Goal: Transaction & Acquisition: Book appointment/travel/reservation

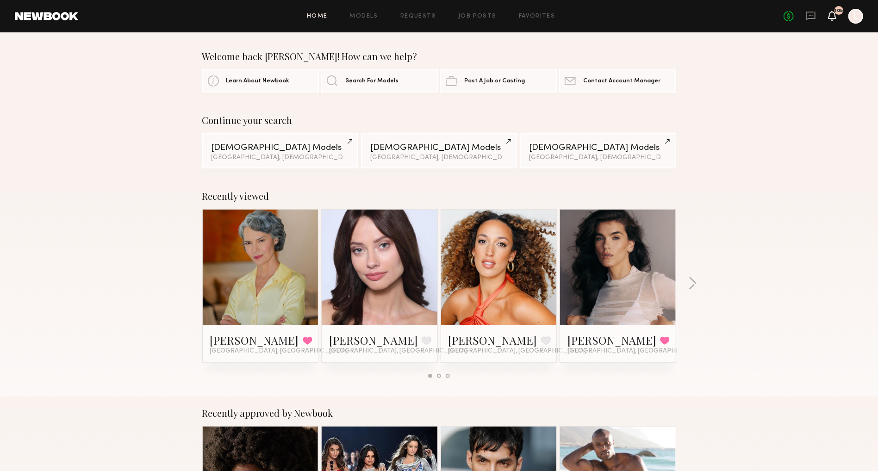
click at [831, 19] on icon at bounding box center [832, 19] width 3 height 1
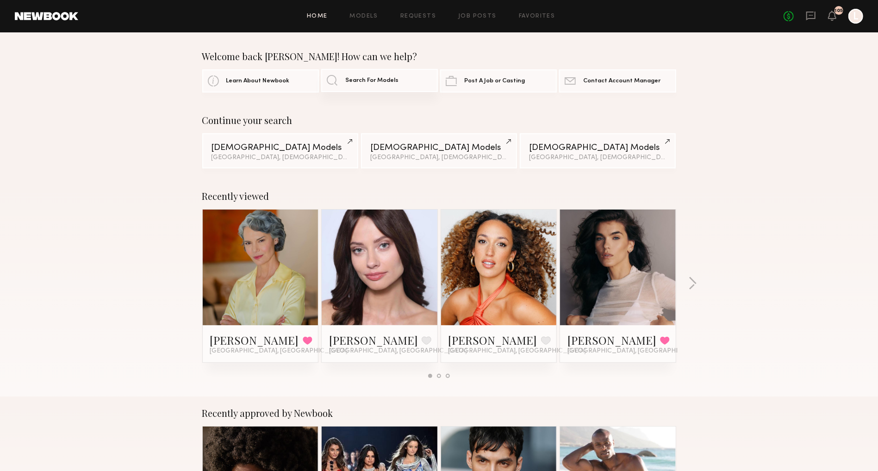
click at [354, 83] on span "Search For Models" at bounding box center [371, 81] width 53 height 6
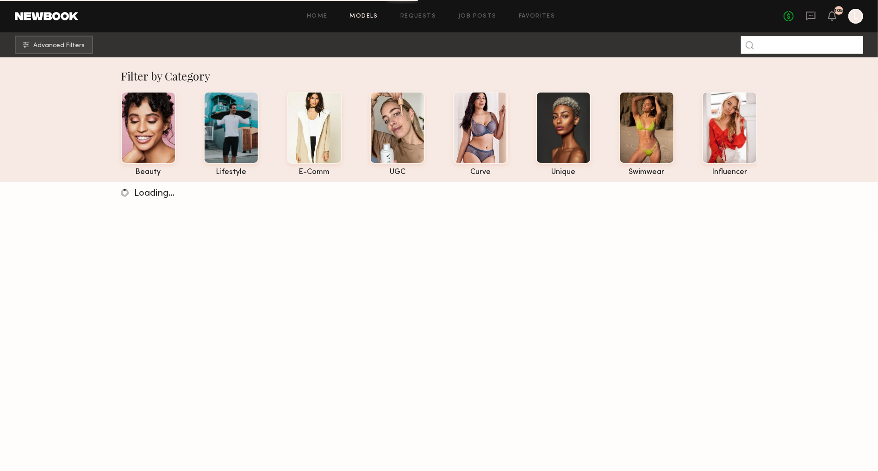
click at [782, 48] on input at bounding box center [802, 45] width 122 height 18
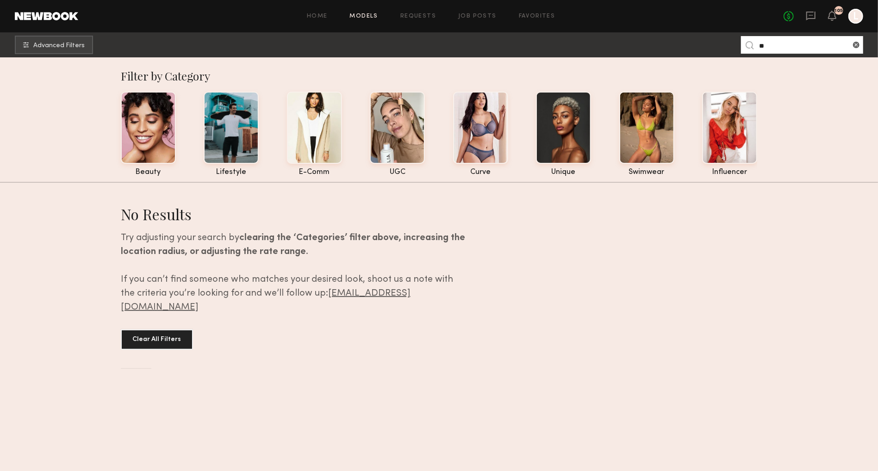
type input "*"
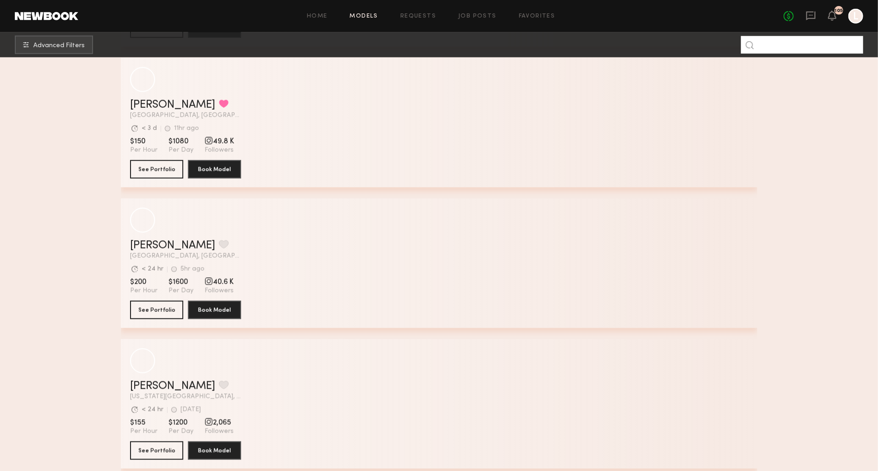
scroll to position [3238, 0]
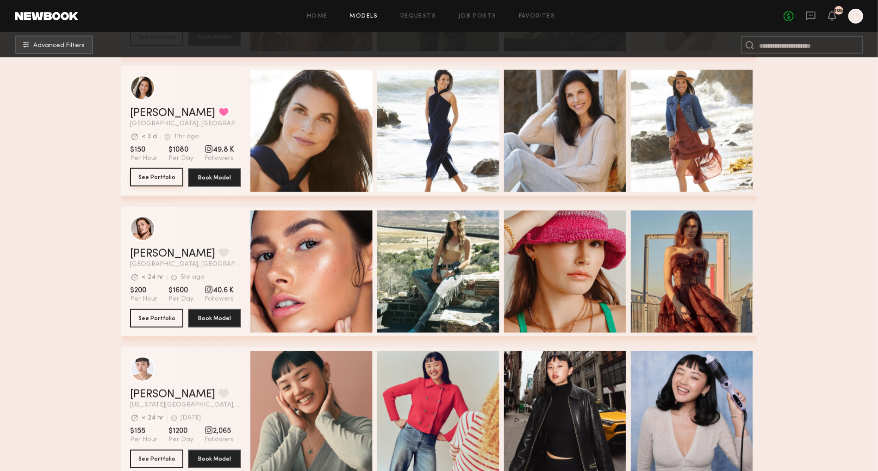
click at [148, 174] on button "See Portfolio" at bounding box center [156, 177] width 53 height 19
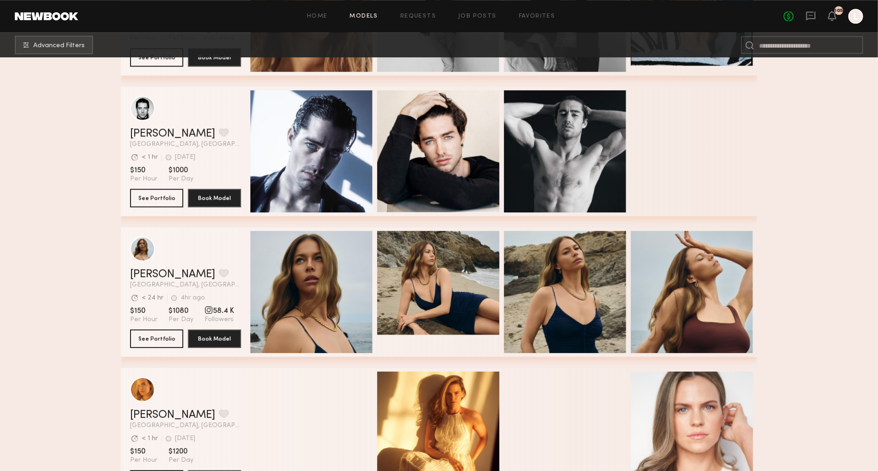
scroll to position [4625, 0]
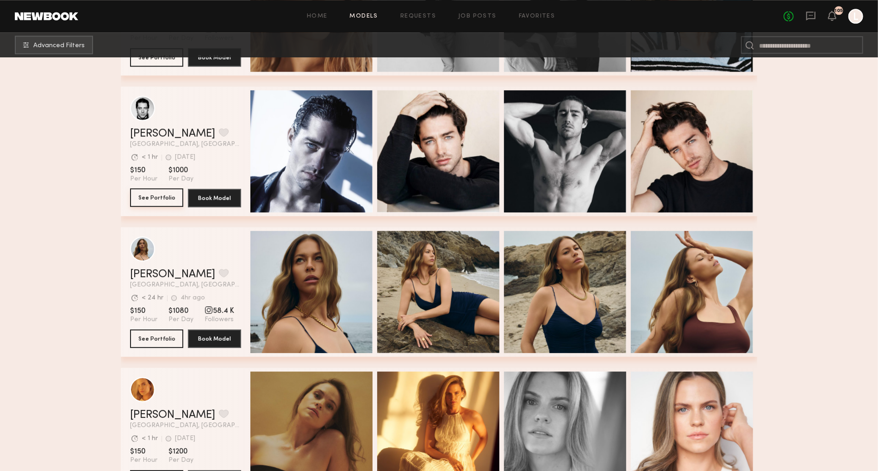
click at [160, 195] on button "See Portfolio" at bounding box center [156, 197] width 53 height 19
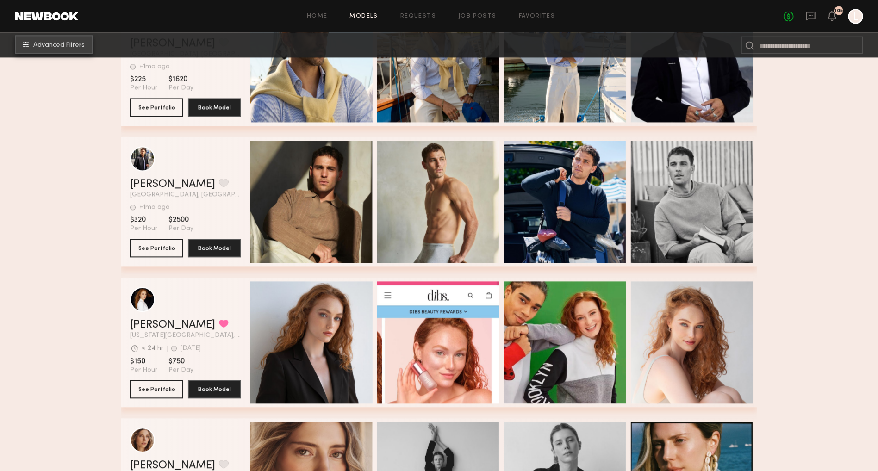
click at [67, 45] on span "Advanced Filters" at bounding box center [58, 45] width 51 height 6
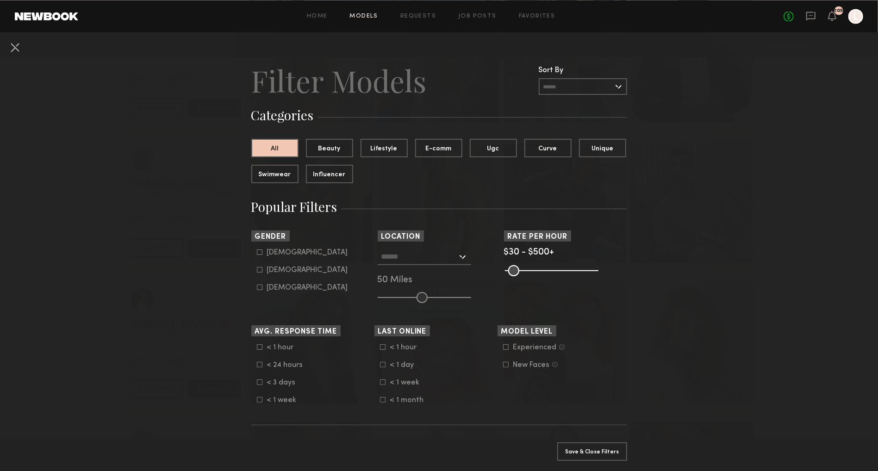
click at [463, 258] on div at bounding box center [425, 257] width 94 height 17
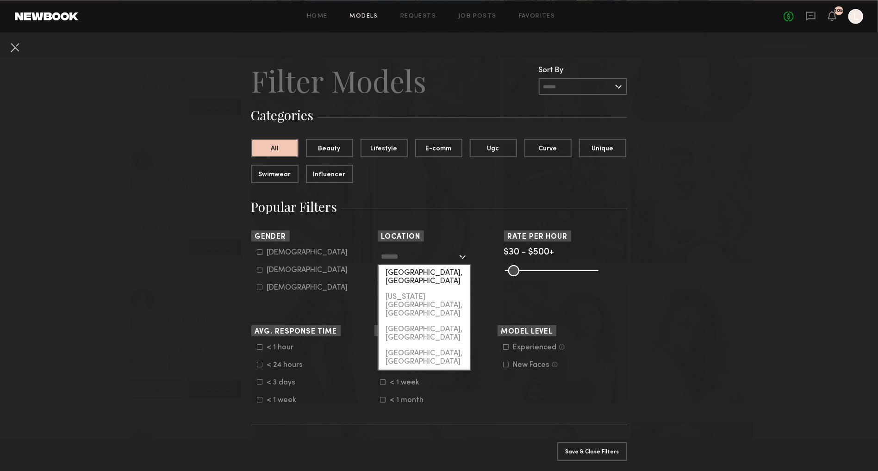
click at [431, 274] on div "[GEOGRAPHIC_DATA], [GEOGRAPHIC_DATA]" at bounding box center [425, 277] width 92 height 24
type input "**********"
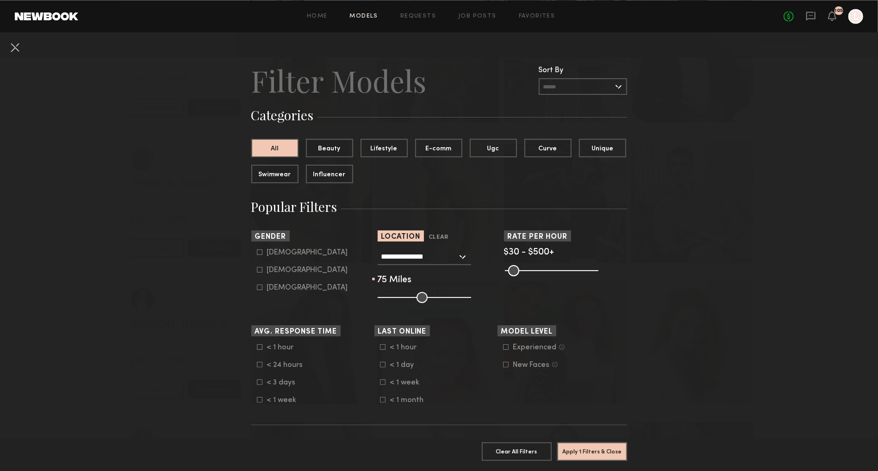
drag, startPoint x: 421, startPoint y: 294, endPoint x: 442, endPoint y: 294, distance: 20.8
type input "**"
click at [442, 294] on input "range" at bounding box center [425, 297] width 94 height 11
click at [261, 269] on icon at bounding box center [260, 270] width 6 height 6
type input "**"
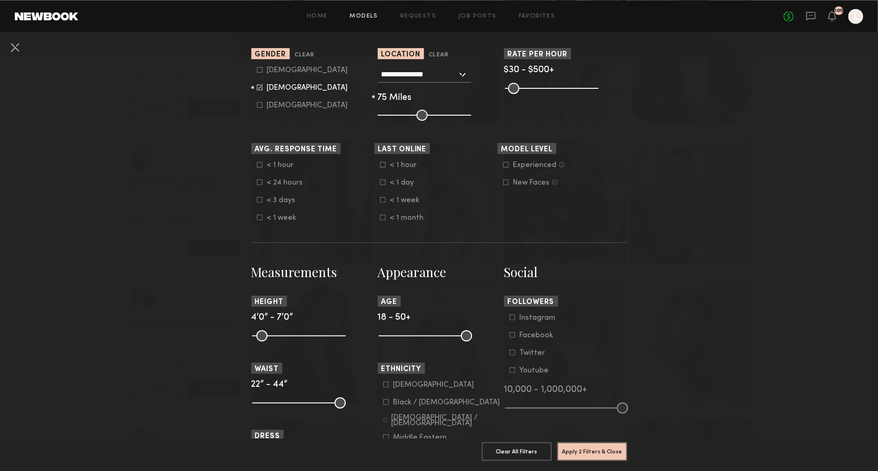
scroll to position [189, 0]
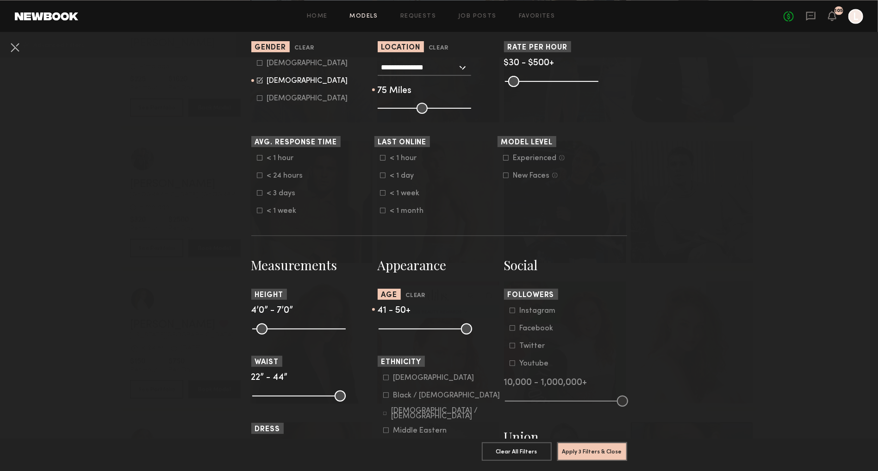
drag, startPoint x: 385, startPoint y: 329, endPoint x: 469, endPoint y: 332, distance: 84.3
type input "**"
click at [469, 332] on common-range-minmax at bounding box center [425, 328] width 94 height 11
click at [584, 451] on button "Apply 3 Filters & Close" at bounding box center [592, 451] width 70 height 19
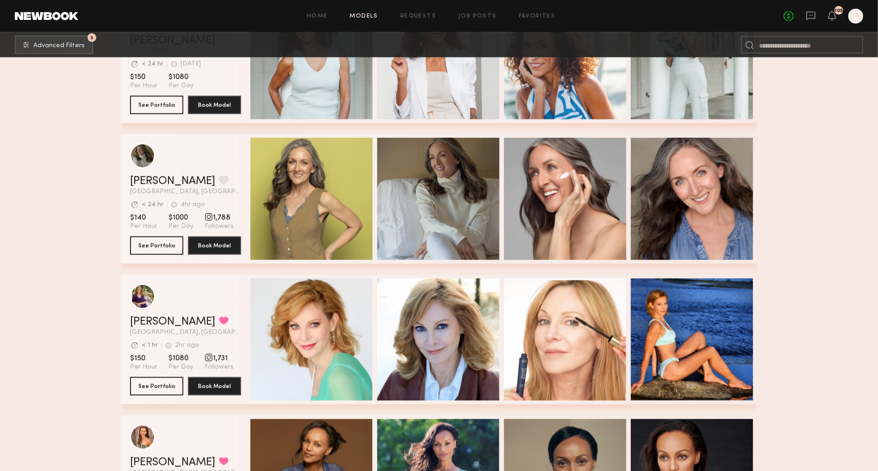
scroll to position [788, 0]
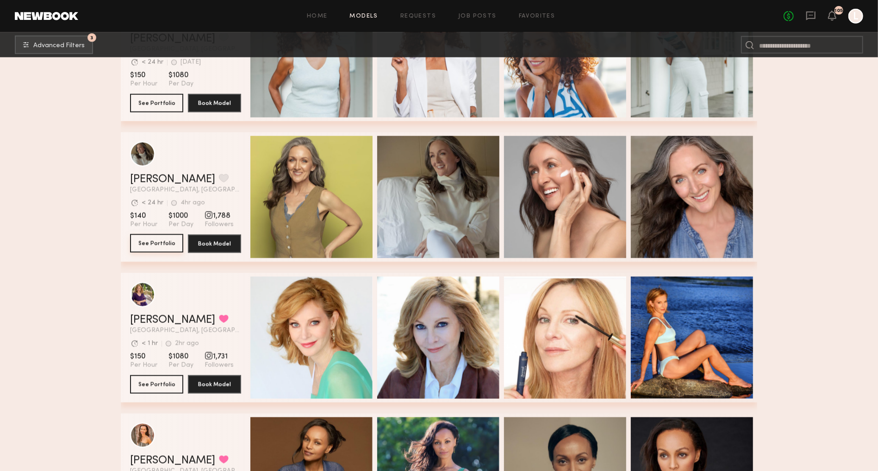
click at [159, 246] on button "See Portfolio" at bounding box center [156, 243] width 53 height 19
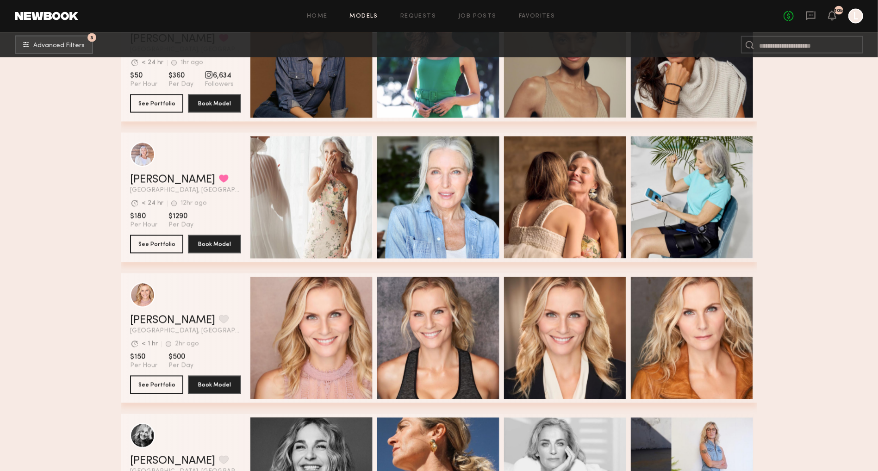
scroll to position [1214, 0]
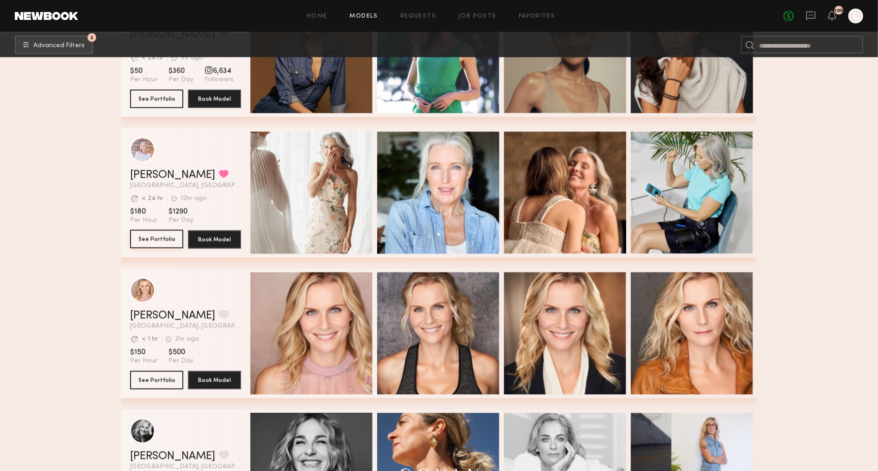
click at [163, 238] on button "See Portfolio" at bounding box center [156, 239] width 53 height 19
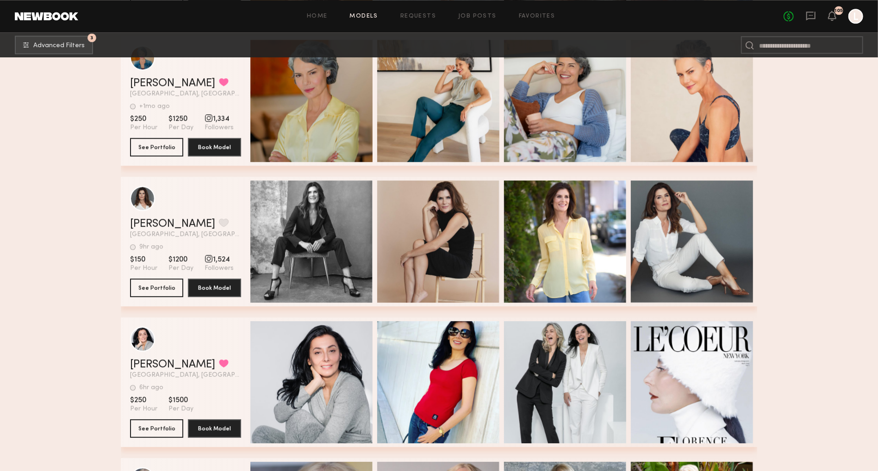
scroll to position [1882, 0]
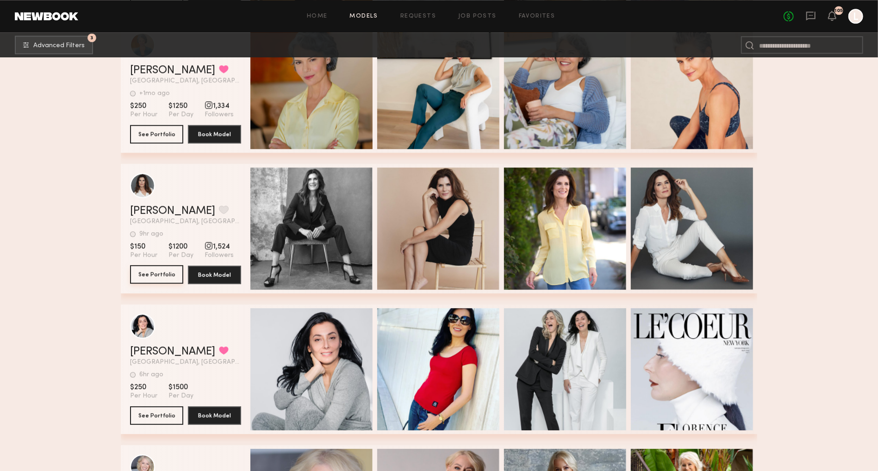
click at [164, 271] on button "See Portfolio" at bounding box center [156, 274] width 53 height 19
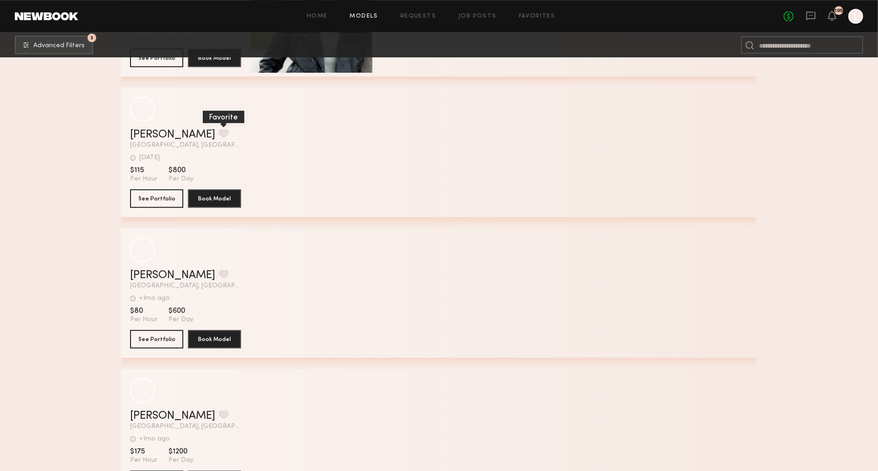
scroll to position [4775, 0]
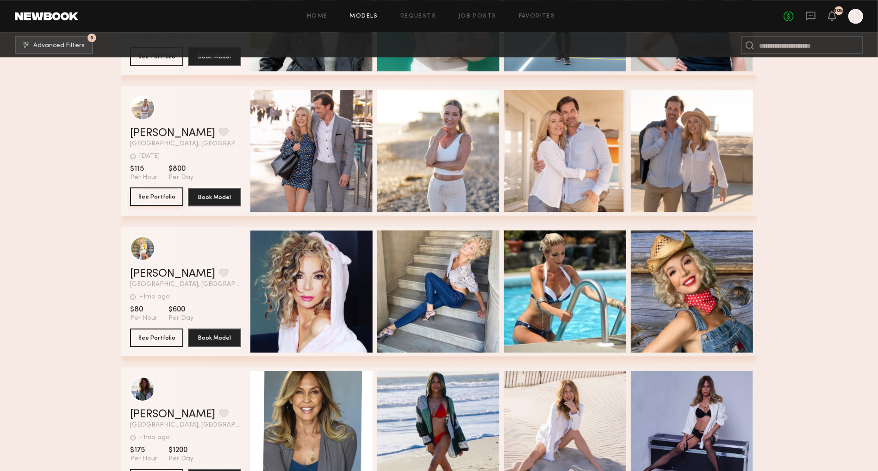
click at [163, 200] on button "See Portfolio" at bounding box center [156, 197] width 53 height 19
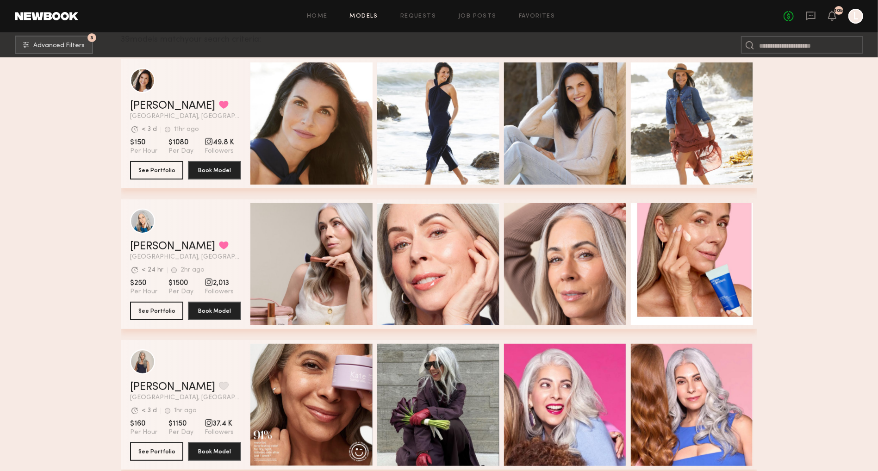
scroll to position [156, 0]
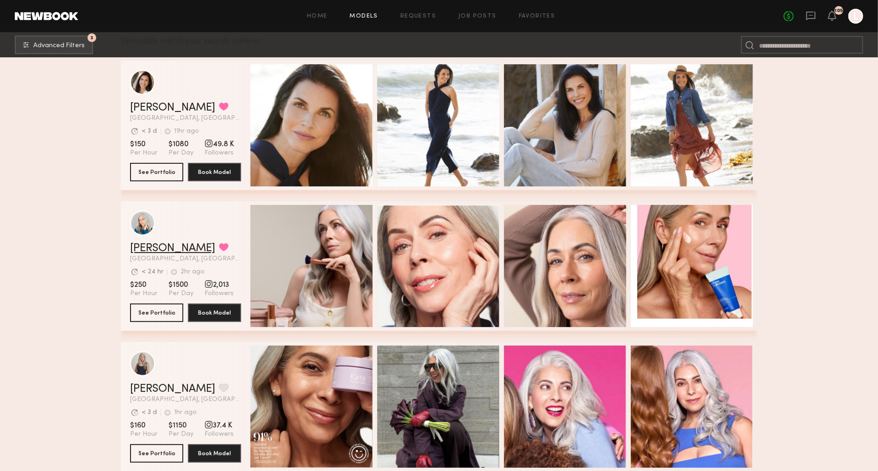
click at [139, 247] on link "Jill S." at bounding box center [172, 248] width 85 height 11
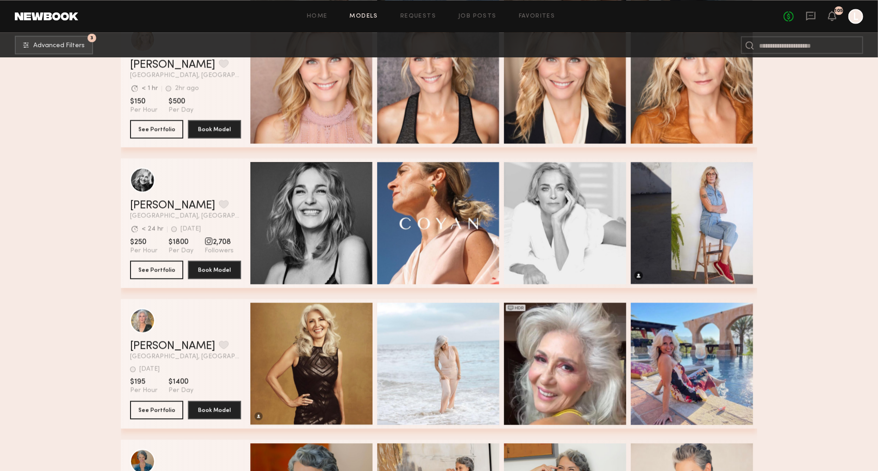
scroll to position [1468, 0]
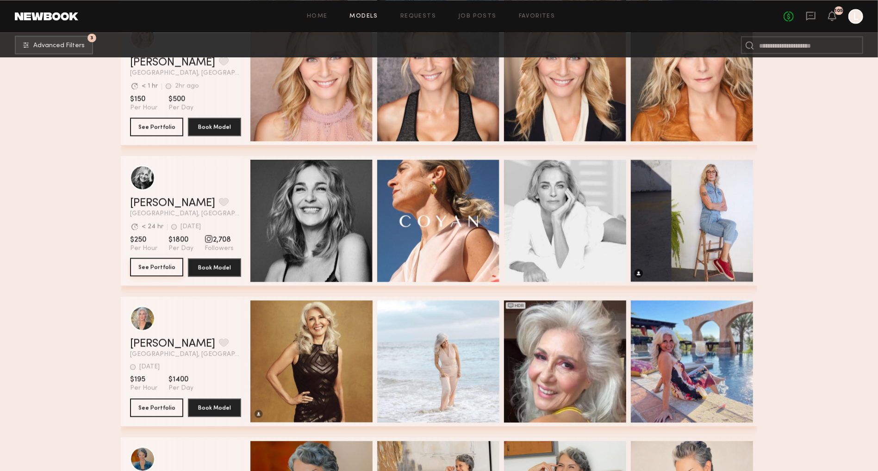
click at [160, 269] on button "See Portfolio" at bounding box center [156, 267] width 53 height 19
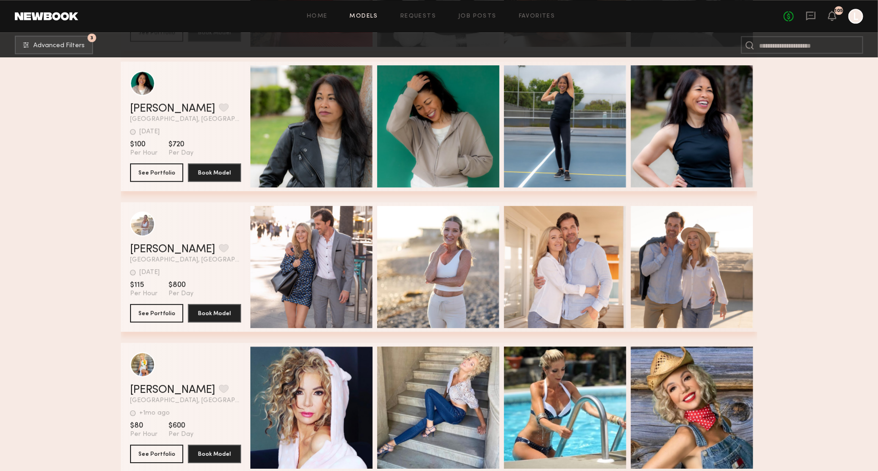
scroll to position [4705, 0]
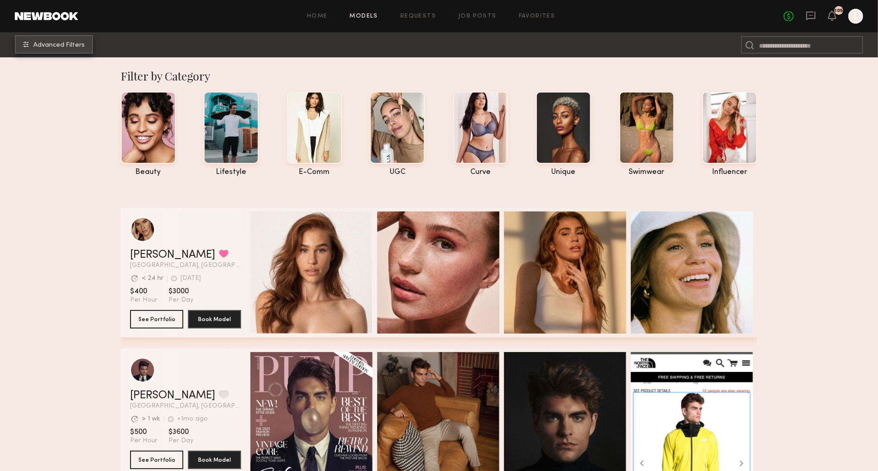
click at [60, 44] on span "Advanced Filters" at bounding box center [58, 45] width 51 height 6
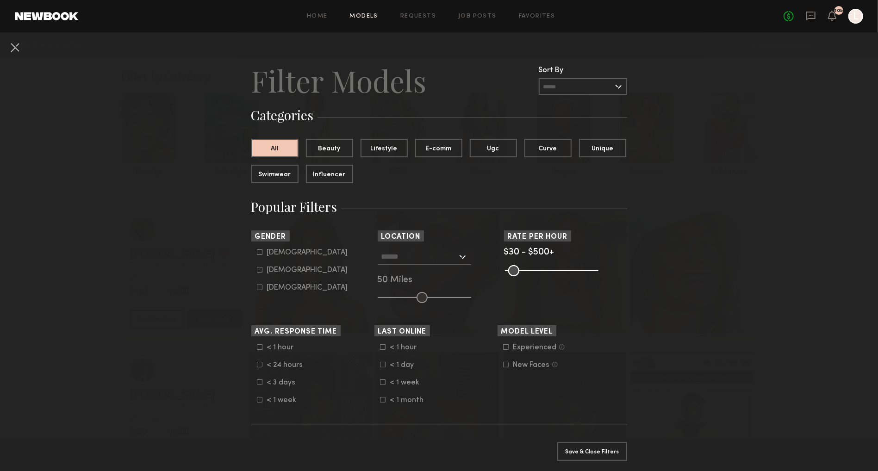
click at [465, 258] on div at bounding box center [425, 257] width 94 height 17
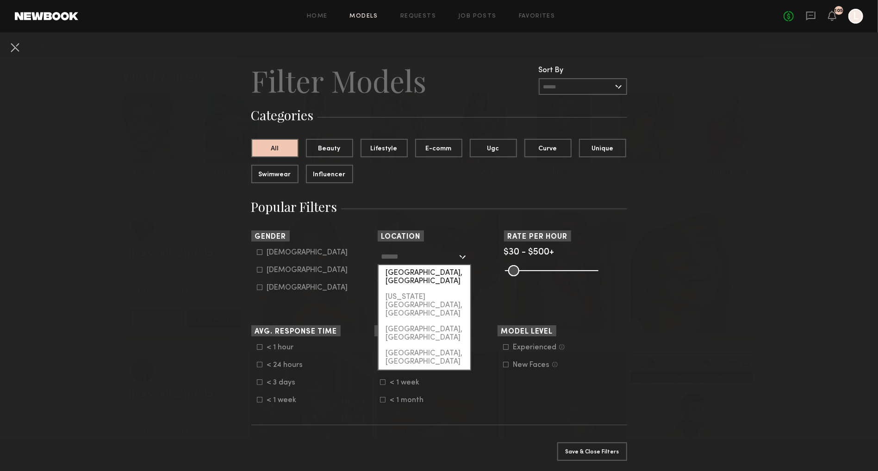
click at [453, 269] on div "[GEOGRAPHIC_DATA], [GEOGRAPHIC_DATA]" at bounding box center [425, 277] width 92 height 24
type input "**********"
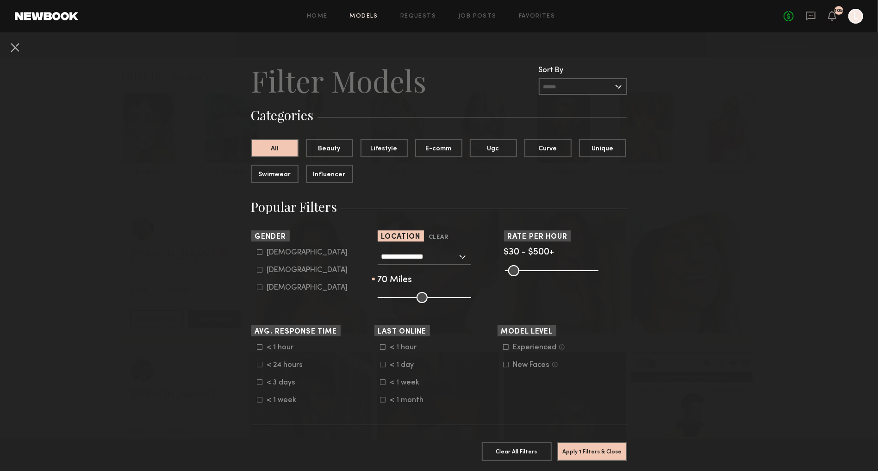
drag, startPoint x: 421, startPoint y: 294, endPoint x: 439, endPoint y: 293, distance: 18.6
type input "**"
click at [439, 293] on input "range" at bounding box center [425, 297] width 94 height 11
click at [262, 269] on label "Female" at bounding box center [302, 270] width 91 height 6
type input "**"
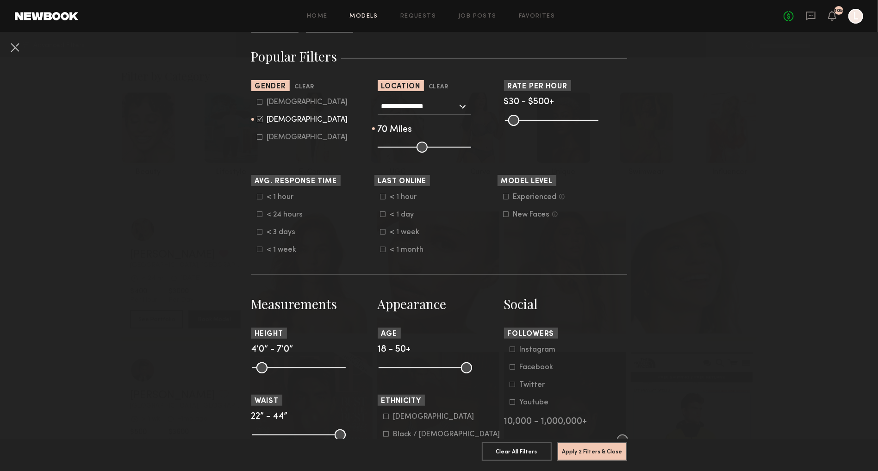
scroll to position [229, 0]
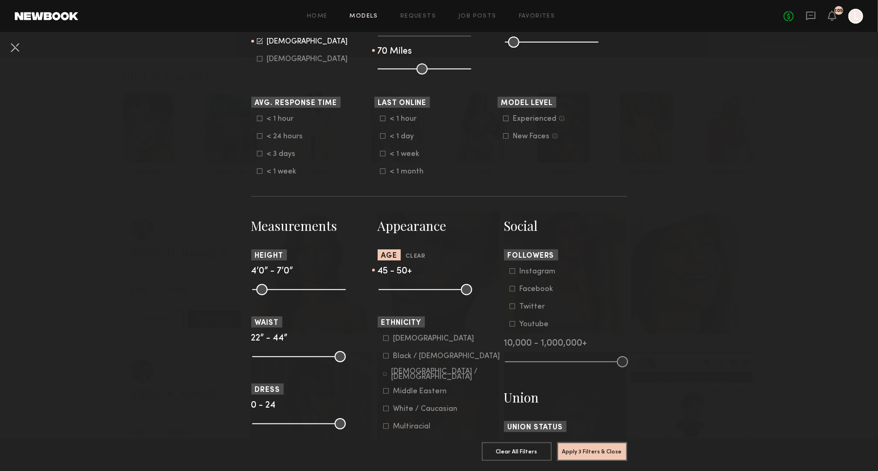
drag, startPoint x: 382, startPoint y: 288, endPoint x: 453, endPoint y: 282, distance: 71.1
type input "**"
click at [453, 282] on nb-browse-filter "Age Clear 45 - 50+" at bounding box center [439, 272] width 123 height 45
click at [582, 451] on button "Apply 3 Filters & Close" at bounding box center [592, 451] width 70 height 19
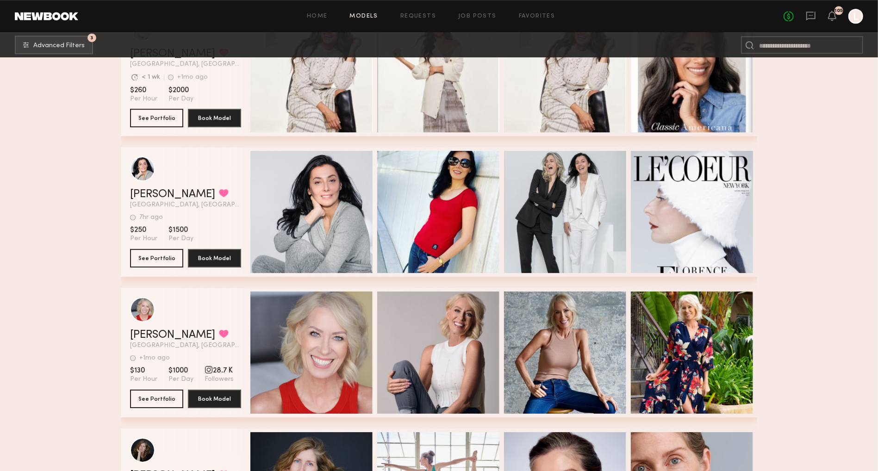
scroll to position [2183, 0]
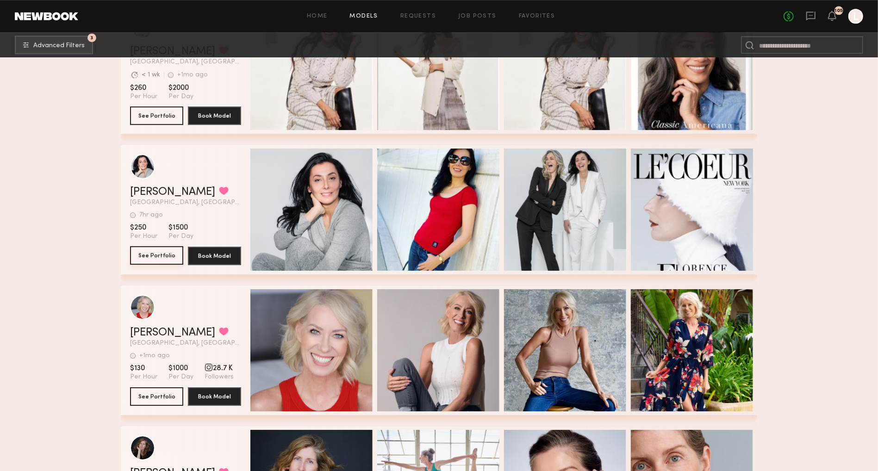
click at [163, 253] on button "See Portfolio" at bounding box center [156, 255] width 53 height 19
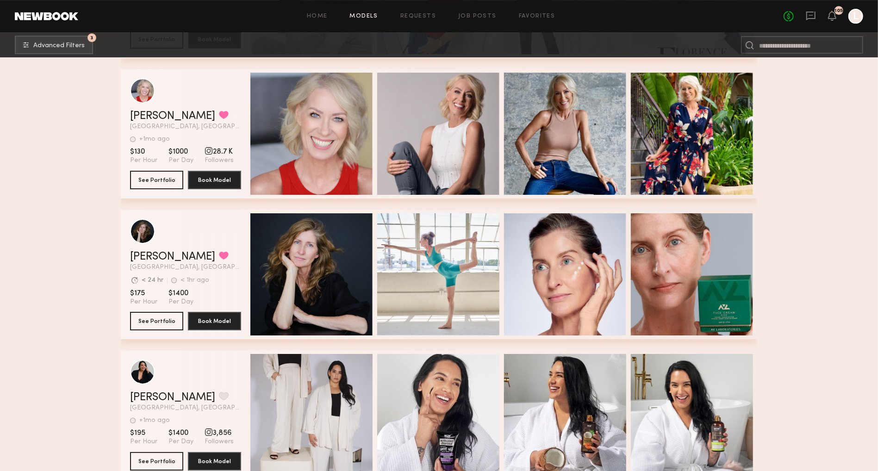
scroll to position [2399, 0]
click at [152, 178] on button "See Portfolio" at bounding box center [156, 180] width 53 height 19
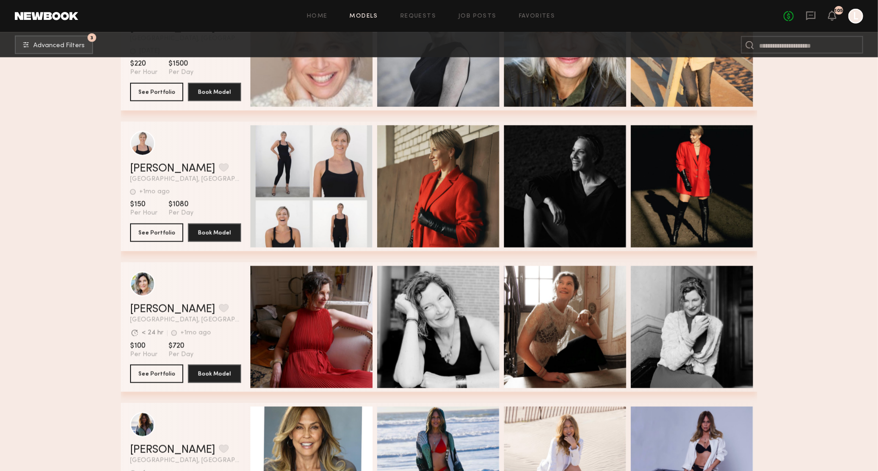
scroll to position [6008, 0]
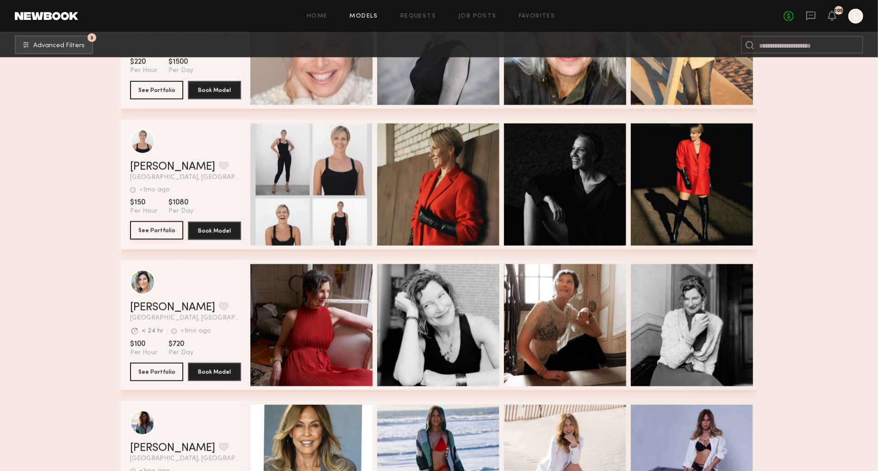
click at [155, 222] on button "See Portfolio" at bounding box center [156, 230] width 53 height 19
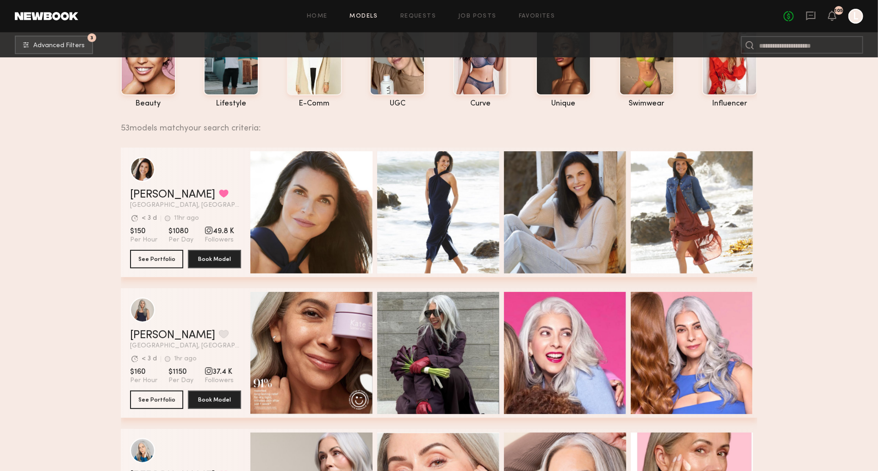
scroll to position [73, 0]
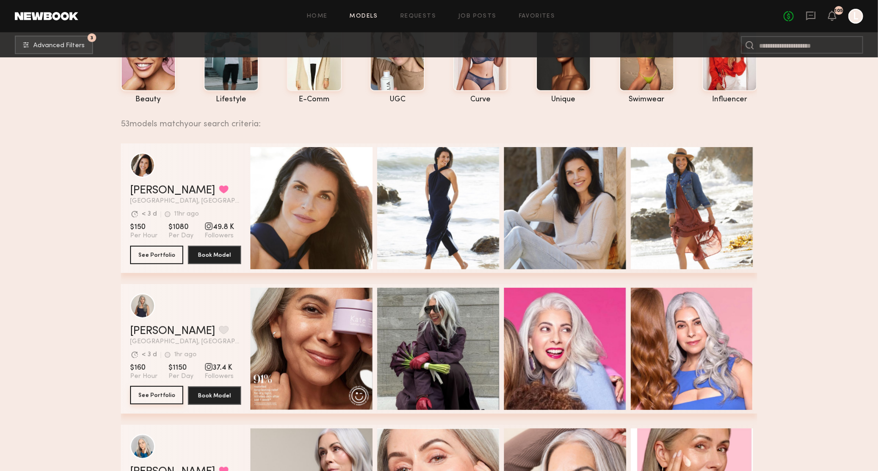
click at [152, 398] on button "See Portfolio" at bounding box center [156, 395] width 53 height 19
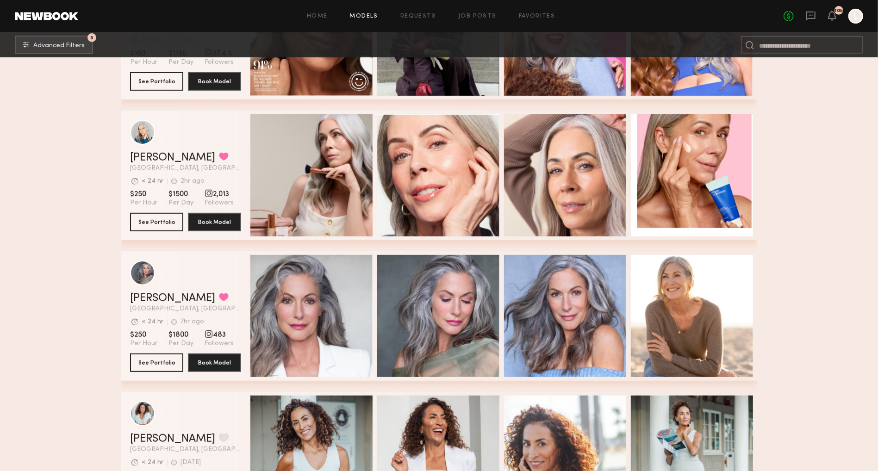
scroll to position [392, 0]
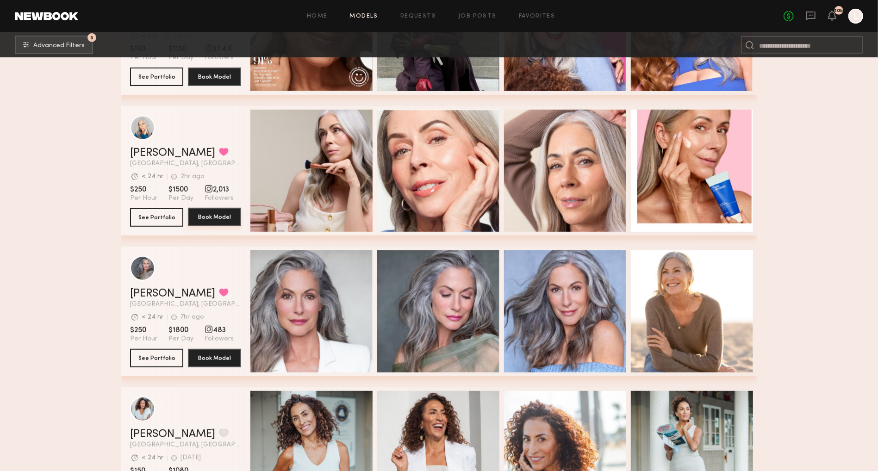
click at [211, 213] on button "Book Model" at bounding box center [214, 217] width 53 height 19
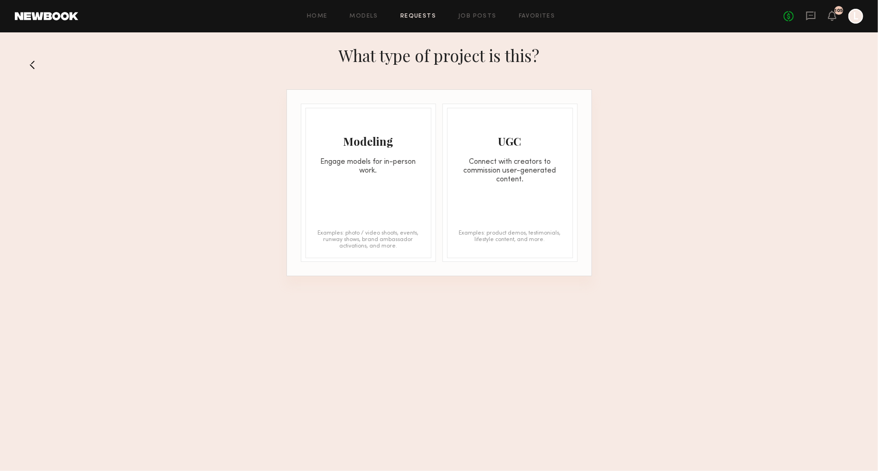
click at [388, 163] on div "Engage models for in-person work." at bounding box center [368, 167] width 125 height 18
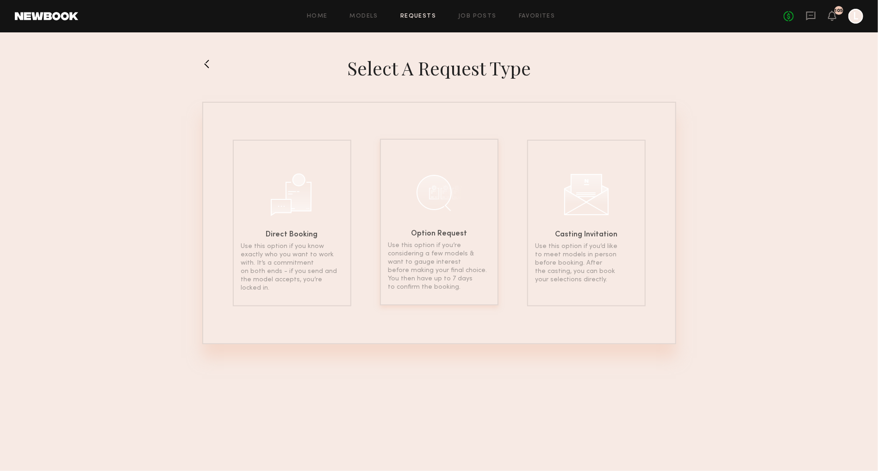
click at [420, 196] on div at bounding box center [439, 192] width 46 height 46
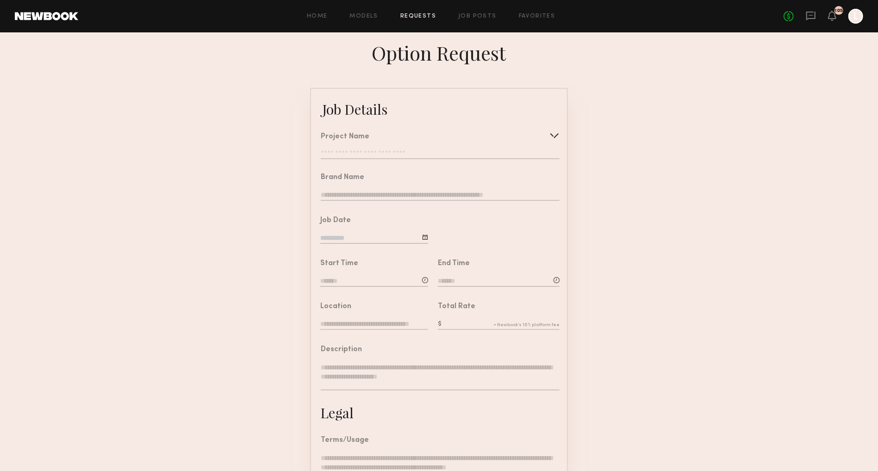
click at [553, 138] on div at bounding box center [554, 135] width 15 height 15
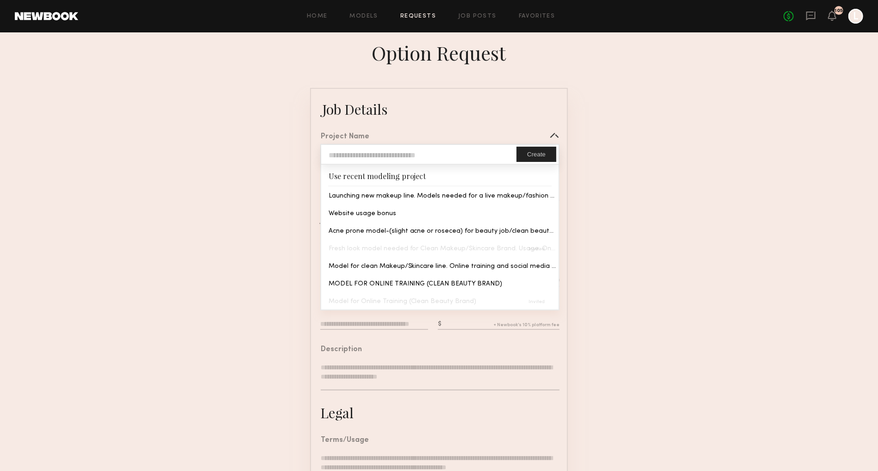
click at [242, 238] on form "Job Details Project Name Create Use recent modeling project Launching new makeu…" at bounding box center [439, 346] width 878 height 517
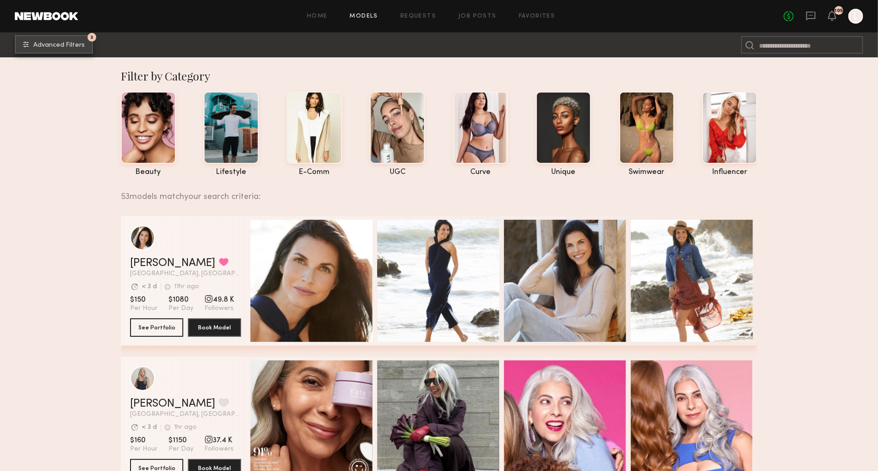
click at [71, 45] on span "Advanced Filters" at bounding box center [58, 45] width 51 height 6
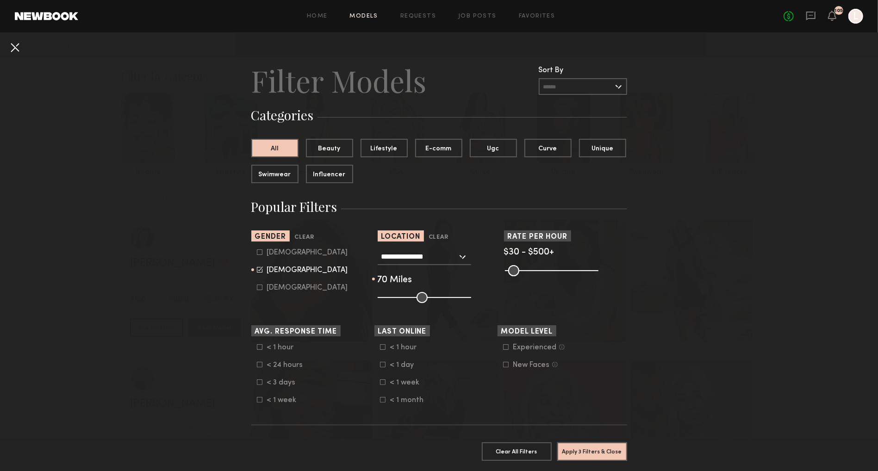
click at [13, 45] on button at bounding box center [14, 47] width 15 height 15
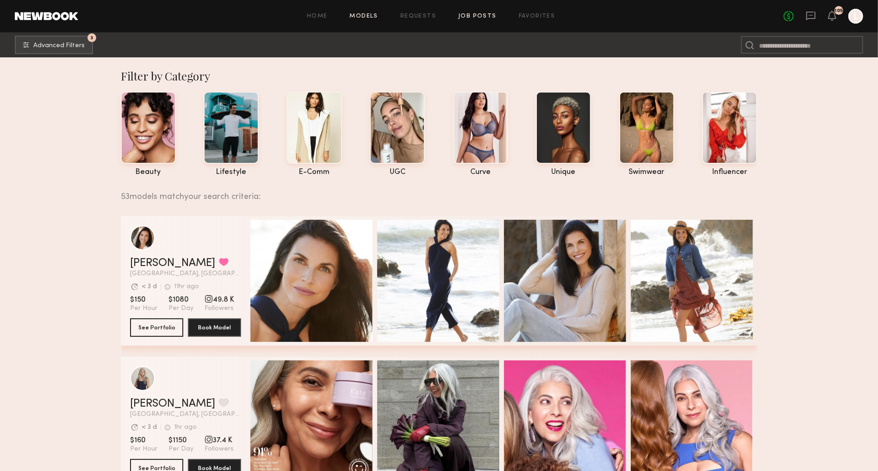
click at [478, 15] on link "Job Posts" at bounding box center [477, 16] width 38 height 6
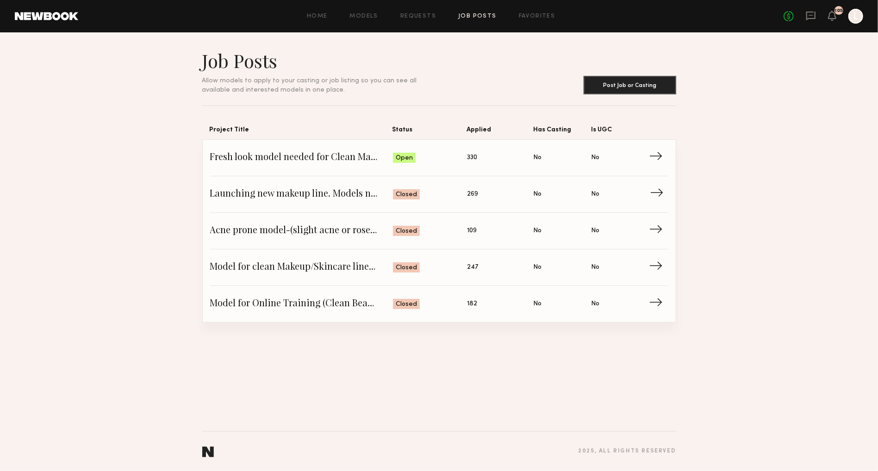
click at [472, 191] on span "269" at bounding box center [473, 194] width 11 height 10
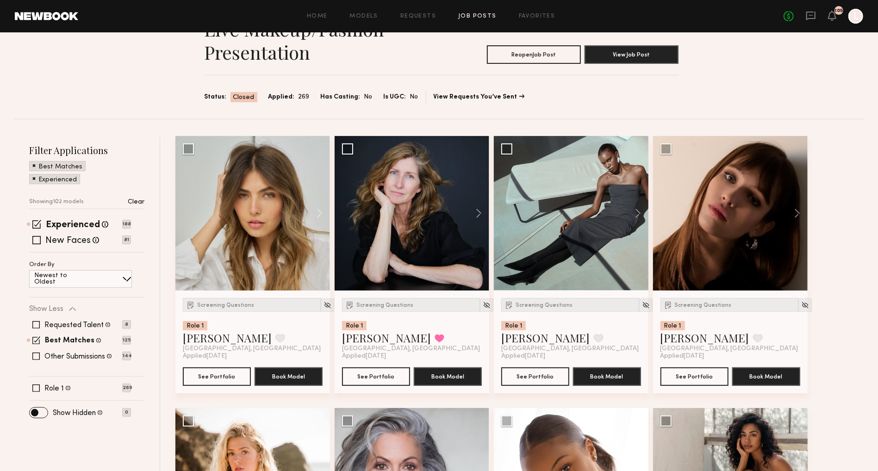
scroll to position [83, 0]
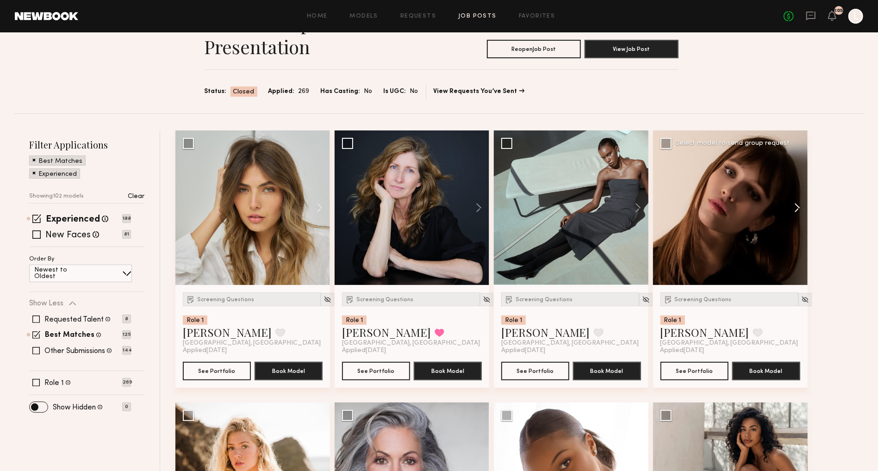
click at [801, 210] on button at bounding box center [793, 208] width 30 height 155
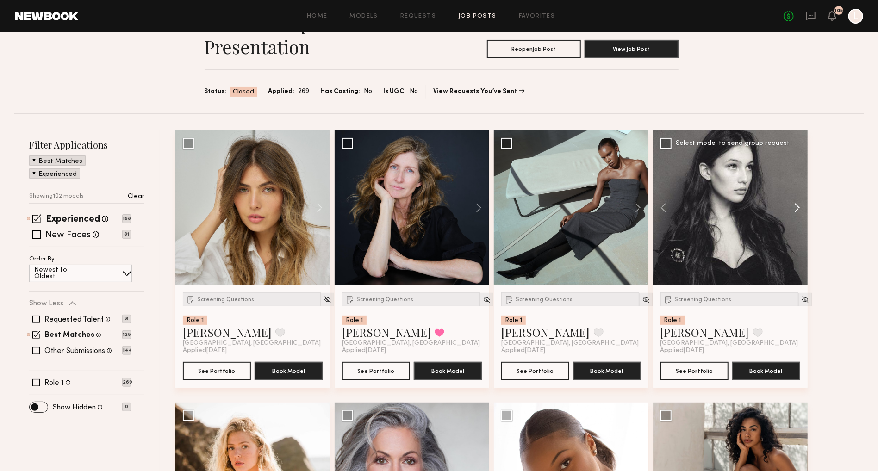
click at [801, 210] on button at bounding box center [793, 208] width 30 height 155
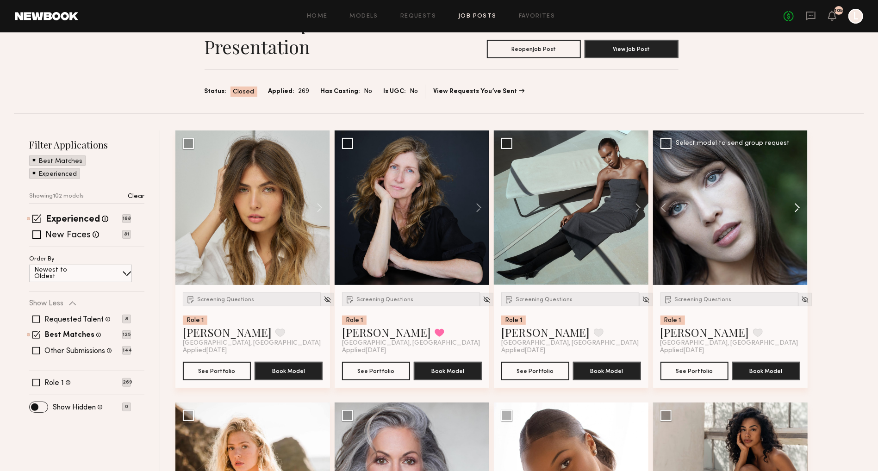
click at [801, 210] on button at bounding box center [793, 208] width 30 height 155
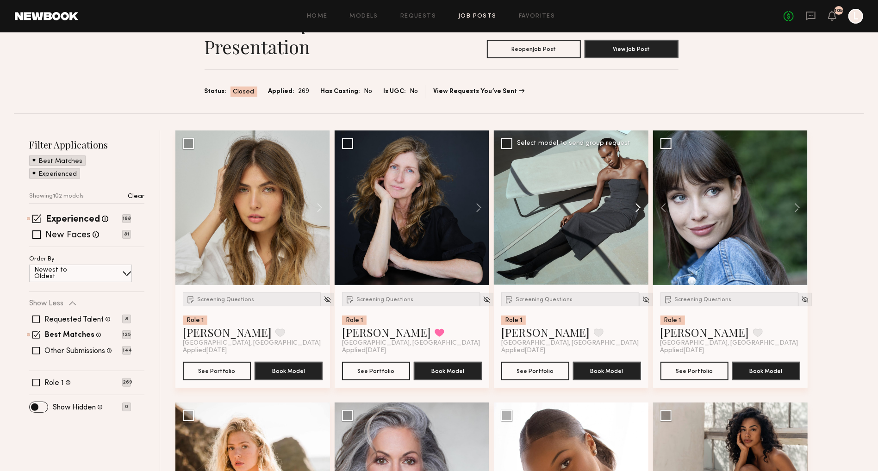
click at [641, 204] on button at bounding box center [634, 208] width 30 height 155
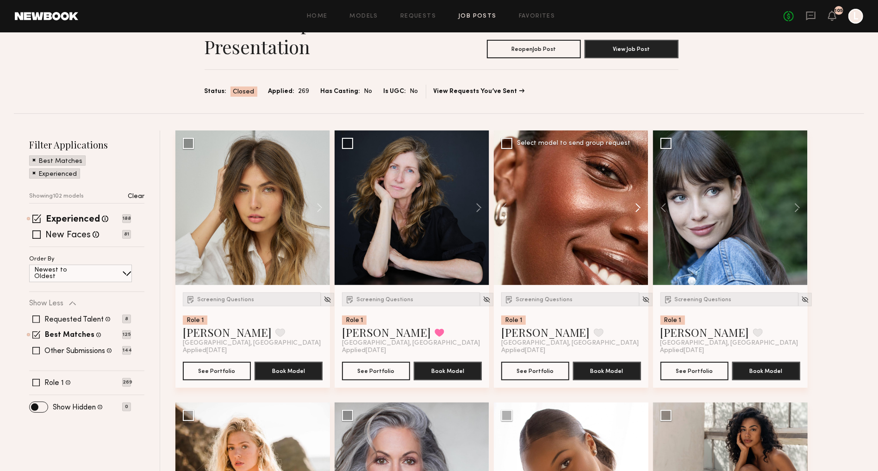
click at [641, 204] on button at bounding box center [634, 208] width 30 height 155
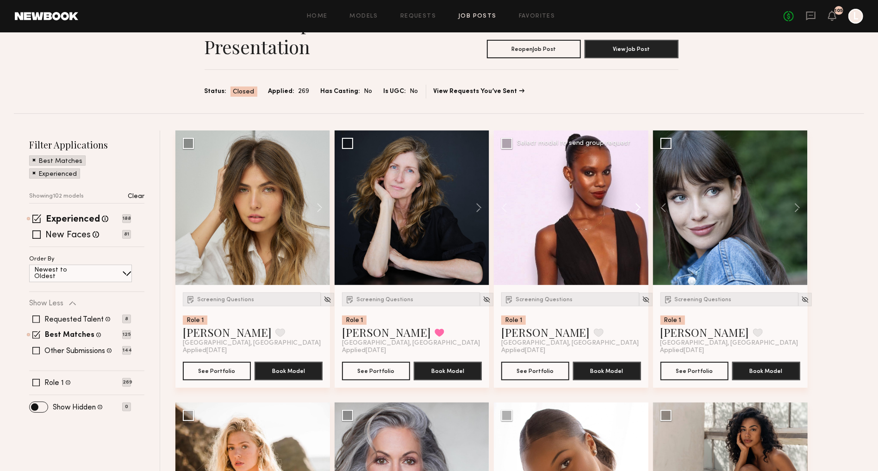
click at [641, 204] on button at bounding box center [634, 208] width 30 height 155
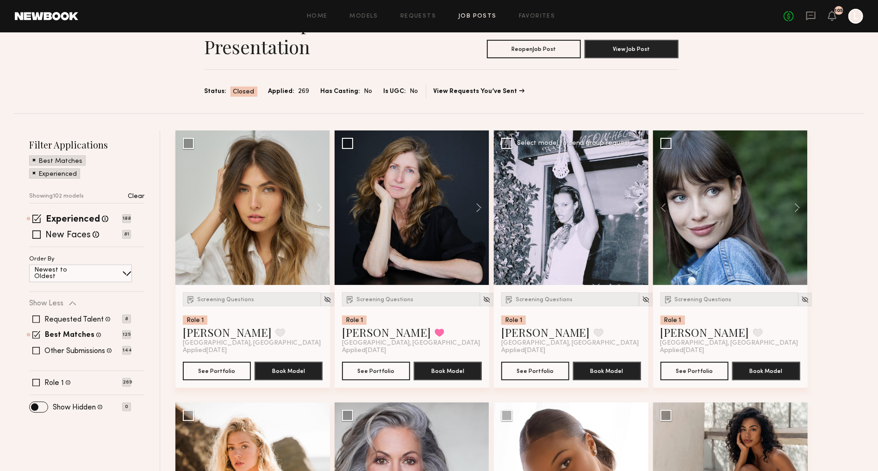
click at [641, 204] on button at bounding box center [634, 208] width 30 height 155
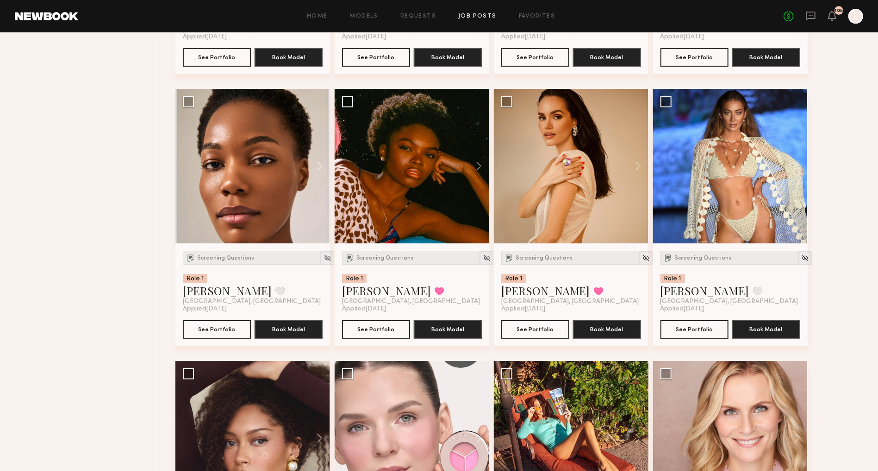
scroll to position [2304, 0]
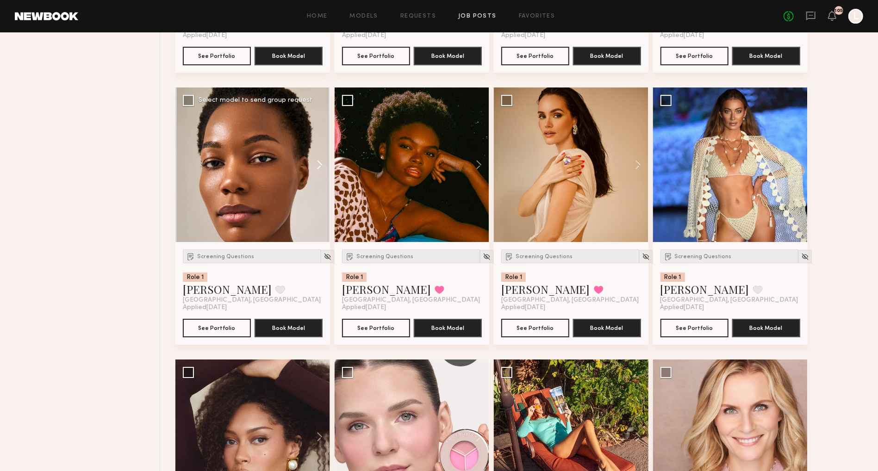
click at [320, 166] on button at bounding box center [315, 165] width 30 height 155
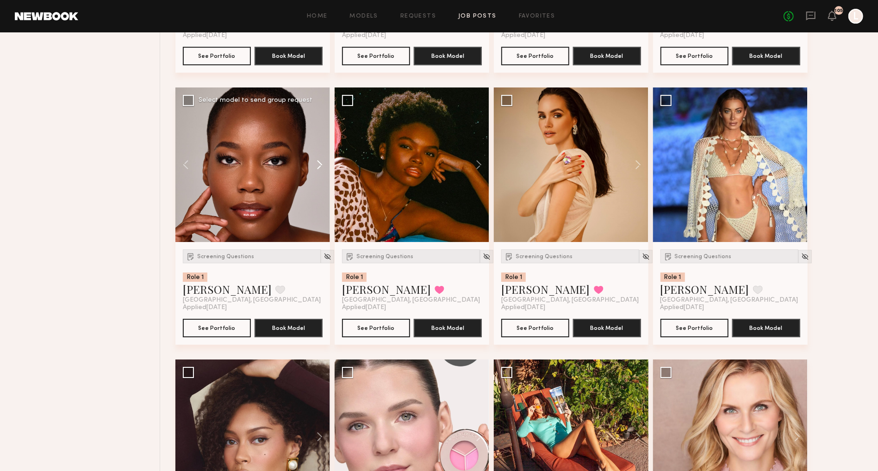
click at [320, 166] on button at bounding box center [315, 165] width 30 height 155
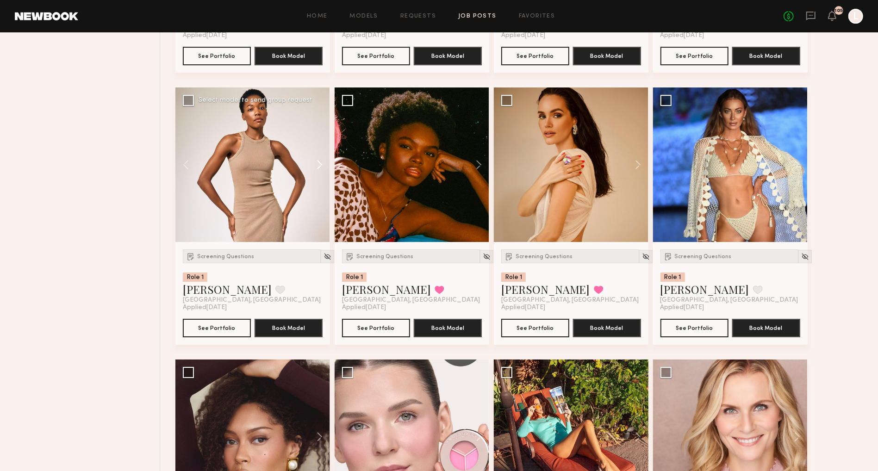
click at [320, 166] on button at bounding box center [315, 165] width 30 height 155
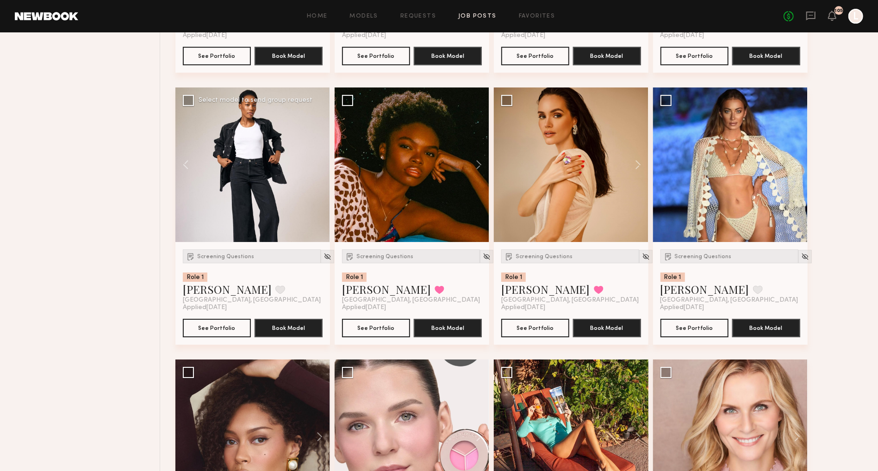
click at [320, 166] on div at bounding box center [252, 165] width 155 height 155
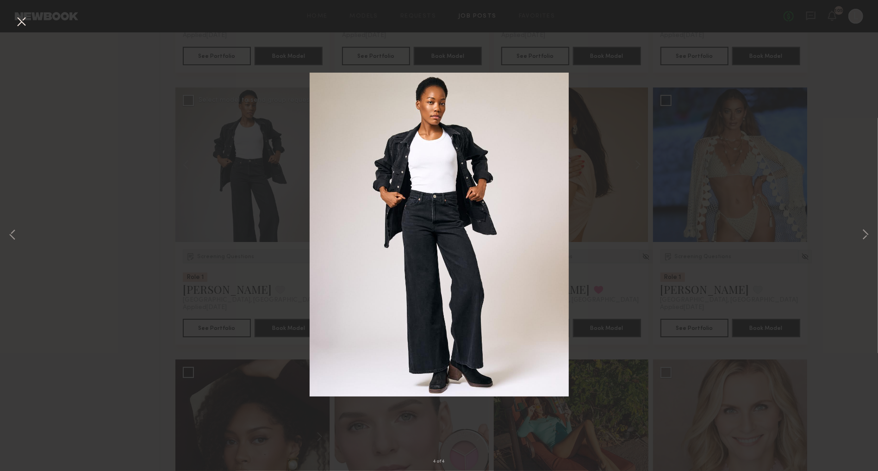
click at [728, 156] on div "4 of 4" at bounding box center [439, 235] width 878 height 471
click at [19, 19] on button at bounding box center [21, 22] width 15 height 17
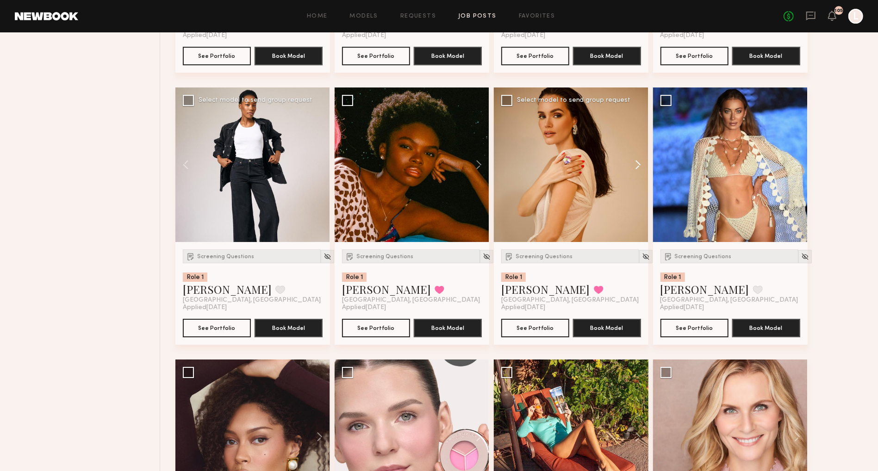
click at [640, 165] on button at bounding box center [634, 165] width 30 height 155
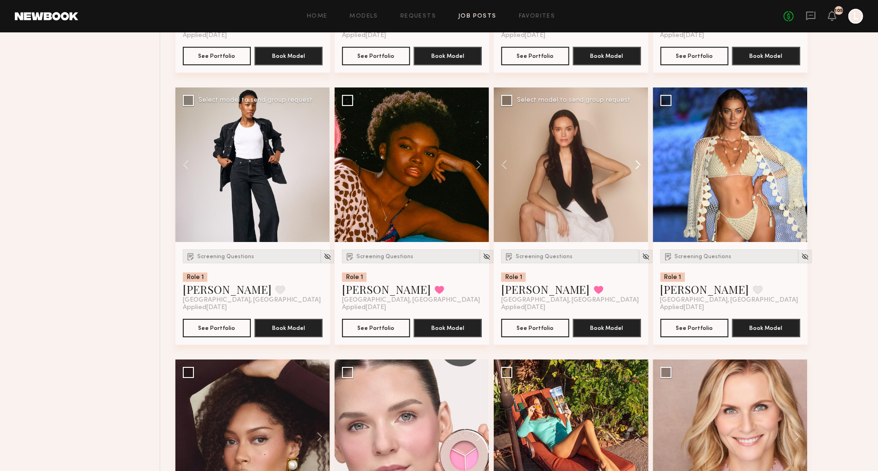
click at [640, 165] on button at bounding box center [634, 165] width 30 height 155
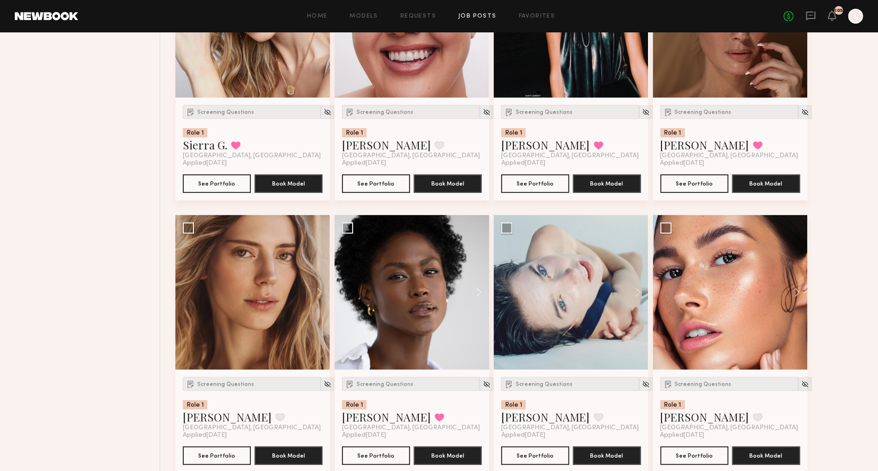
scroll to position [5436, 0]
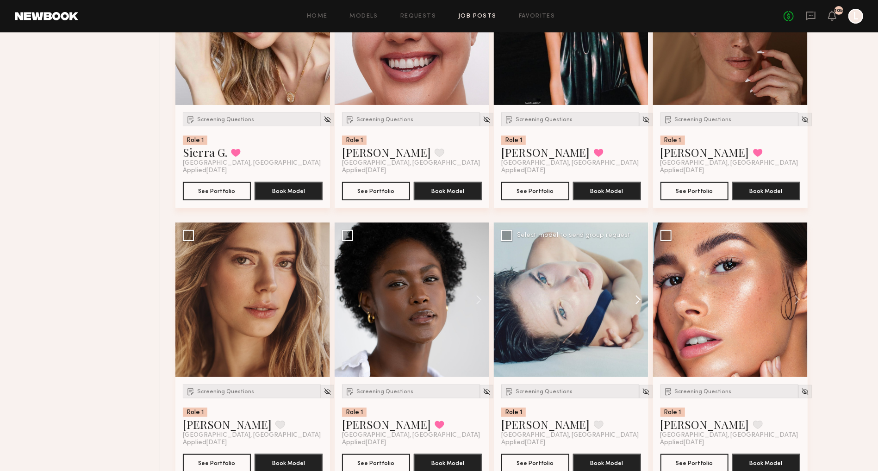
click at [644, 311] on button at bounding box center [634, 300] width 30 height 155
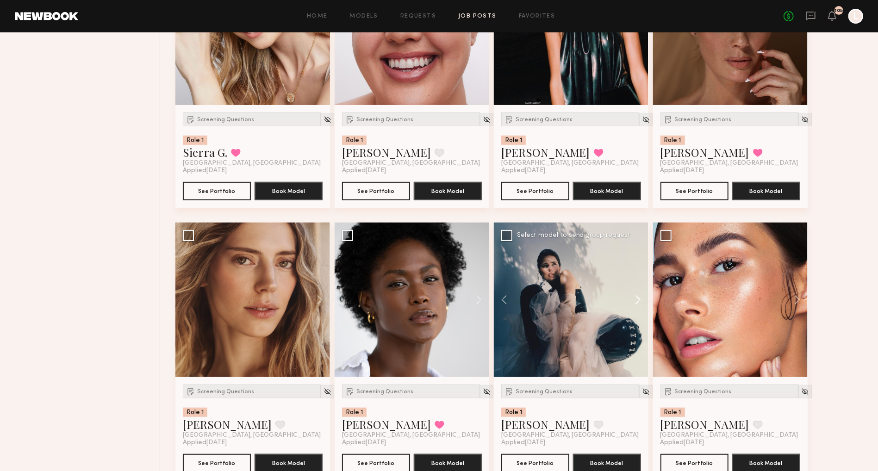
click at [643, 312] on button at bounding box center [634, 300] width 30 height 155
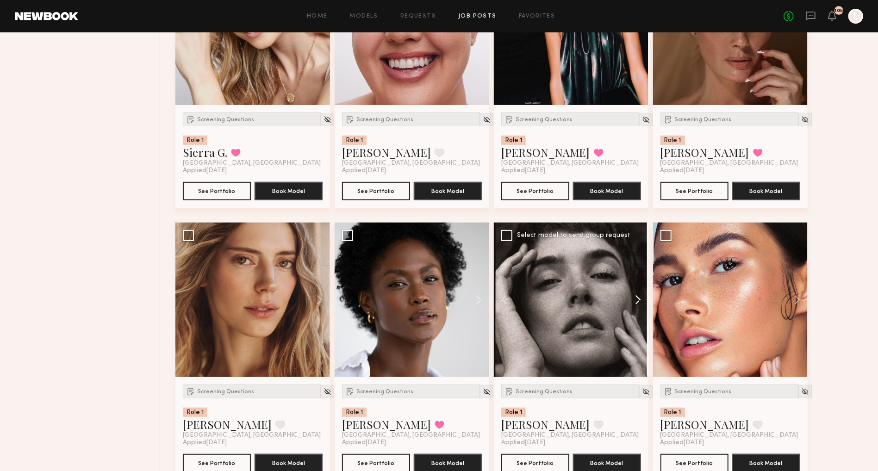
click at [643, 312] on button at bounding box center [634, 300] width 30 height 155
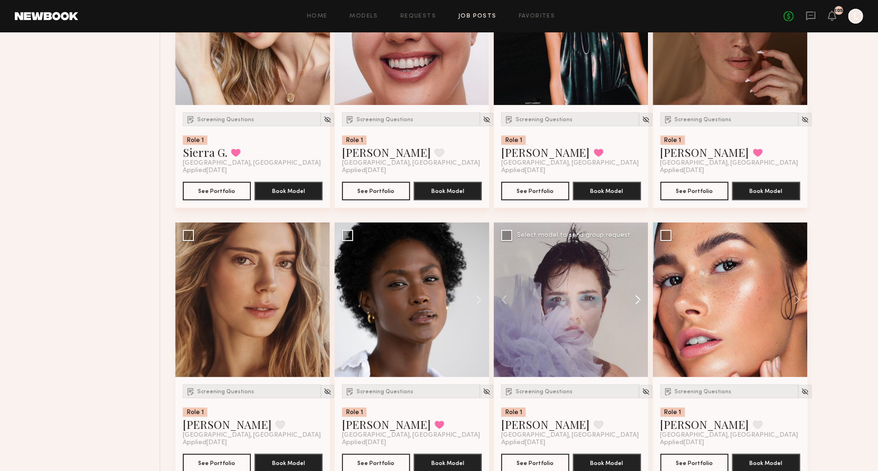
click at [643, 312] on button at bounding box center [634, 300] width 30 height 155
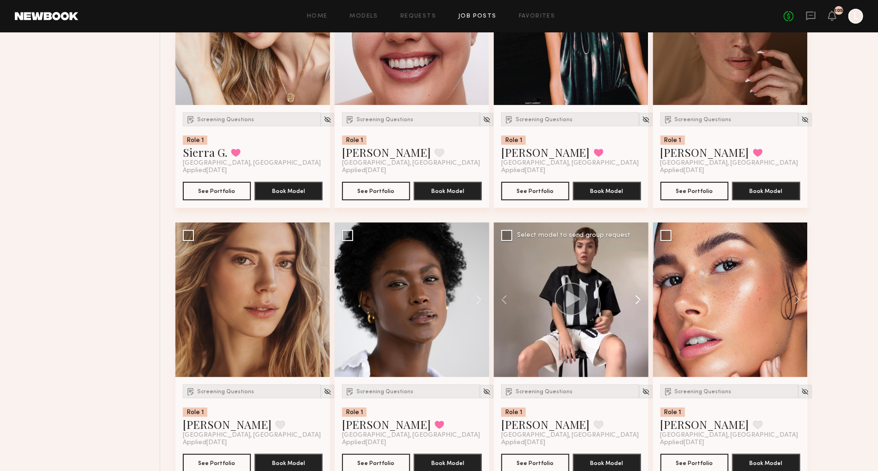
click at [642, 312] on button at bounding box center [634, 300] width 30 height 155
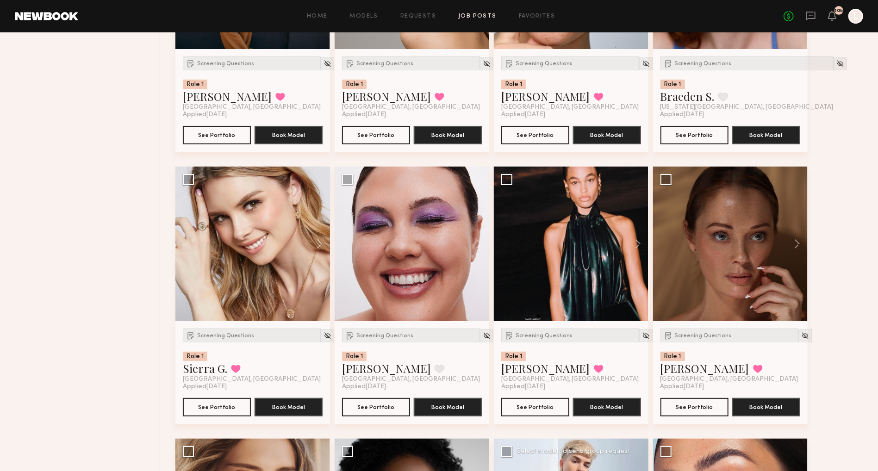
scroll to position [5164, 0]
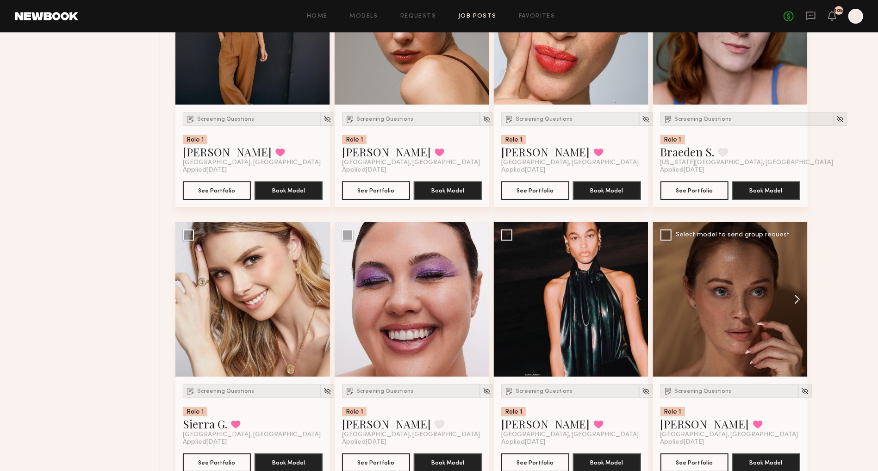
click at [795, 312] on button at bounding box center [793, 299] width 30 height 155
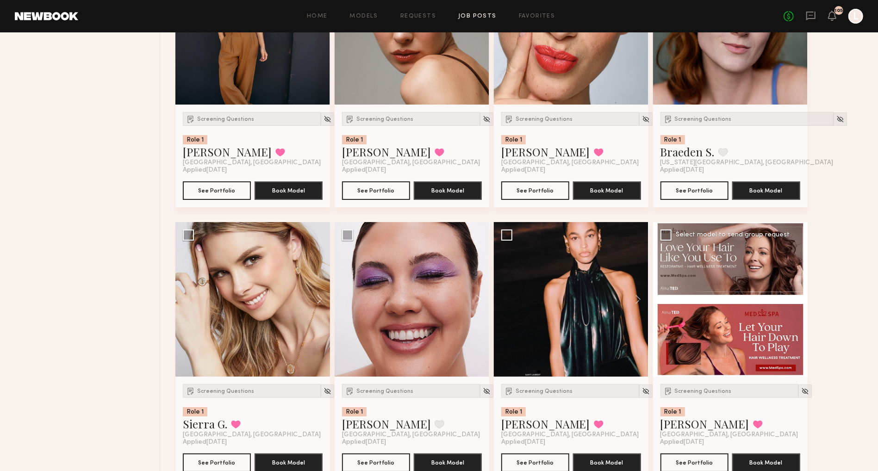
click at [795, 312] on button at bounding box center [793, 299] width 30 height 155
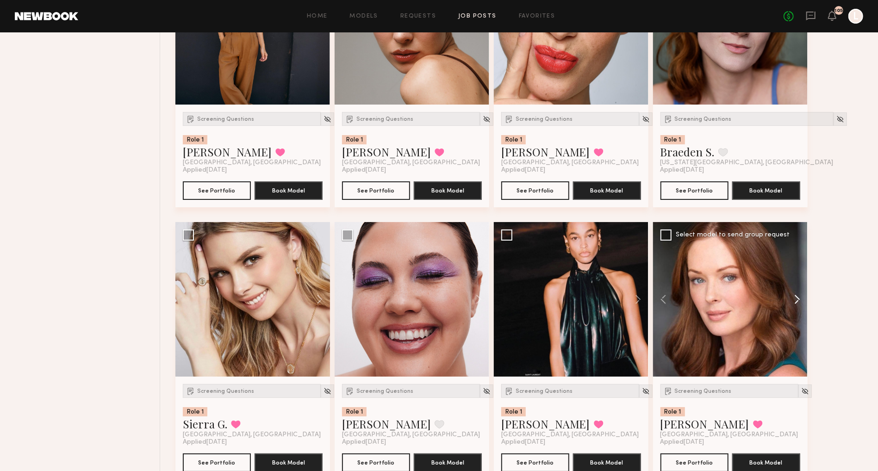
click at [795, 312] on button at bounding box center [793, 299] width 30 height 155
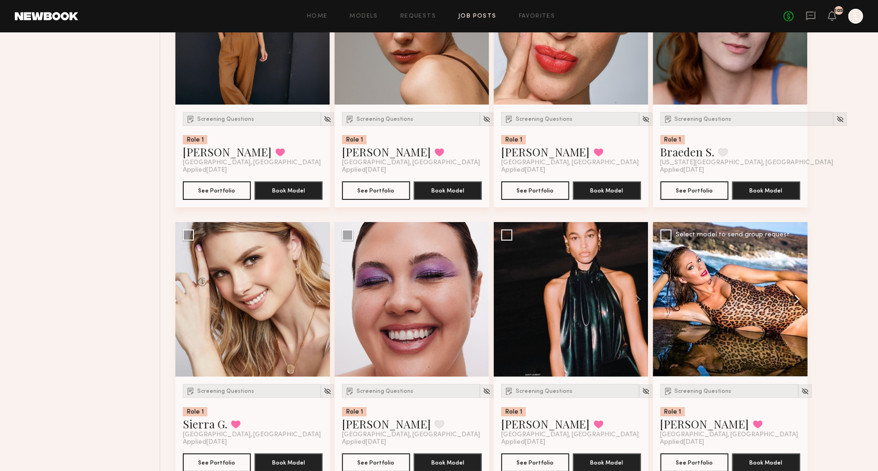
click at [795, 312] on button at bounding box center [793, 299] width 30 height 155
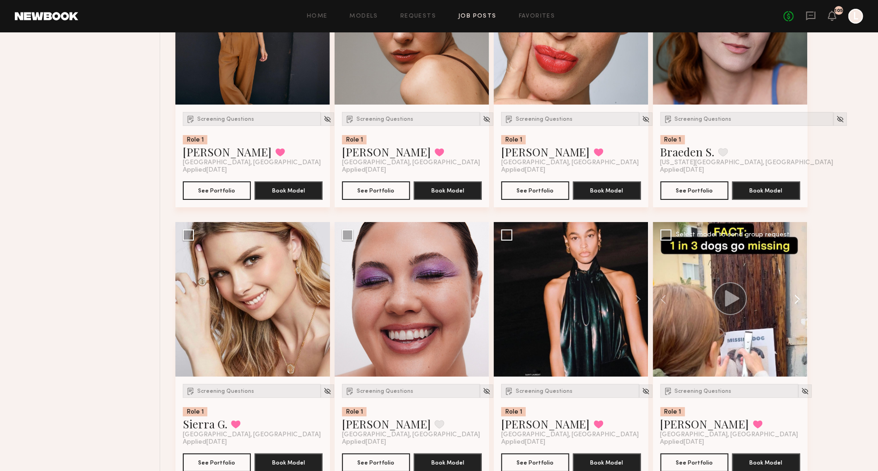
click at [795, 312] on button at bounding box center [793, 299] width 30 height 155
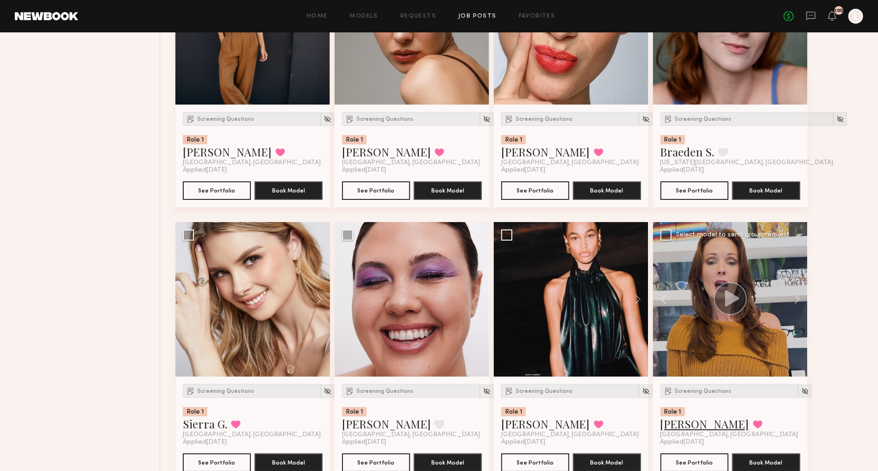
click at [691, 432] on link "Natalie D." at bounding box center [705, 424] width 89 height 15
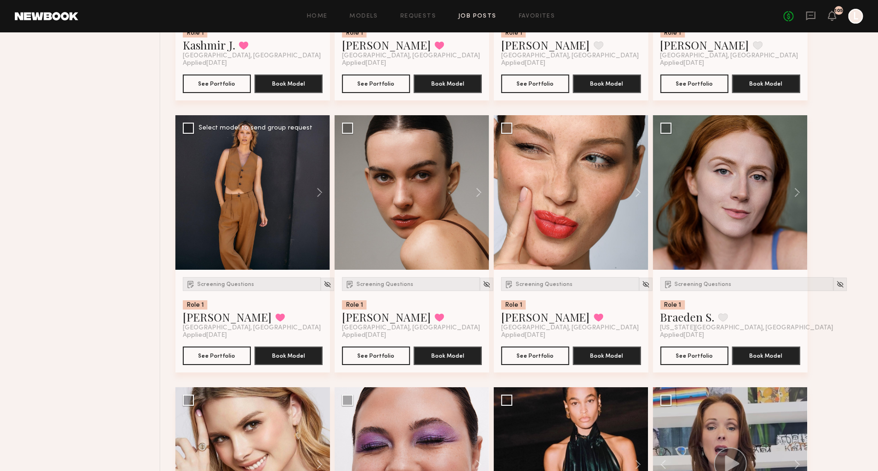
scroll to position [4999, 0]
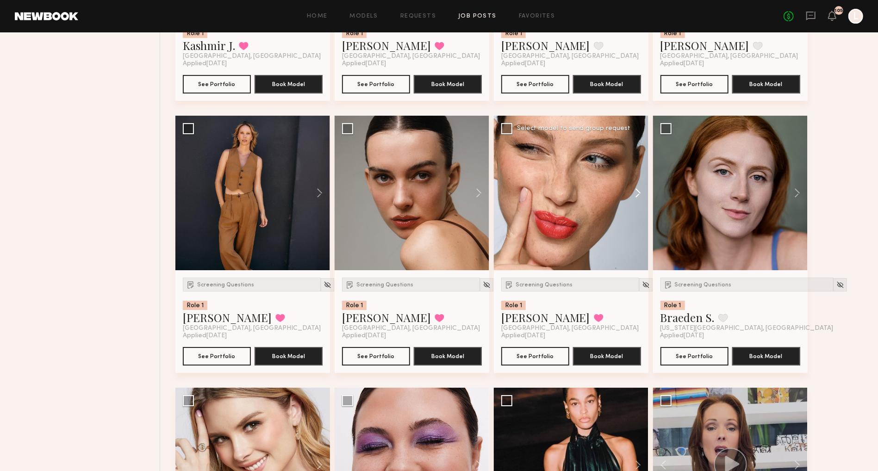
click at [638, 202] on button at bounding box center [634, 193] width 30 height 155
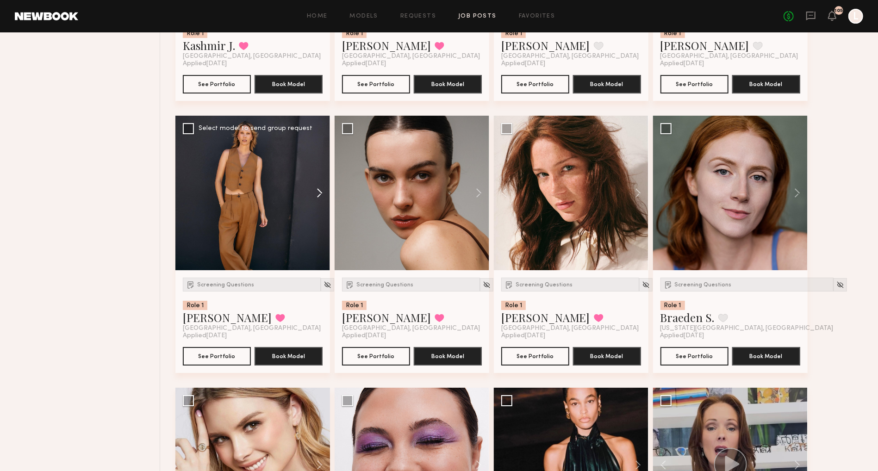
click at [315, 199] on button at bounding box center [315, 193] width 30 height 155
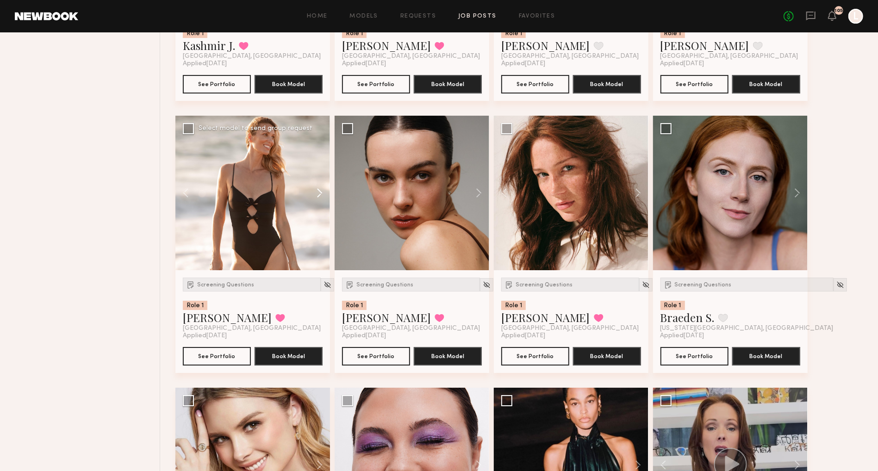
click at [315, 199] on button at bounding box center [315, 193] width 30 height 155
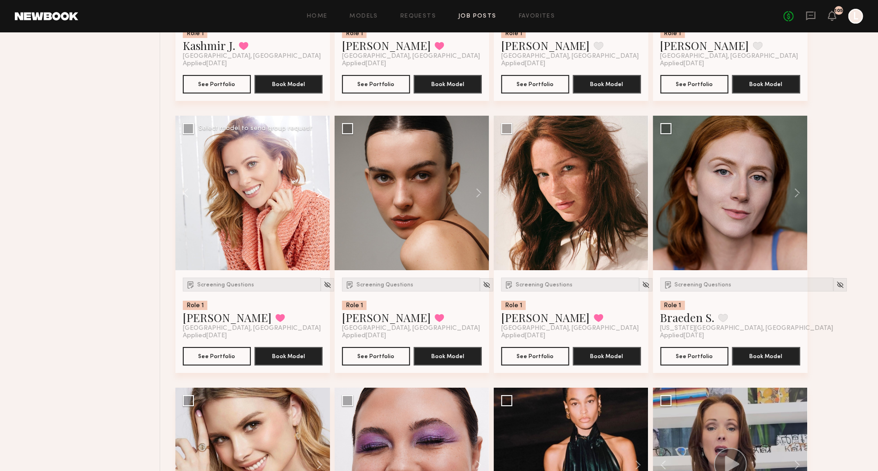
click at [315, 199] on button at bounding box center [315, 193] width 30 height 155
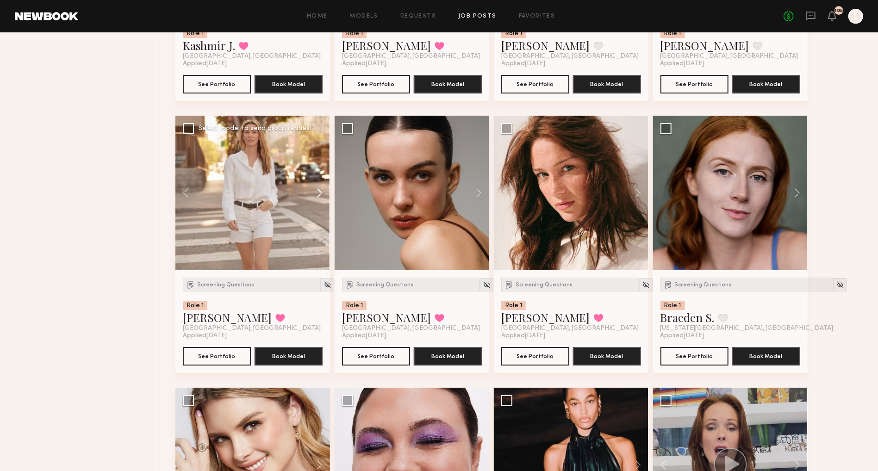
click at [315, 199] on button at bounding box center [315, 193] width 30 height 155
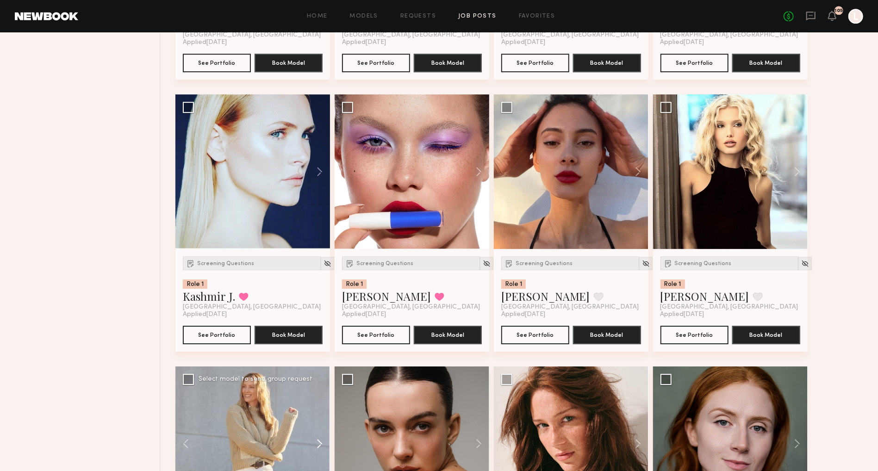
scroll to position [4733, 0]
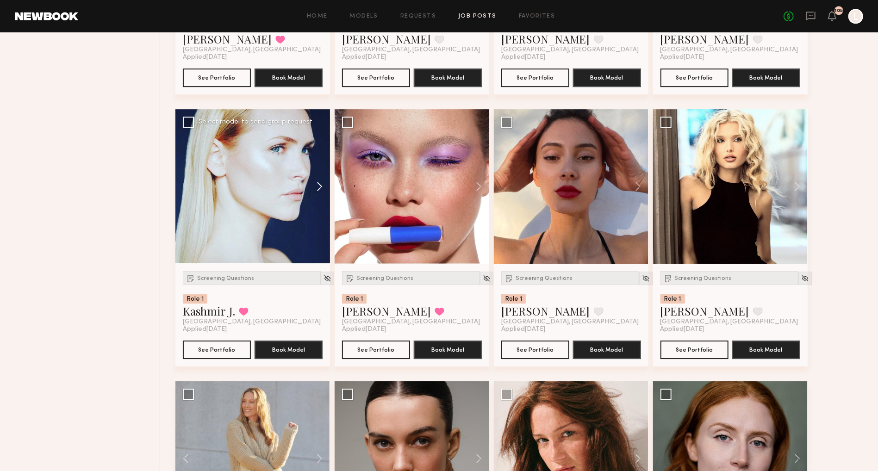
click at [315, 199] on button at bounding box center [315, 186] width 30 height 155
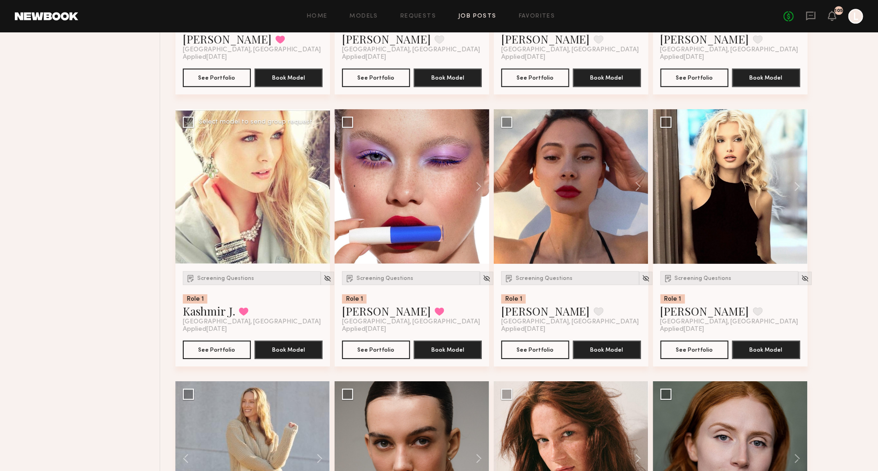
click at [315, 199] on button at bounding box center [315, 186] width 30 height 155
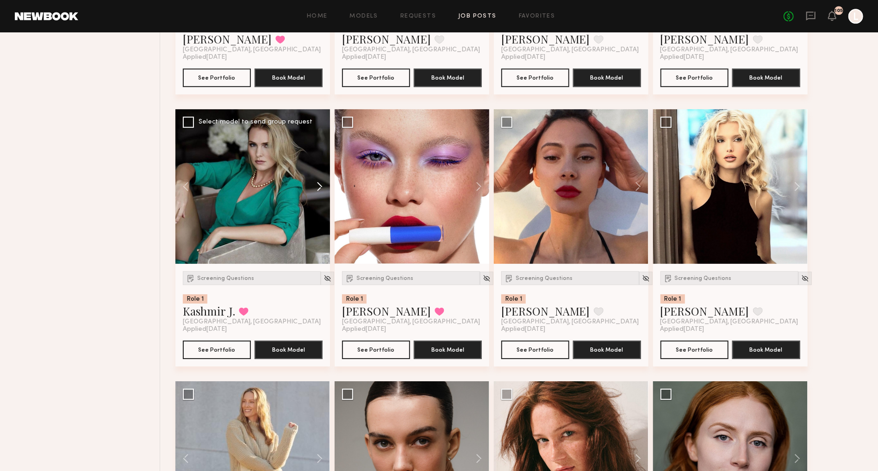
click at [315, 199] on button at bounding box center [315, 186] width 30 height 155
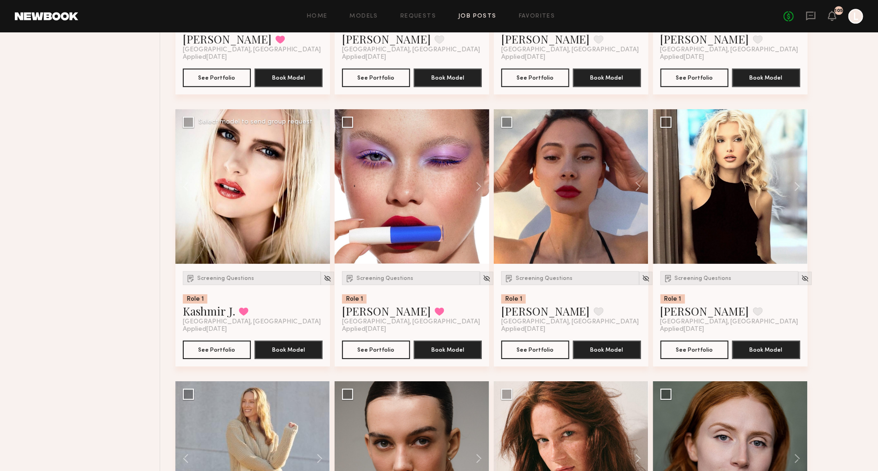
click at [314, 199] on button at bounding box center [315, 186] width 30 height 155
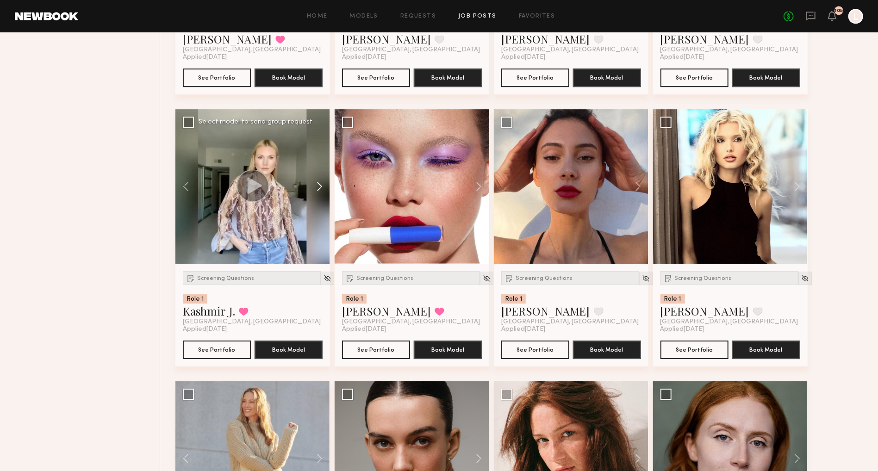
click at [314, 199] on button at bounding box center [315, 186] width 30 height 155
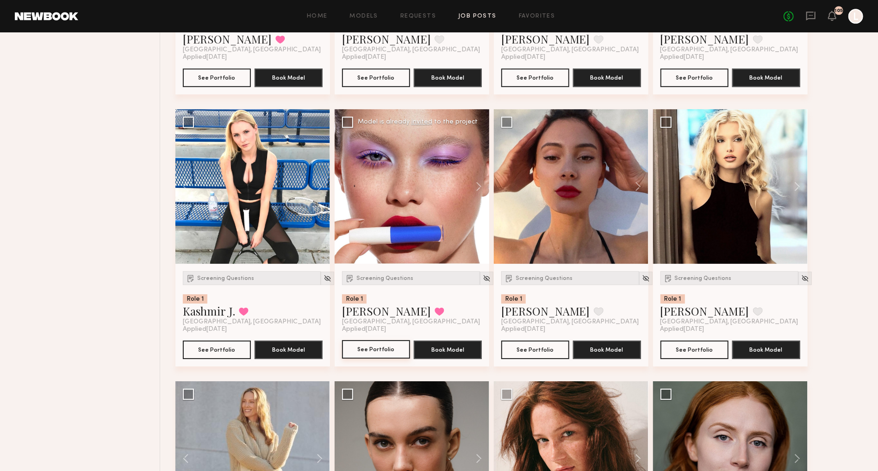
click at [387, 353] on button "See Portfolio" at bounding box center [376, 349] width 68 height 19
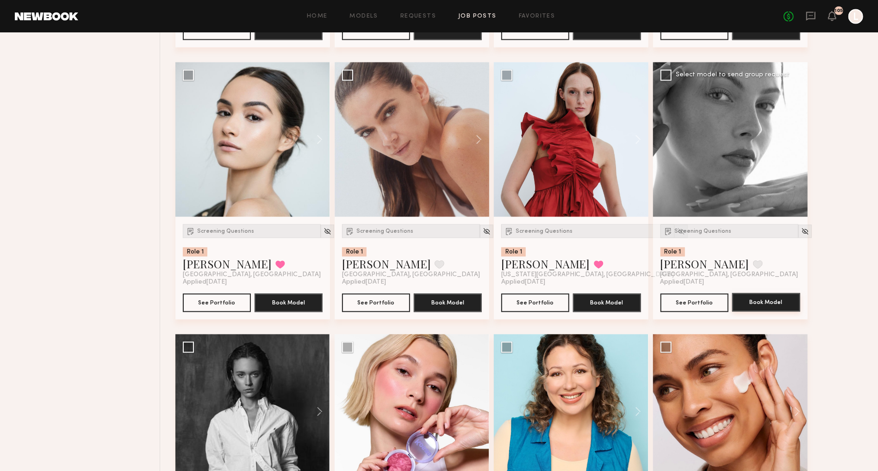
scroll to position [3951, 0]
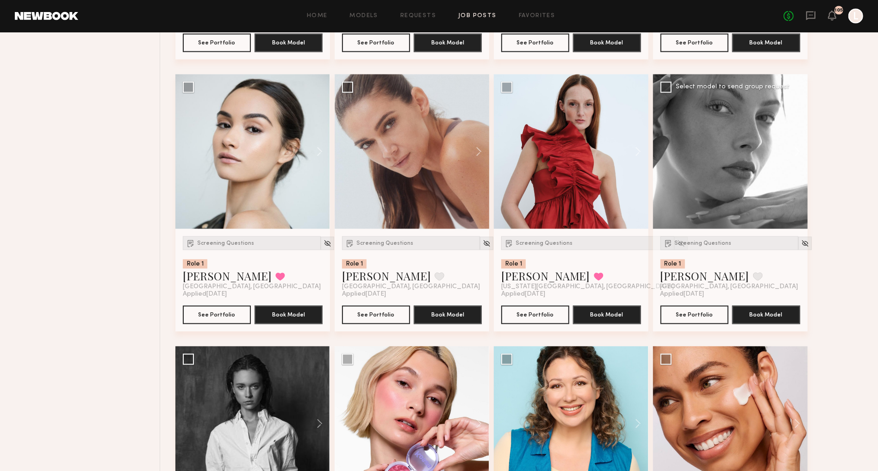
click at [797, 156] on button at bounding box center [793, 152] width 30 height 155
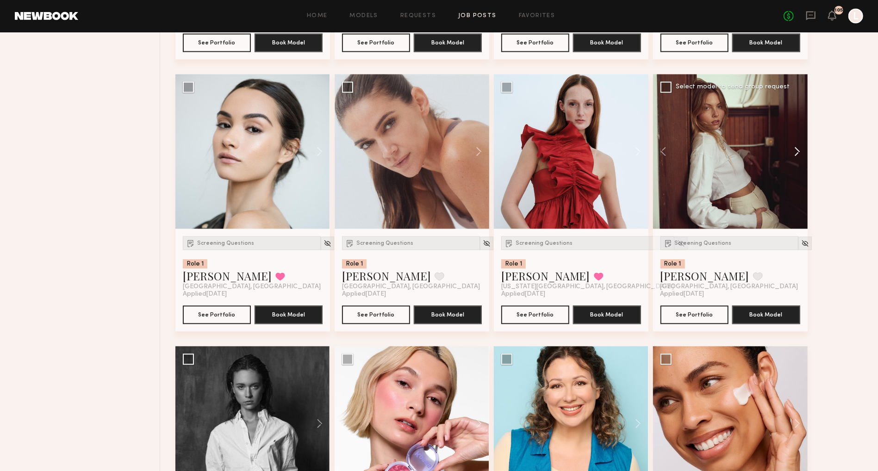
click at [797, 156] on button at bounding box center [793, 152] width 30 height 155
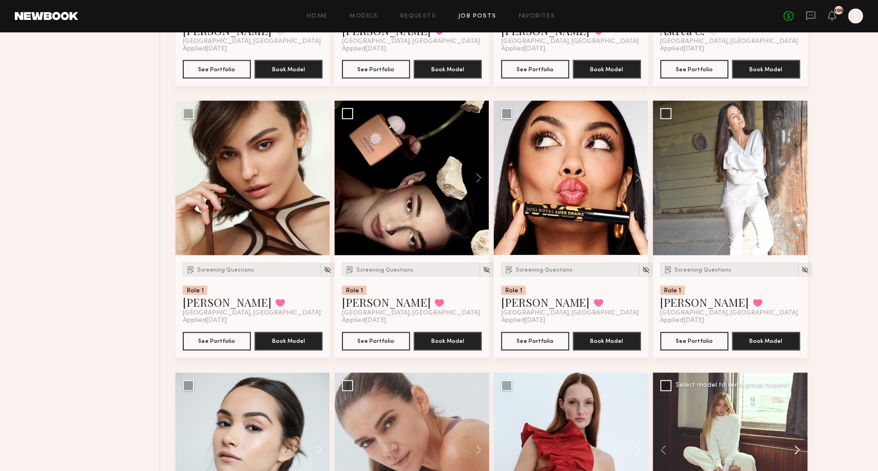
scroll to position [3651, 0]
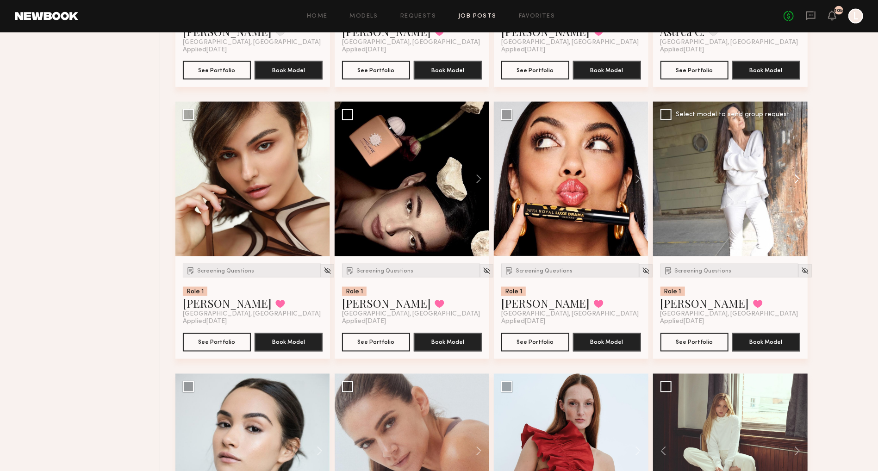
click at [795, 182] on button at bounding box center [793, 179] width 30 height 155
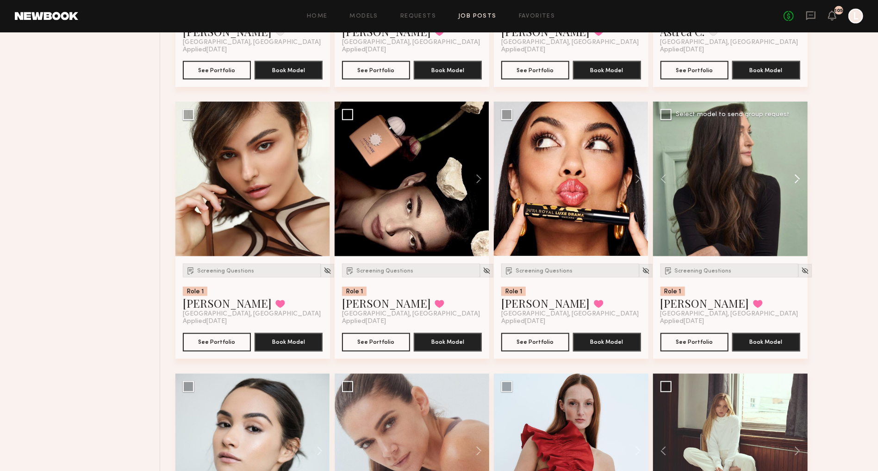
click at [795, 182] on button at bounding box center [793, 179] width 30 height 155
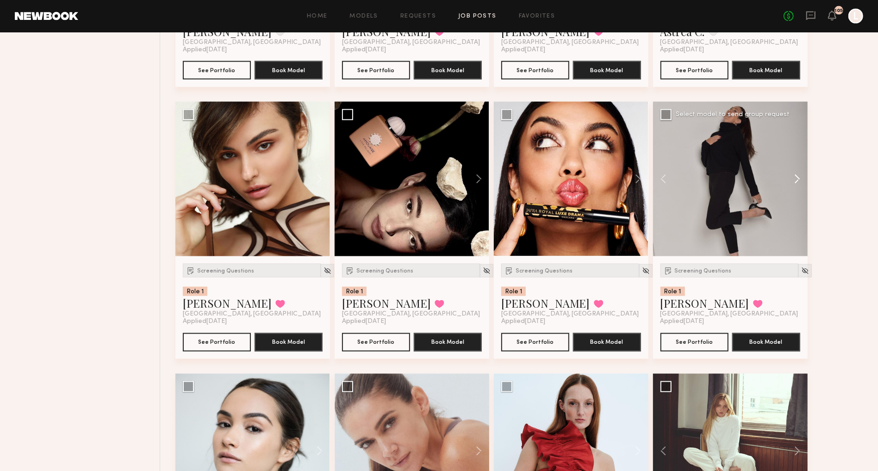
click at [795, 182] on button at bounding box center [793, 179] width 30 height 155
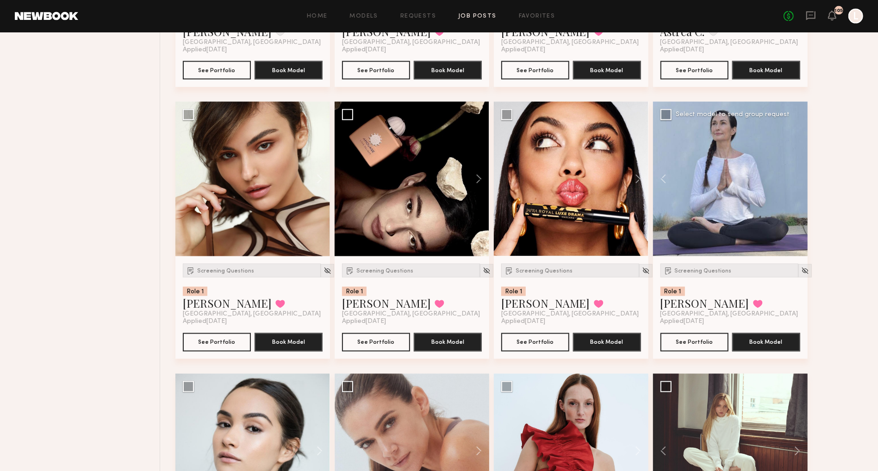
click at [795, 182] on div at bounding box center [730, 179] width 155 height 155
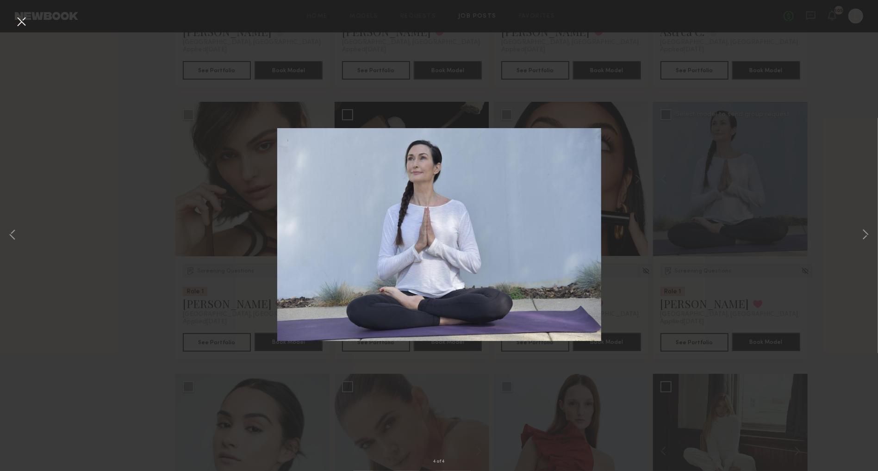
click at [795, 182] on div "4 of 4" at bounding box center [439, 235] width 878 height 471
click at [864, 228] on button at bounding box center [865, 235] width 11 height 377
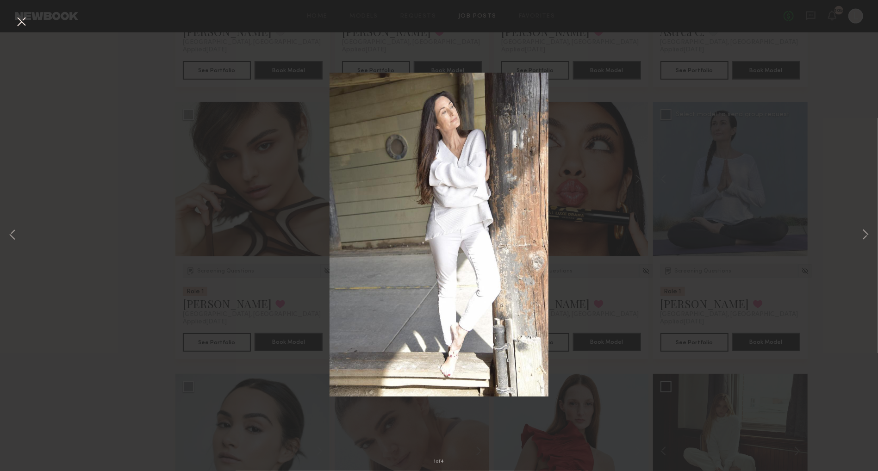
click at [845, 202] on div "1 of 4" at bounding box center [439, 235] width 878 height 471
click at [21, 21] on button at bounding box center [21, 22] width 15 height 17
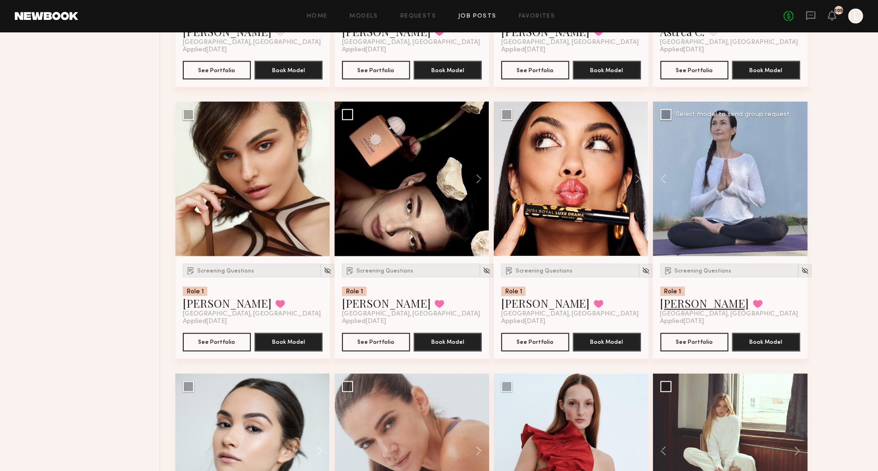
click at [689, 307] on link "Caren A." at bounding box center [705, 303] width 89 height 15
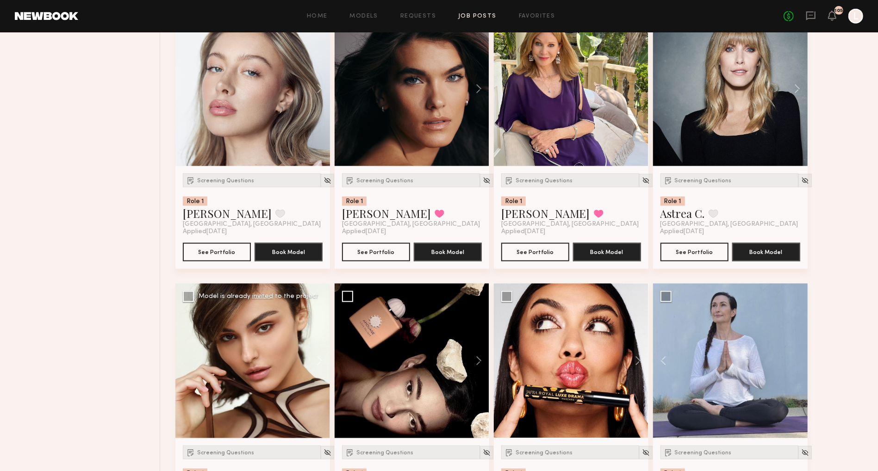
scroll to position [3310, 0]
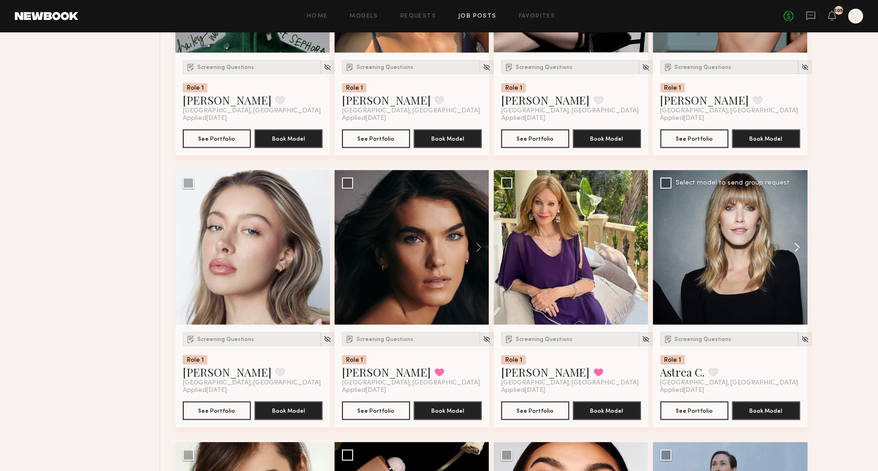
click at [797, 252] on button at bounding box center [793, 247] width 30 height 155
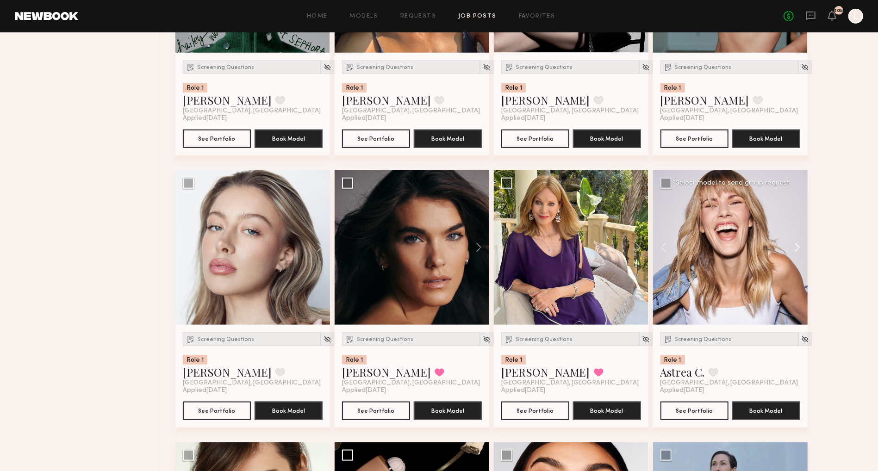
click at [797, 252] on button at bounding box center [793, 247] width 30 height 155
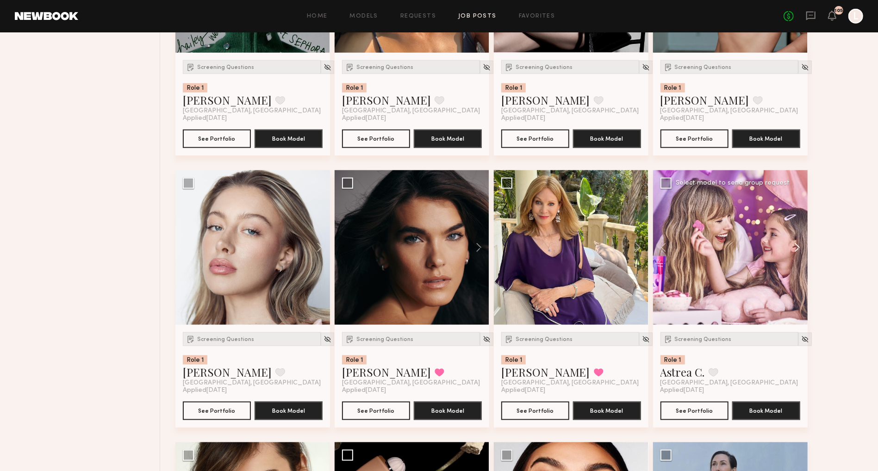
click at [797, 252] on button at bounding box center [793, 247] width 30 height 155
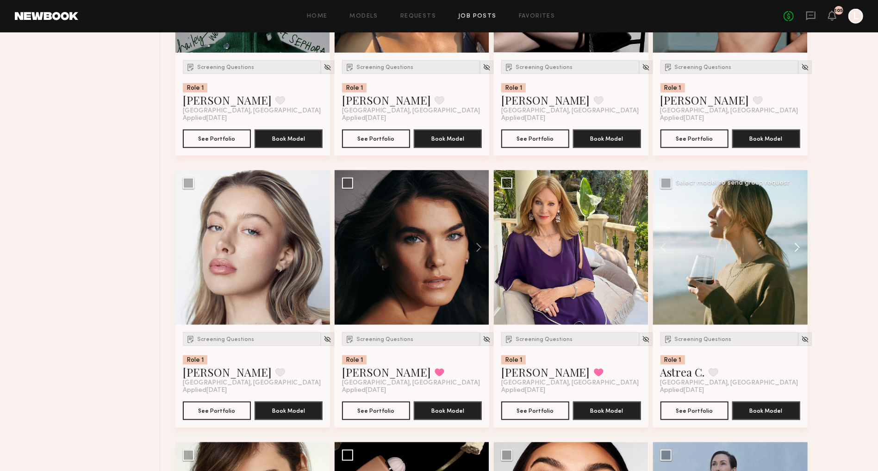
click at [797, 252] on button at bounding box center [793, 247] width 30 height 155
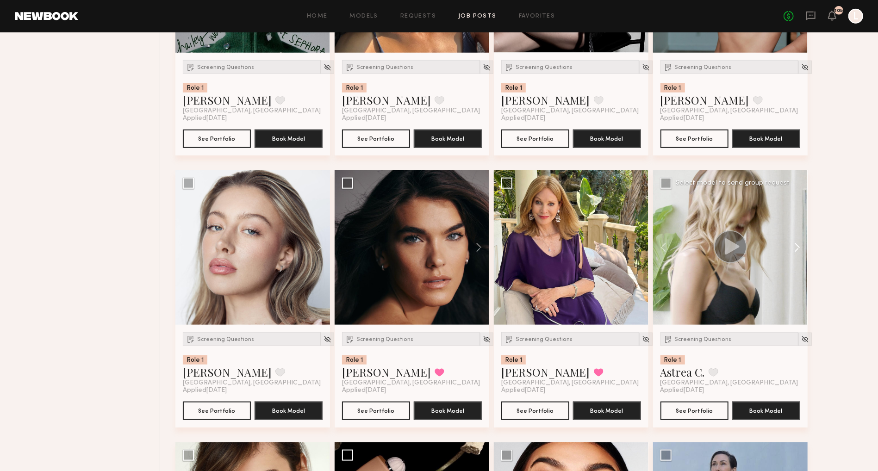
click at [797, 252] on button at bounding box center [793, 247] width 30 height 155
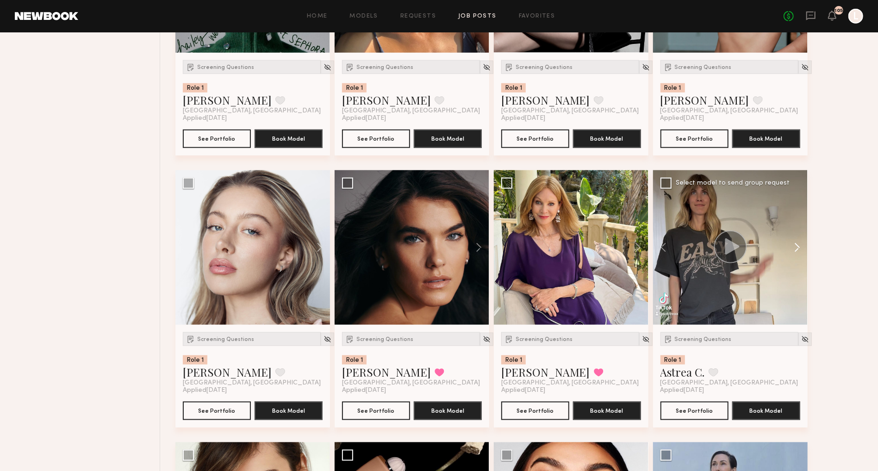
click at [797, 252] on button at bounding box center [793, 247] width 30 height 155
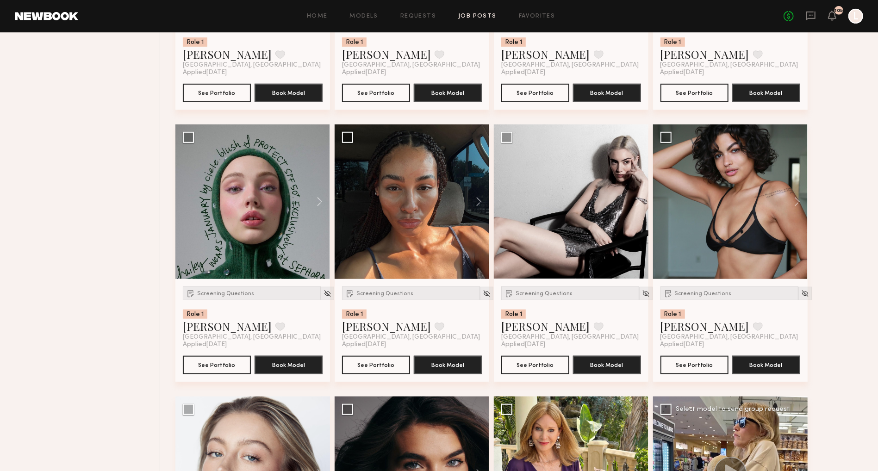
scroll to position [3080, 0]
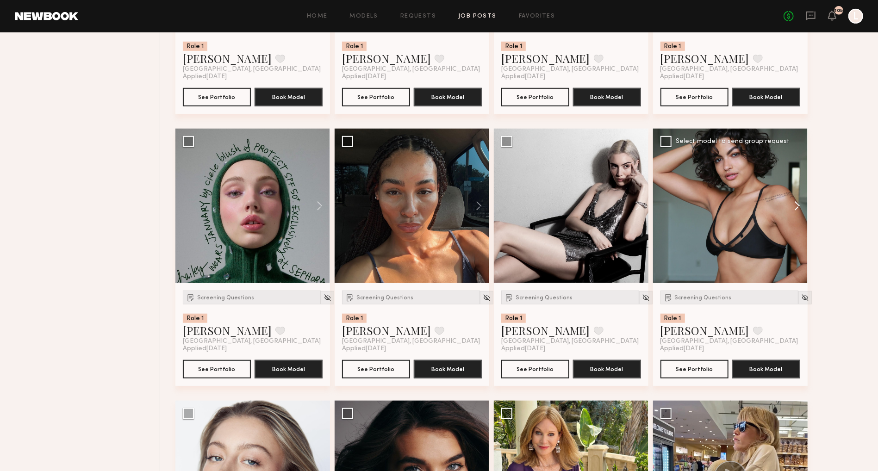
click at [799, 212] on button at bounding box center [793, 206] width 30 height 155
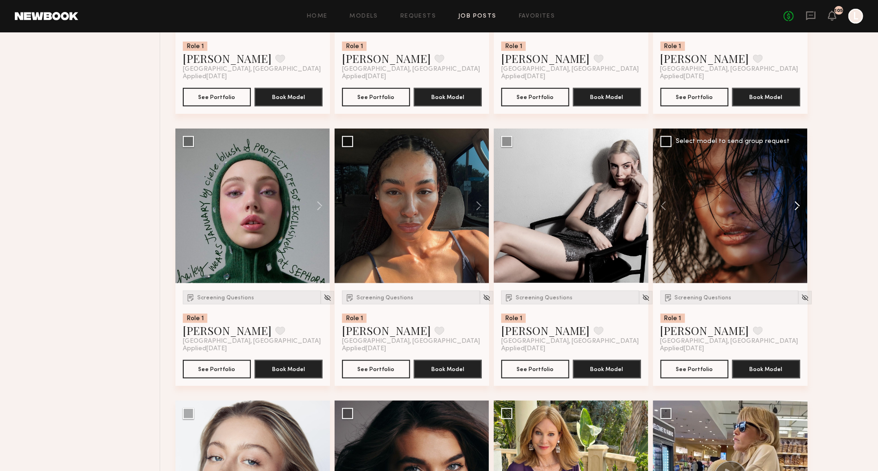
click at [799, 212] on button at bounding box center [793, 206] width 30 height 155
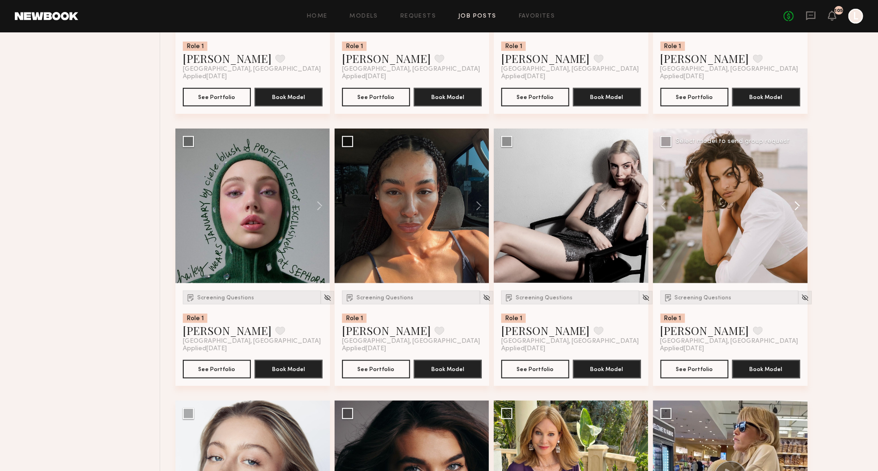
click at [799, 212] on button at bounding box center [793, 206] width 30 height 155
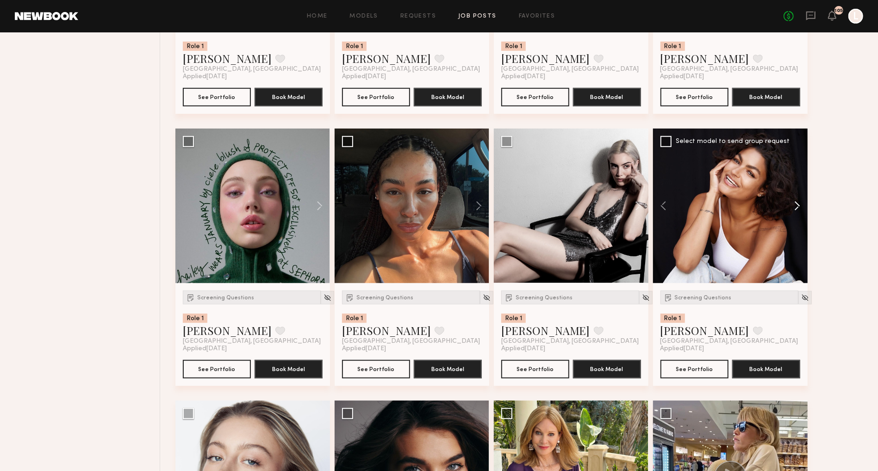
click at [799, 212] on button at bounding box center [793, 206] width 30 height 155
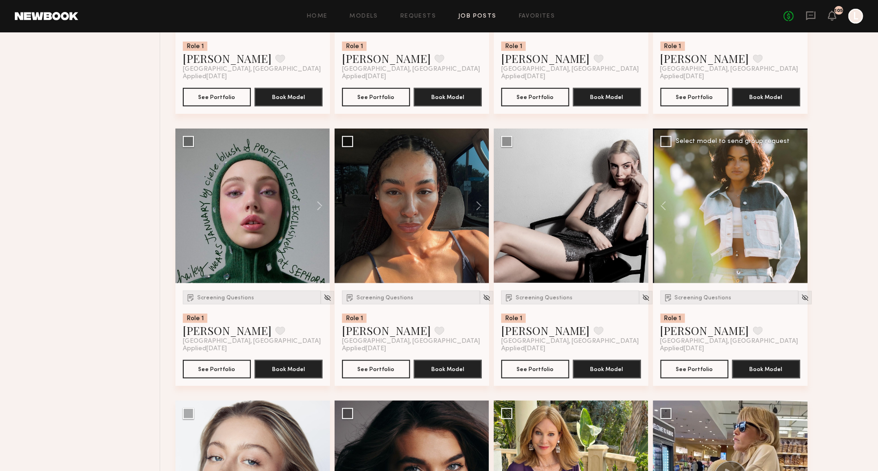
click at [799, 212] on div at bounding box center [730, 206] width 155 height 155
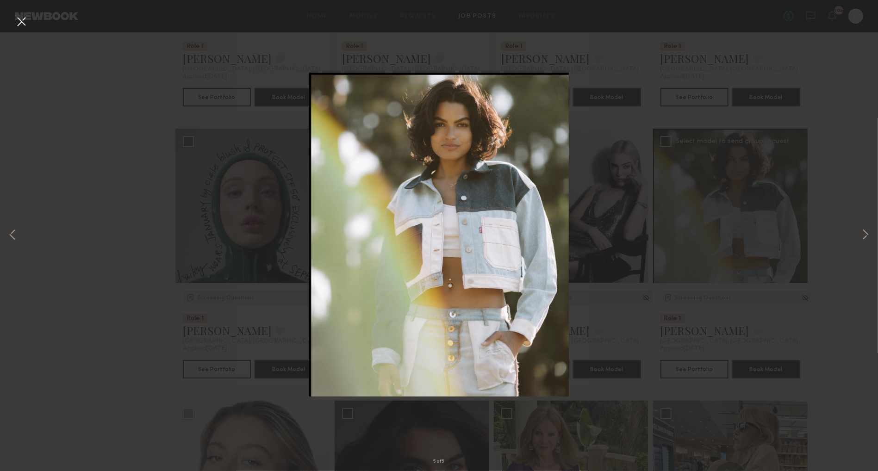
click at [799, 212] on div "5 of 5" at bounding box center [439, 235] width 878 height 471
click at [28, 19] on button at bounding box center [21, 22] width 15 height 17
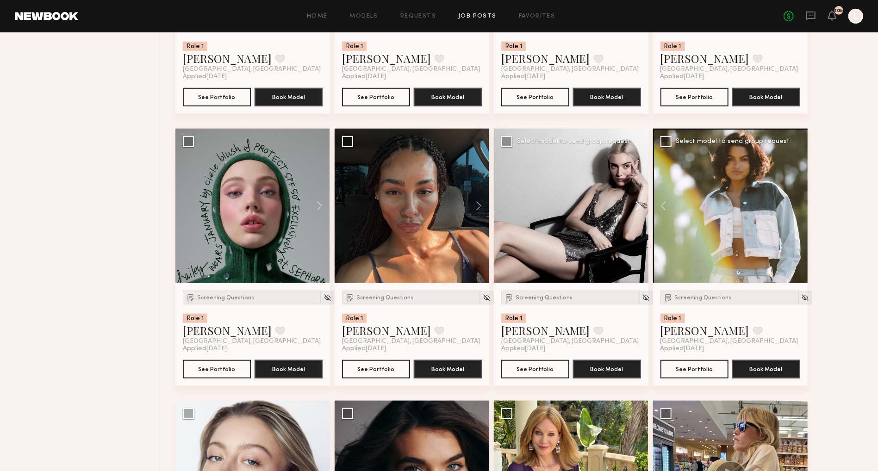
click at [636, 213] on button at bounding box center [634, 206] width 30 height 155
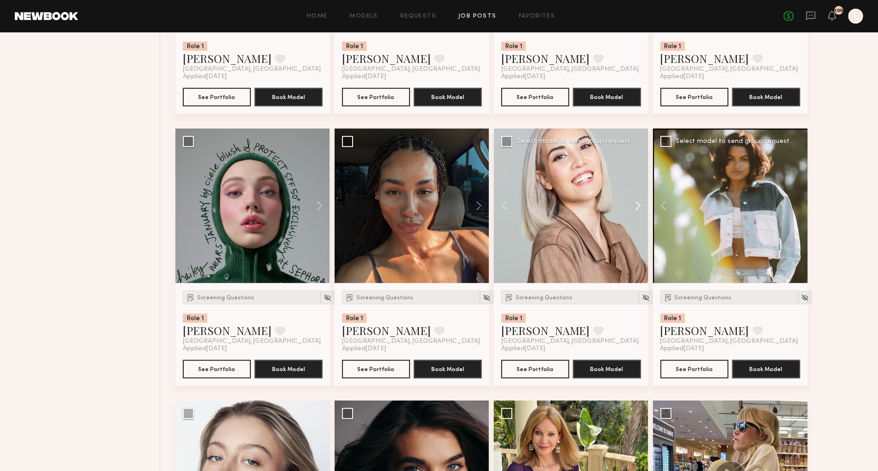
click at [634, 214] on button at bounding box center [634, 206] width 30 height 155
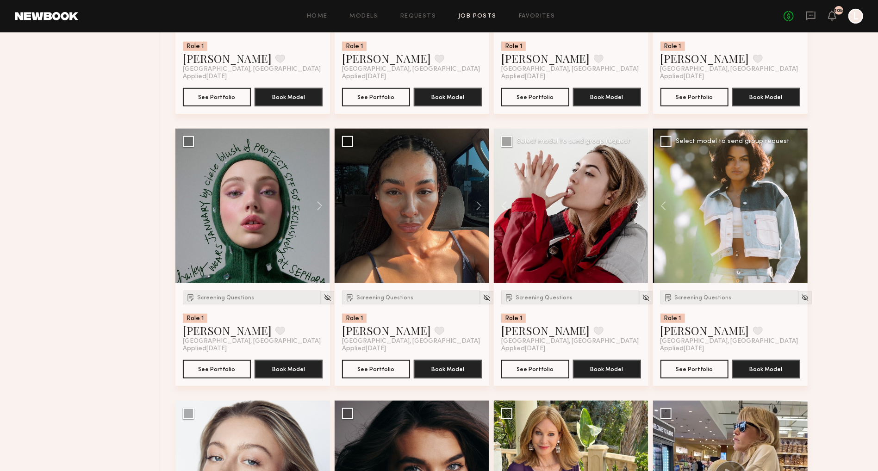
click at [634, 214] on button at bounding box center [634, 206] width 30 height 155
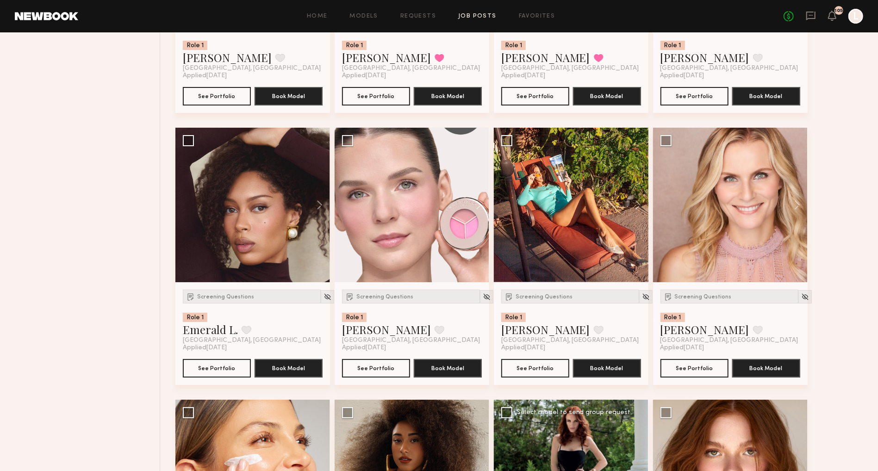
scroll to position [2531, 0]
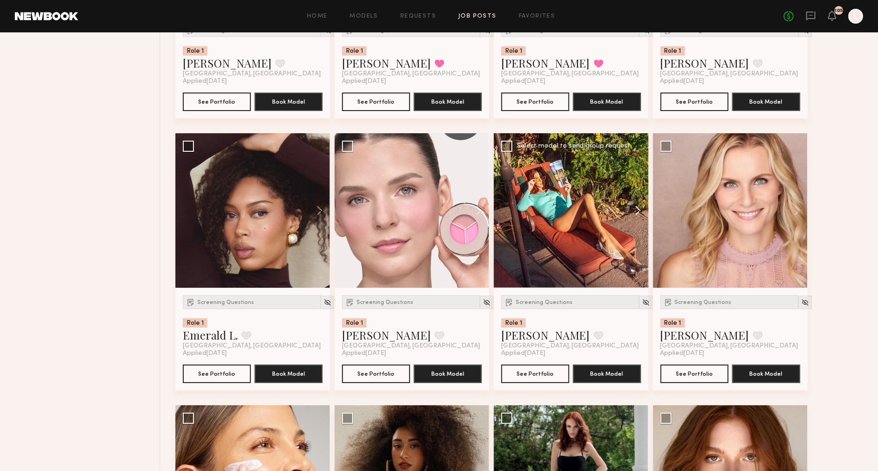
click at [637, 218] on button at bounding box center [634, 210] width 30 height 155
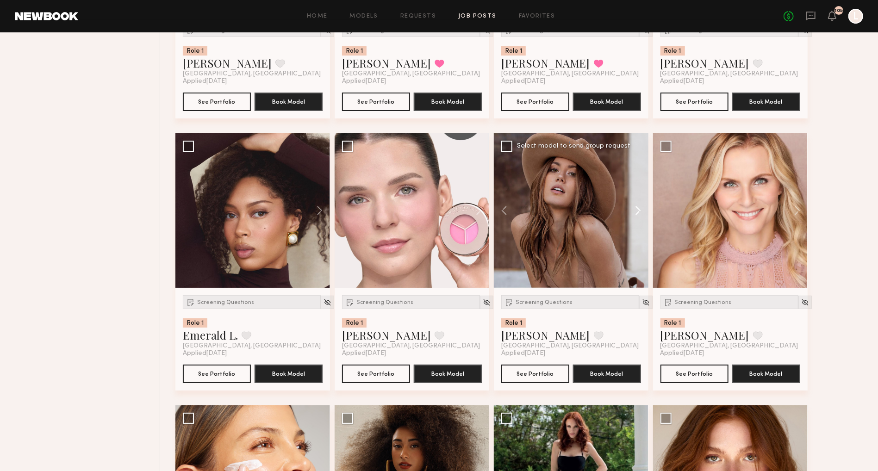
click at [637, 218] on button at bounding box center [634, 210] width 30 height 155
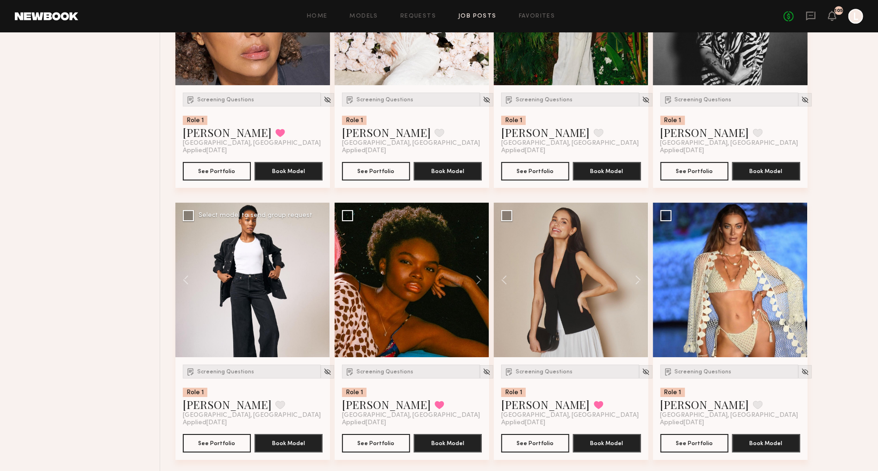
scroll to position [2180, 0]
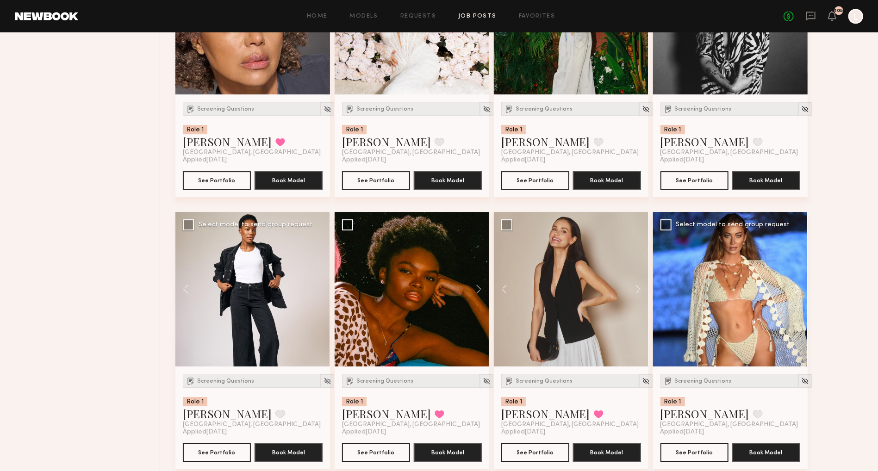
click at [795, 296] on button at bounding box center [793, 289] width 30 height 155
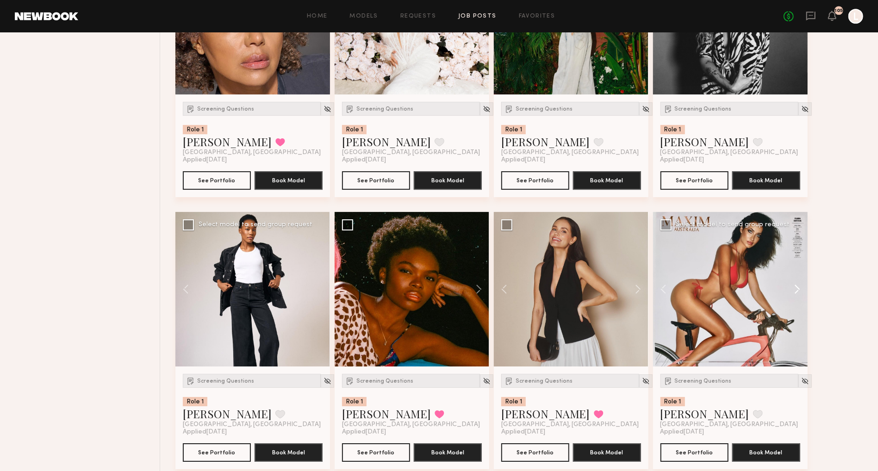
click at [795, 296] on button at bounding box center [793, 289] width 30 height 155
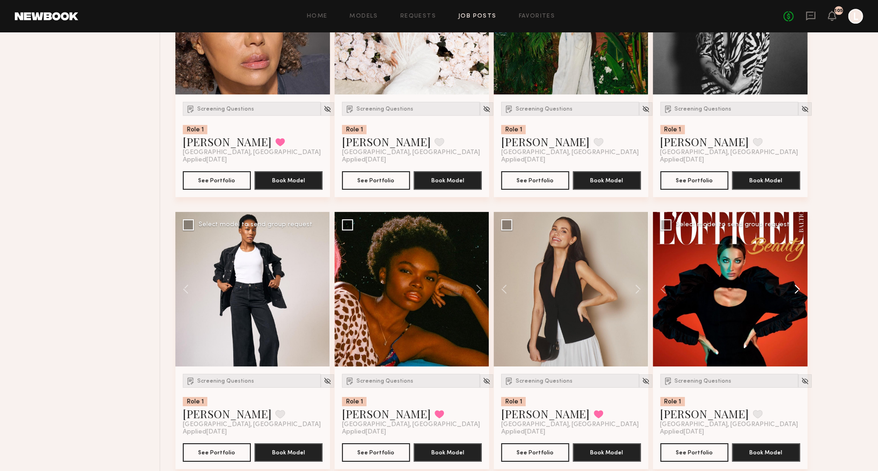
click at [795, 296] on button at bounding box center [793, 289] width 30 height 155
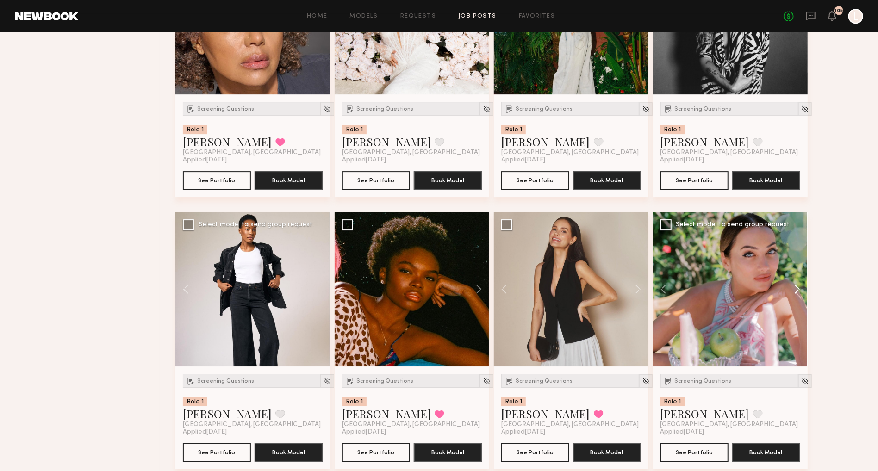
click at [795, 296] on button at bounding box center [793, 289] width 30 height 155
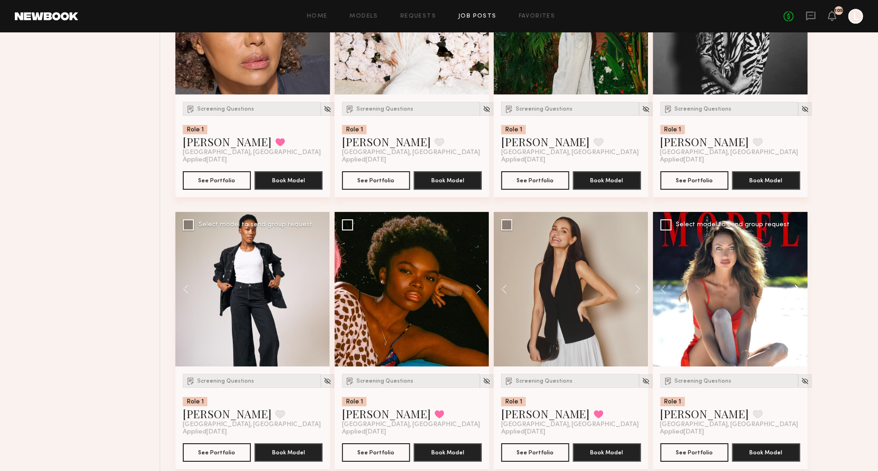
click at [795, 296] on button at bounding box center [793, 289] width 30 height 155
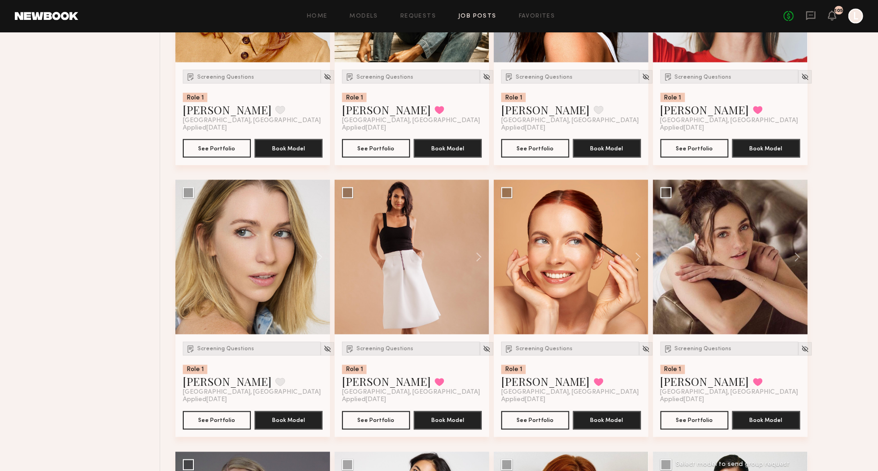
scroll to position [1122, 0]
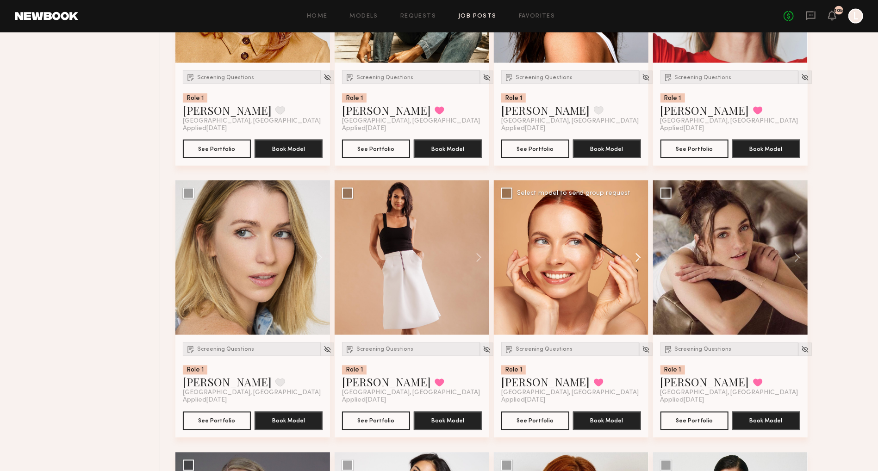
click at [632, 259] on button at bounding box center [634, 258] width 30 height 155
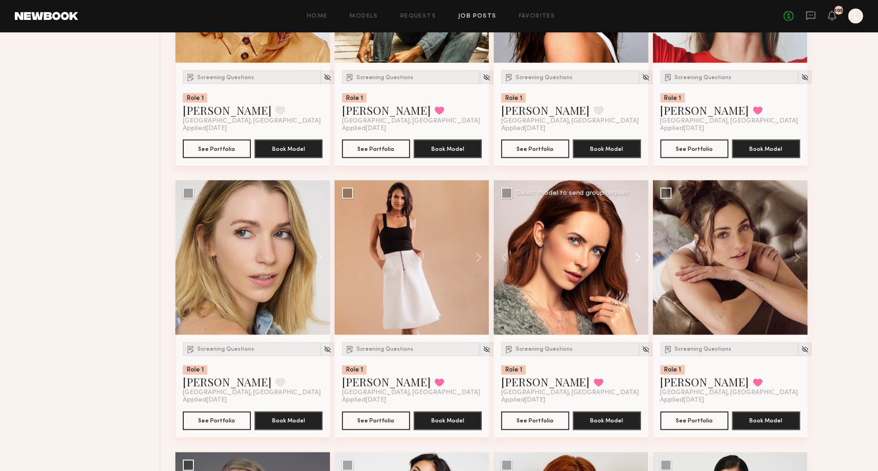
click at [632, 259] on button at bounding box center [634, 258] width 30 height 155
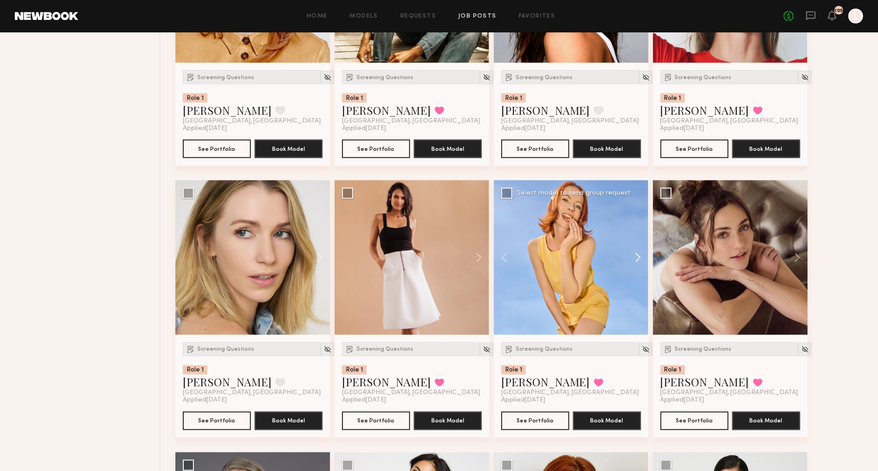
click at [632, 259] on button at bounding box center [634, 258] width 30 height 155
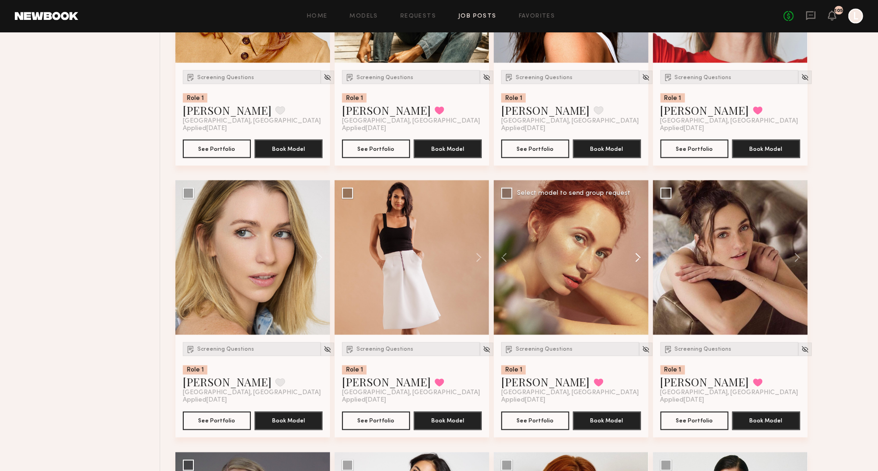
click at [632, 259] on button at bounding box center [634, 258] width 30 height 155
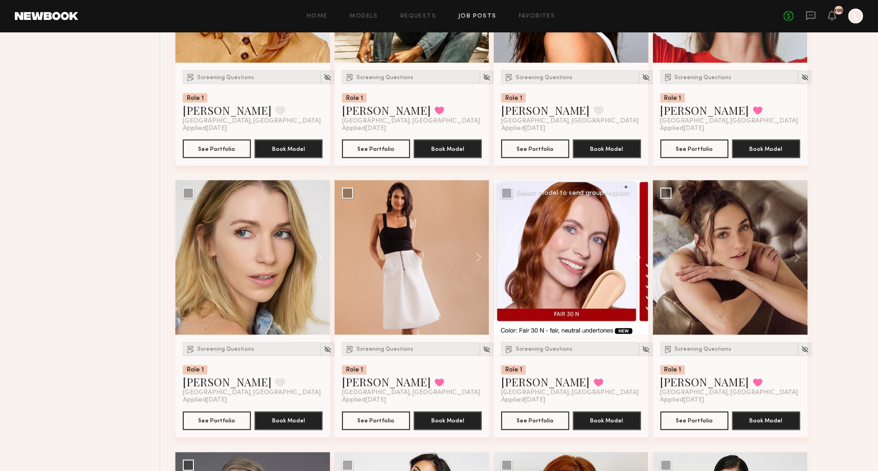
click at [632, 259] on button at bounding box center [634, 258] width 30 height 155
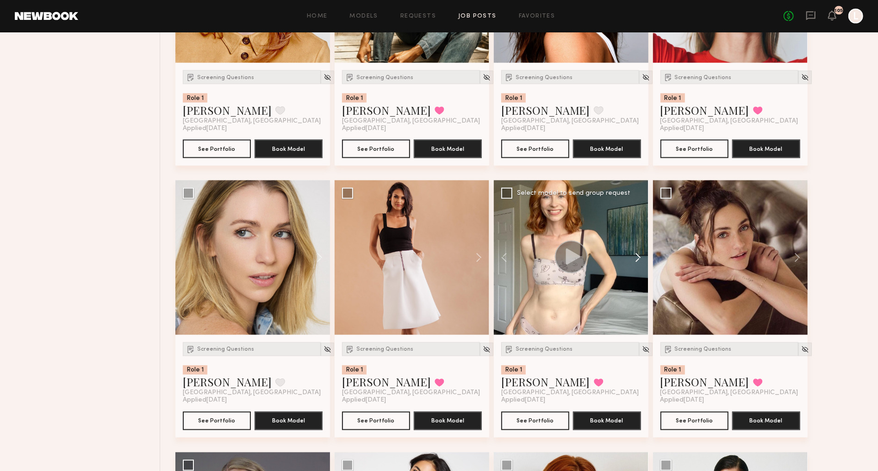
click at [632, 259] on button at bounding box center [634, 258] width 30 height 155
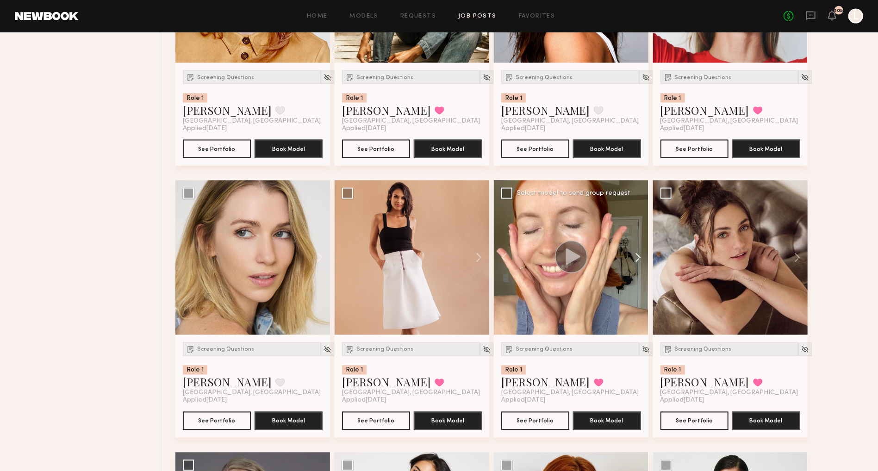
click at [632, 259] on button at bounding box center [634, 258] width 30 height 155
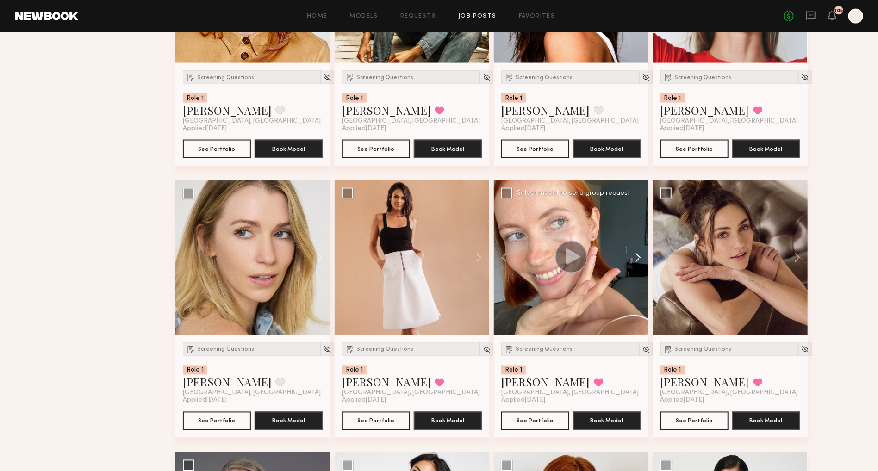
click at [632, 259] on button at bounding box center [634, 258] width 30 height 155
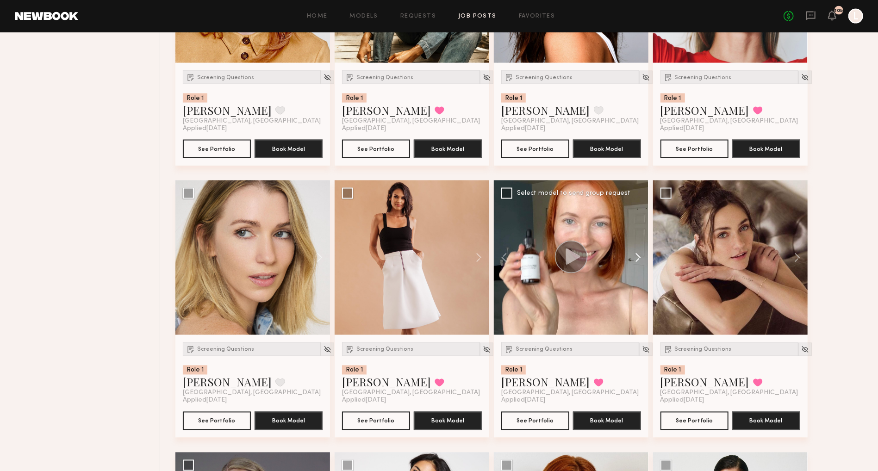
click at [632, 259] on button at bounding box center [634, 258] width 30 height 155
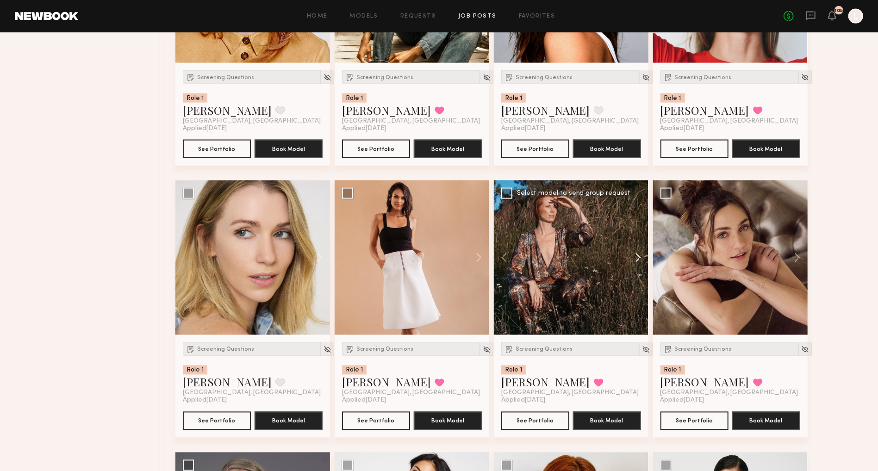
click at [632, 259] on button at bounding box center [634, 258] width 30 height 155
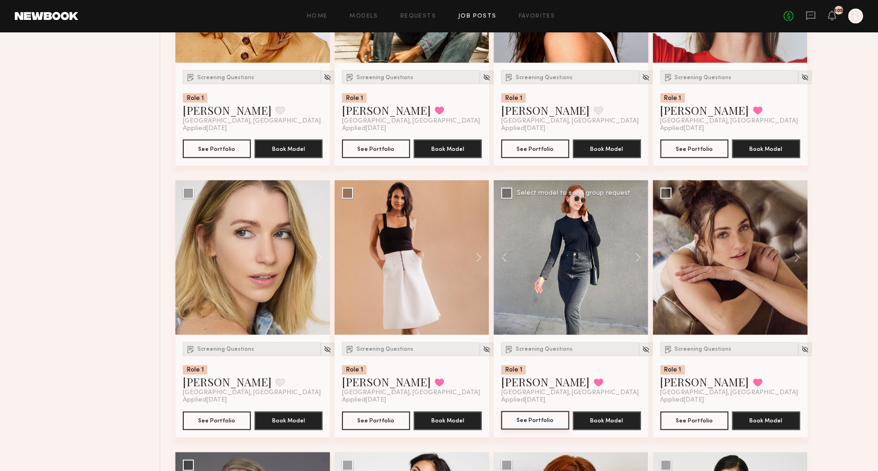
click at [542, 414] on button "See Portfolio" at bounding box center [535, 421] width 68 height 19
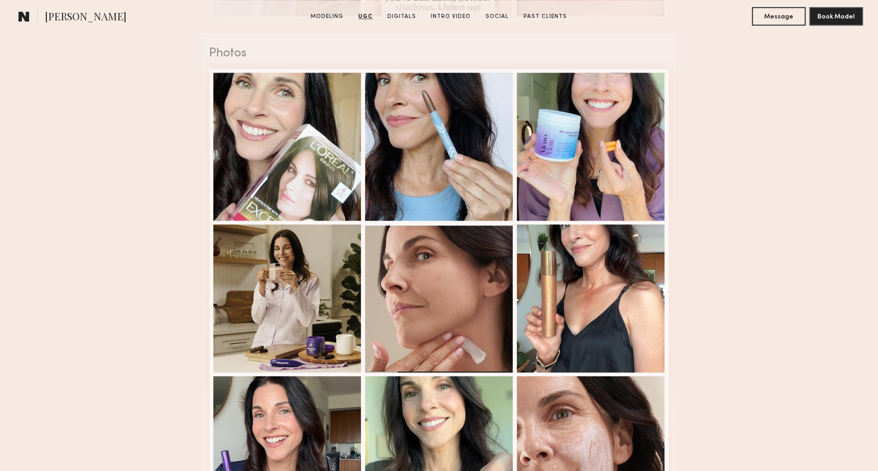
scroll to position [1593, 0]
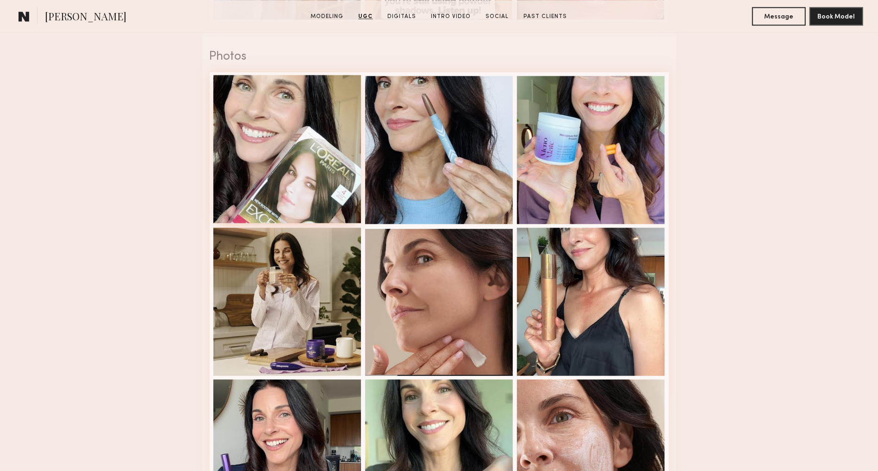
click at [271, 111] on div at bounding box center [287, 149] width 148 height 148
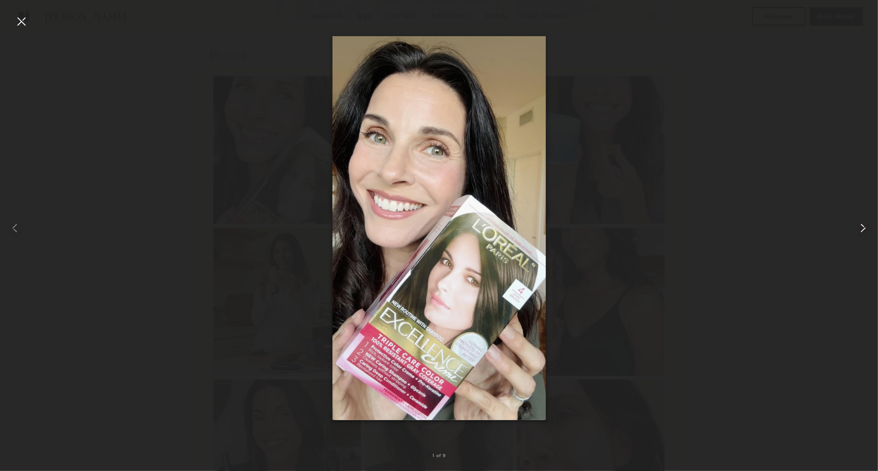
click at [864, 227] on common-icon at bounding box center [863, 228] width 15 height 15
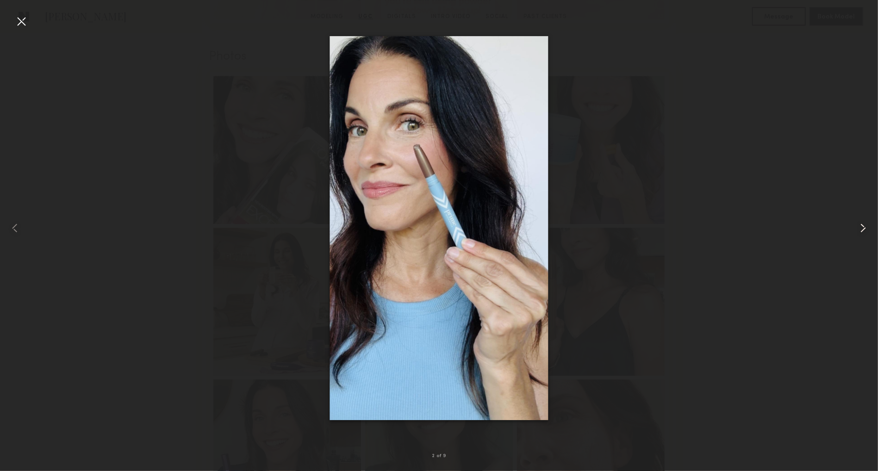
click at [864, 227] on common-icon at bounding box center [863, 228] width 15 height 15
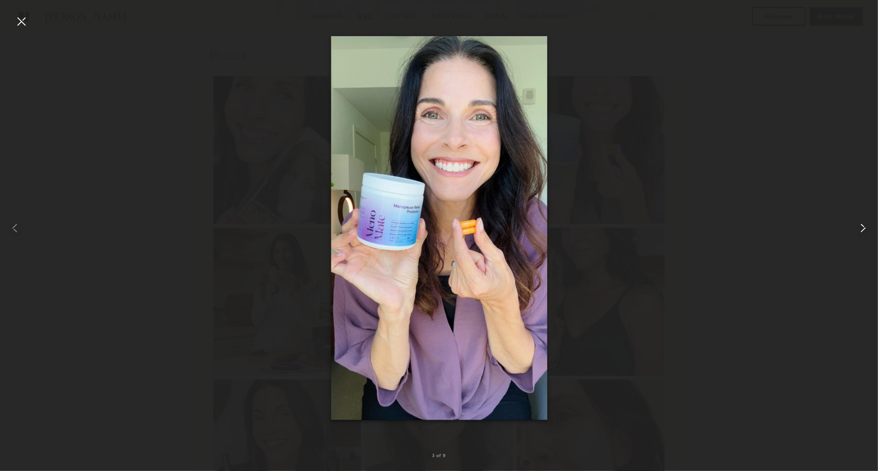
click at [864, 227] on common-icon at bounding box center [863, 228] width 15 height 15
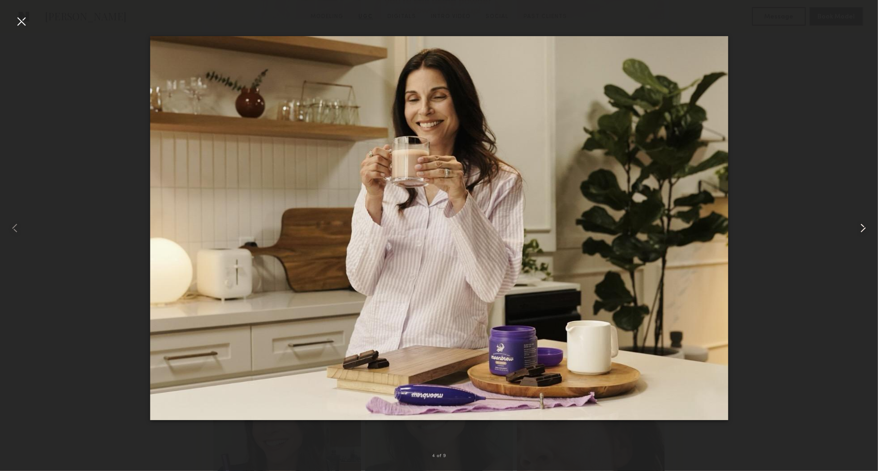
click at [864, 227] on common-icon at bounding box center [863, 228] width 15 height 15
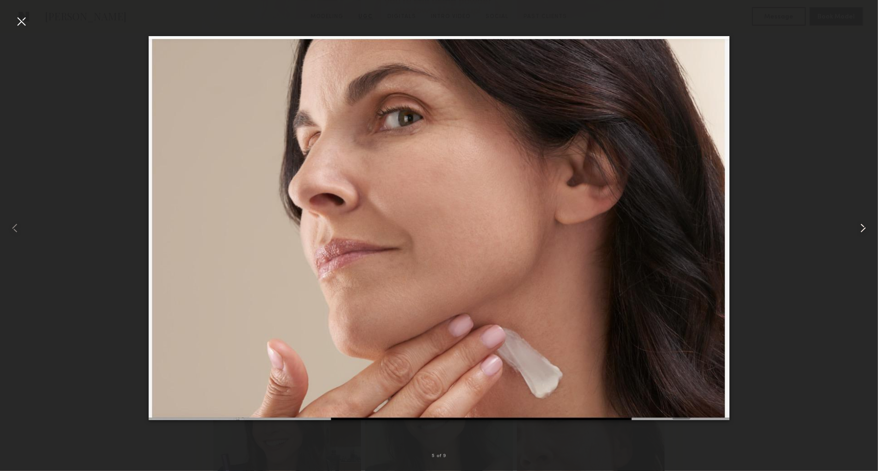
click at [864, 227] on common-icon at bounding box center [863, 228] width 15 height 15
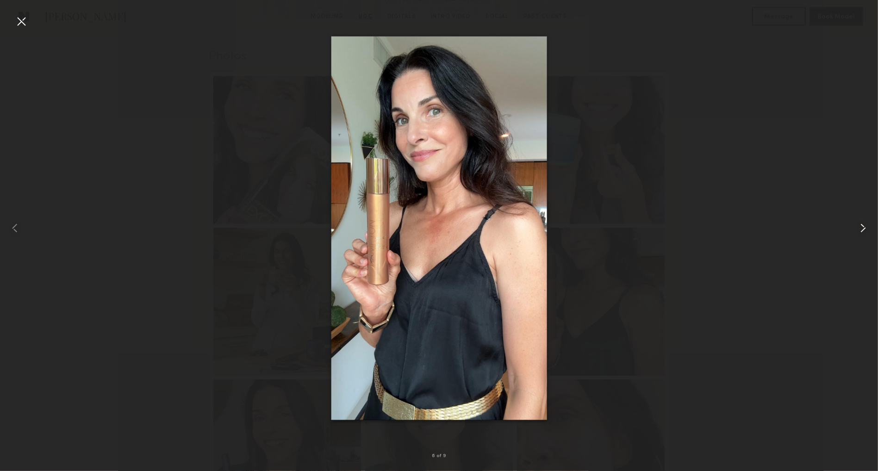
click at [864, 227] on common-icon at bounding box center [863, 228] width 15 height 15
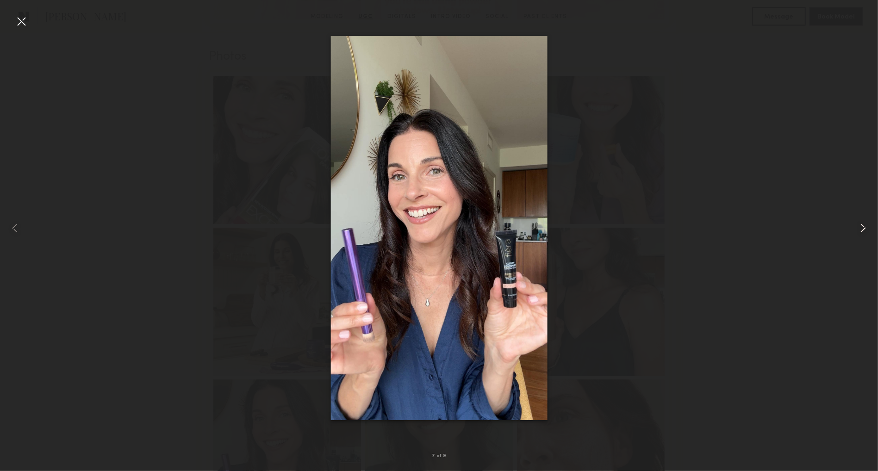
click at [864, 227] on common-icon at bounding box center [863, 228] width 15 height 15
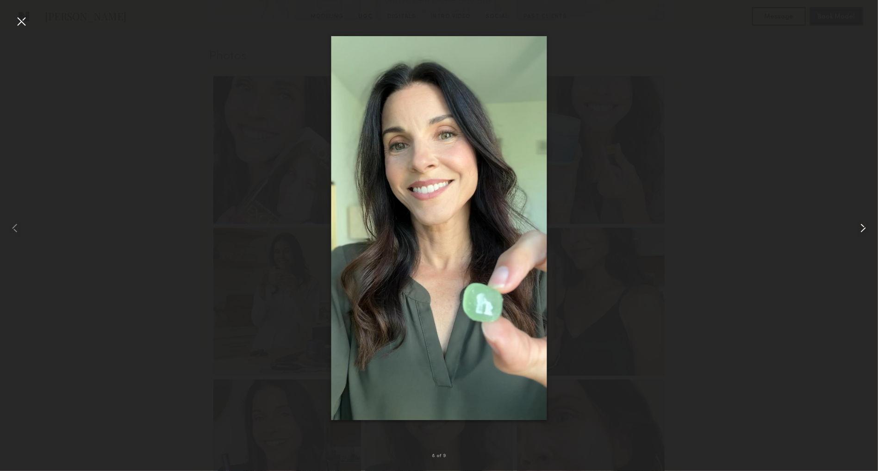
click at [864, 227] on common-icon at bounding box center [863, 228] width 15 height 15
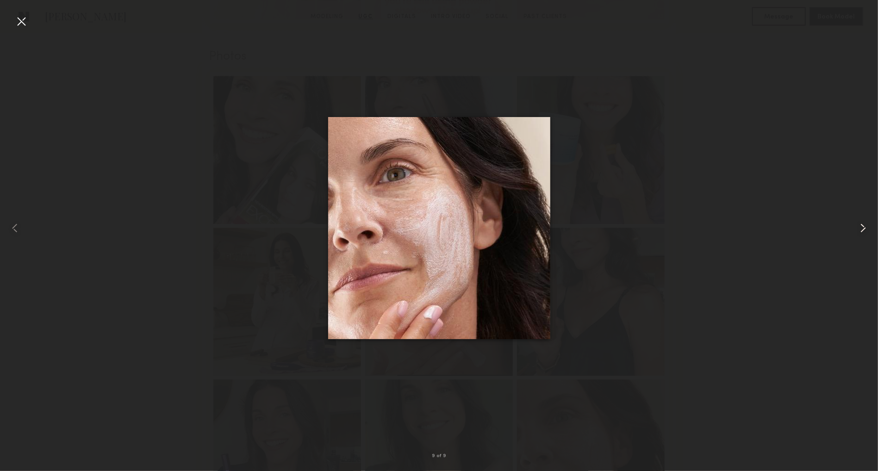
click at [864, 227] on common-icon at bounding box center [863, 228] width 15 height 15
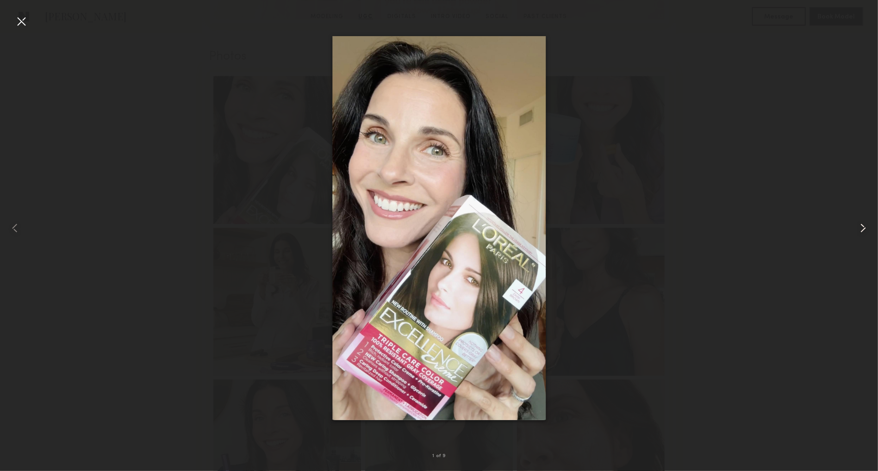
click at [864, 227] on common-icon at bounding box center [863, 228] width 15 height 15
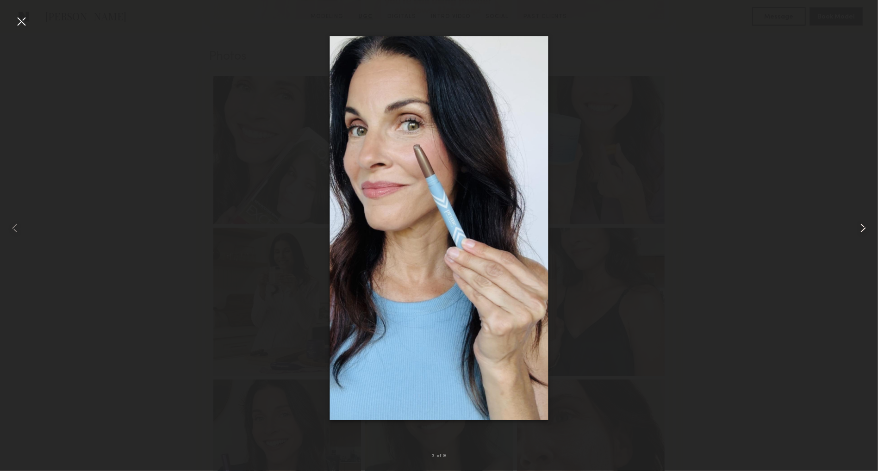
click at [864, 227] on common-icon at bounding box center [863, 228] width 15 height 15
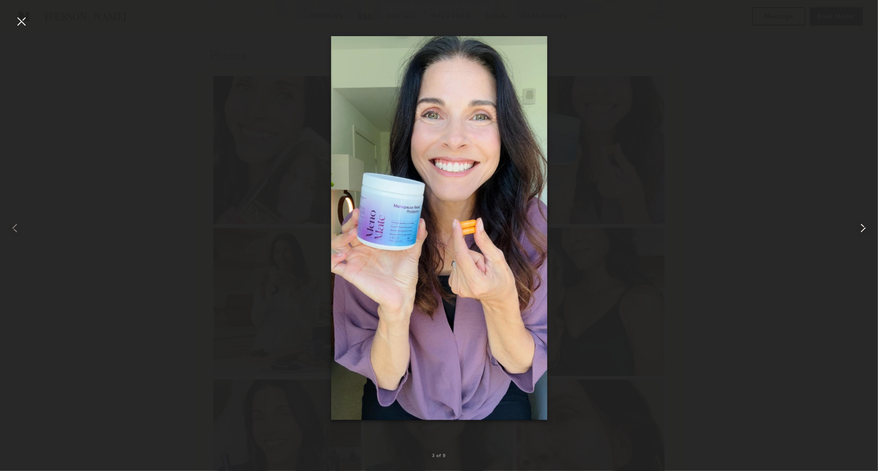
click at [864, 227] on common-icon at bounding box center [863, 228] width 15 height 15
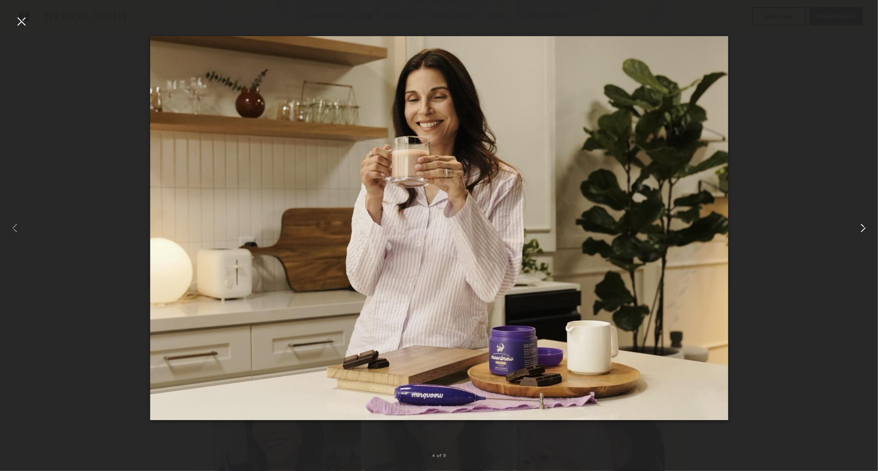
click at [864, 227] on common-icon at bounding box center [863, 228] width 15 height 15
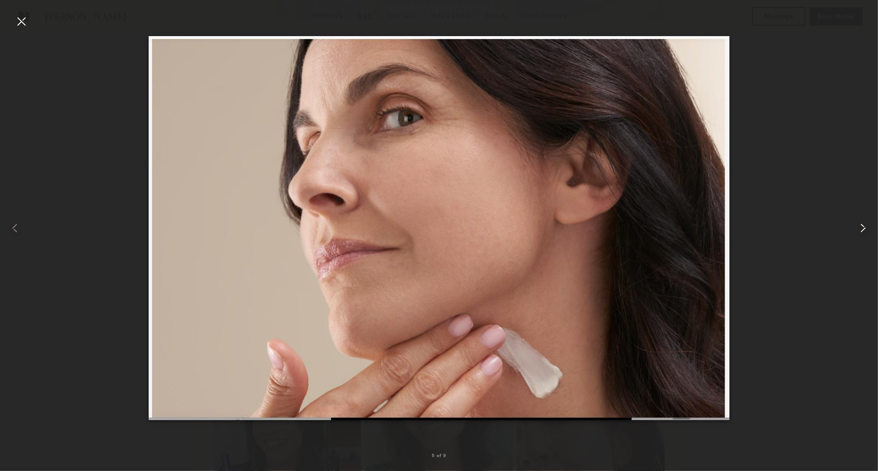
click at [864, 227] on common-icon at bounding box center [863, 228] width 15 height 15
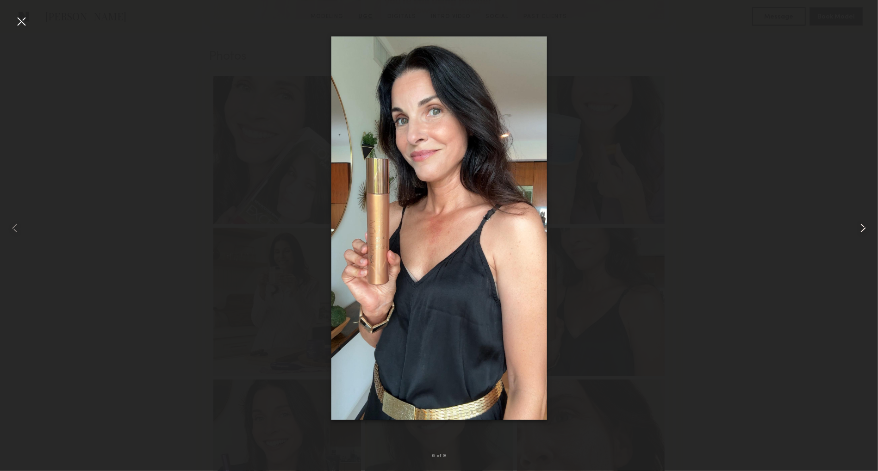
click at [864, 227] on common-icon at bounding box center [863, 228] width 15 height 15
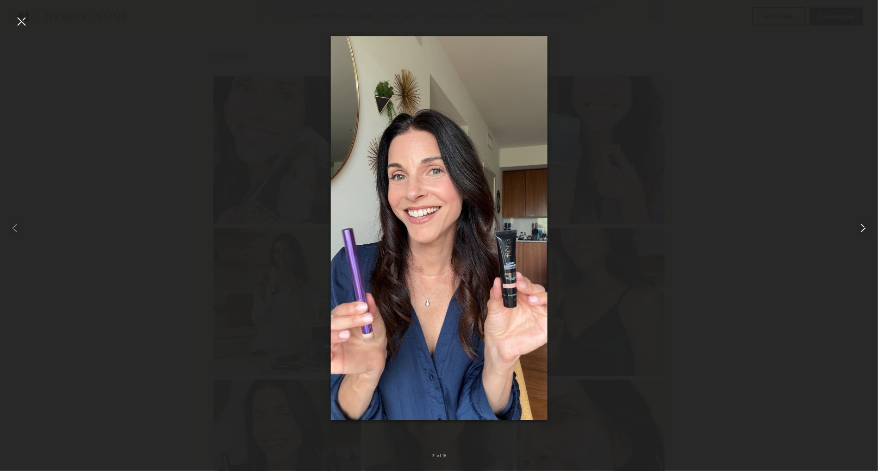
click at [864, 227] on common-icon at bounding box center [863, 228] width 15 height 15
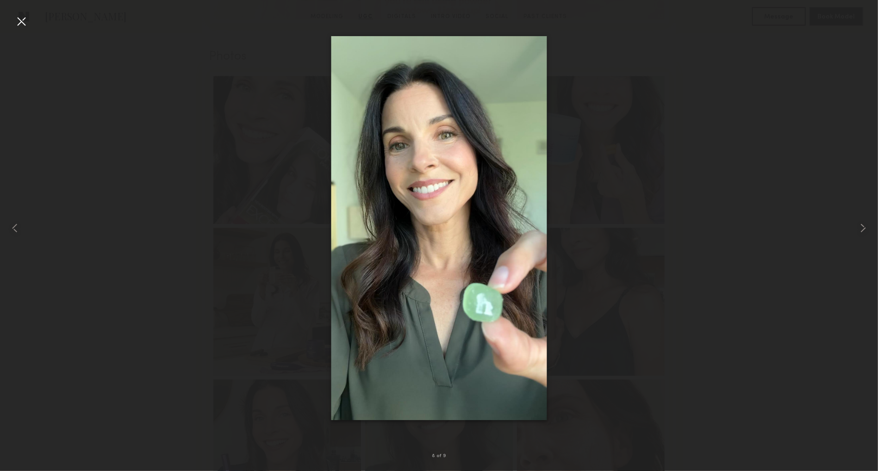
click at [19, 22] on div at bounding box center [21, 21] width 15 height 15
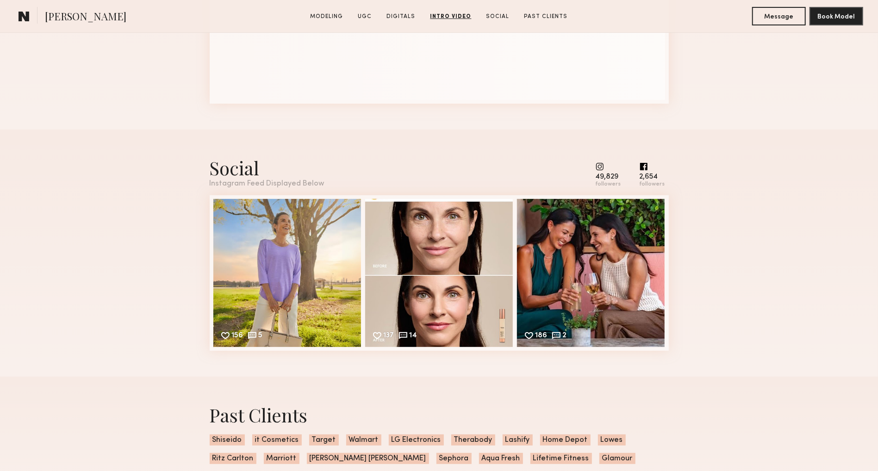
scroll to position [2777, 0]
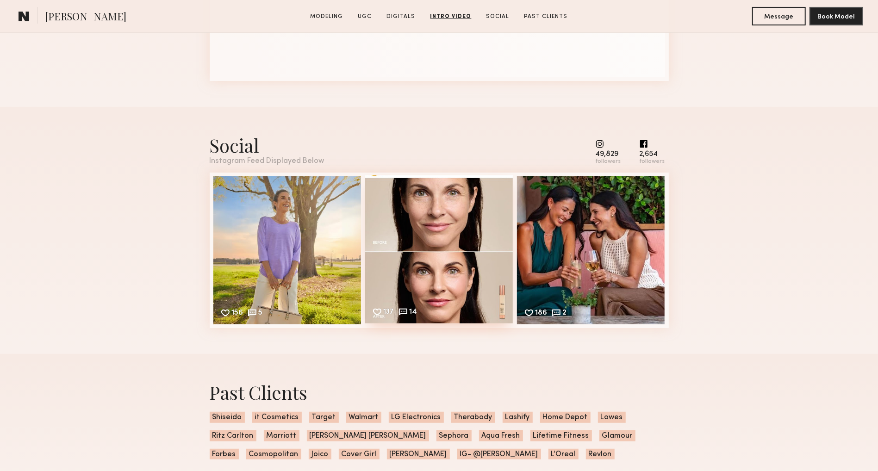
click at [432, 216] on div "137 14 Likes & comments displayed to show model’s engagement" at bounding box center [439, 249] width 148 height 148
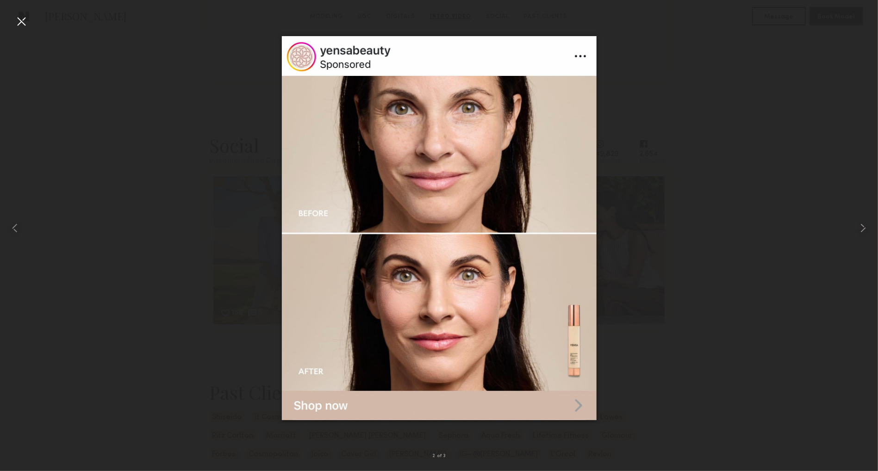
click at [21, 21] on div at bounding box center [21, 21] width 15 height 15
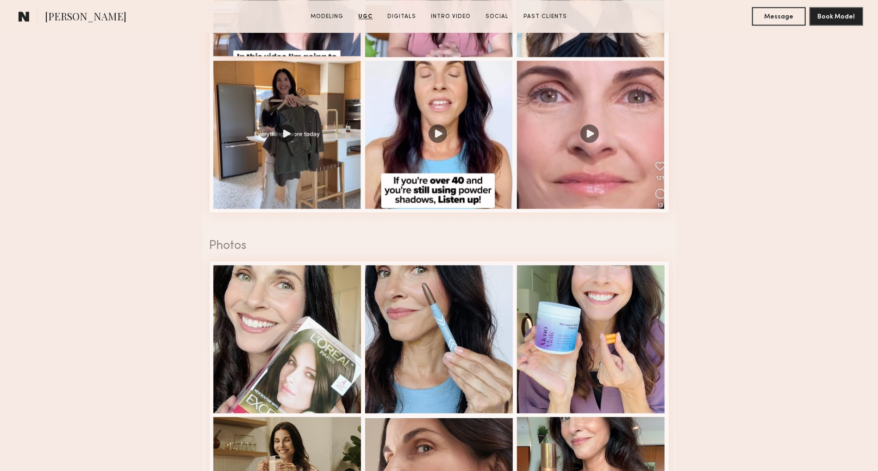
scroll to position [1383, 0]
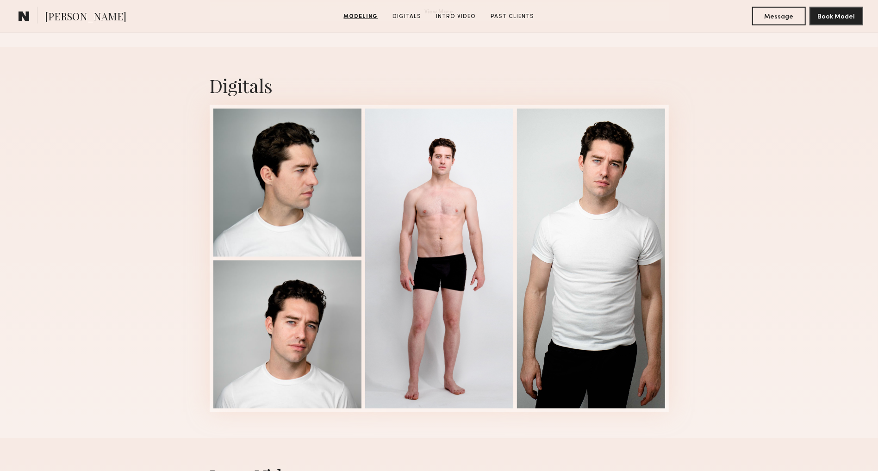
scroll to position [886, 0]
click at [318, 179] on div at bounding box center [287, 181] width 148 height 148
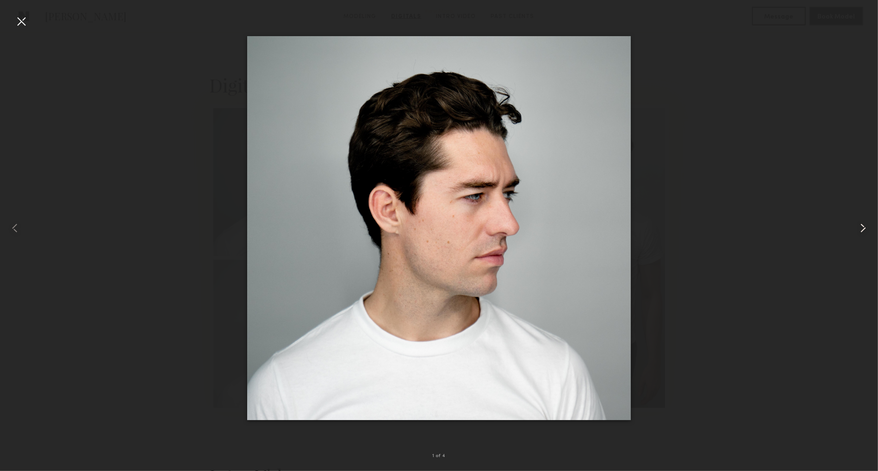
click at [862, 227] on common-icon at bounding box center [863, 228] width 15 height 15
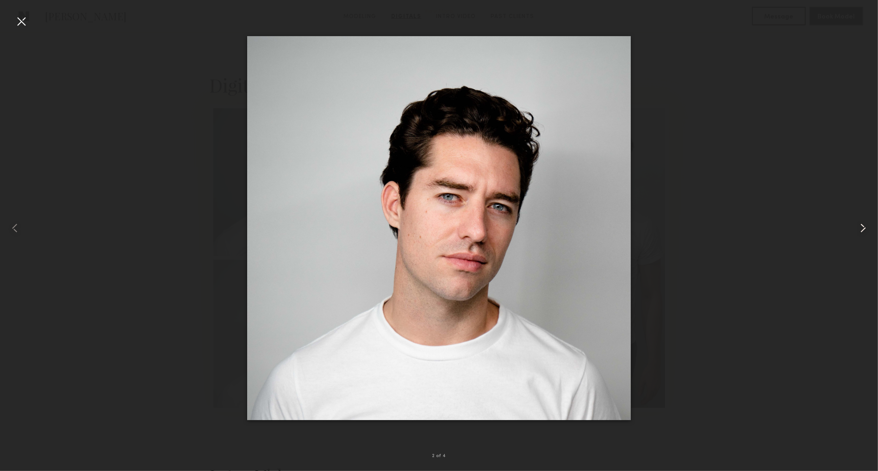
click at [862, 227] on common-icon at bounding box center [863, 228] width 15 height 15
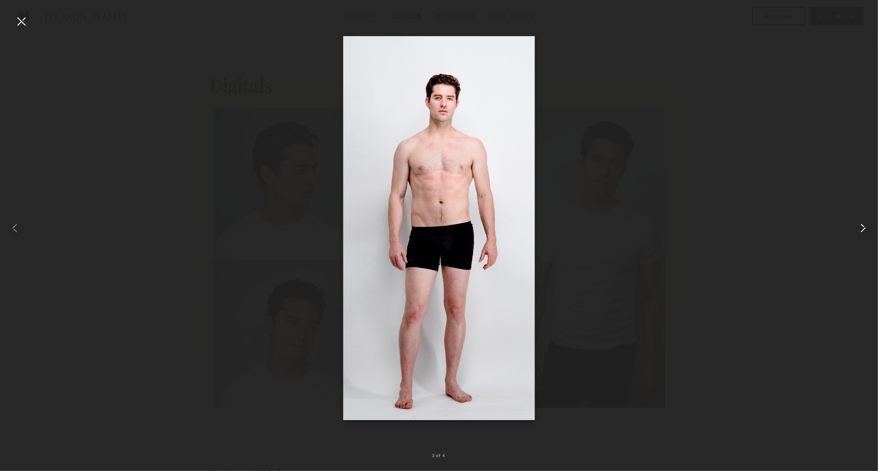
click at [862, 227] on common-icon at bounding box center [863, 228] width 15 height 15
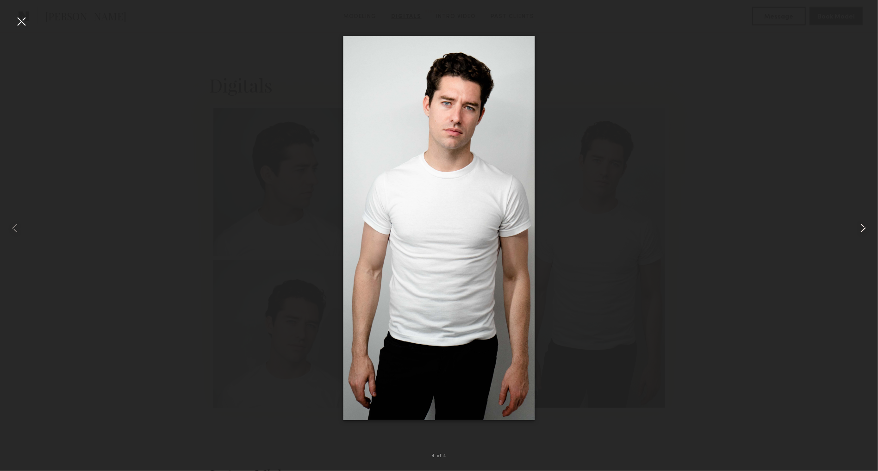
click at [862, 227] on common-icon at bounding box center [863, 228] width 15 height 15
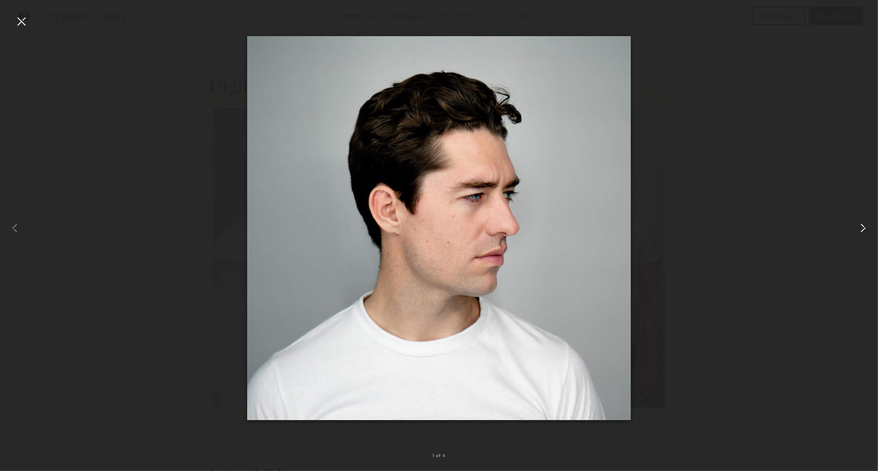
click at [862, 227] on common-icon at bounding box center [863, 228] width 15 height 15
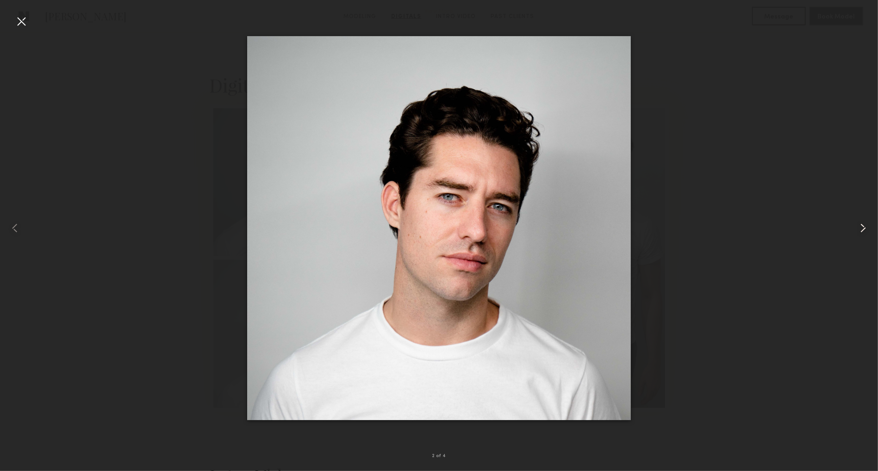
click at [862, 227] on common-icon at bounding box center [863, 228] width 15 height 15
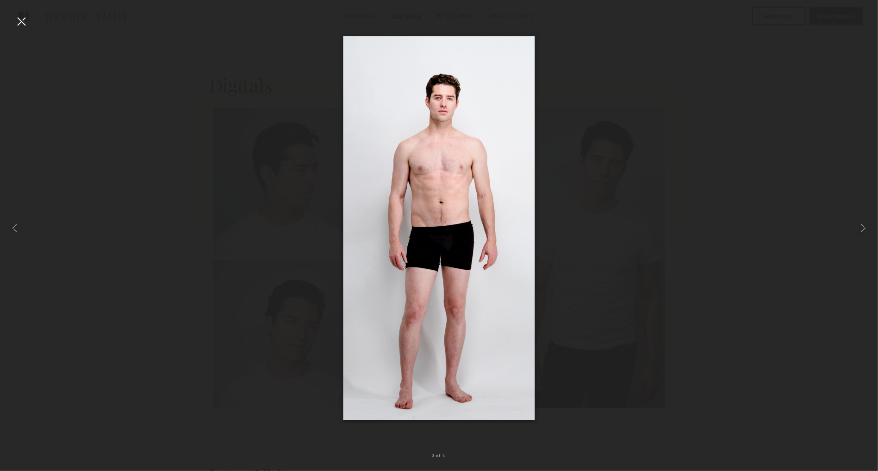
click at [775, 169] on div at bounding box center [439, 228] width 878 height 427
click at [24, 18] on div at bounding box center [21, 21] width 15 height 15
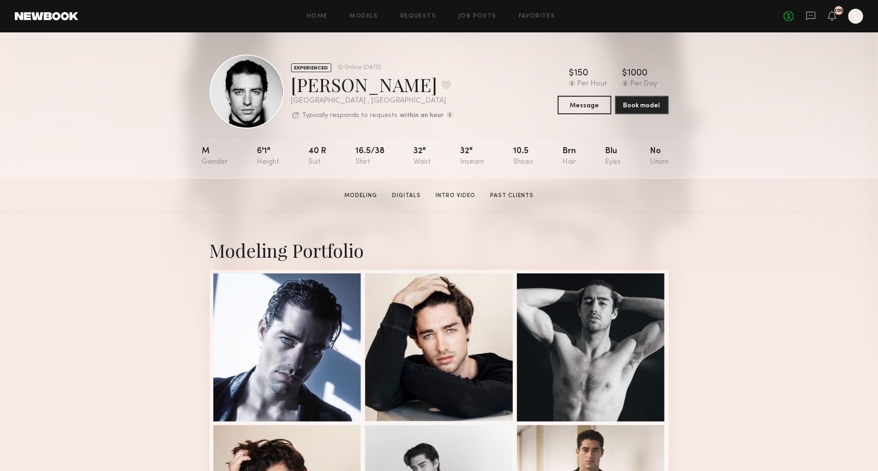
scroll to position [0, 0]
click at [355, 14] on link "Models" at bounding box center [364, 16] width 28 height 6
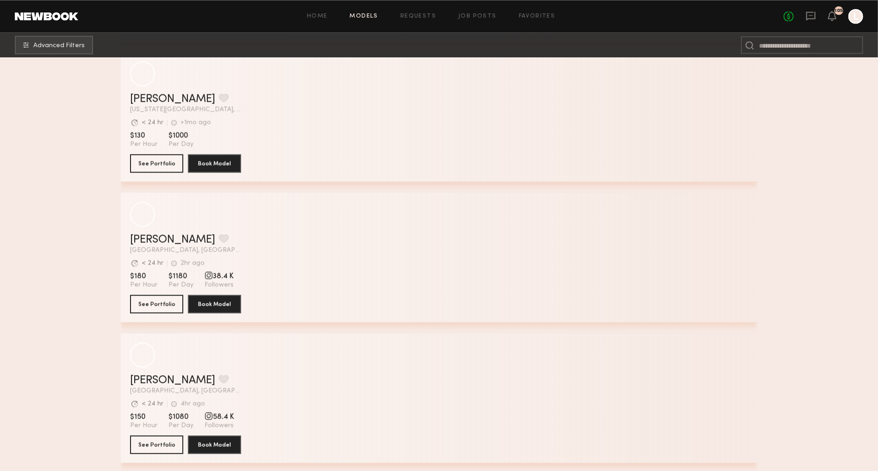
scroll to position [1578, 0]
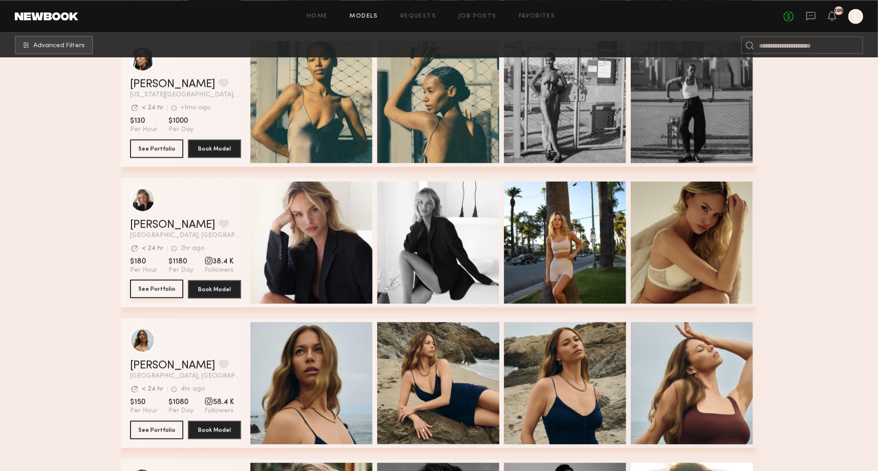
click at [163, 283] on button "See Portfolio" at bounding box center [156, 289] width 53 height 19
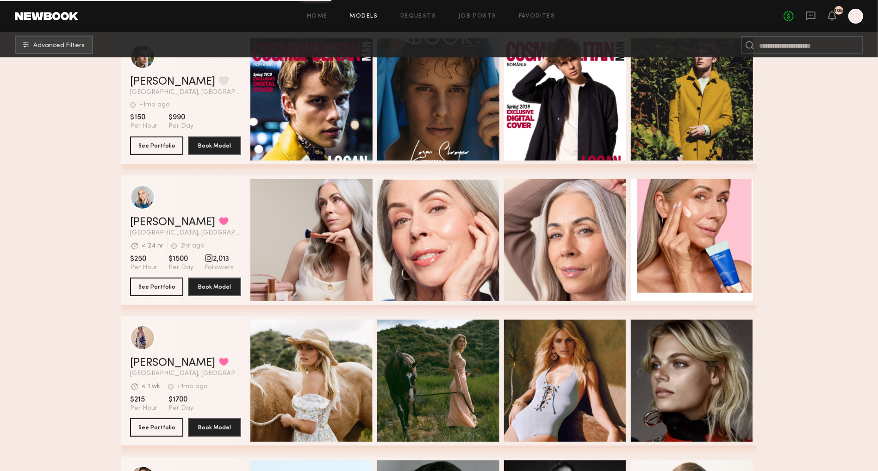
scroll to position [2989, 0]
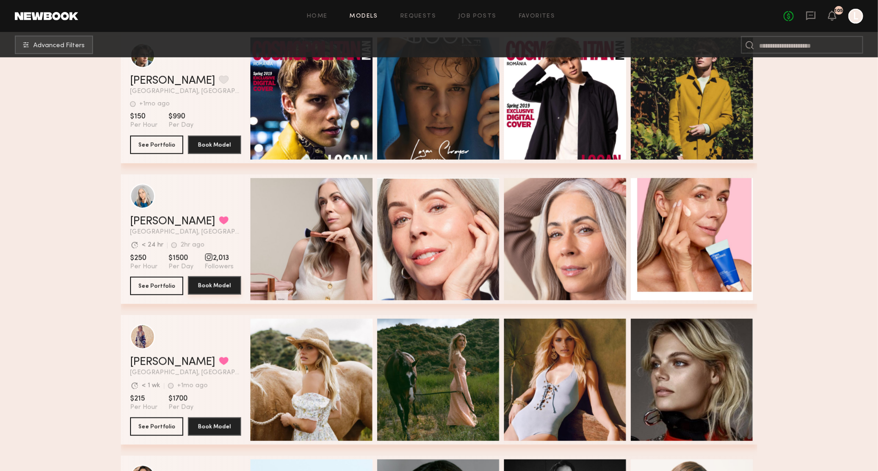
click at [221, 280] on button "Book Model" at bounding box center [214, 285] width 53 height 19
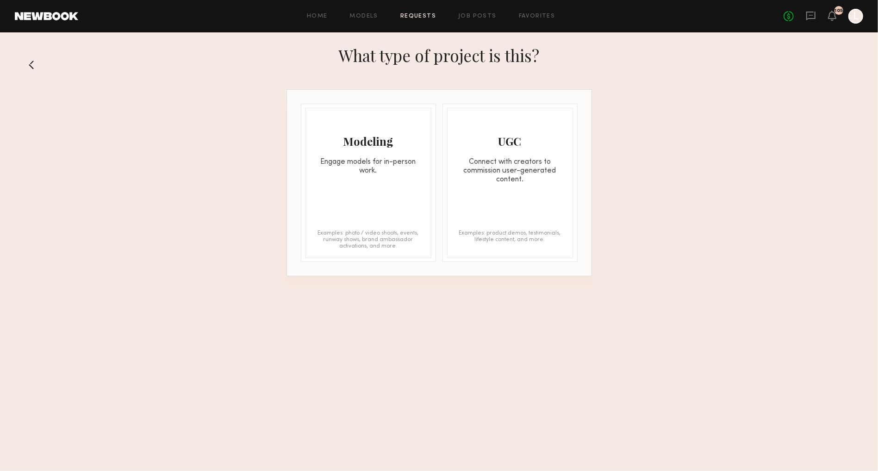
click at [31, 64] on button at bounding box center [35, 64] width 15 height 15
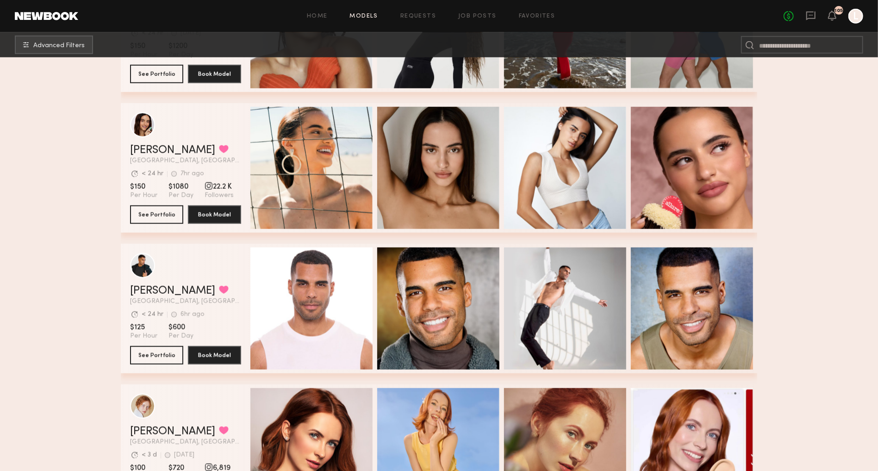
scroll to position [680, 0]
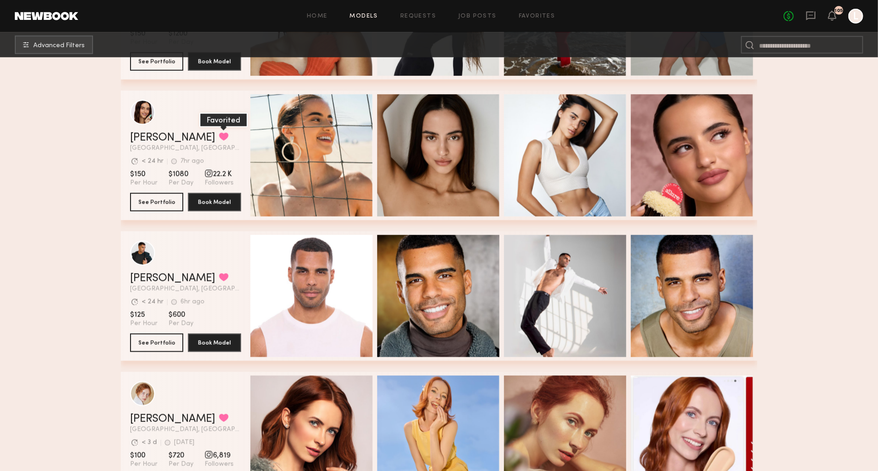
click at [219, 138] on button "grid" at bounding box center [224, 136] width 10 height 8
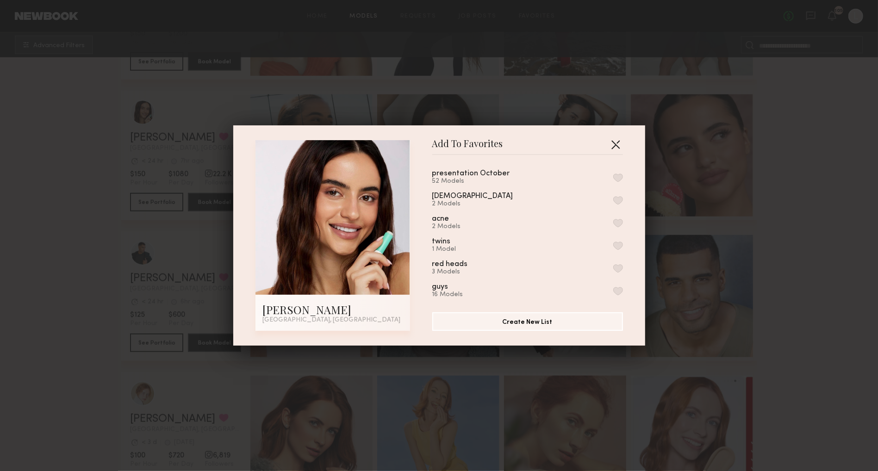
click at [619, 142] on button "button" at bounding box center [615, 144] width 15 height 15
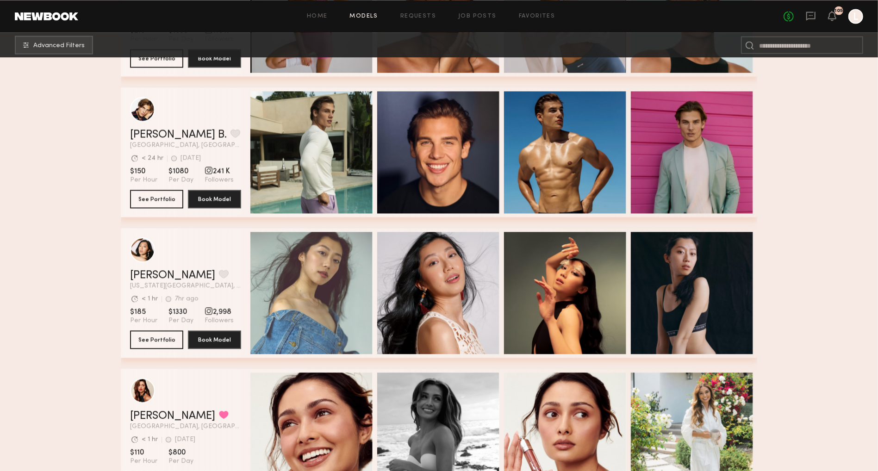
scroll to position [4067, 0]
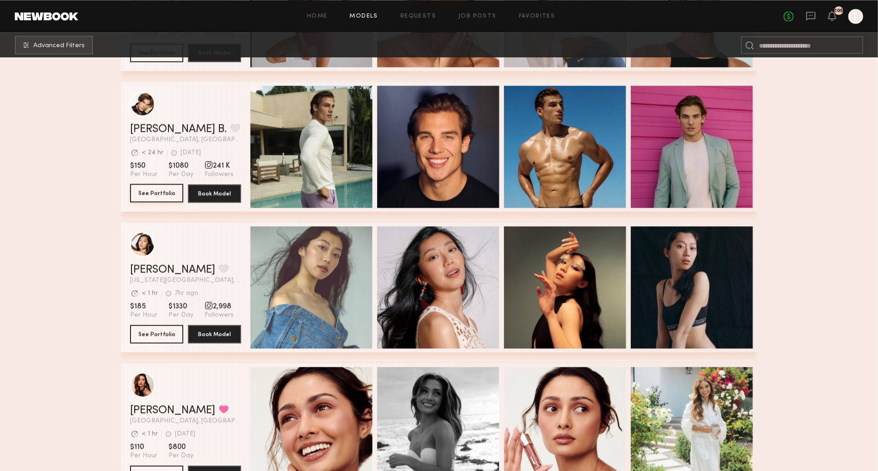
click at [155, 194] on button "See Portfolio" at bounding box center [156, 193] width 53 height 19
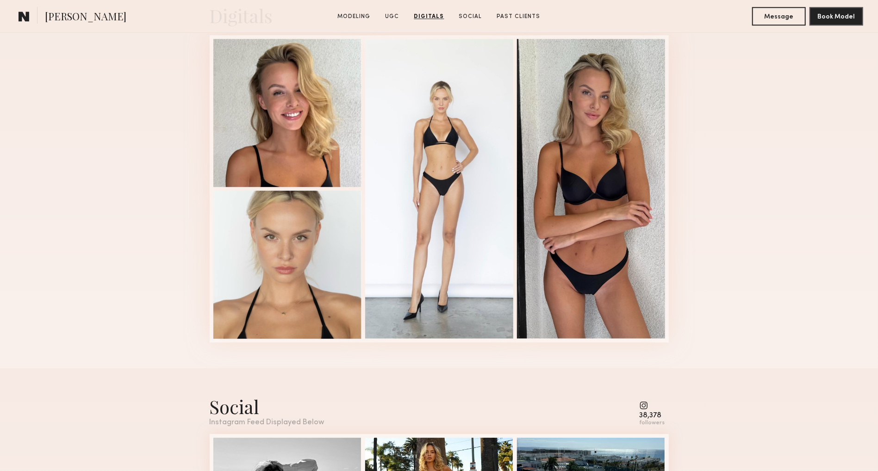
scroll to position [1864, 0]
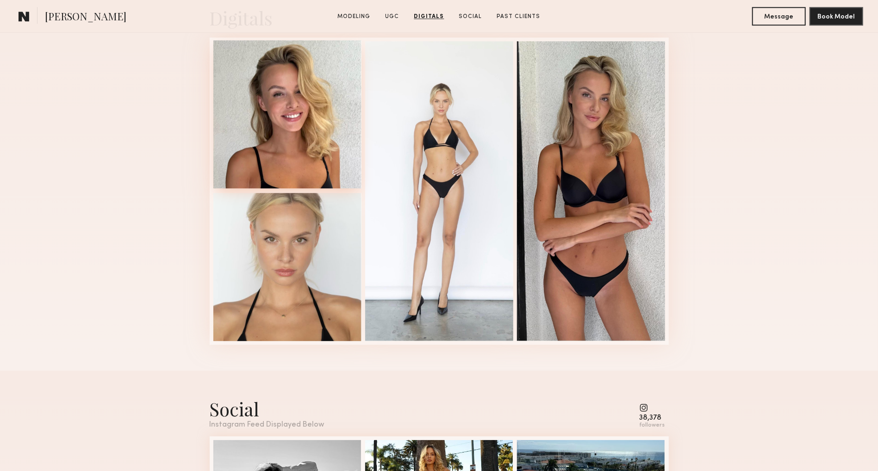
click at [302, 150] on div at bounding box center [287, 114] width 148 height 148
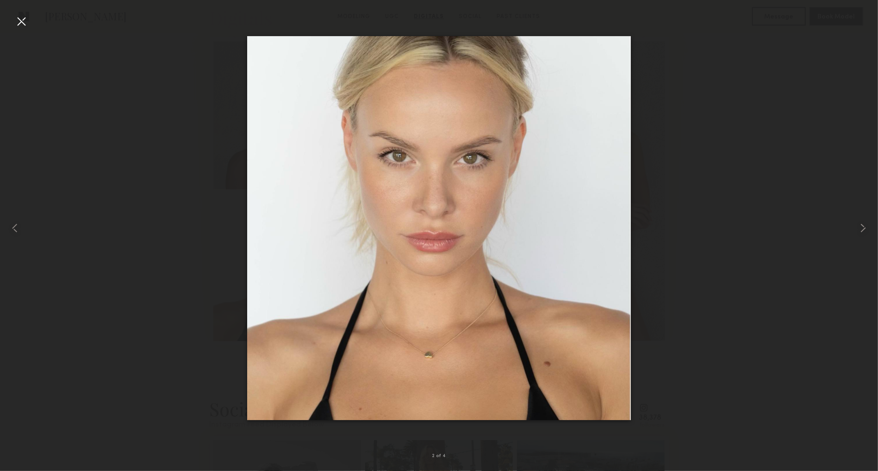
click at [23, 19] on div at bounding box center [21, 21] width 15 height 15
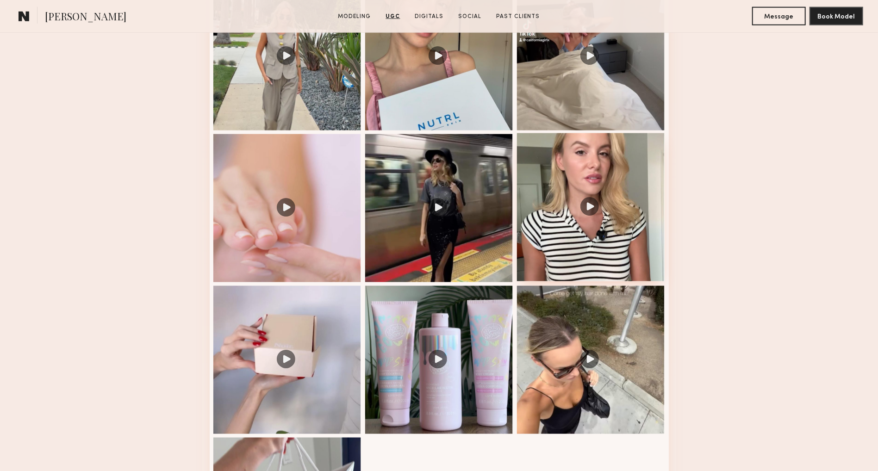
scroll to position [872, 0]
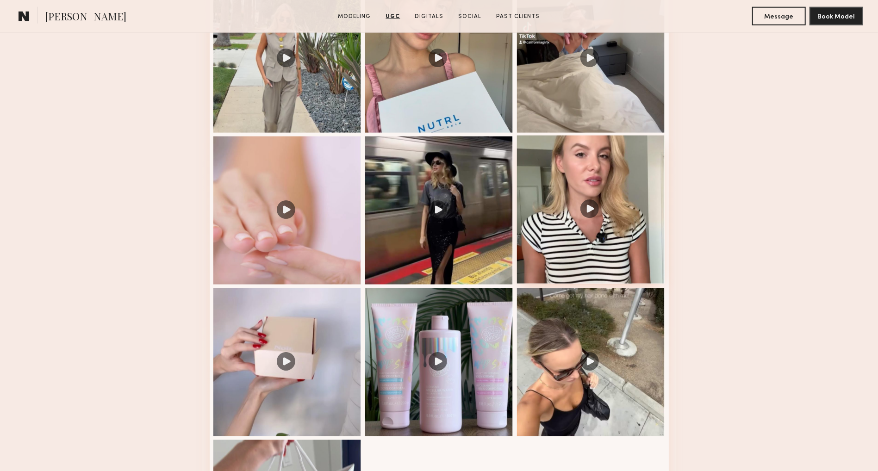
click at [610, 197] on div at bounding box center [591, 210] width 148 height 148
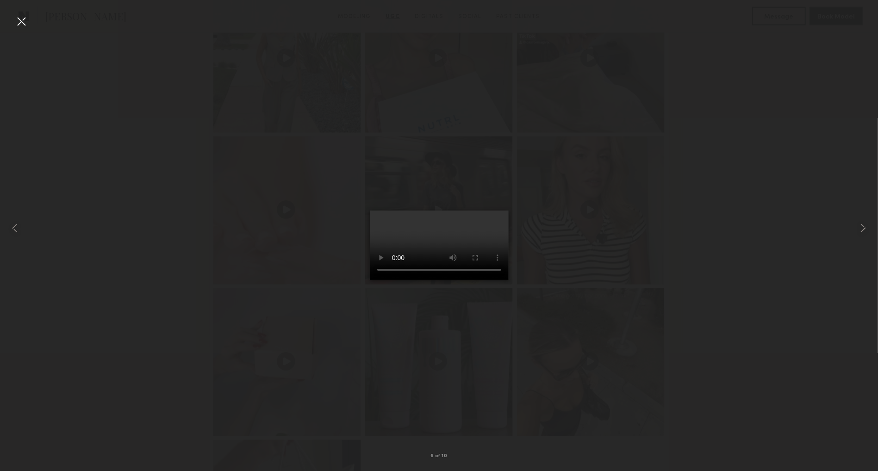
click at [507, 280] on video at bounding box center [439, 245] width 139 height 69
click at [21, 18] on div at bounding box center [21, 21] width 15 height 15
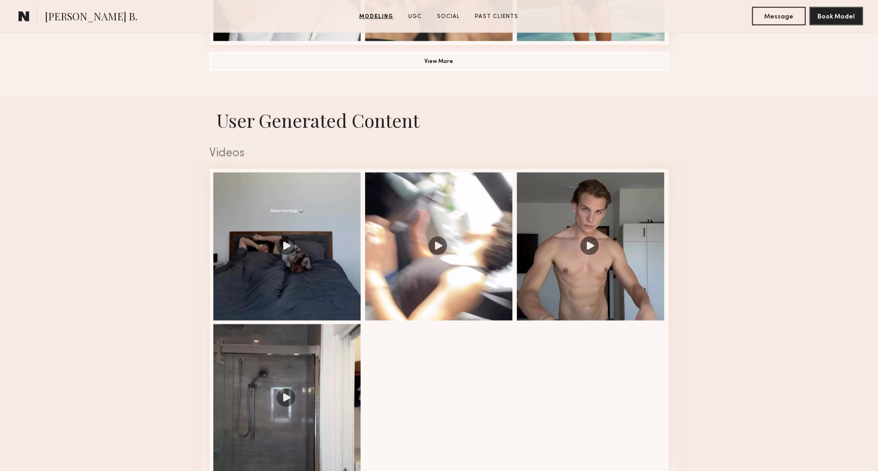
scroll to position [896, 0]
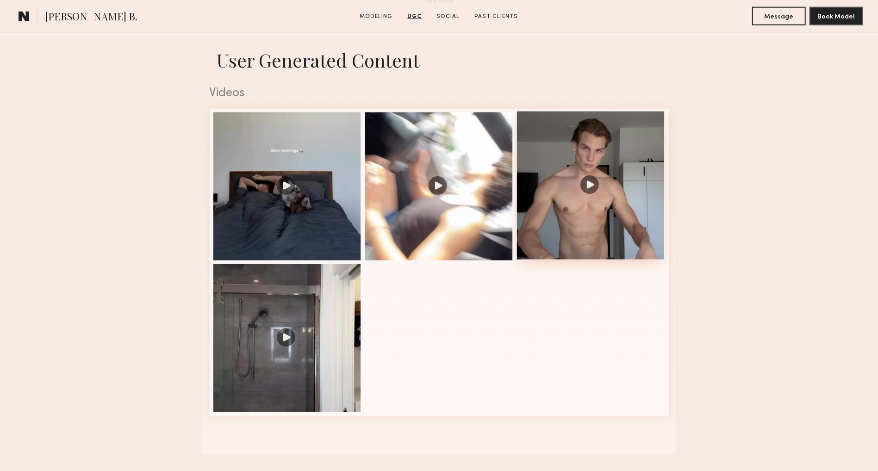
click at [578, 180] on div at bounding box center [591, 186] width 148 height 148
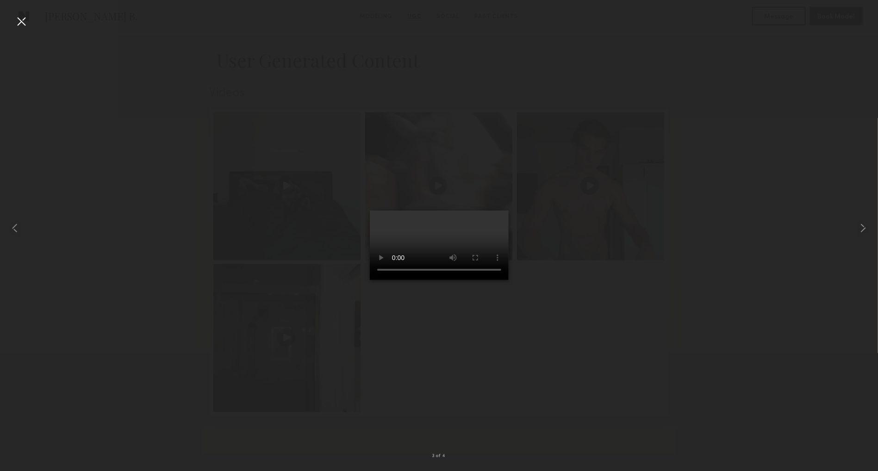
click at [502, 280] on video at bounding box center [439, 245] width 139 height 69
click at [25, 20] on div at bounding box center [21, 21] width 15 height 15
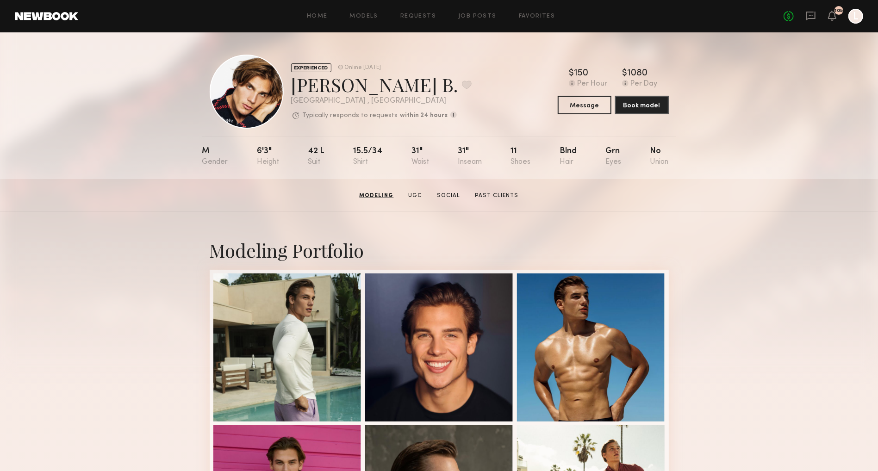
scroll to position [0, 0]
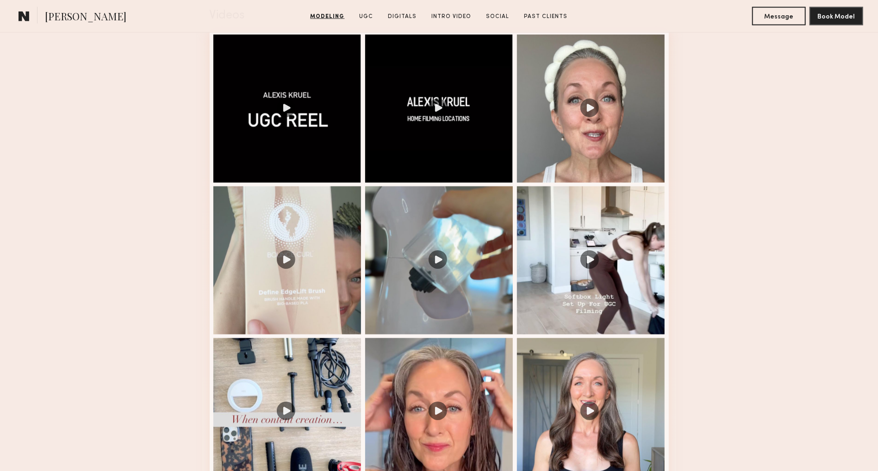
scroll to position [1002, 0]
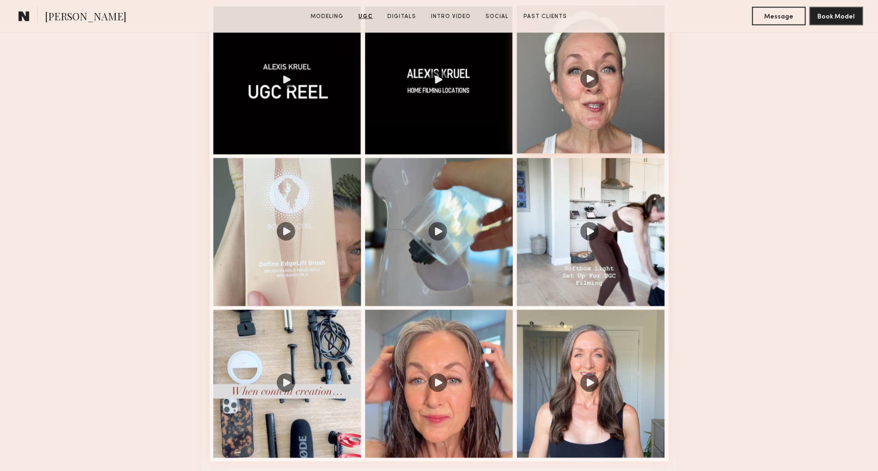
click at [590, 88] on div at bounding box center [591, 80] width 148 height 148
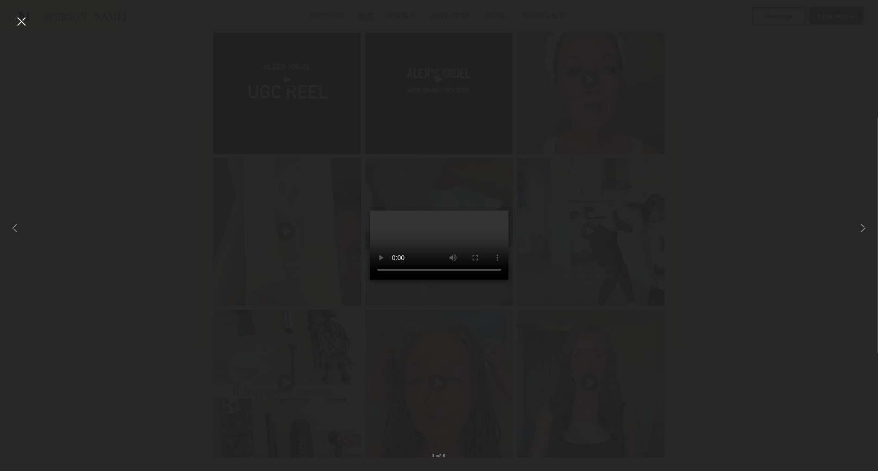
click at [501, 280] on video at bounding box center [439, 245] width 139 height 69
click at [863, 229] on common-icon at bounding box center [863, 228] width 15 height 15
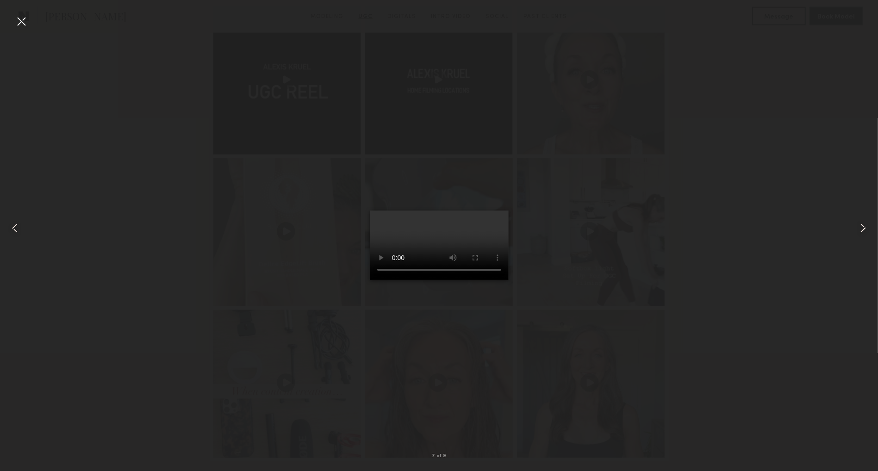
click at [863, 229] on common-icon at bounding box center [863, 228] width 15 height 15
click at [22, 19] on div at bounding box center [21, 21] width 15 height 15
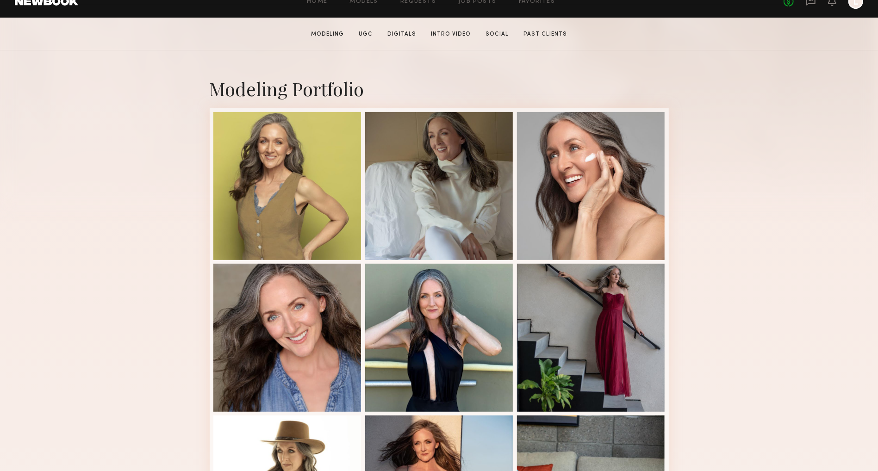
scroll to position [168, 0]
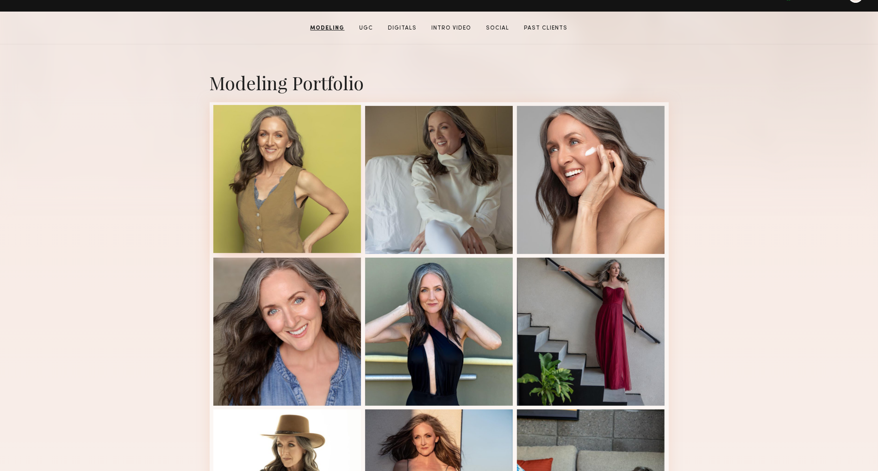
click at [263, 192] on div at bounding box center [287, 179] width 148 height 148
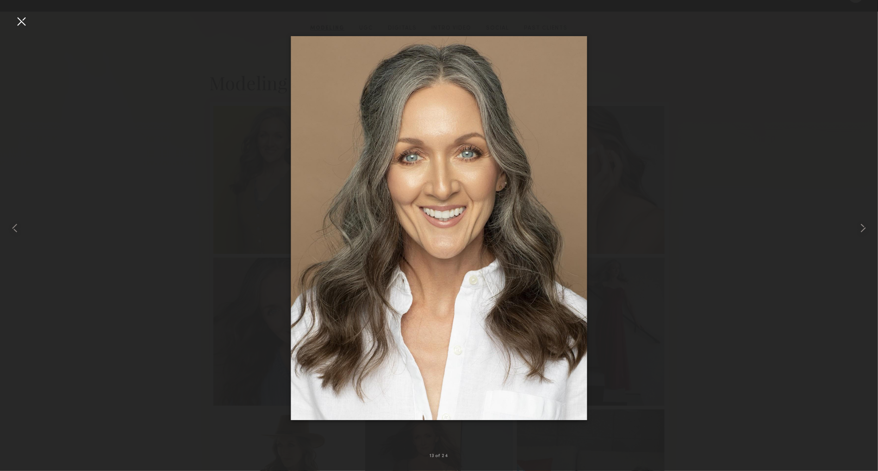
click at [24, 21] on div at bounding box center [21, 21] width 15 height 15
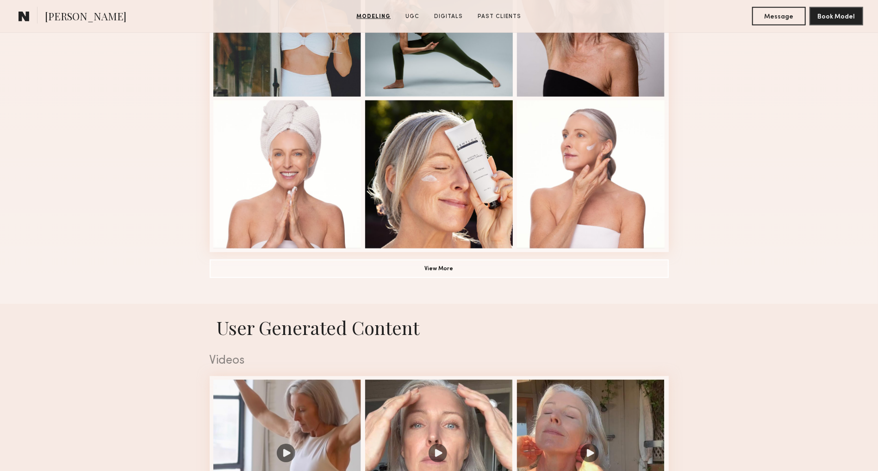
scroll to position [629, 0]
click at [286, 206] on div at bounding box center [287, 174] width 148 height 148
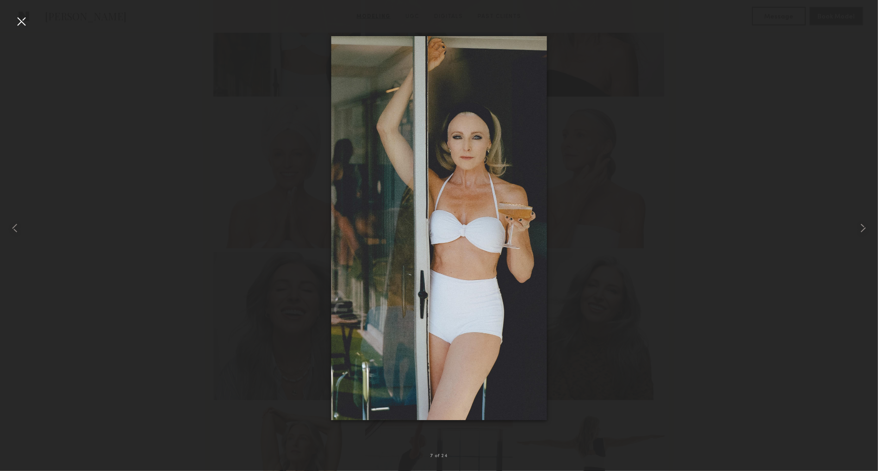
click at [24, 22] on div at bounding box center [21, 21] width 15 height 15
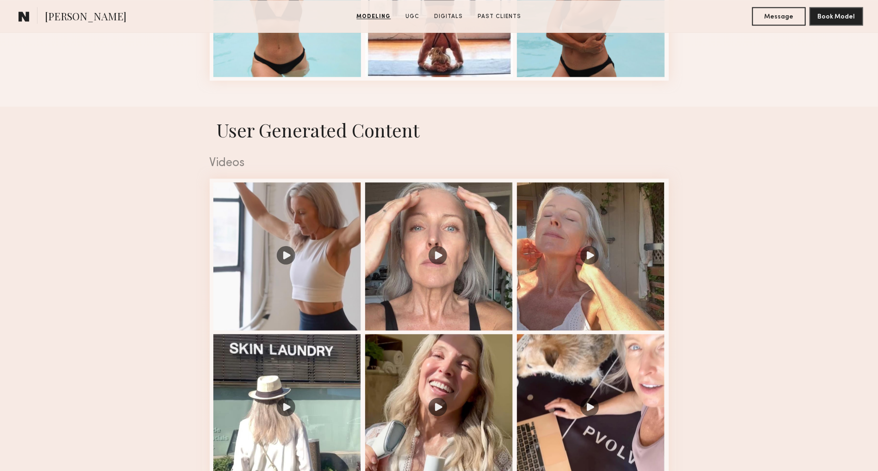
scroll to position [1448, 0]
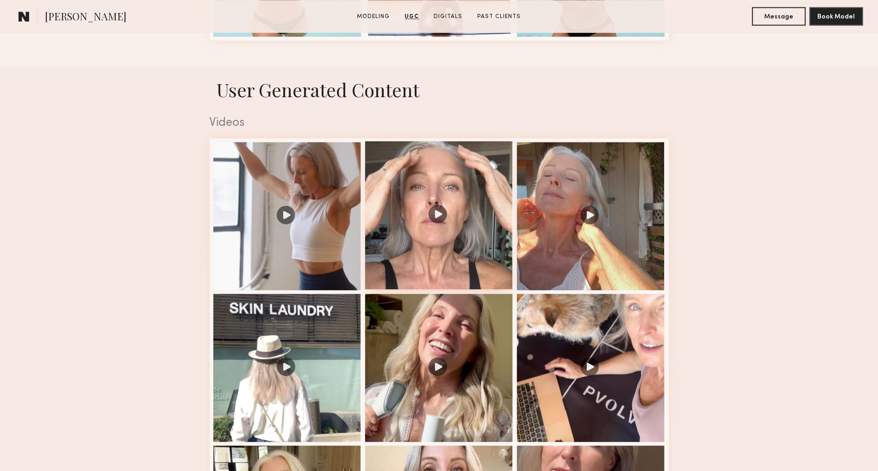
click at [393, 218] on div at bounding box center [439, 215] width 148 height 148
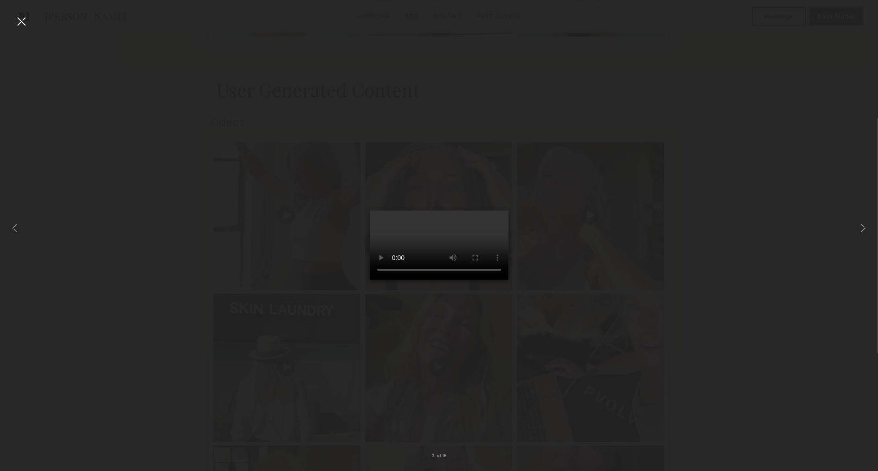
click at [509, 280] on video at bounding box center [439, 245] width 139 height 69
click at [21, 19] on div at bounding box center [21, 21] width 15 height 15
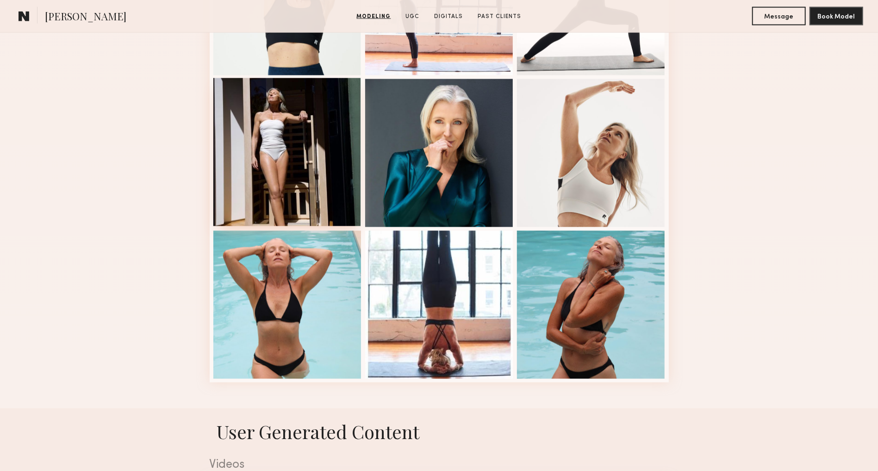
scroll to position [1109, 0]
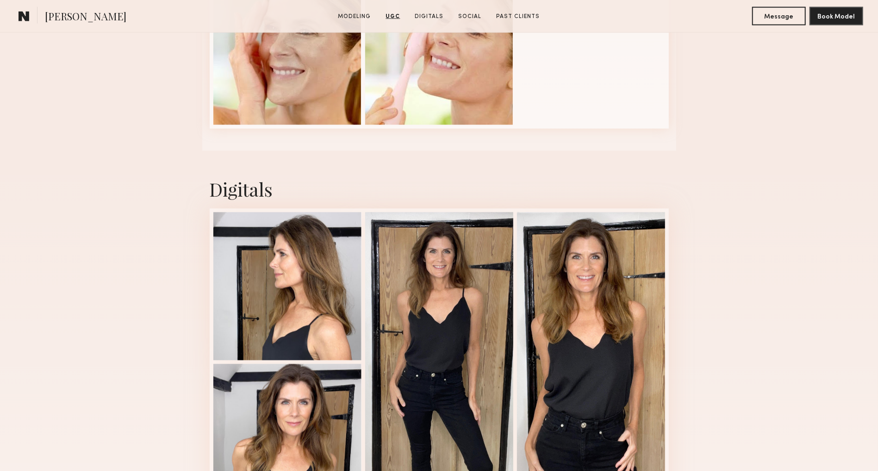
scroll to position [1033, 0]
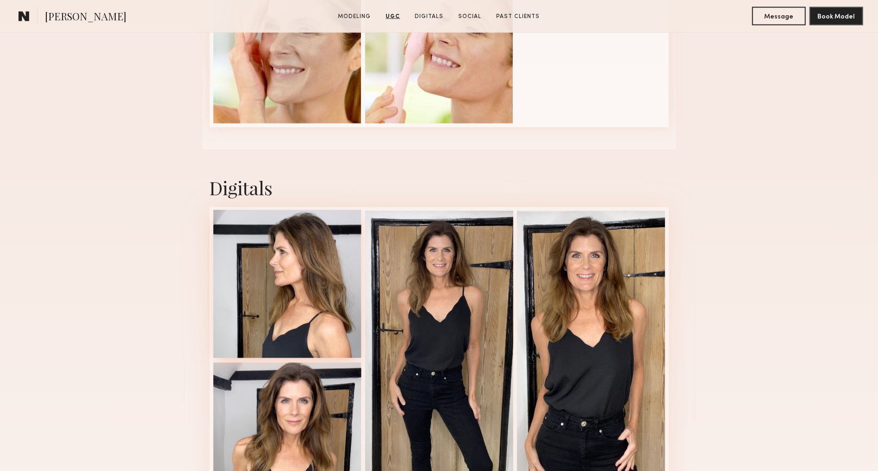
click at [270, 288] on div at bounding box center [287, 284] width 148 height 148
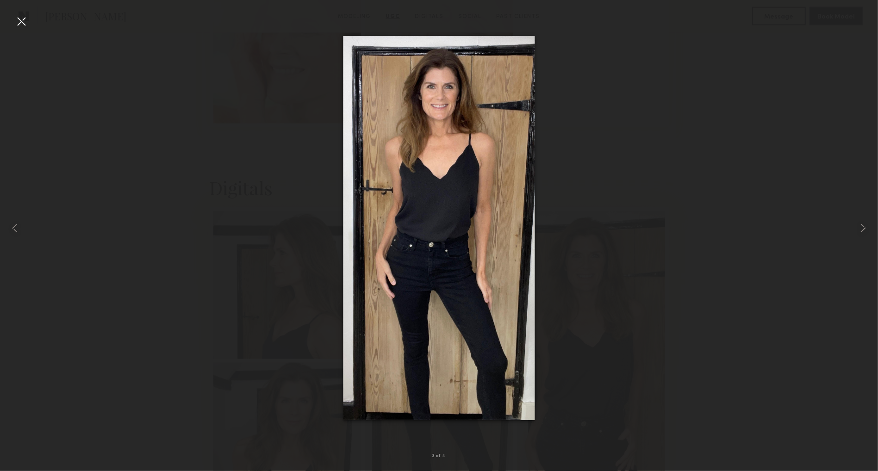
click at [20, 19] on div at bounding box center [21, 21] width 15 height 15
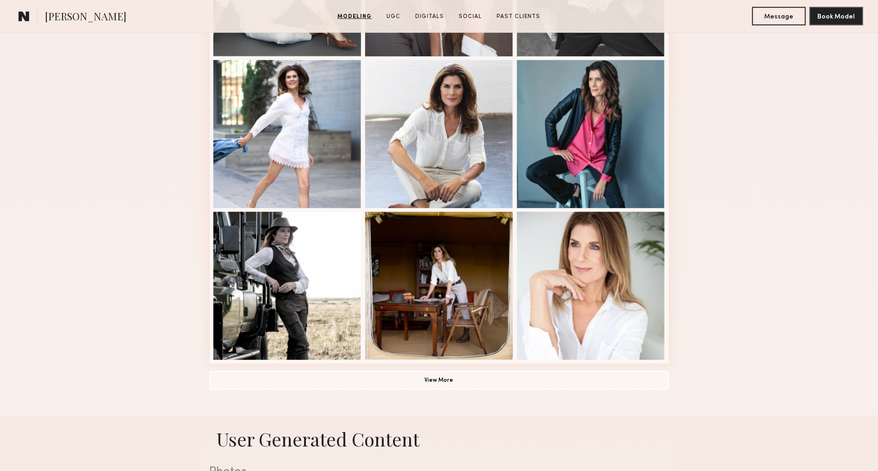
scroll to position [521, 0]
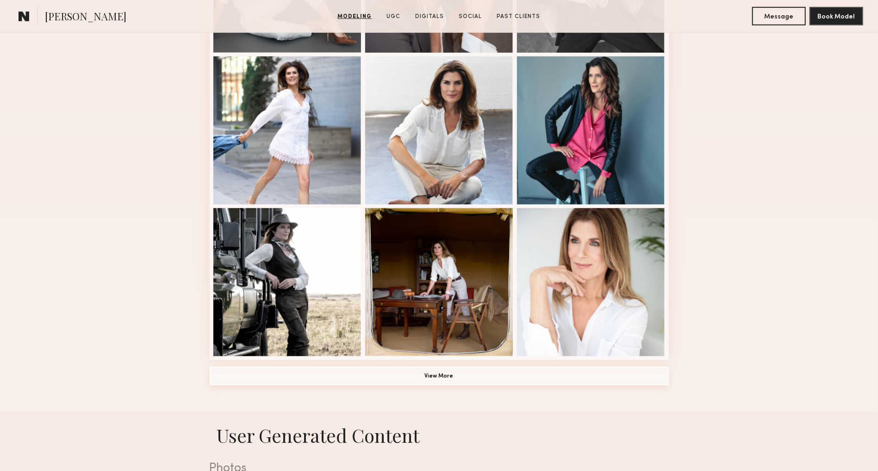
click at [444, 377] on button "View More" at bounding box center [439, 376] width 459 height 19
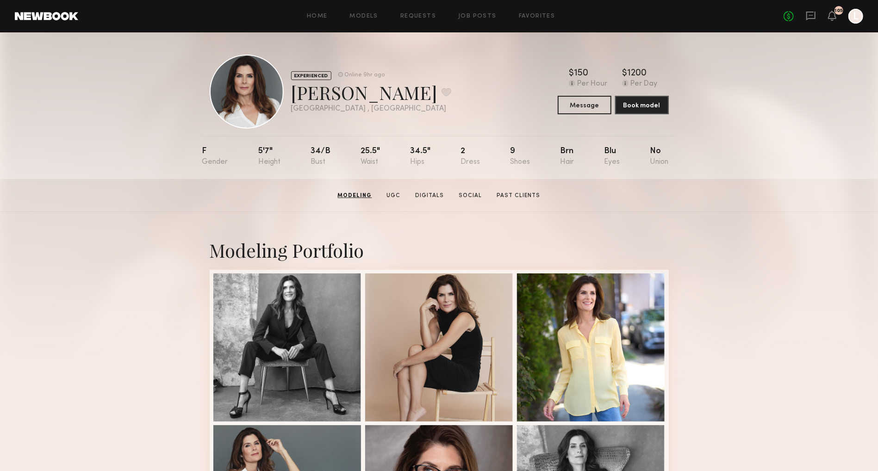
scroll to position [0, 0]
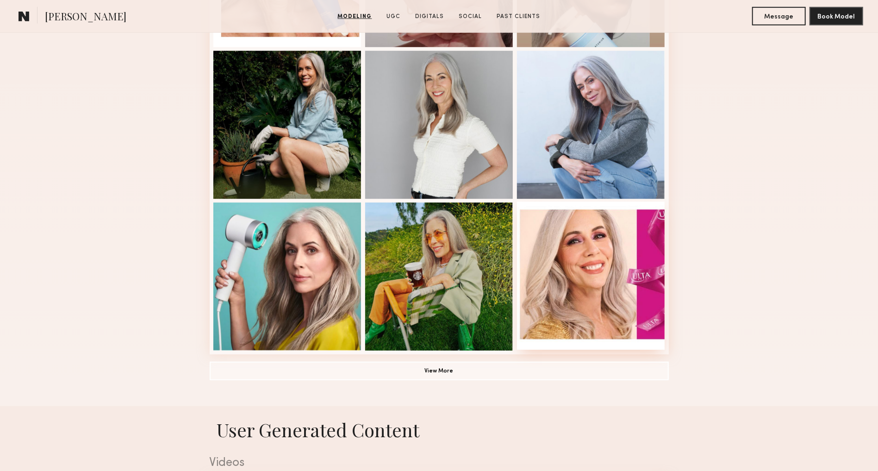
scroll to position [530, 0]
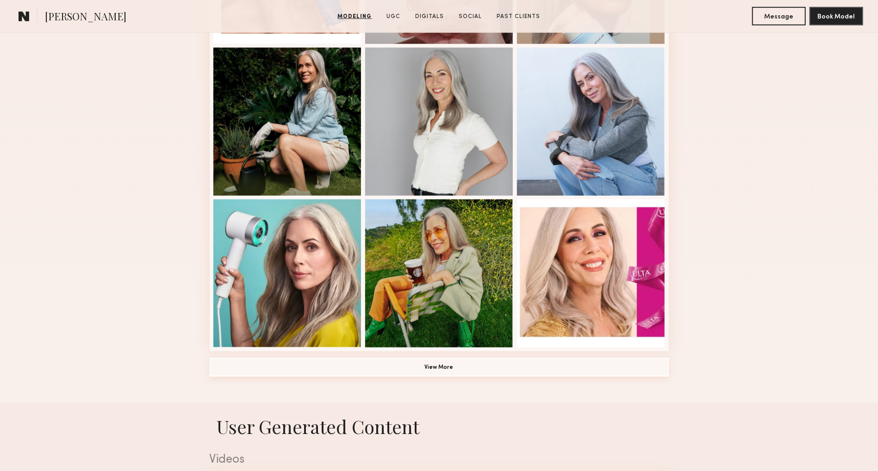
click at [454, 368] on button "View More" at bounding box center [439, 367] width 459 height 19
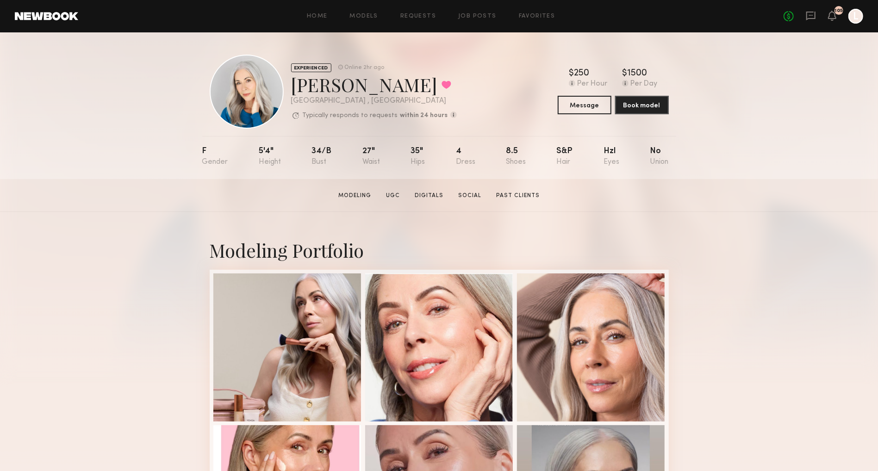
scroll to position [0, 0]
click at [580, 113] on button "Message" at bounding box center [585, 104] width 54 height 19
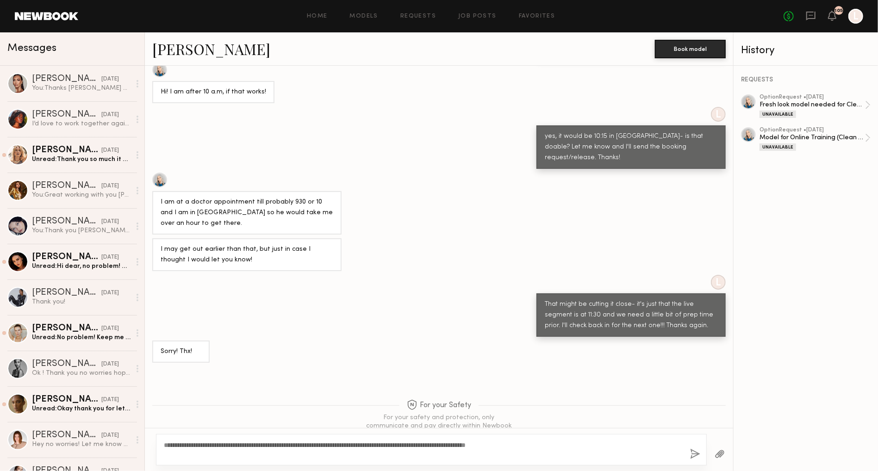
type textarea "**********"
click at [690, 449] on button "button" at bounding box center [695, 455] width 10 height 12
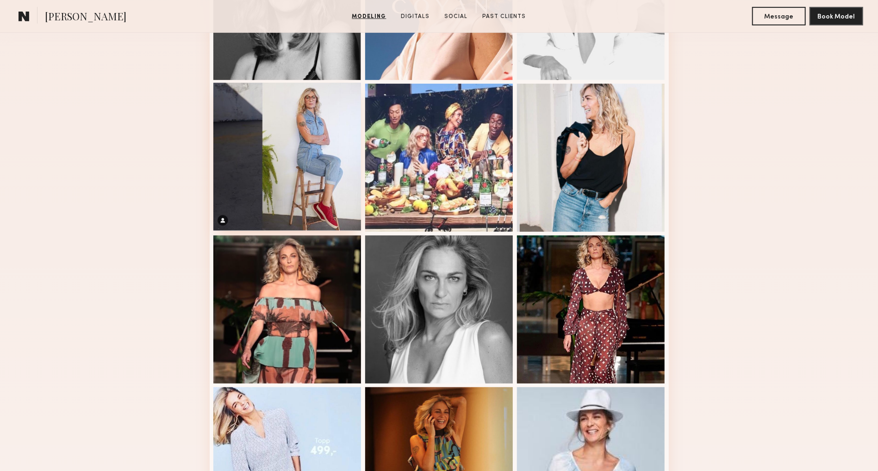
scroll to position [364, 0]
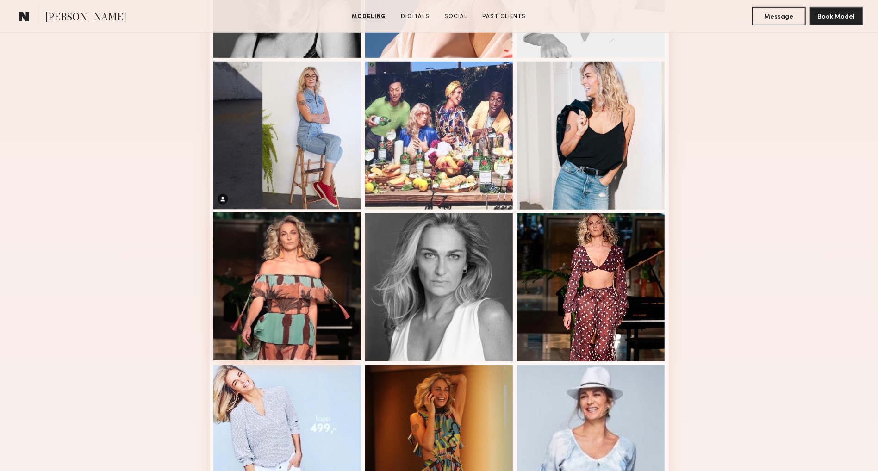
click at [246, 252] on div at bounding box center [287, 287] width 148 height 148
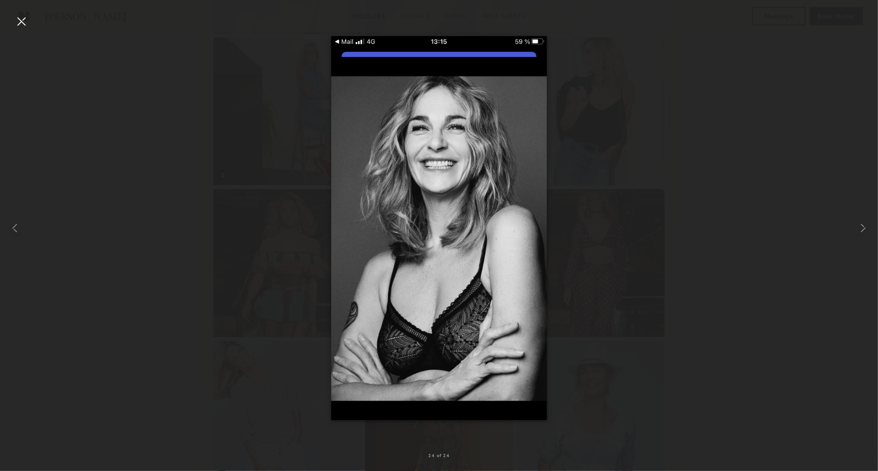
scroll to position [389, 0]
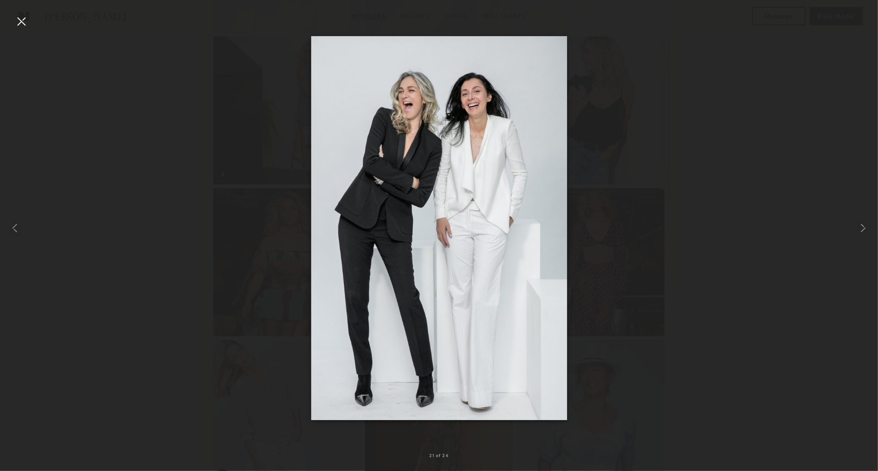
click at [20, 18] on div at bounding box center [21, 21] width 15 height 15
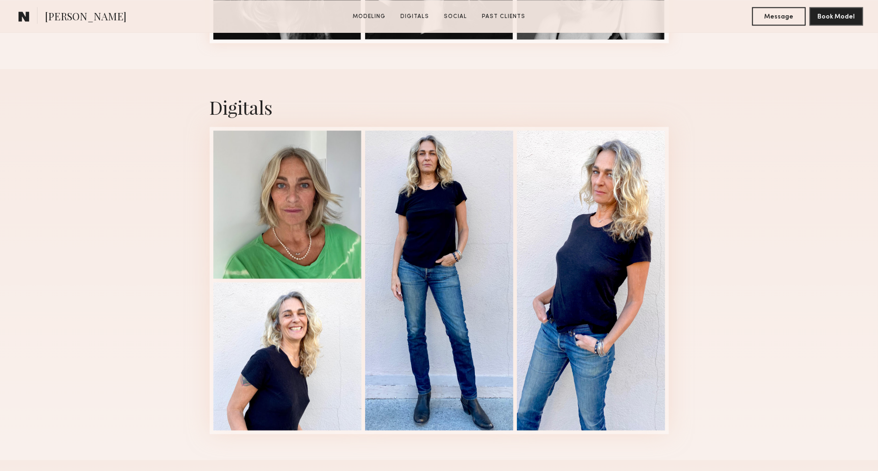
scroll to position [1446, 0]
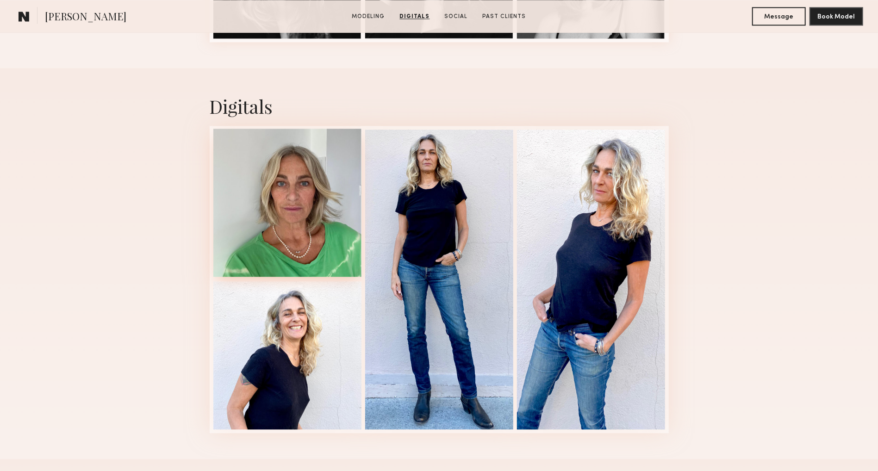
click at [236, 207] on div at bounding box center [287, 203] width 148 height 148
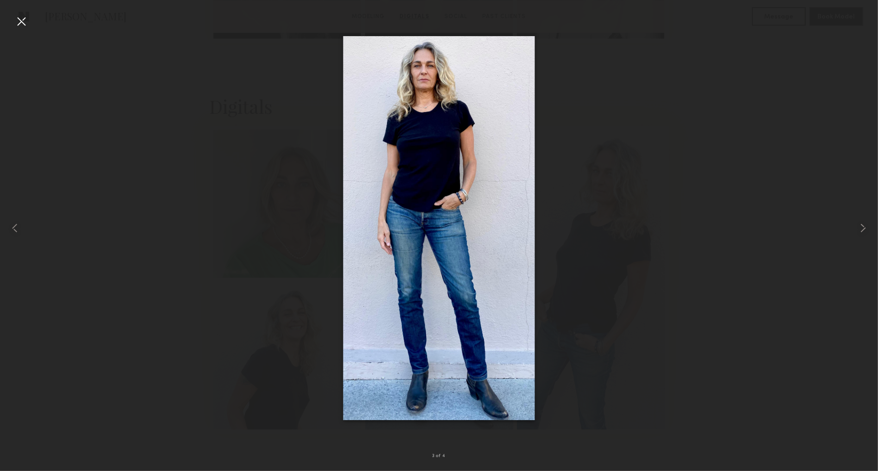
click at [21, 17] on div at bounding box center [21, 21] width 15 height 15
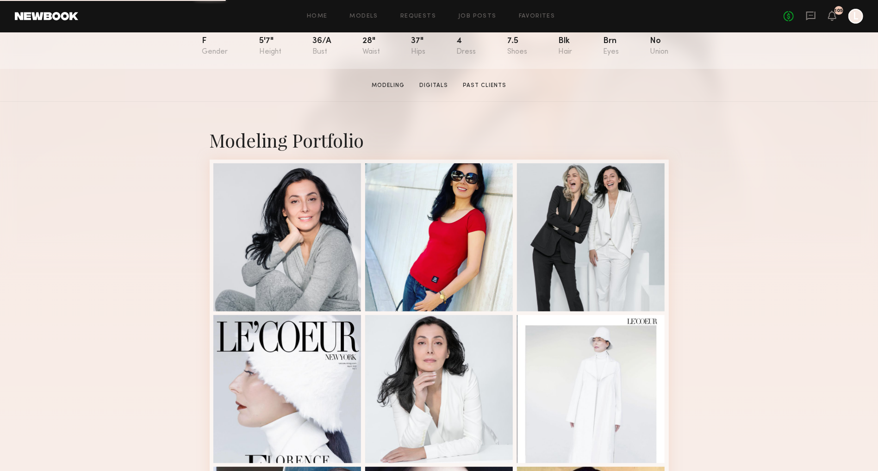
scroll to position [111, 0]
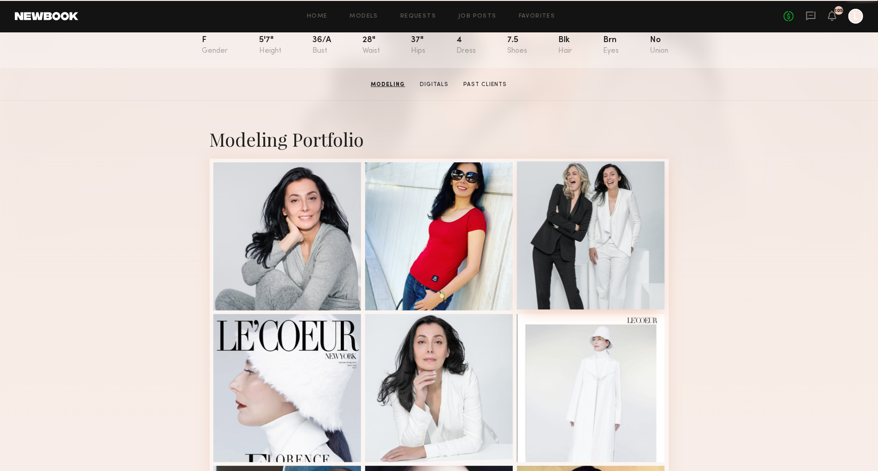
click at [582, 243] on div at bounding box center [591, 236] width 148 height 148
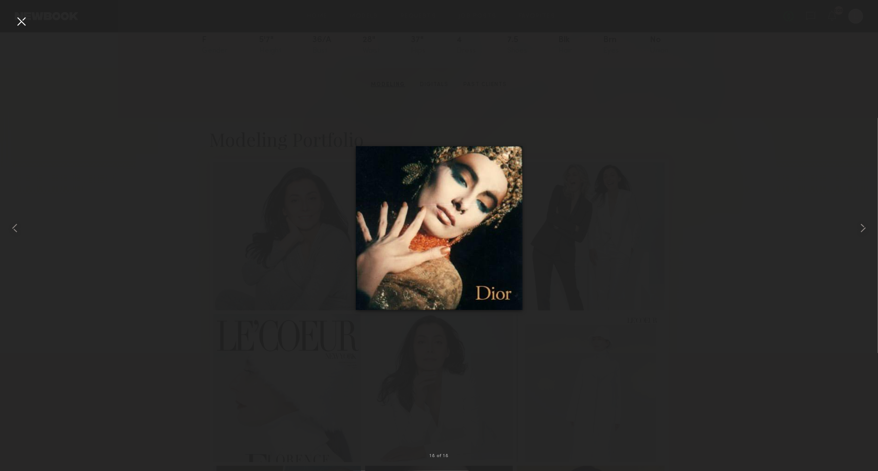
click at [17, 19] on div at bounding box center [21, 21] width 15 height 15
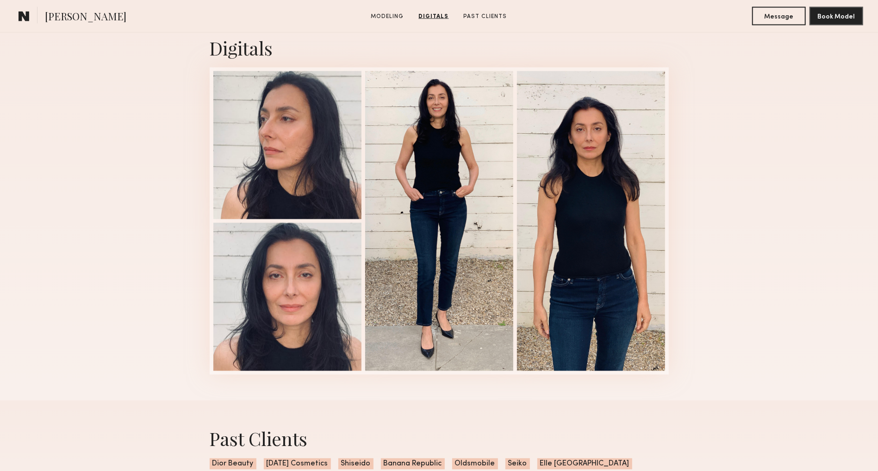
scroll to position [1201, 0]
click at [270, 194] on div at bounding box center [287, 145] width 148 height 148
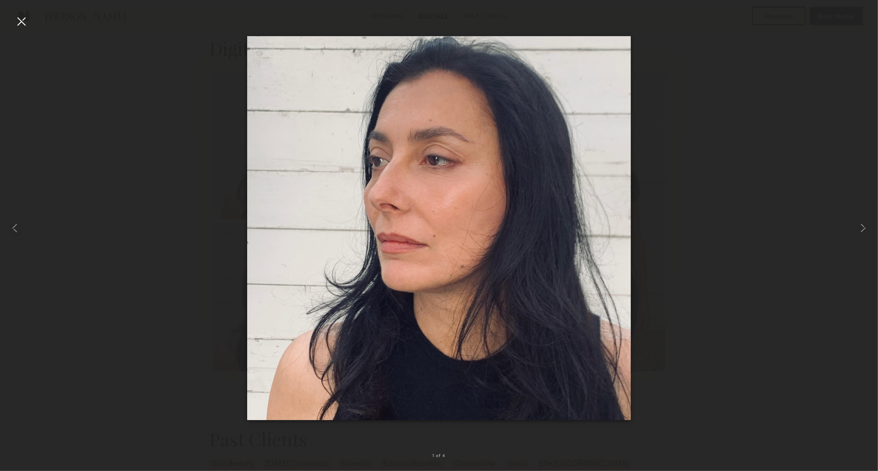
click at [19, 18] on div at bounding box center [21, 21] width 15 height 15
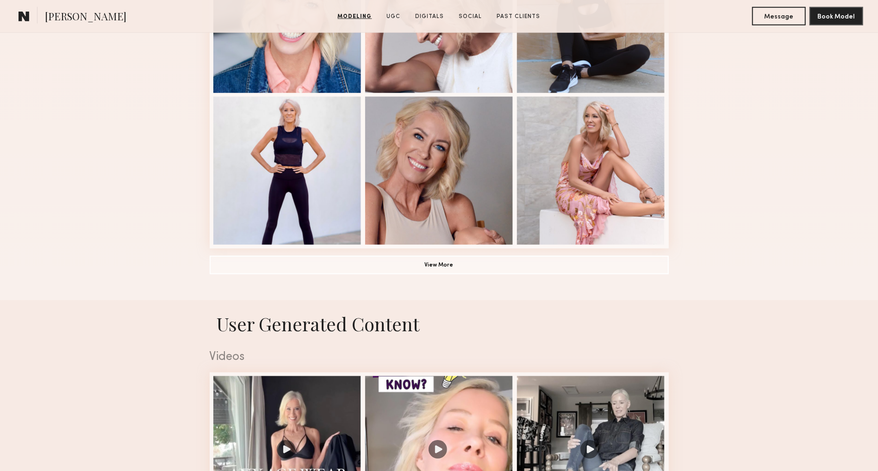
scroll to position [780, 0]
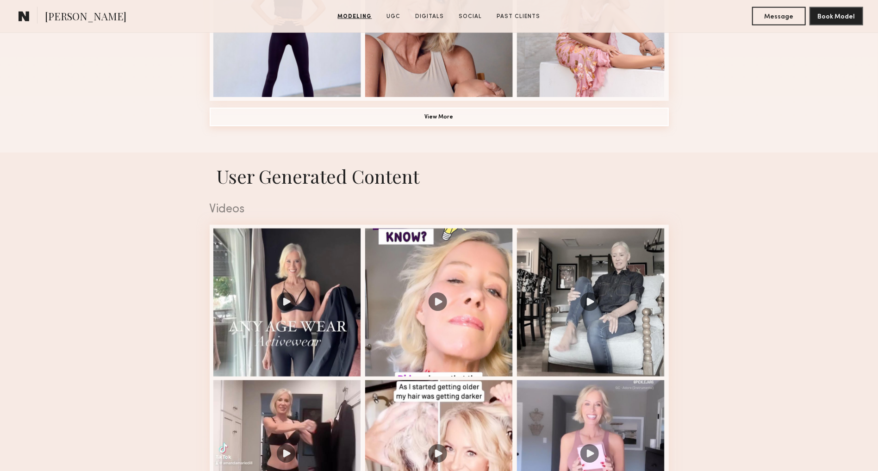
click at [405, 123] on button "View More" at bounding box center [439, 117] width 459 height 19
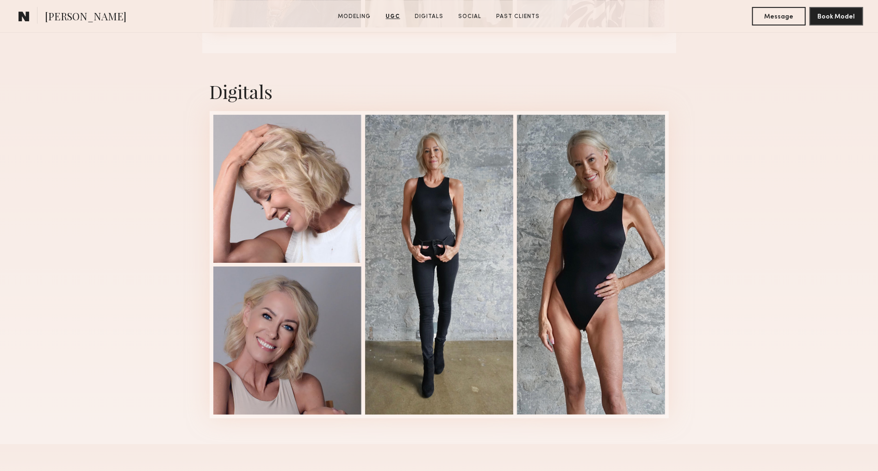
scroll to position [2389, 0]
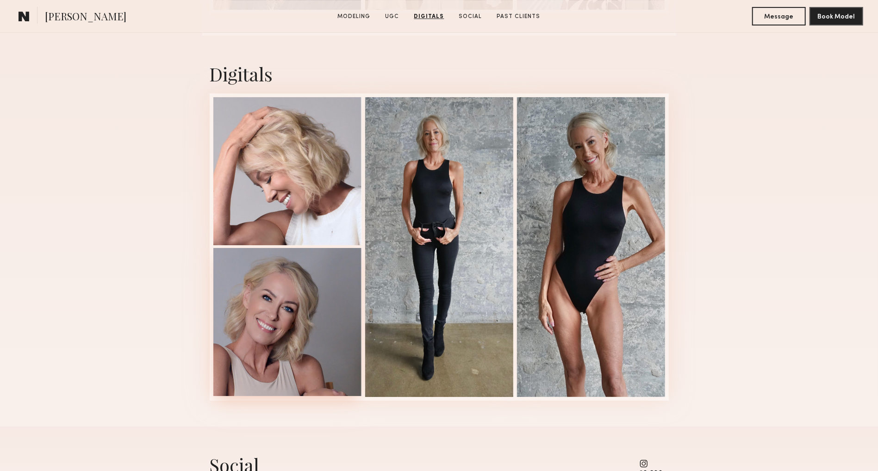
click at [245, 282] on div at bounding box center [287, 322] width 148 height 148
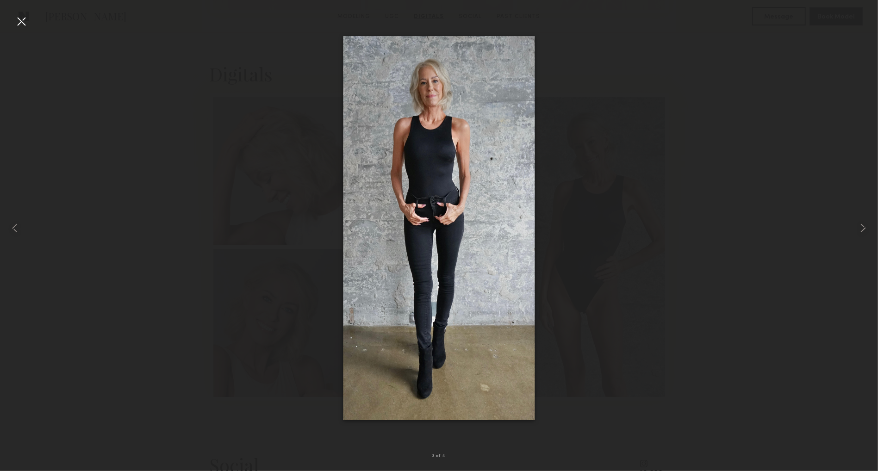
click at [17, 20] on div at bounding box center [21, 21] width 15 height 15
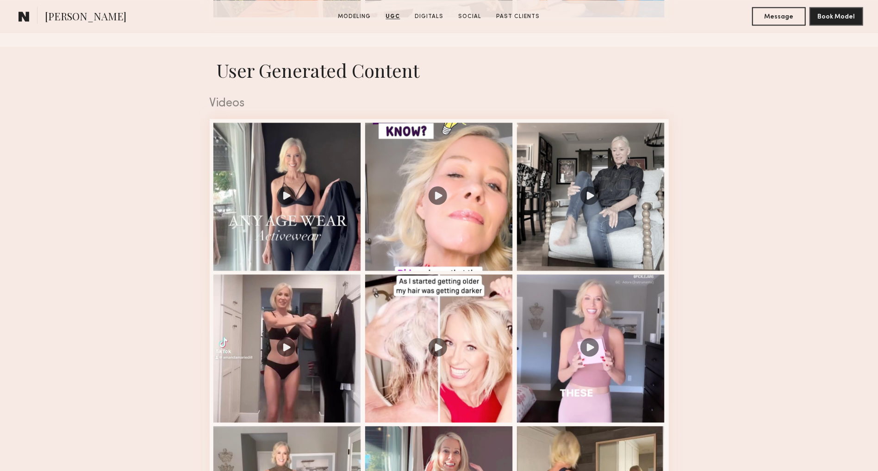
scroll to position [1466, 0]
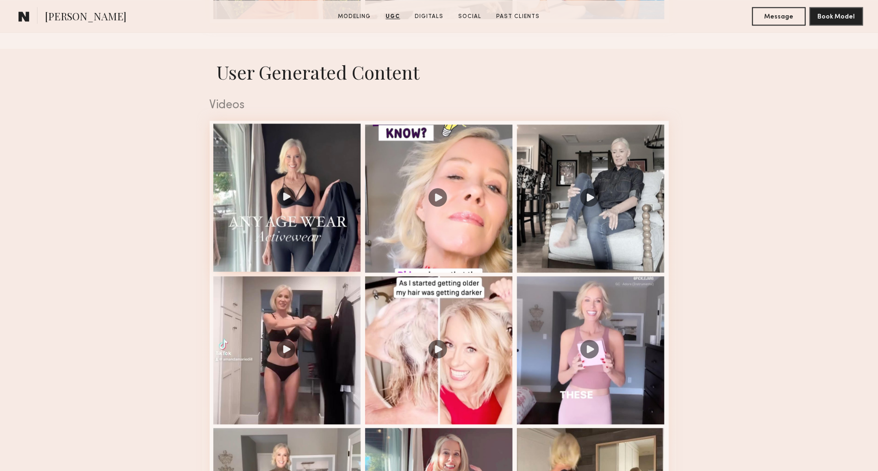
click at [293, 168] on div at bounding box center [287, 198] width 148 height 148
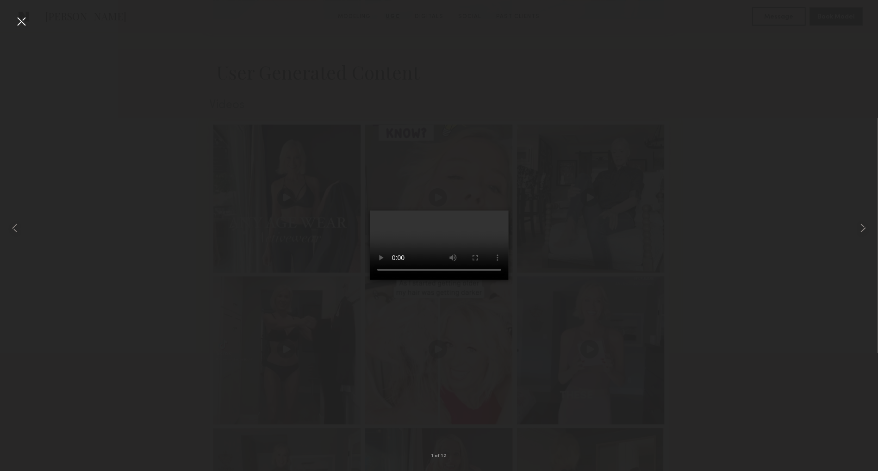
click at [509, 280] on video at bounding box center [439, 245] width 139 height 69
click at [502, 280] on video at bounding box center [439, 245] width 139 height 69
click at [370, 280] on video at bounding box center [439, 245] width 139 height 69
click at [509, 280] on video at bounding box center [439, 245] width 139 height 69
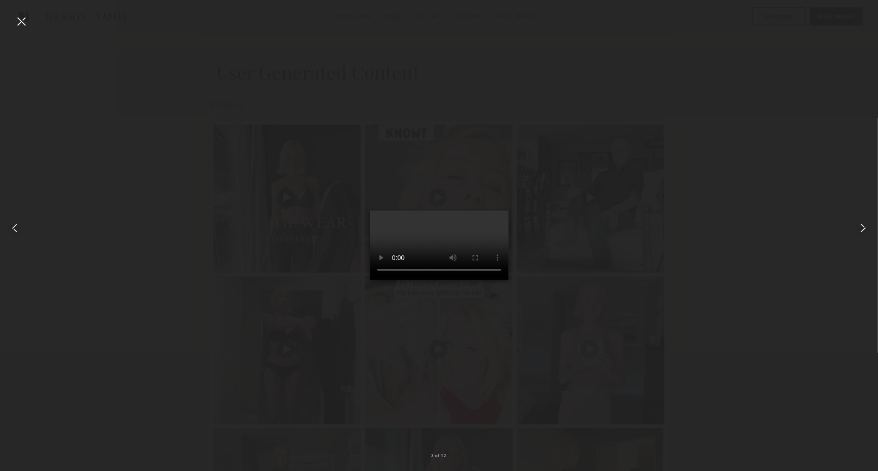
click at [17, 19] on div at bounding box center [21, 21] width 15 height 15
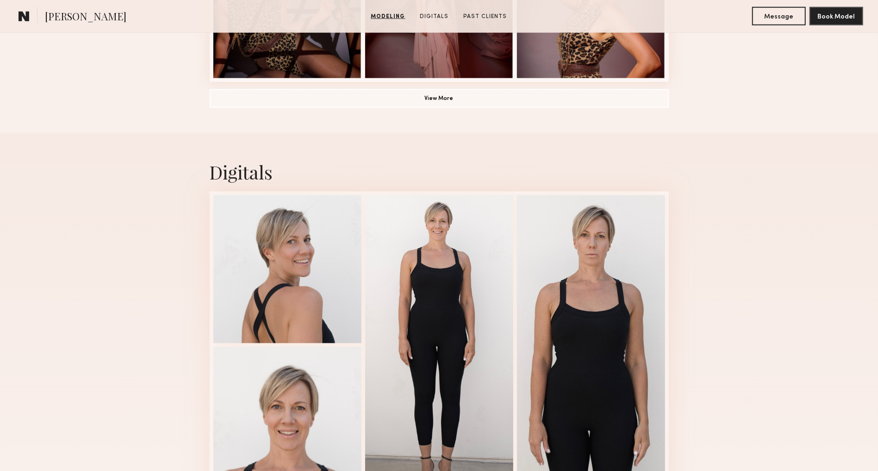
scroll to position [812, 0]
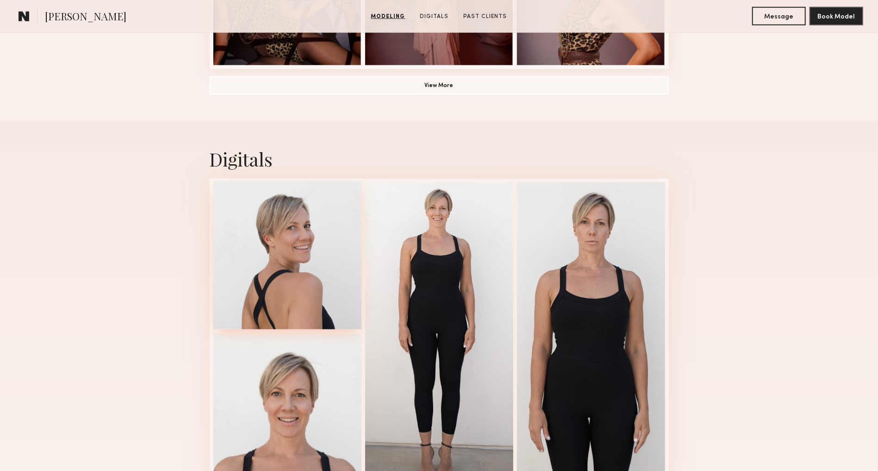
click at [241, 260] on div at bounding box center [287, 255] width 148 height 148
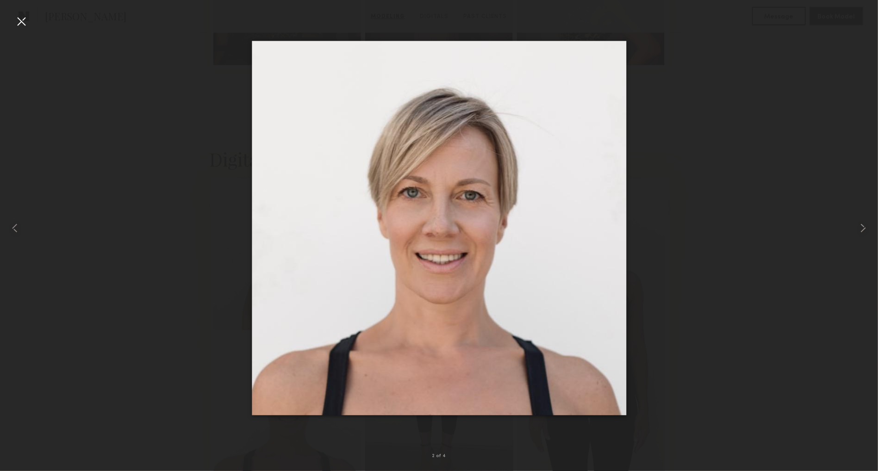
click at [26, 18] on div at bounding box center [21, 21] width 15 height 15
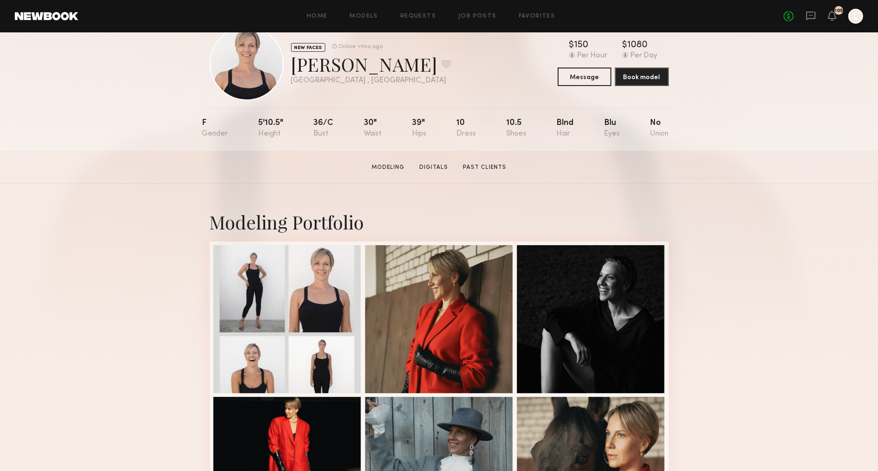
scroll to position [31, 0]
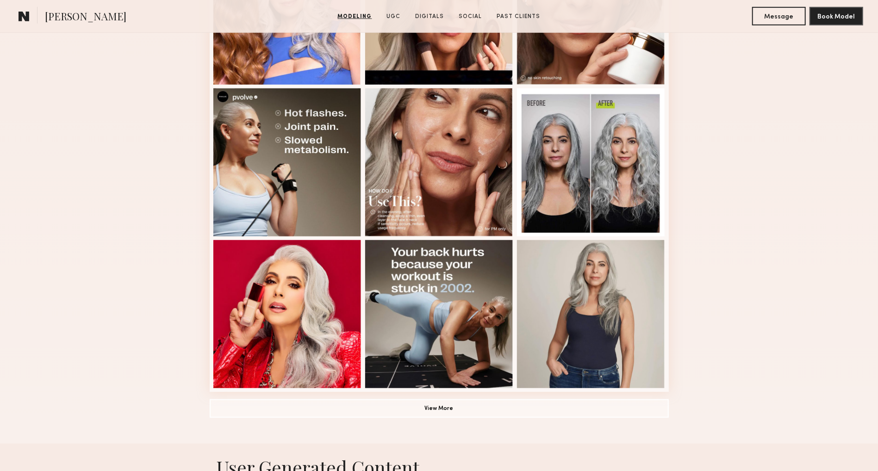
scroll to position [498, 0]
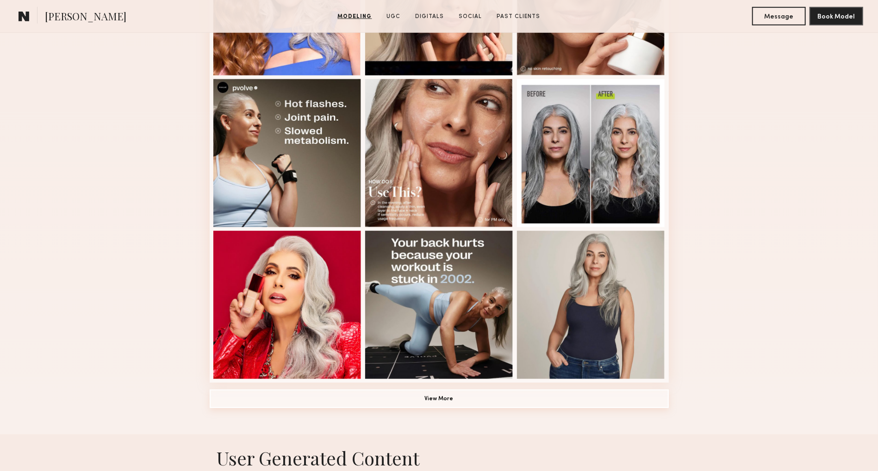
click at [241, 394] on button "View More" at bounding box center [439, 399] width 459 height 19
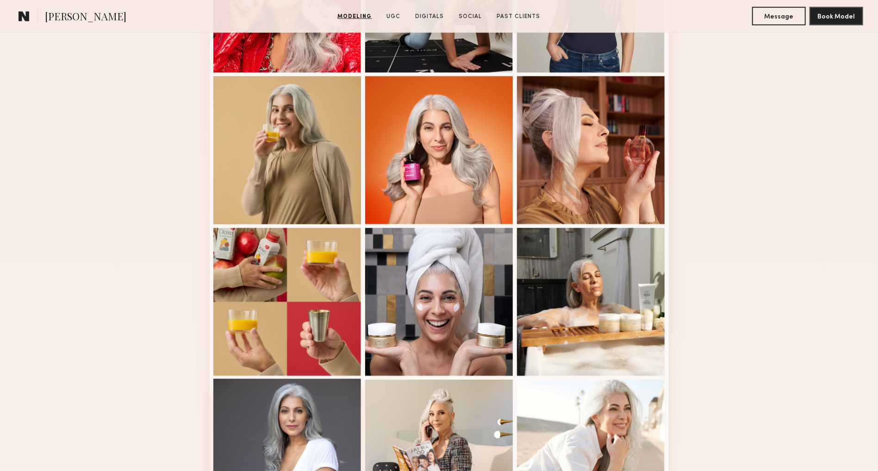
scroll to position [807, 0]
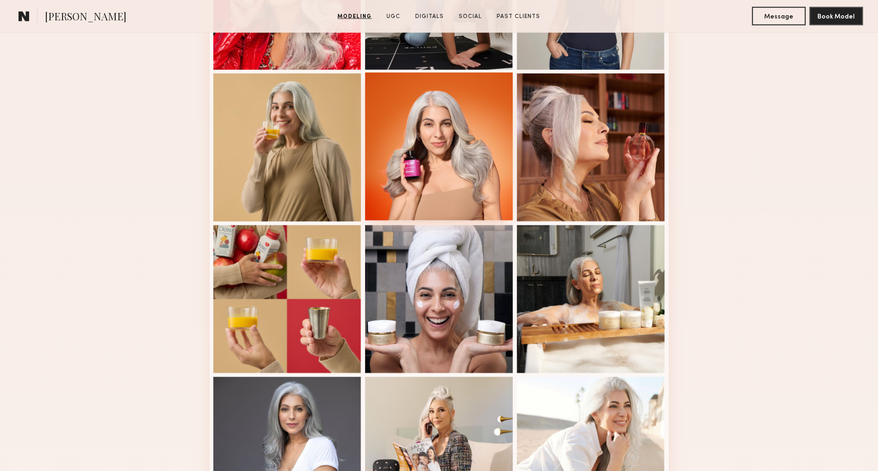
click at [429, 156] on div at bounding box center [439, 147] width 148 height 148
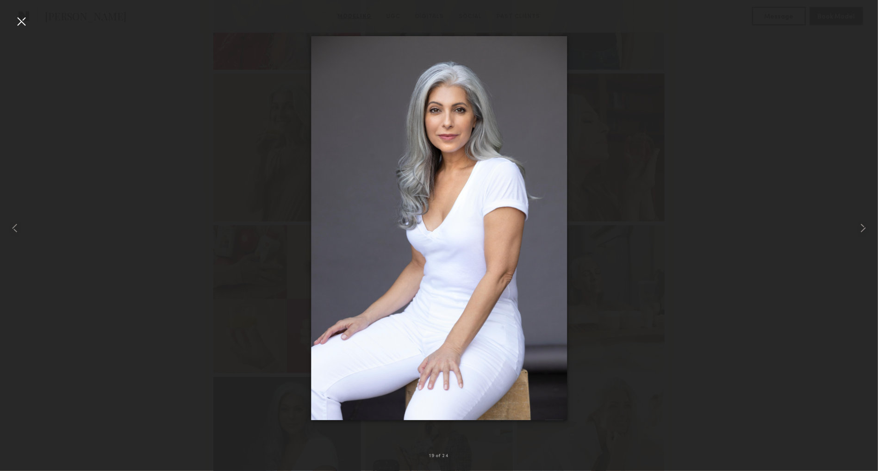
click at [19, 22] on div at bounding box center [21, 21] width 15 height 15
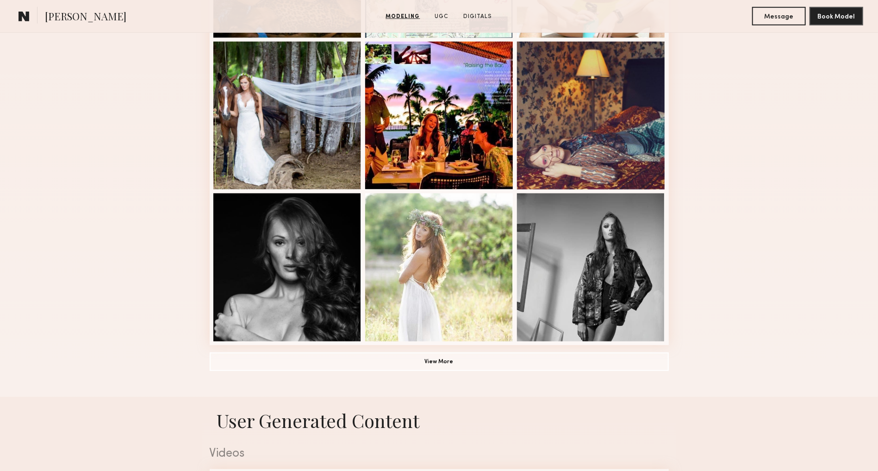
scroll to position [536, 0]
click at [535, 367] on button "View More" at bounding box center [439, 361] width 459 height 19
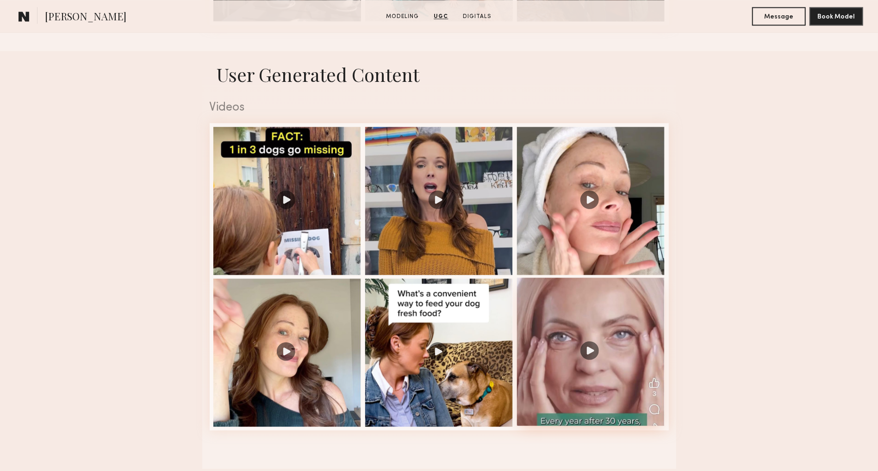
scroll to position [1463, 0]
click at [563, 267] on div at bounding box center [591, 200] width 148 height 148
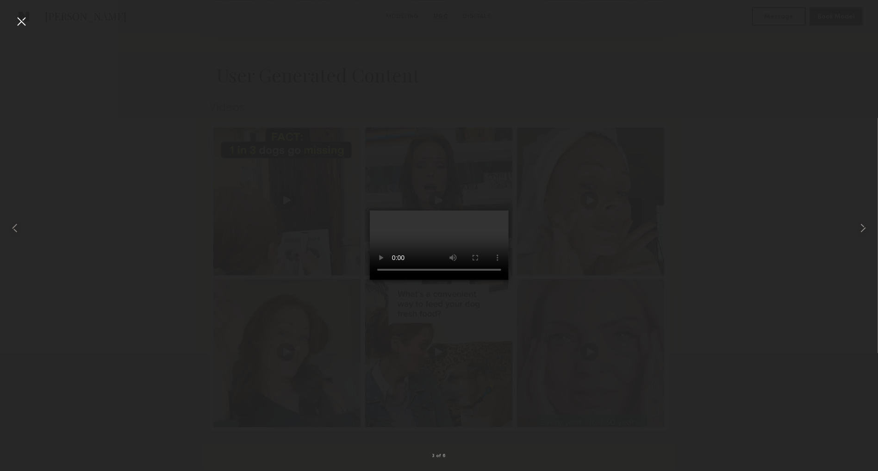
click at [499, 280] on video at bounding box center [439, 245] width 139 height 69
click at [19, 16] on div at bounding box center [21, 21] width 15 height 15
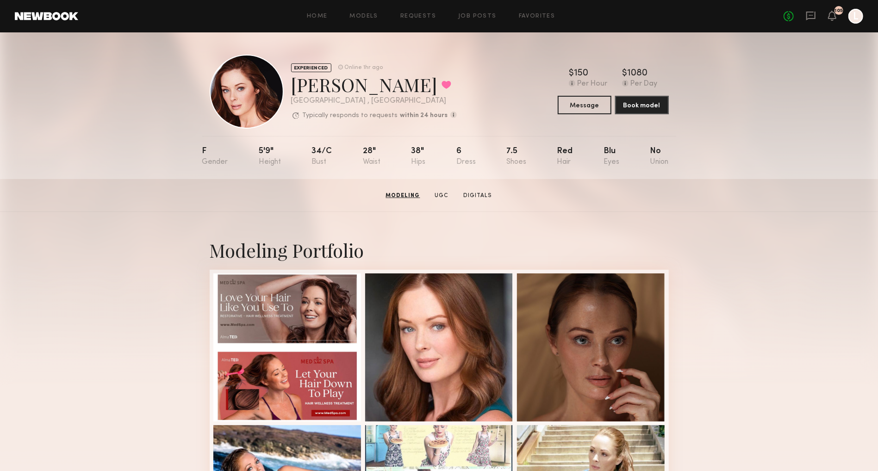
scroll to position [0, 0]
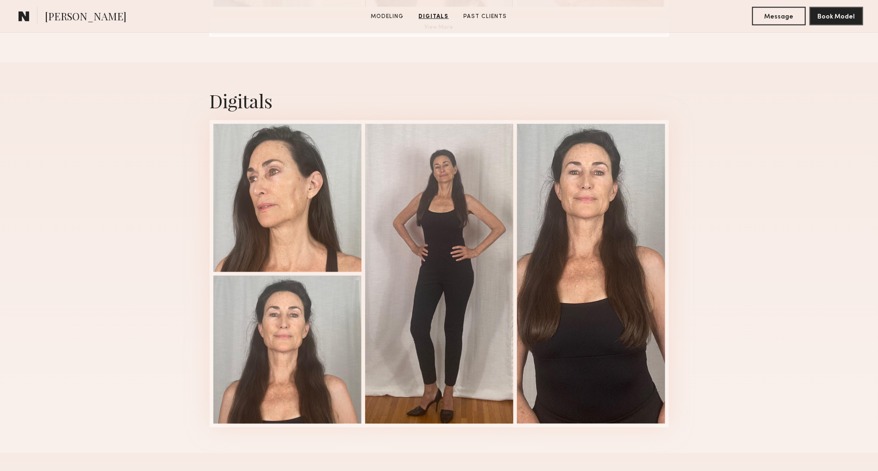
scroll to position [871, 0]
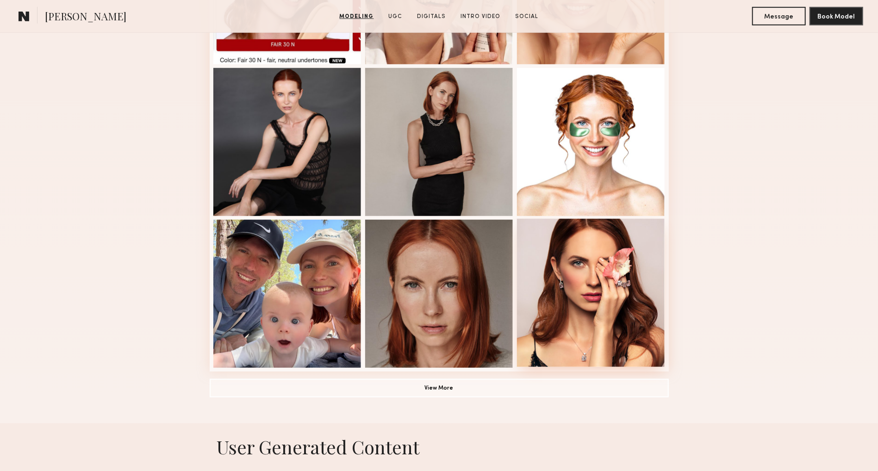
scroll to position [515, 0]
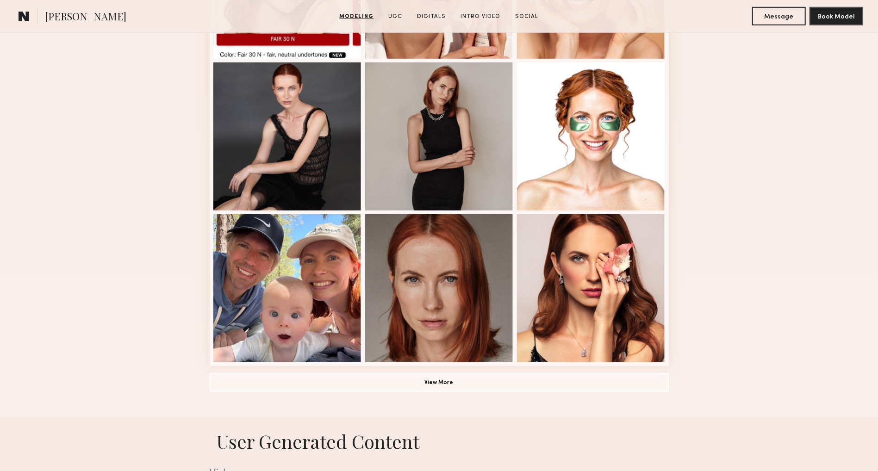
click at [463, 373] on div "Modeling Portfolio View More" at bounding box center [439, 57] width 459 height 721
click at [442, 383] on button "View More" at bounding box center [439, 382] width 459 height 19
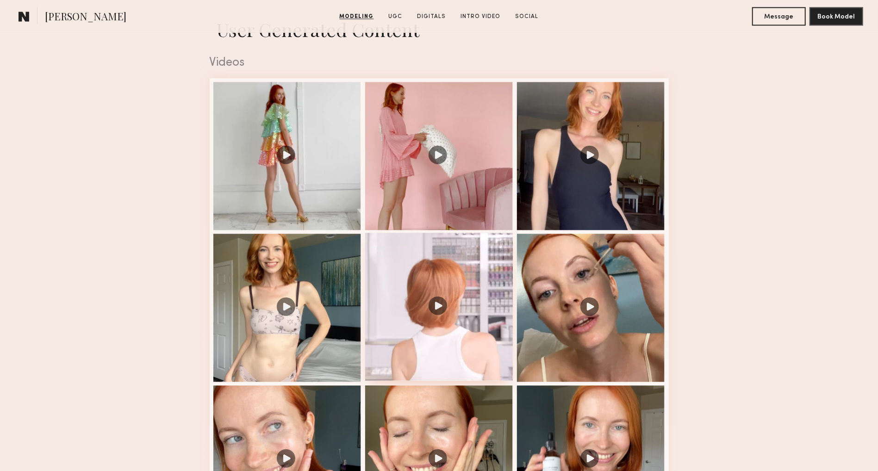
scroll to position [1511, 0]
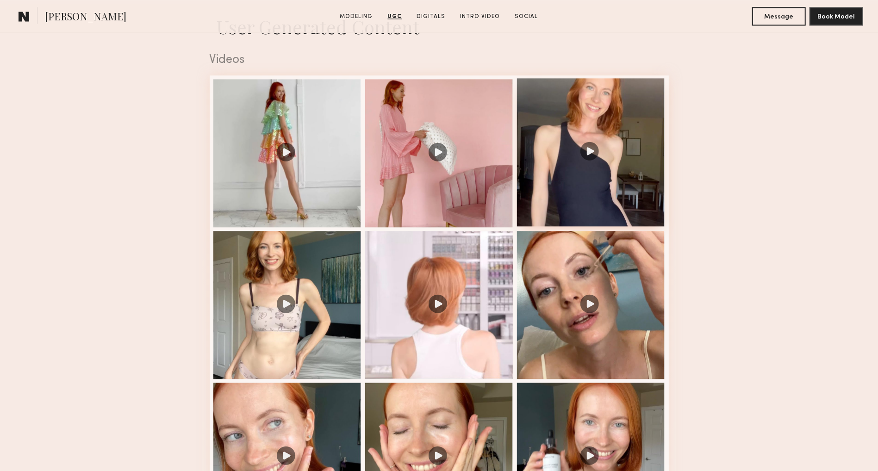
click at [579, 184] on div at bounding box center [591, 152] width 148 height 148
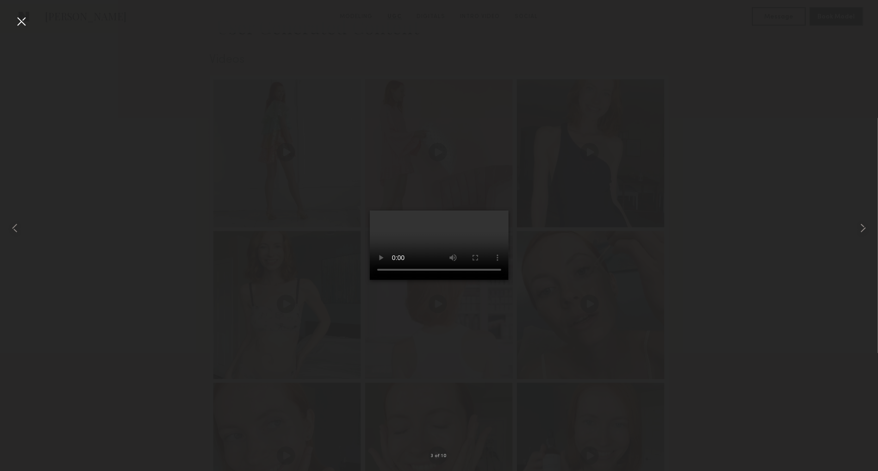
click at [501, 280] on video at bounding box center [439, 245] width 139 height 69
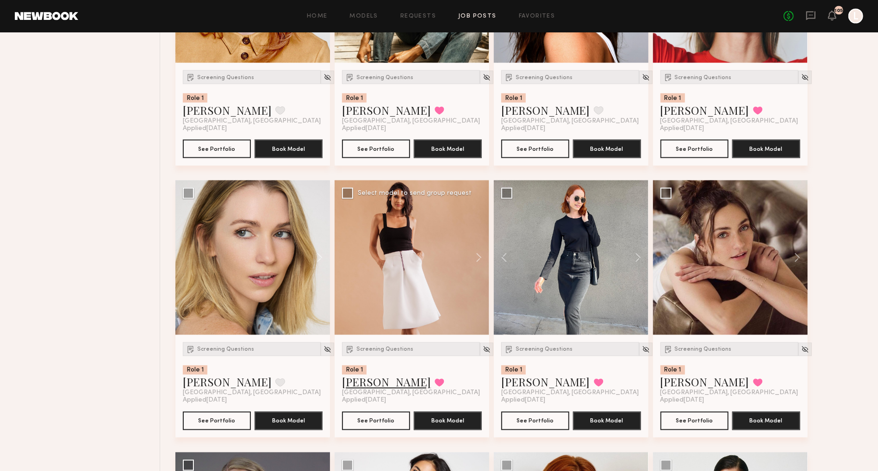
scroll to position [1122, 0]
click at [367, 383] on link "[PERSON_NAME]" at bounding box center [386, 382] width 89 height 15
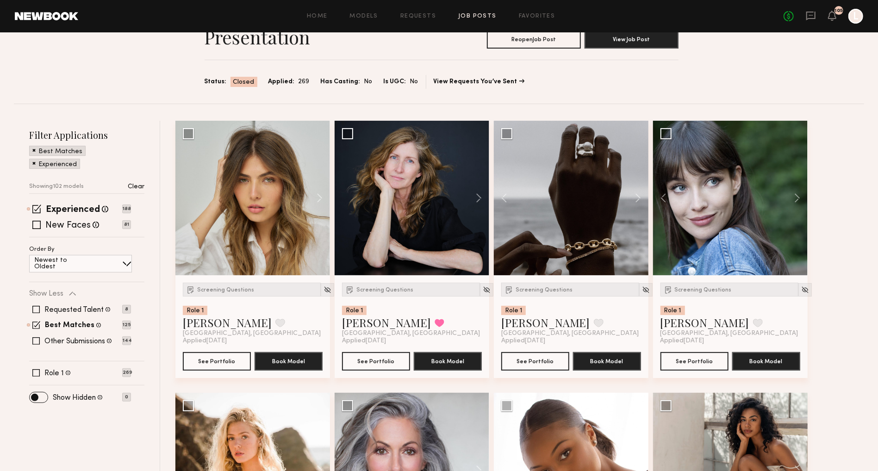
scroll to position [93, 0]
click at [636, 197] on button at bounding box center [634, 198] width 30 height 155
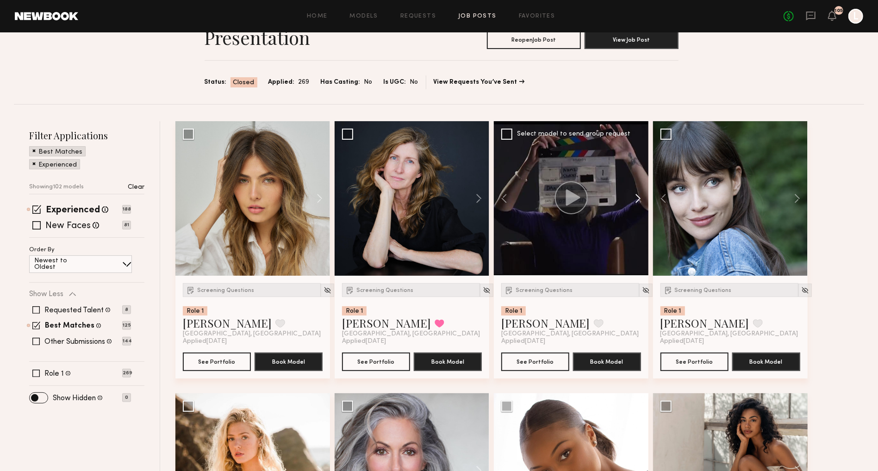
click at [635, 198] on button at bounding box center [634, 198] width 30 height 155
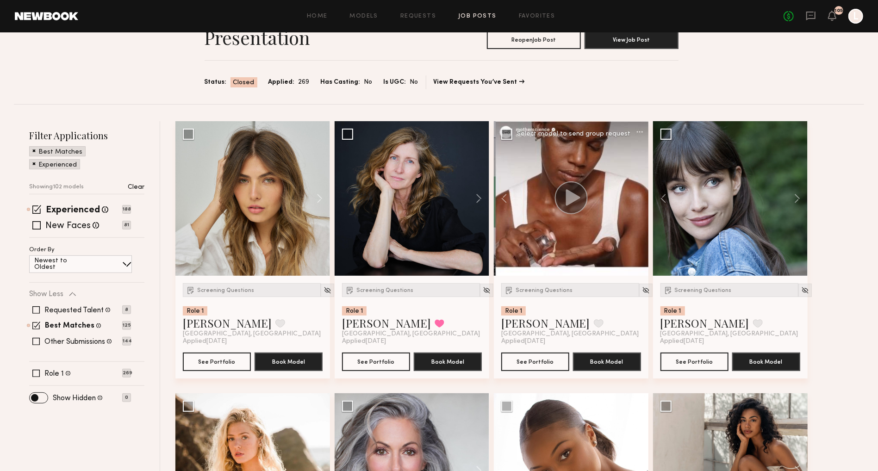
click at [635, 198] on div at bounding box center [571, 198] width 155 height 155
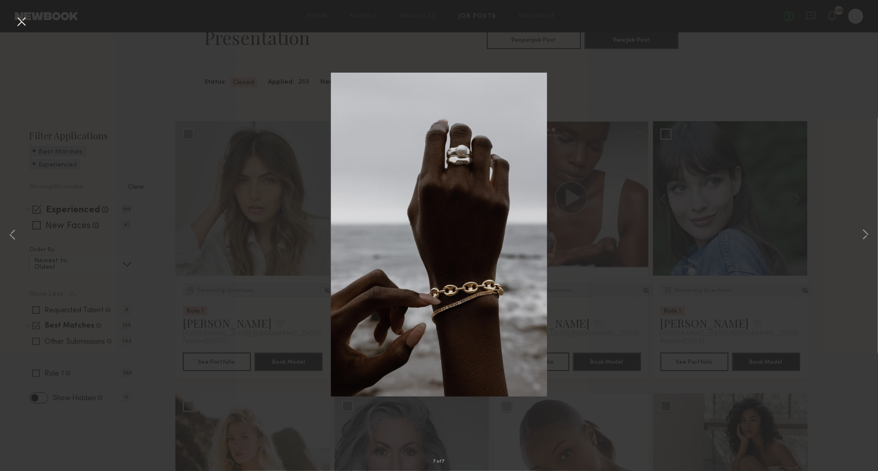
click at [272, 97] on div "7 of 7" at bounding box center [439, 235] width 878 height 471
click at [21, 17] on button at bounding box center [21, 22] width 15 height 17
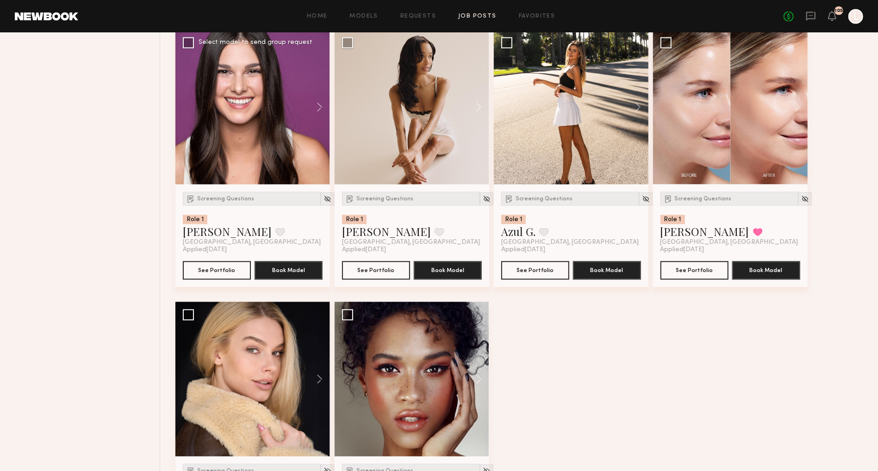
scroll to position [6736, 0]
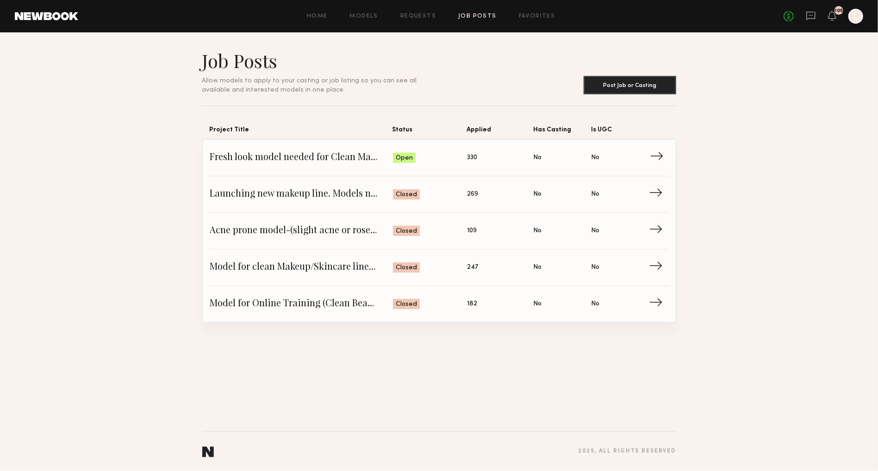
click at [250, 155] on span "Fresh look model needed for Clean Makeup/Skincare Brand. Usage: Online training…" at bounding box center [301, 158] width 183 height 14
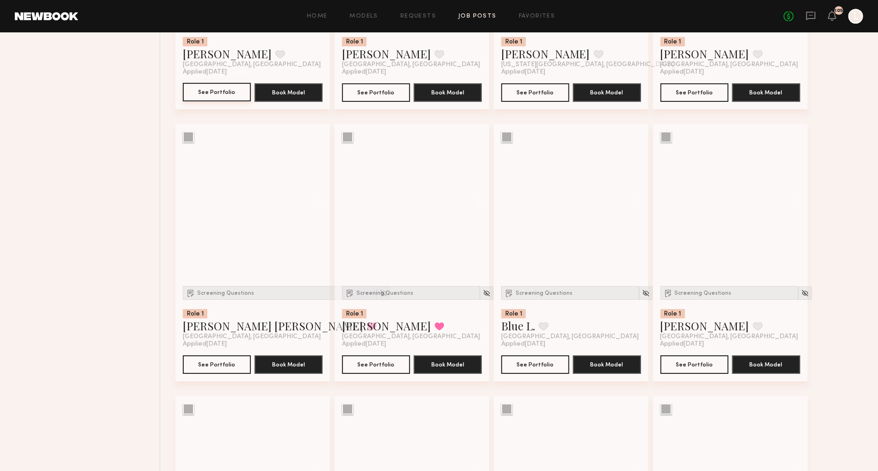
scroll to position [2309, 0]
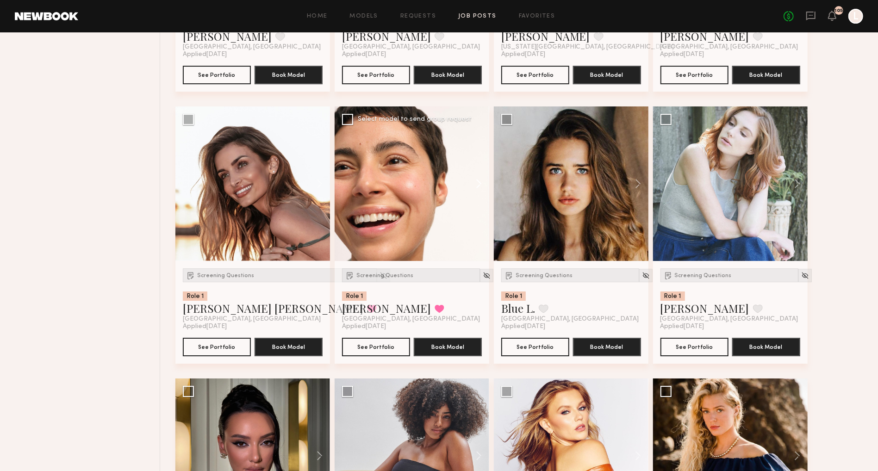
click at [478, 188] on button at bounding box center [475, 183] width 30 height 155
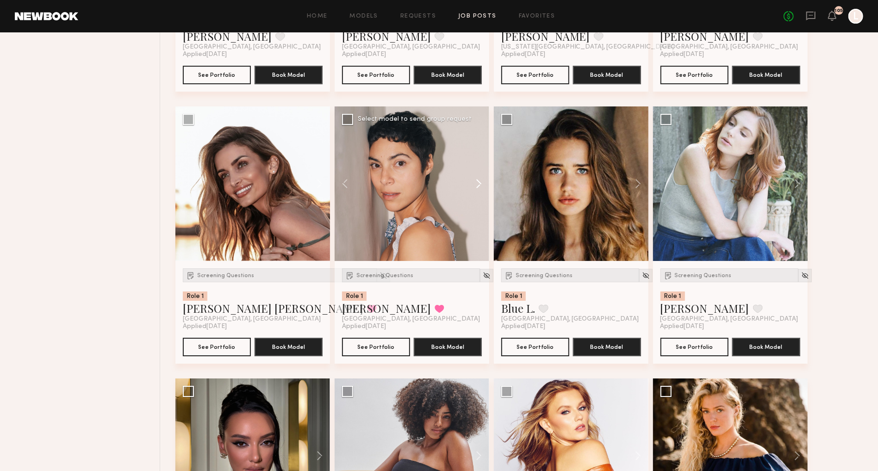
click at [478, 188] on button at bounding box center [475, 183] width 30 height 155
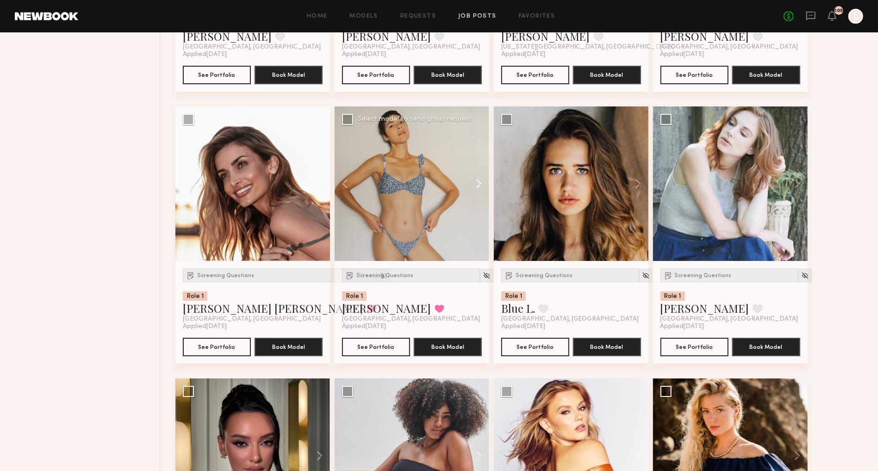
click at [478, 188] on button at bounding box center [475, 183] width 30 height 155
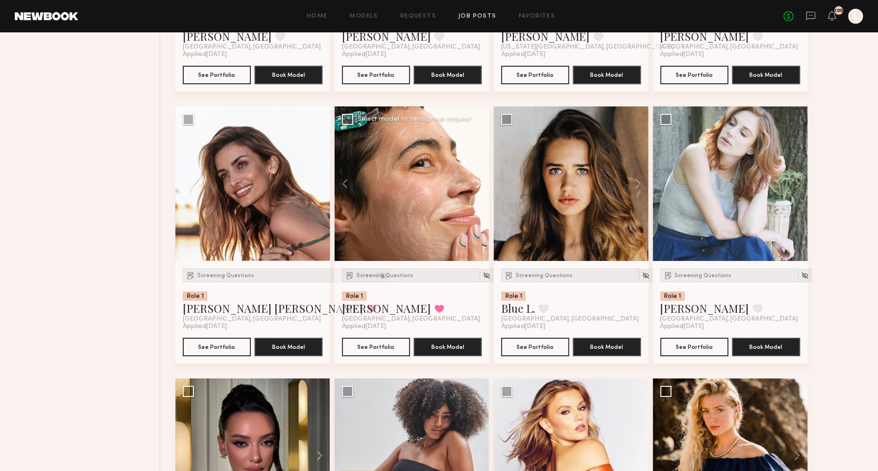
click at [478, 188] on button at bounding box center [475, 183] width 30 height 155
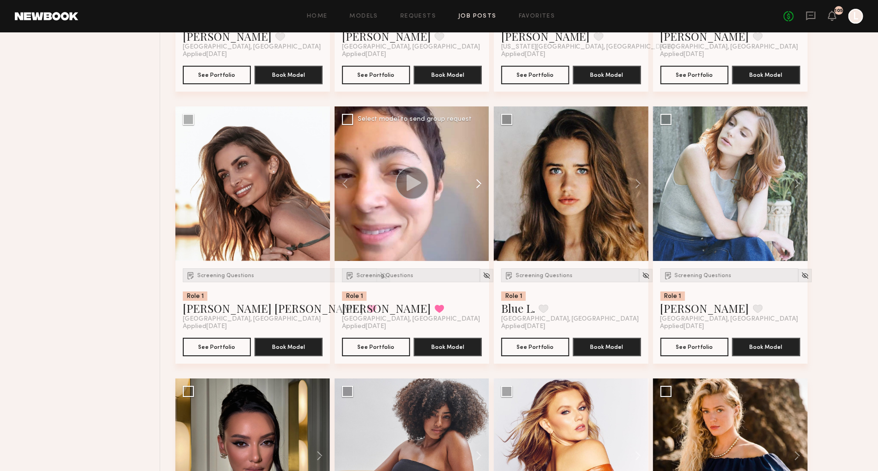
click at [478, 188] on button at bounding box center [475, 183] width 30 height 155
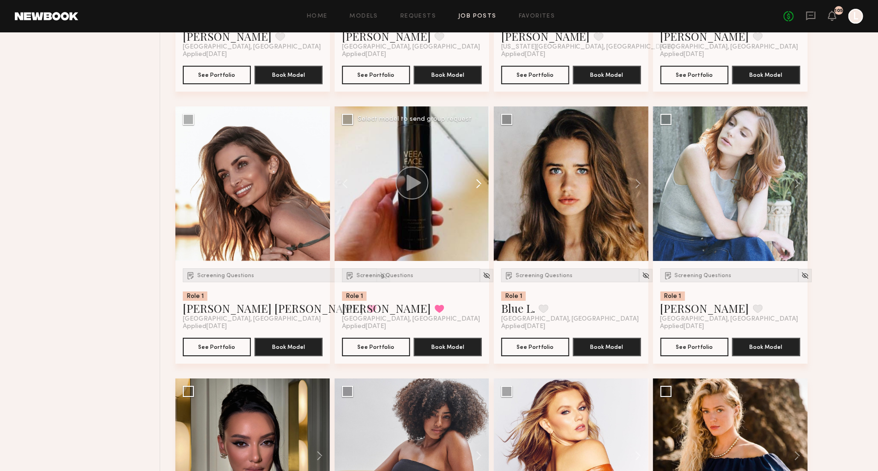
click at [478, 188] on button at bounding box center [475, 183] width 30 height 155
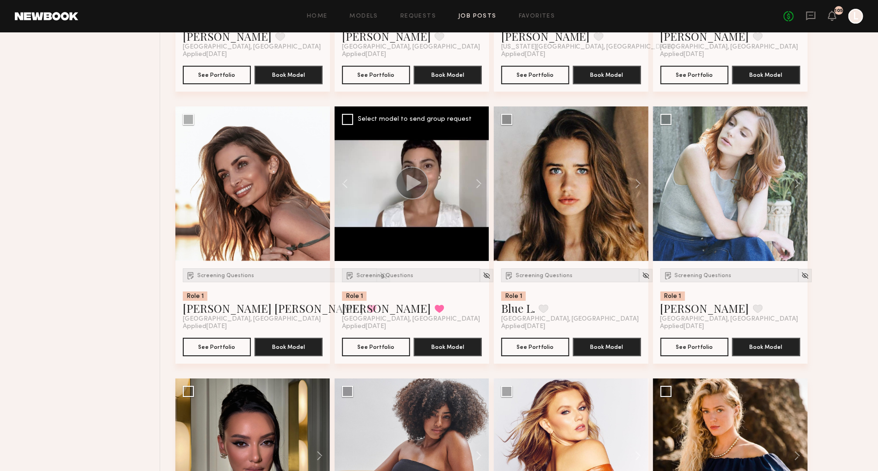
click at [404, 181] on circle at bounding box center [411, 183] width 33 height 33
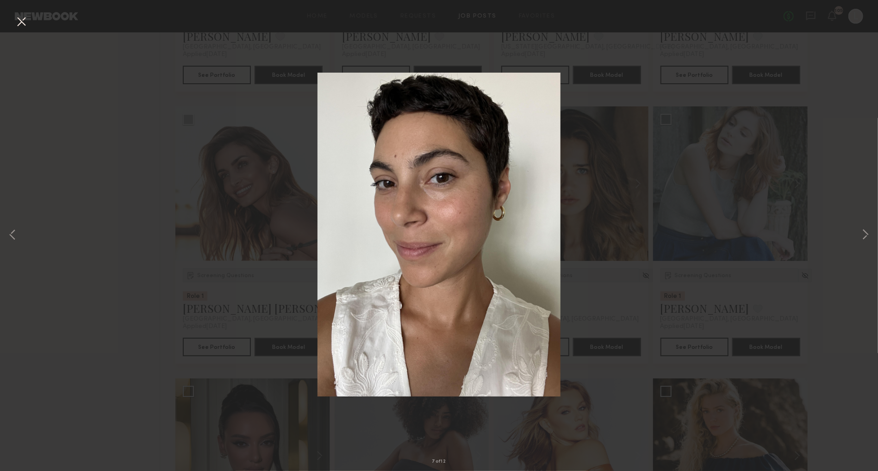
click at [23, 21] on button at bounding box center [21, 22] width 15 height 17
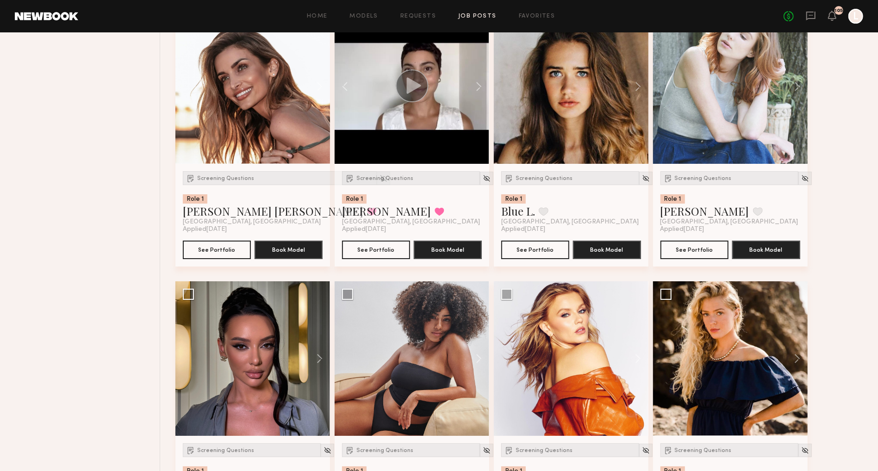
scroll to position [2410, 0]
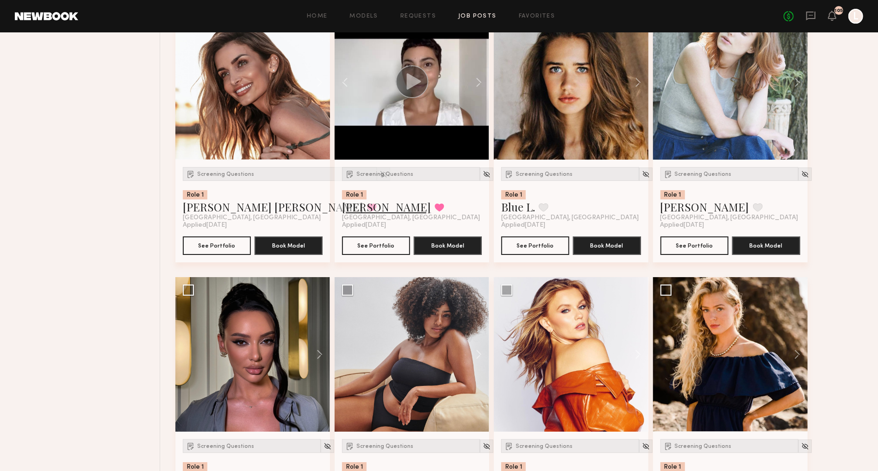
click at [352, 208] on link "Chelsea W." at bounding box center [386, 207] width 89 height 15
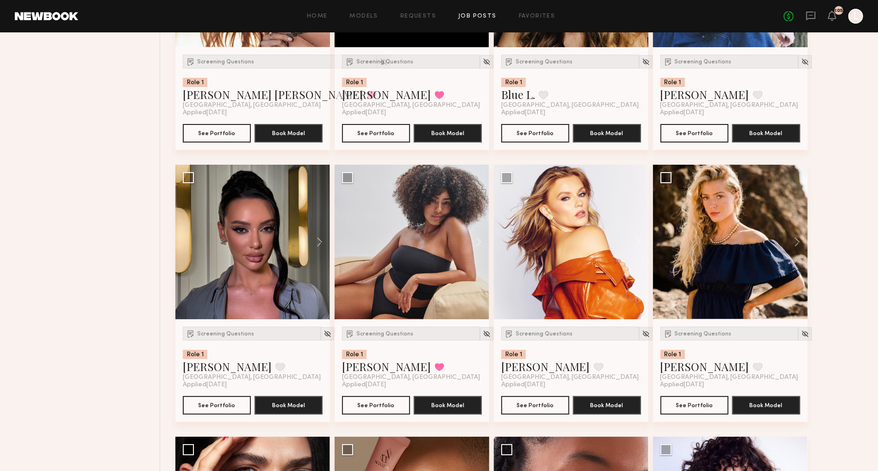
scroll to position [2525, 0]
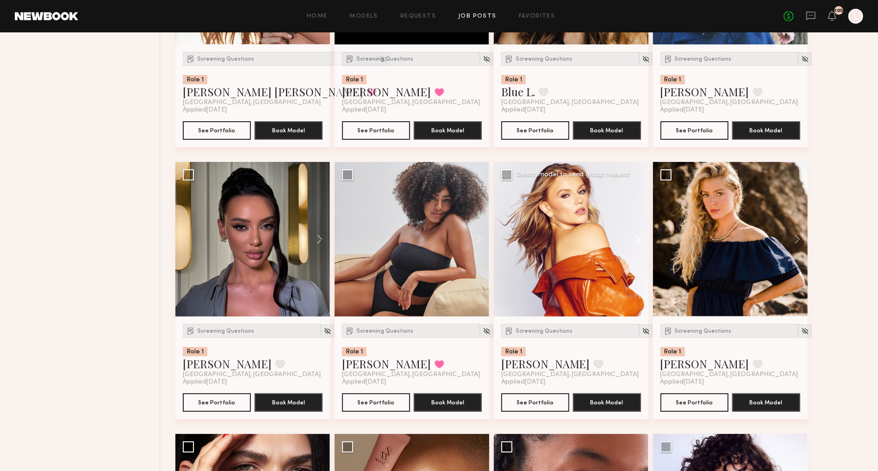
click at [641, 242] on button at bounding box center [634, 239] width 30 height 155
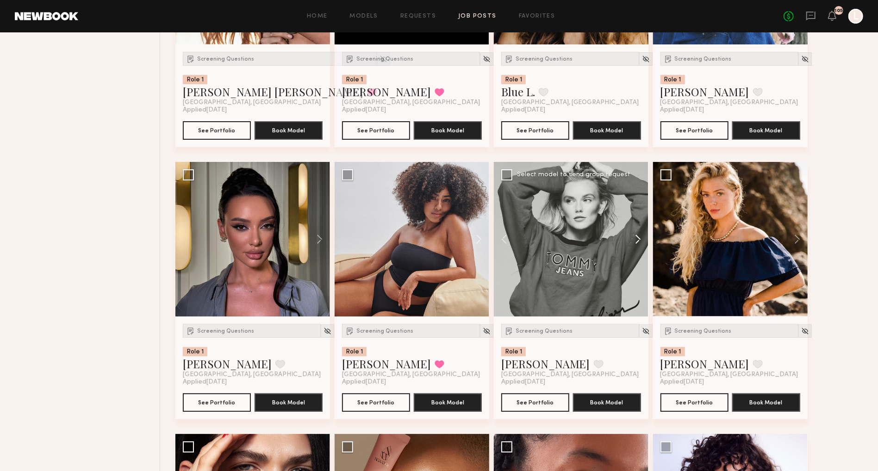
click at [641, 242] on button at bounding box center [634, 239] width 30 height 155
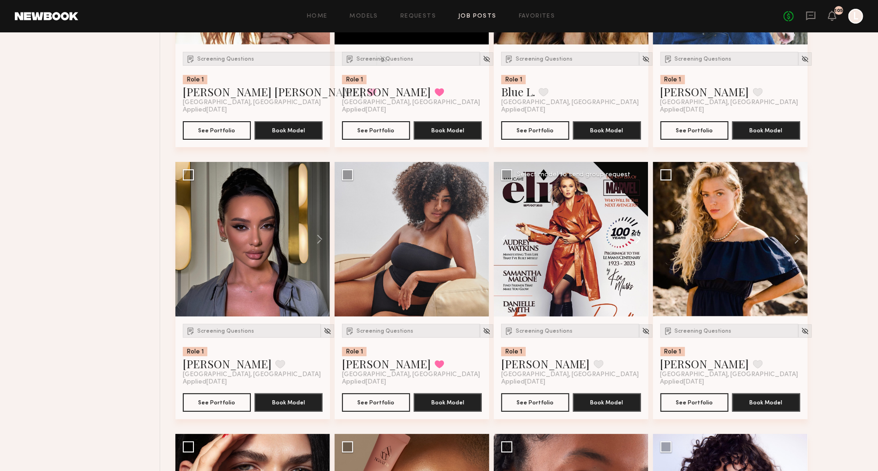
click at [641, 242] on button at bounding box center [634, 239] width 30 height 155
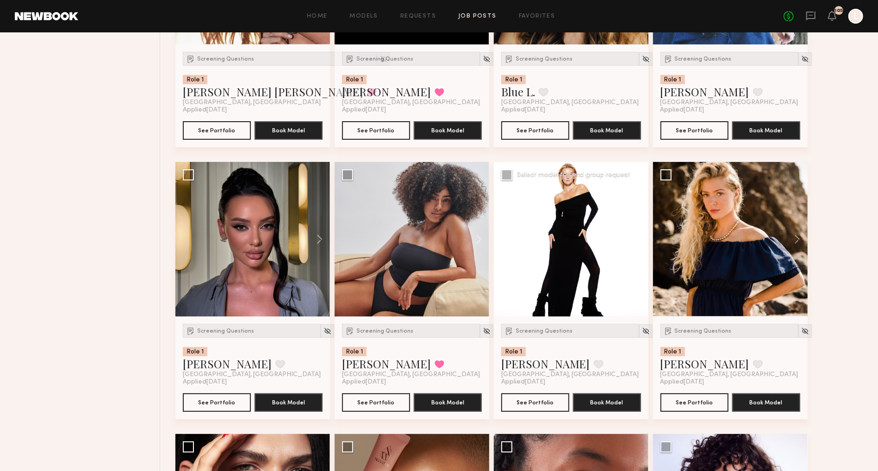
click at [641, 242] on button at bounding box center [634, 239] width 30 height 155
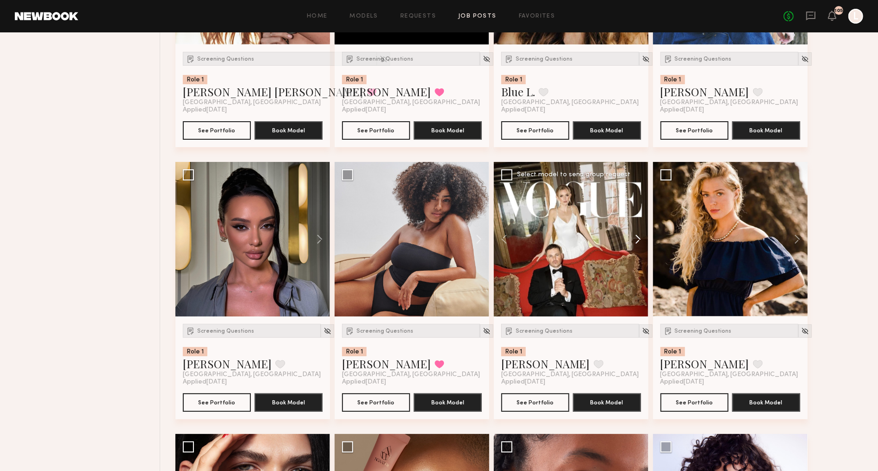
click at [641, 242] on button at bounding box center [634, 239] width 30 height 155
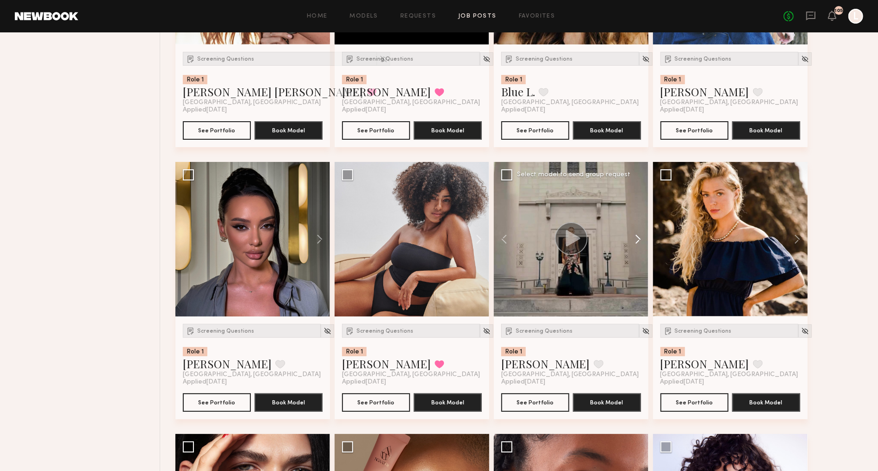
click at [641, 242] on button at bounding box center [634, 239] width 30 height 155
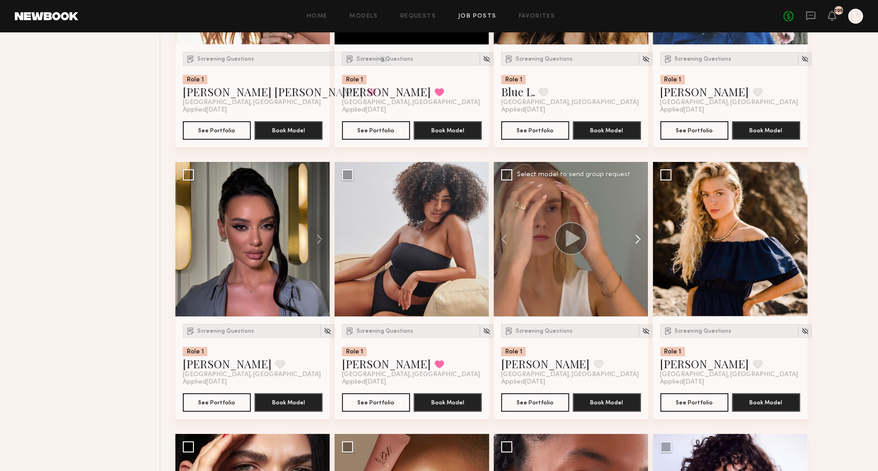
click at [641, 242] on button at bounding box center [634, 239] width 30 height 155
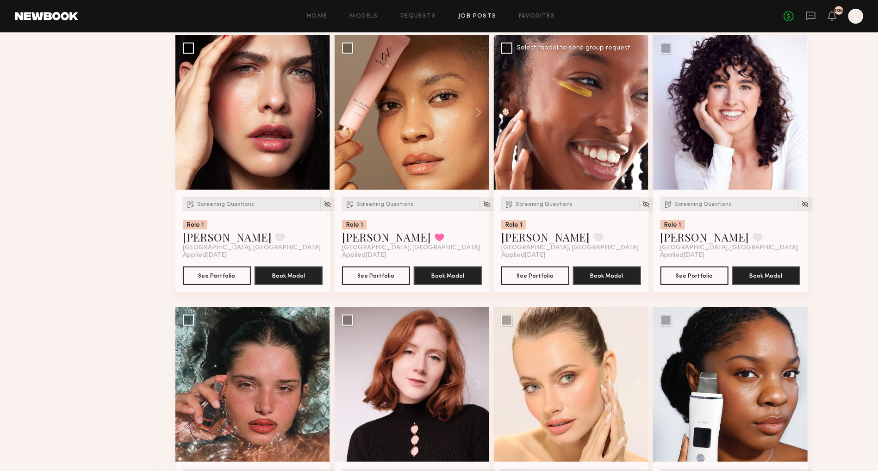
scroll to position [2919, 0]
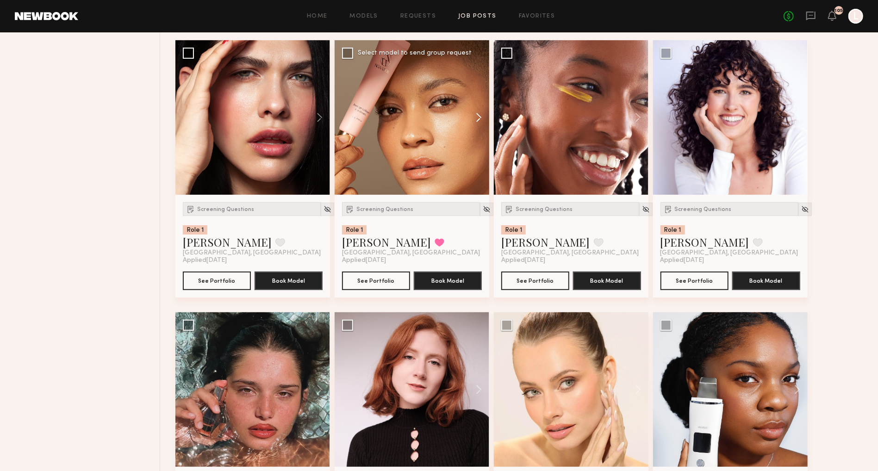
click at [475, 125] on button at bounding box center [475, 117] width 30 height 155
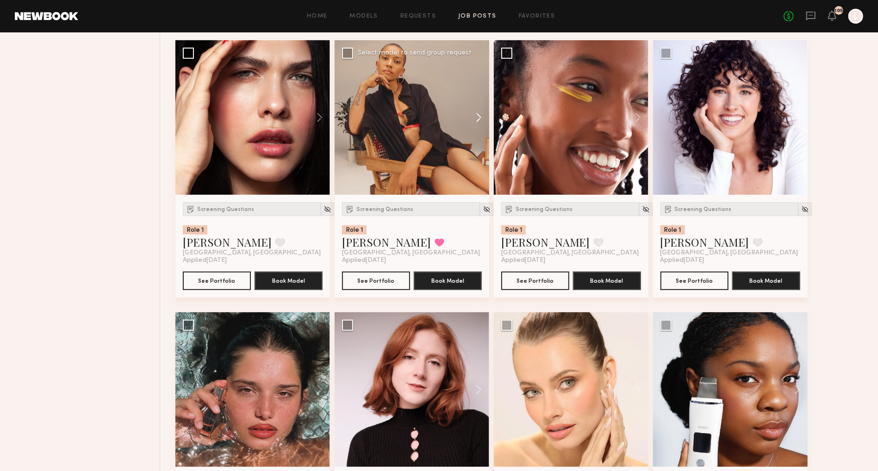
click at [475, 125] on button at bounding box center [475, 117] width 30 height 155
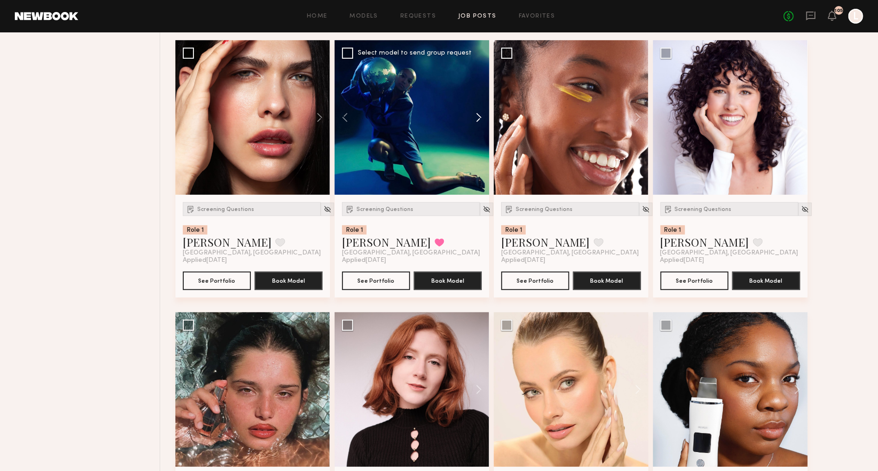
click at [475, 125] on button at bounding box center [475, 117] width 30 height 155
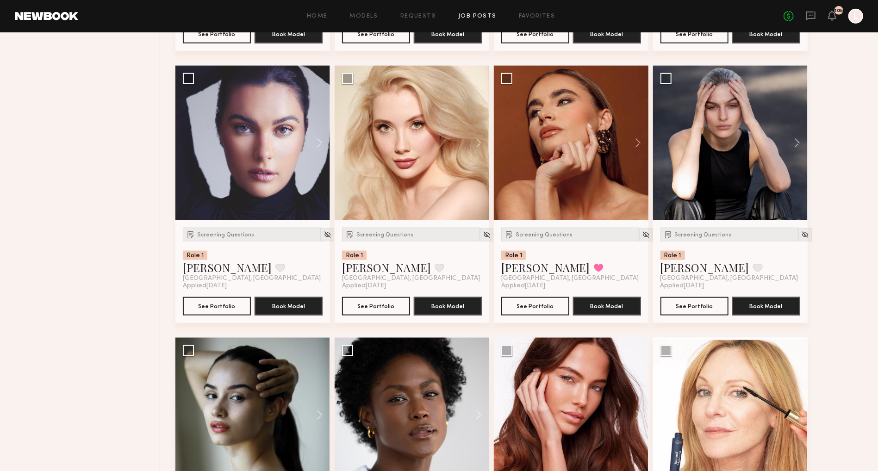
scroll to position [3443, 0]
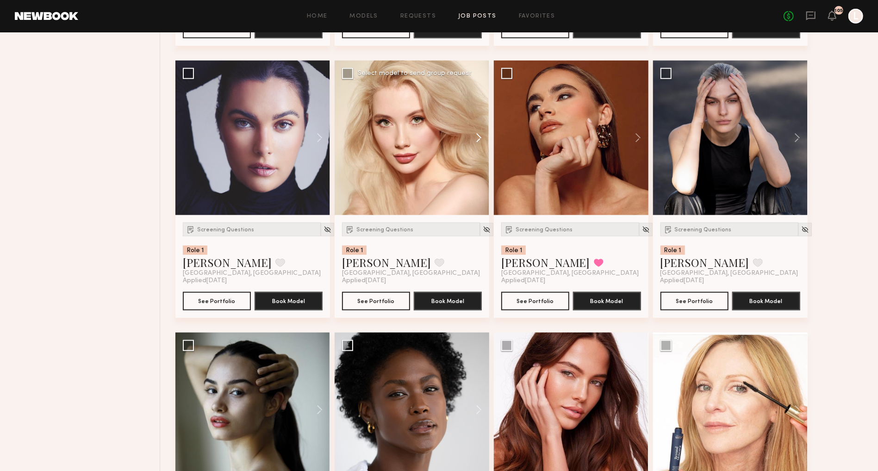
click at [476, 140] on button at bounding box center [475, 138] width 30 height 155
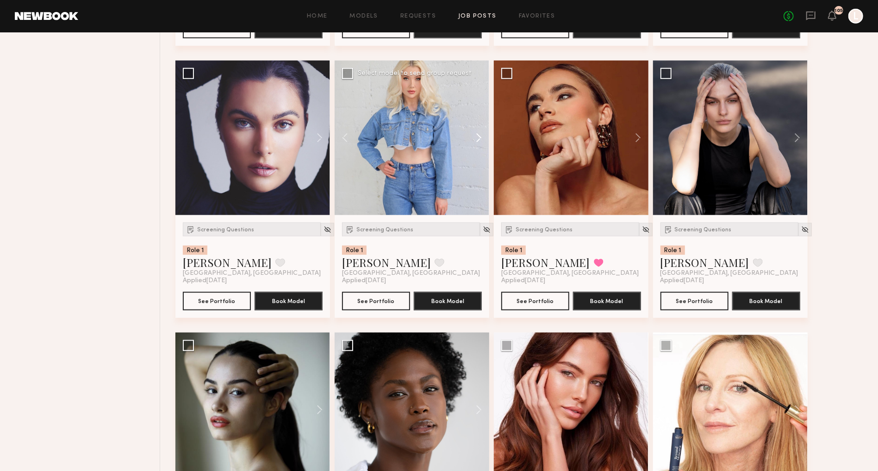
click at [475, 141] on button at bounding box center [475, 138] width 30 height 155
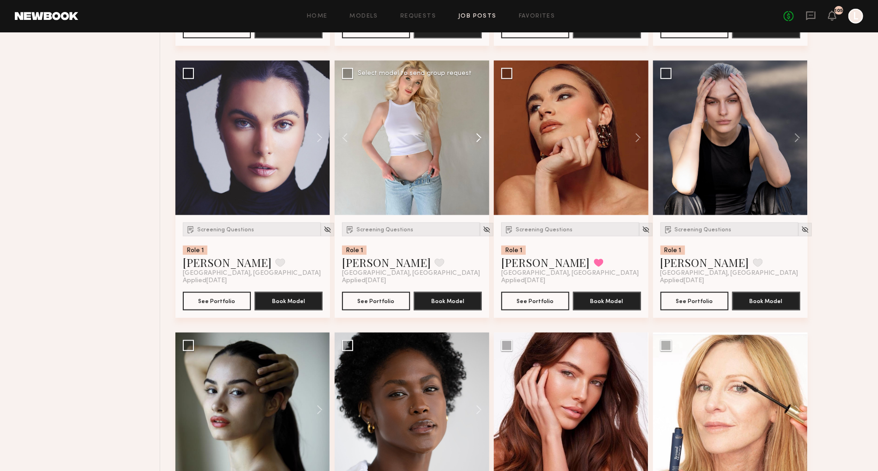
click at [475, 141] on button at bounding box center [475, 138] width 30 height 155
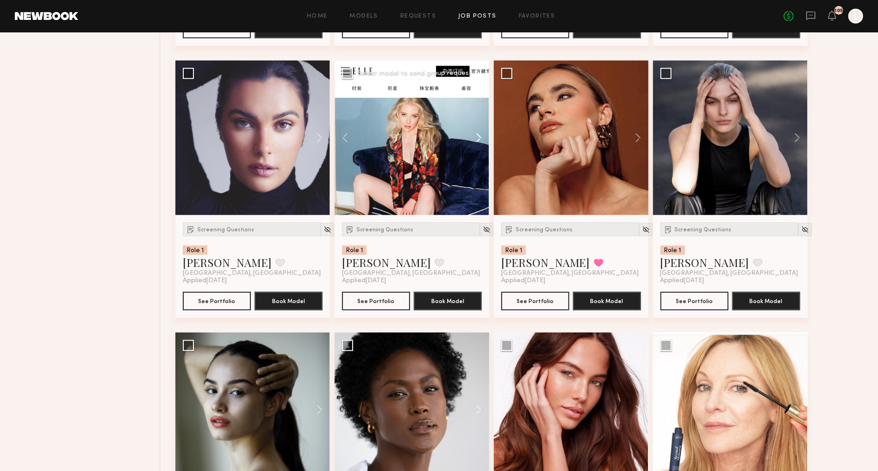
click at [475, 141] on button at bounding box center [475, 138] width 30 height 155
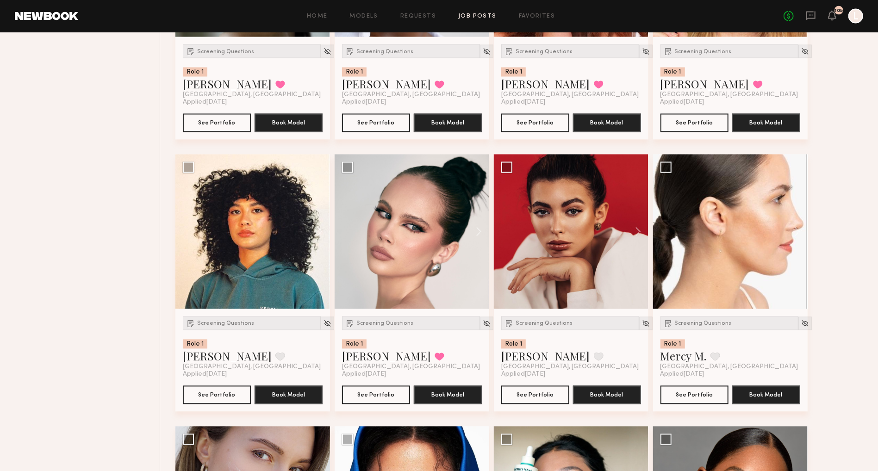
scroll to position [3903, 0]
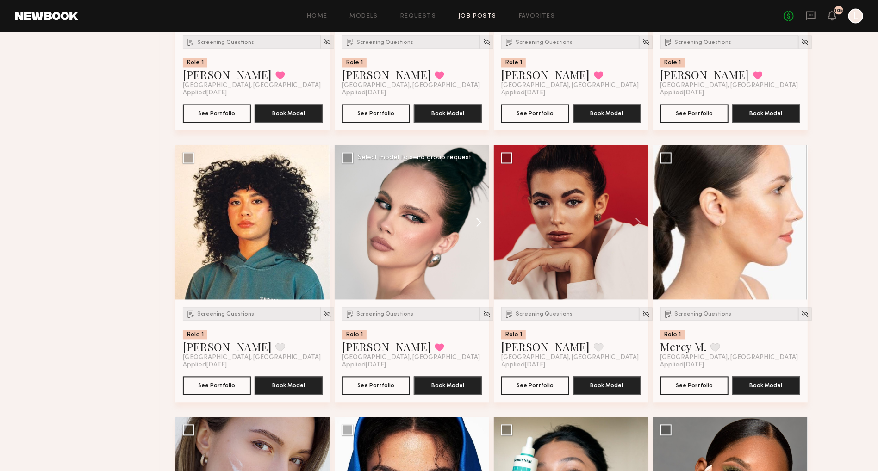
click at [478, 221] on button at bounding box center [475, 222] width 30 height 155
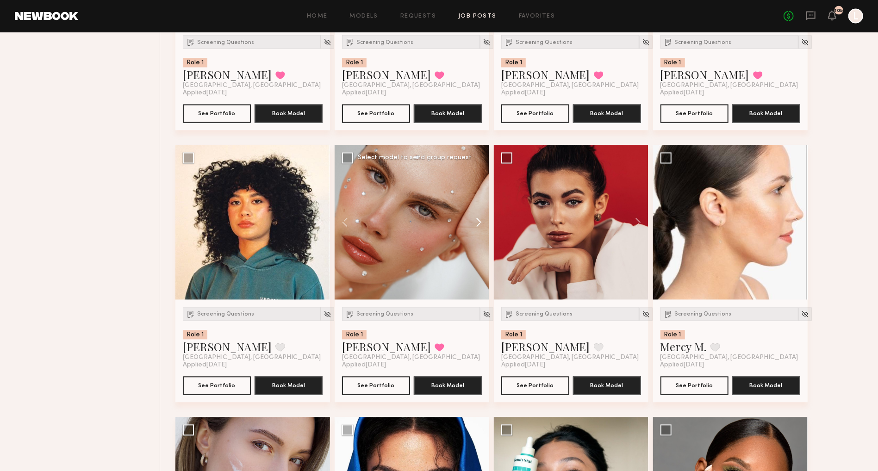
click at [478, 221] on button at bounding box center [475, 222] width 30 height 155
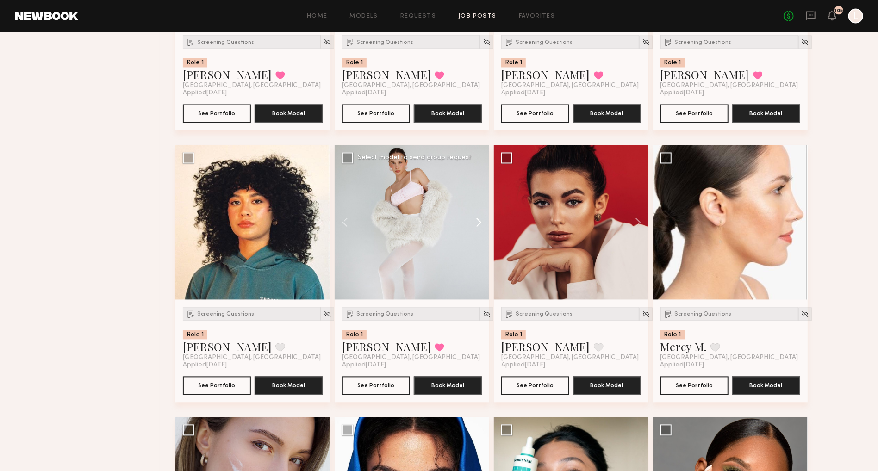
click at [478, 221] on button at bounding box center [475, 222] width 30 height 155
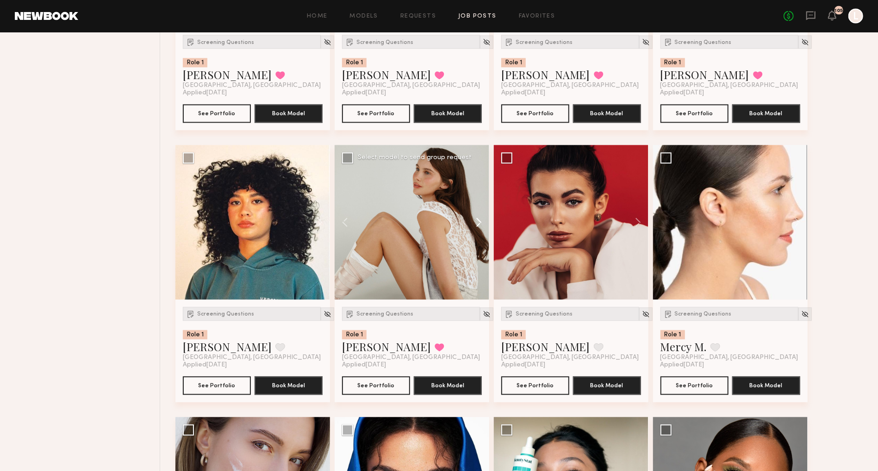
click at [478, 221] on button at bounding box center [475, 222] width 30 height 155
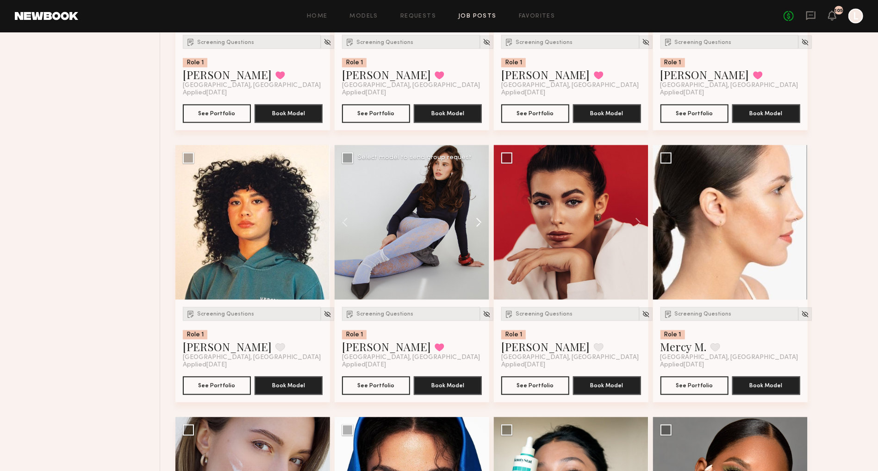
click at [478, 221] on button at bounding box center [475, 222] width 30 height 155
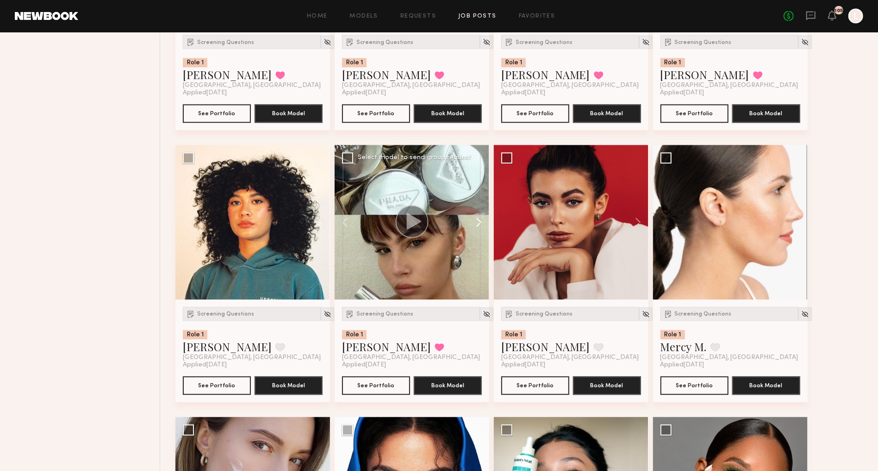
click at [478, 221] on button at bounding box center [475, 222] width 30 height 155
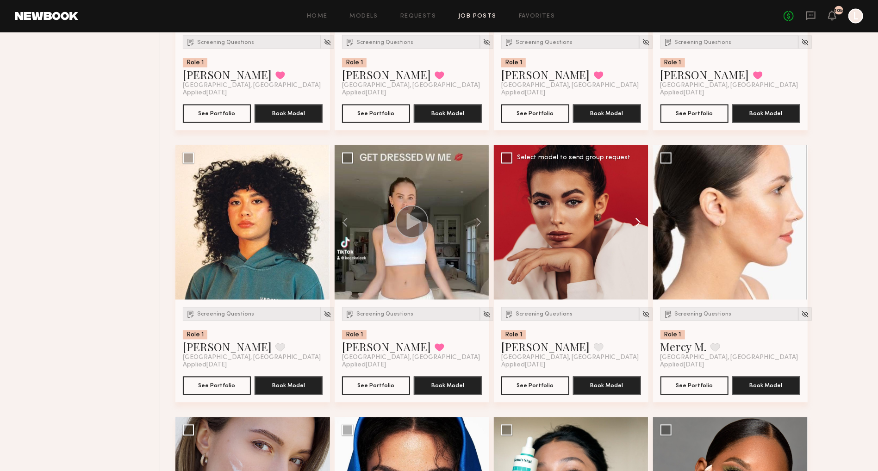
click at [643, 221] on button at bounding box center [634, 222] width 30 height 155
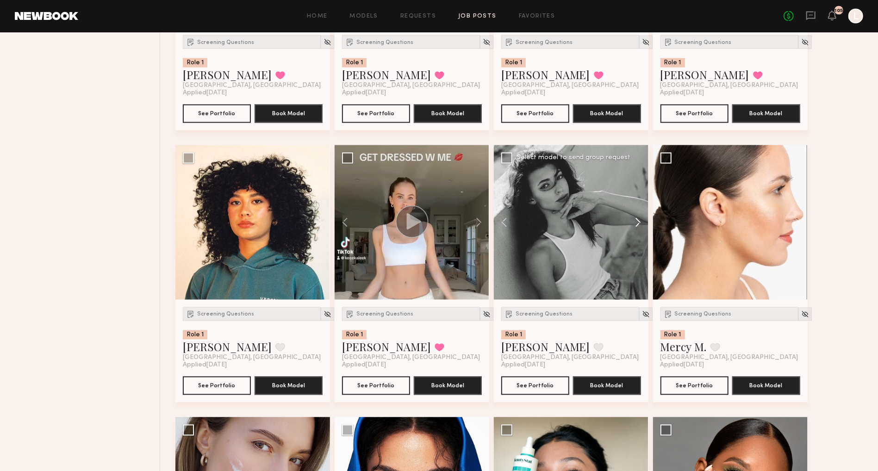
click at [643, 221] on button at bounding box center [634, 222] width 30 height 155
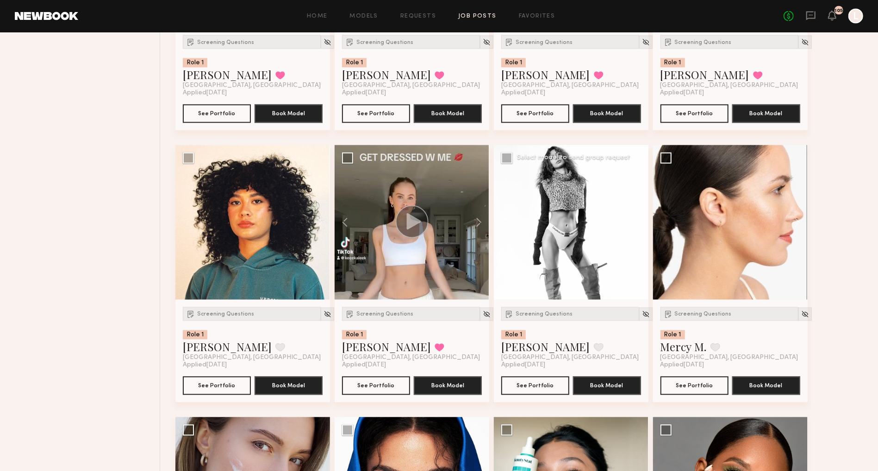
click at [643, 221] on button at bounding box center [634, 222] width 30 height 155
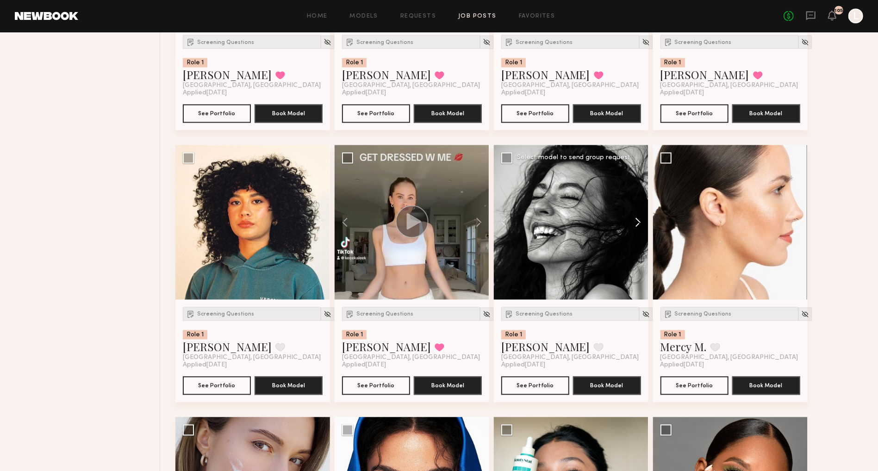
click at [643, 221] on button at bounding box center [634, 222] width 30 height 155
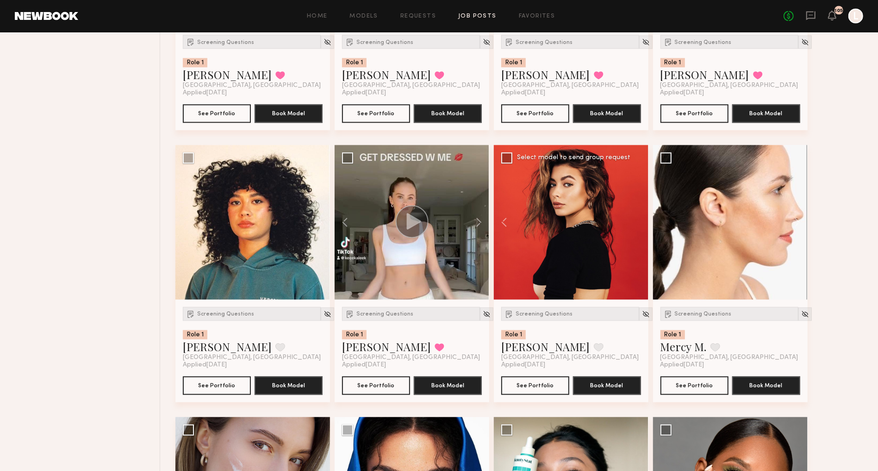
click at [643, 221] on div at bounding box center [571, 222] width 155 height 155
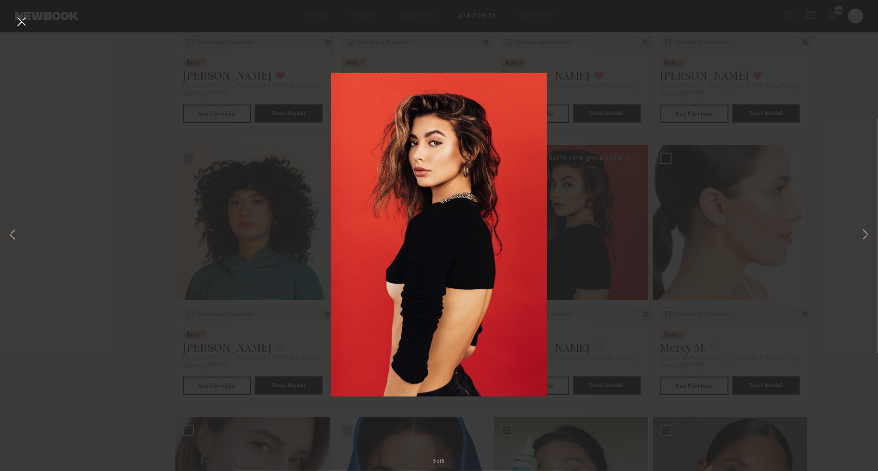
click at [643, 221] on div "5 of 5" at bounding box center [439, 235] width 878 height 471
click at [23, 18] on button at bounding box center [21, 22] width 15 height 17
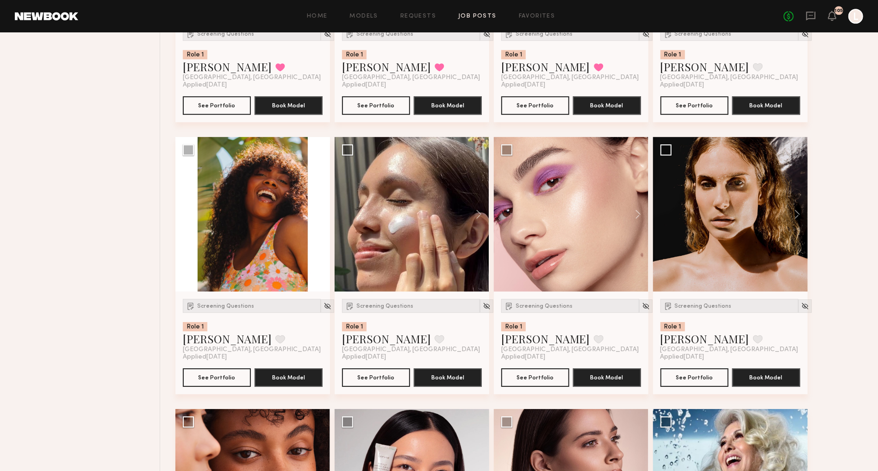
scroll to position [4728, 0]
click at [633, 224] on button at bounding box center [634, 214] width 30 height 155
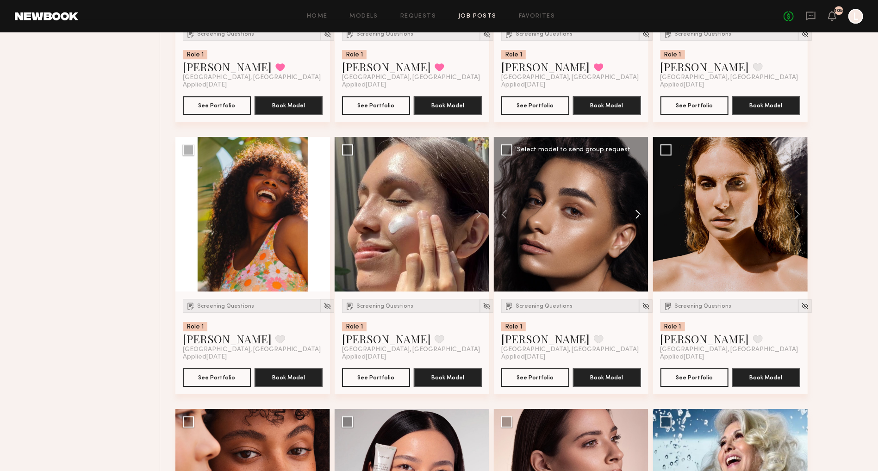
click at [633, 224] on button at bounding box center [634, 214] width 30 height 155
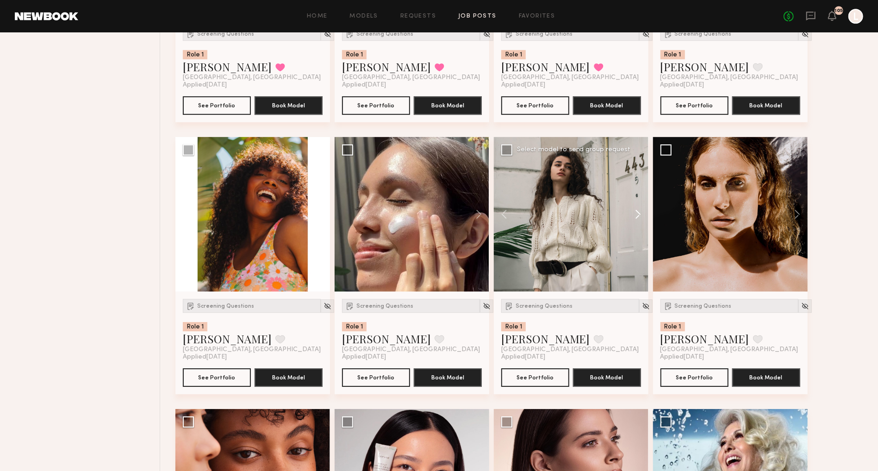
click at [633, 224] on button at bounding box center [634, 214] width 30 height 155
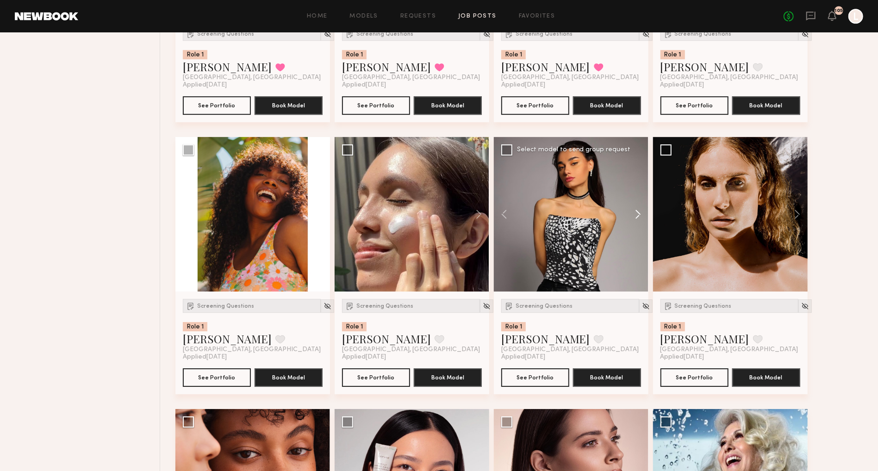
click at [633, 224] on button at bounding box center [634, 214] width 30 height 155
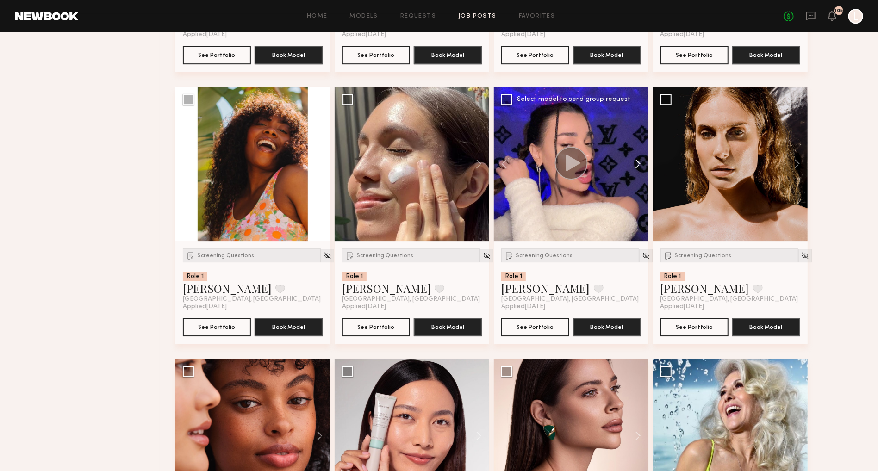
scroll to position [4795, 0]
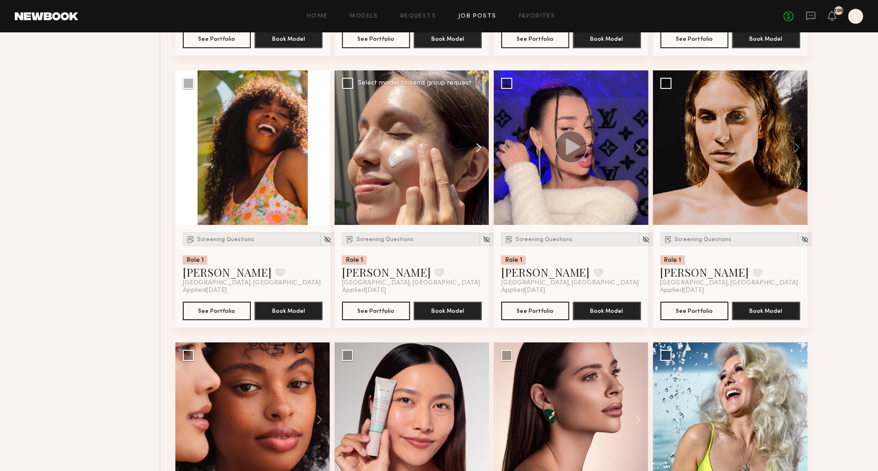
click at [482, 144] on button at bounding box center [475, 147] width 30 height 155
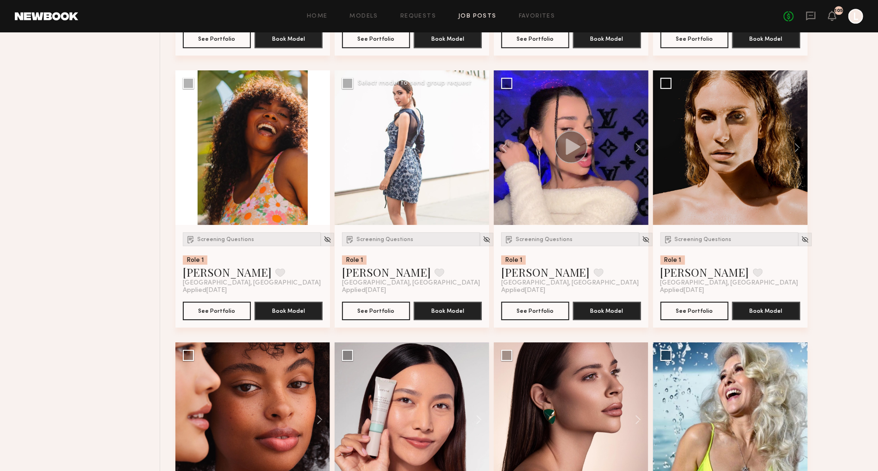
click at [482, 144] on button at bounding box center [475, 147] width 30 height 155
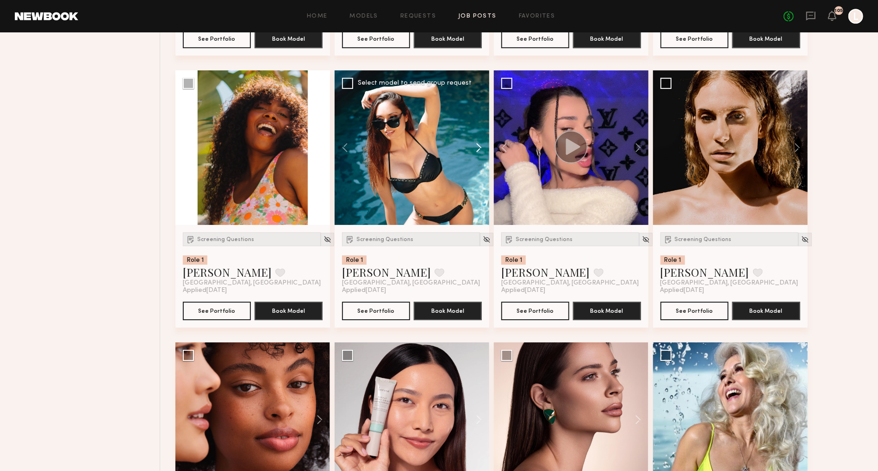
click at [482, 144] on button at bounding box center [475, 147] width 30 height 155
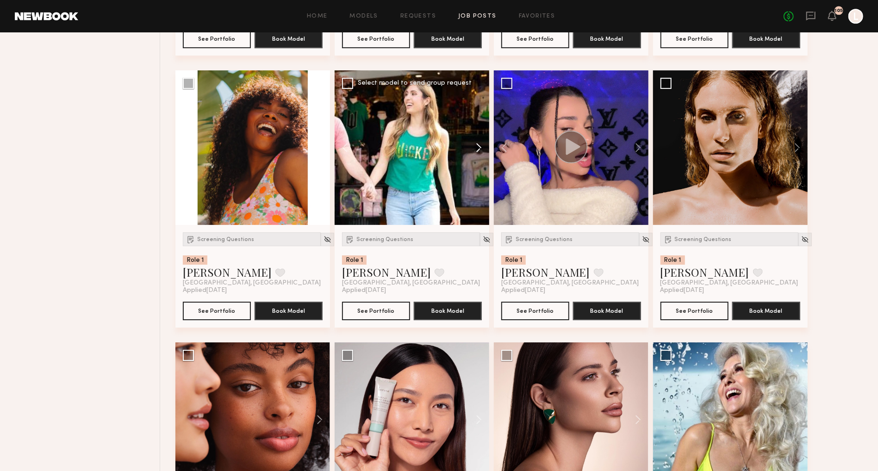
click at [482, 144] on button at bounding box center [475, 147] width 30 height 155
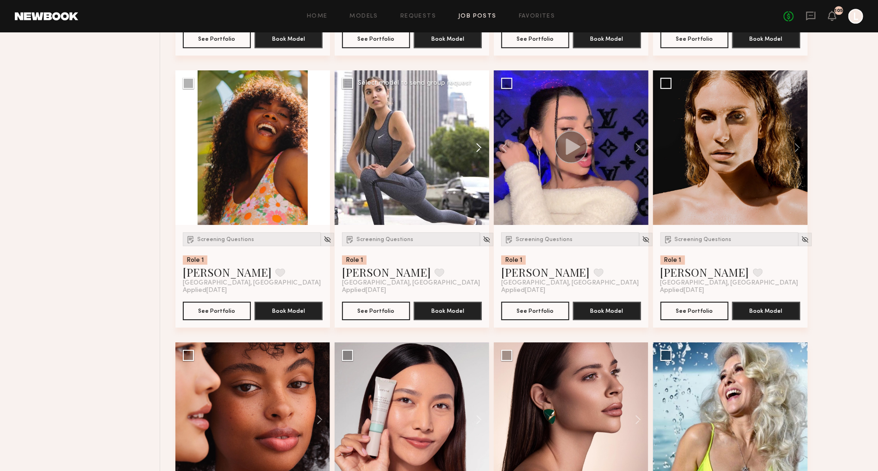
click at [482, 144] on button at bounding box center [475, 147] width 30 height 155
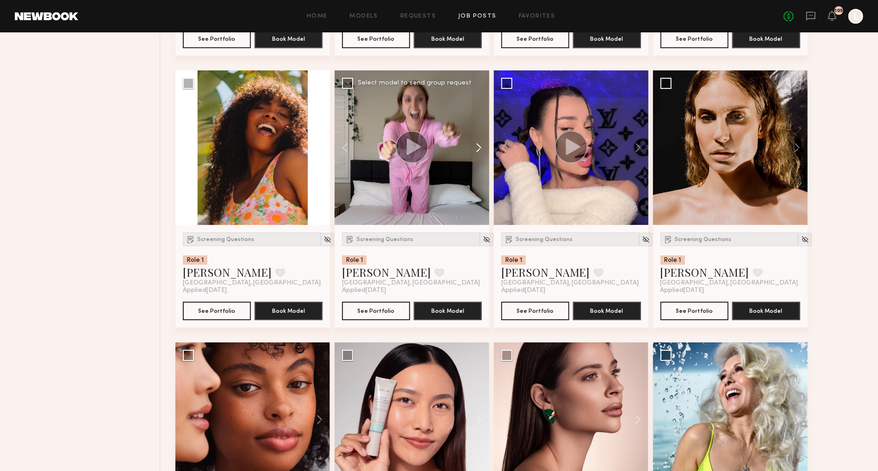
click at [482, 144] on button at bounding box center [475, 147] width 30 height 155
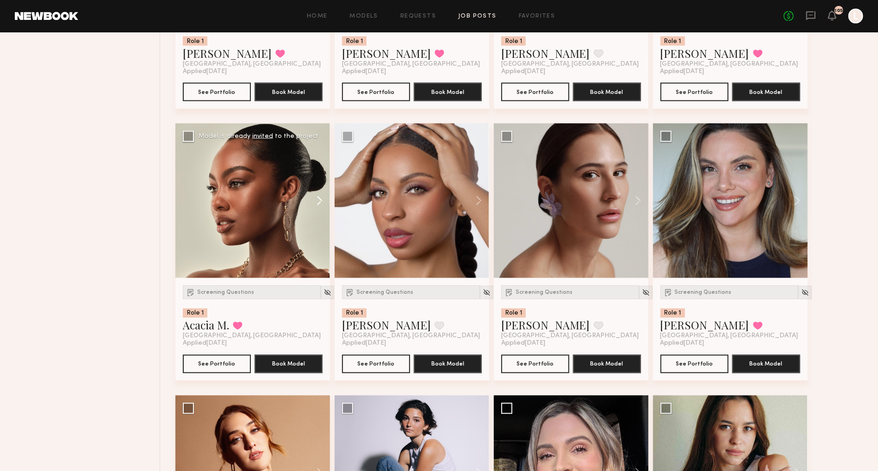
scroll to position [6376, 0]
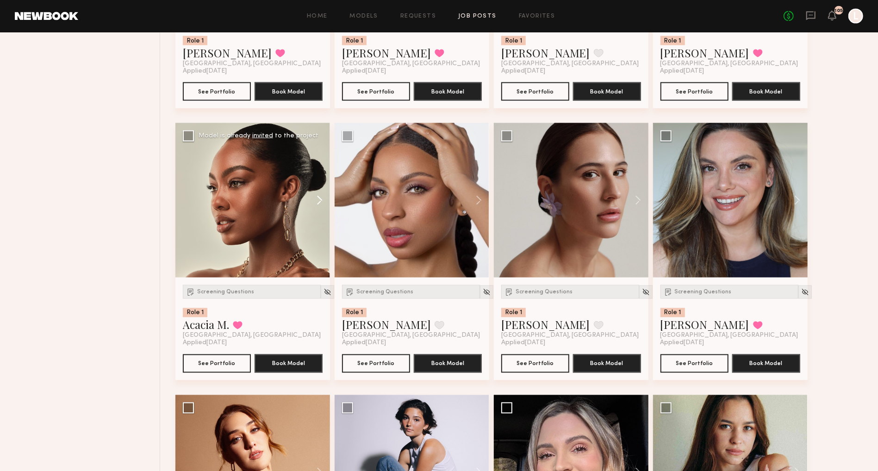
click at [318, 212] on button at bounding box center [315, 200] width 30 height 155
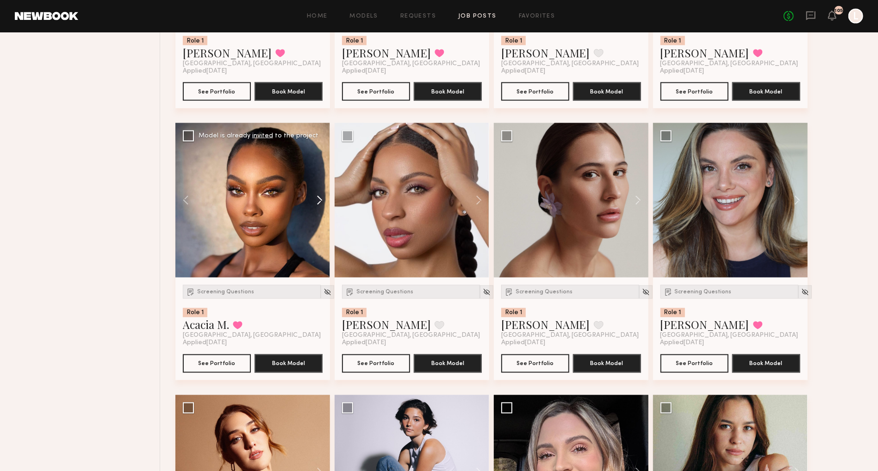
click at [318, 212] on button at bounding box center [315, 200] width 30 height 155
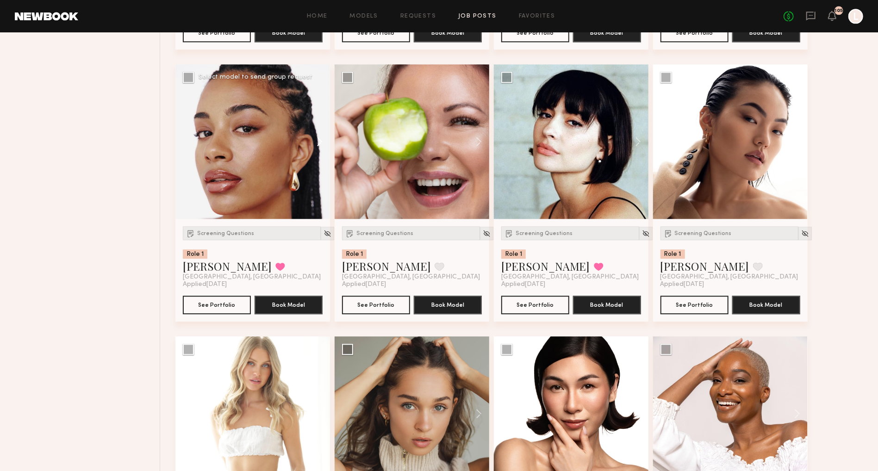
scroll to position [6980, 0]
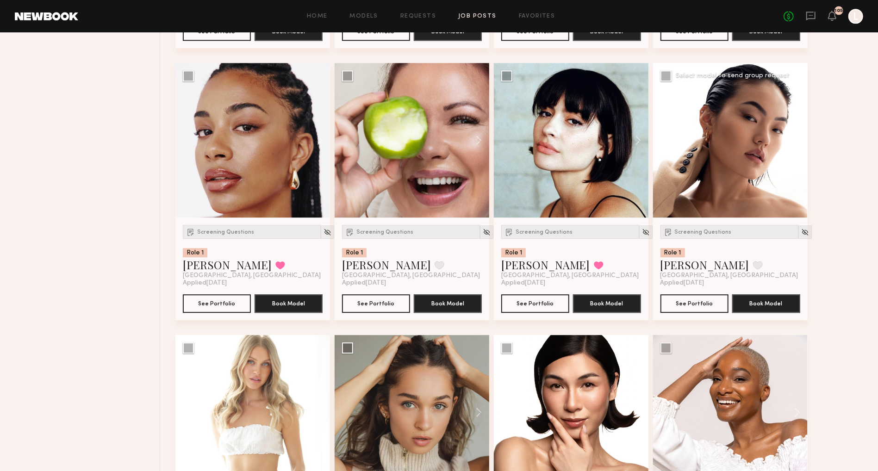
click at [797, 152] on button at bounding box center [793, 140] width 30 height 155
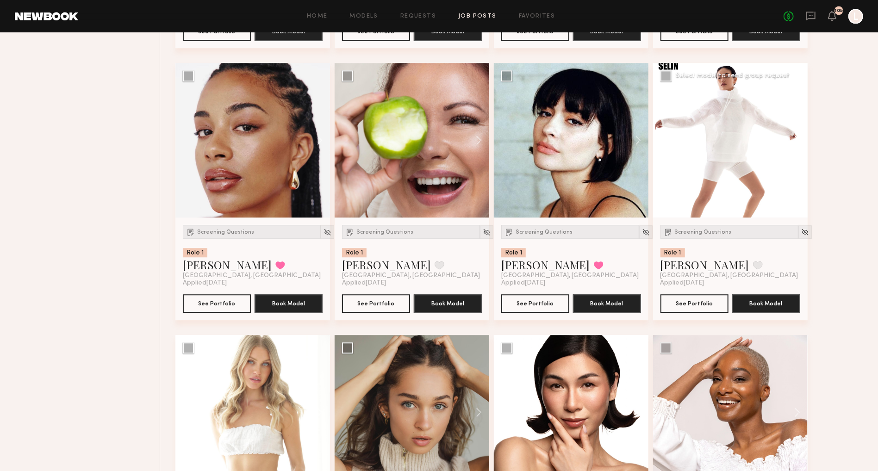
click at [797, 152] on button at bounding box center [793, 140] width 30 height 155
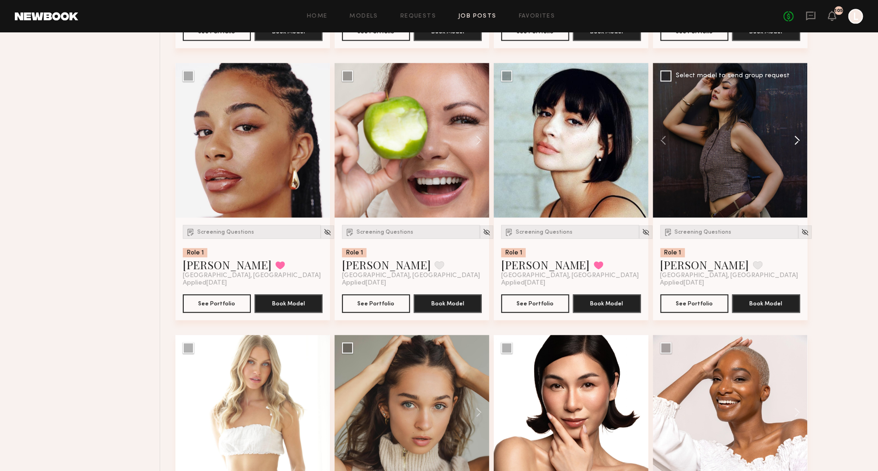
click at [797, 152] on button at bounding box center [793, 140] width 30 height 155
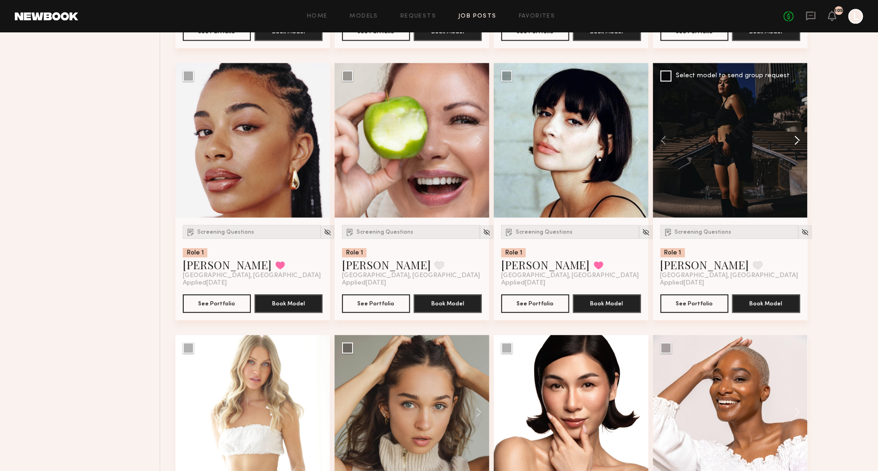
click at [797, 152] on button at bounding box center [793, 140] width 30 height 155
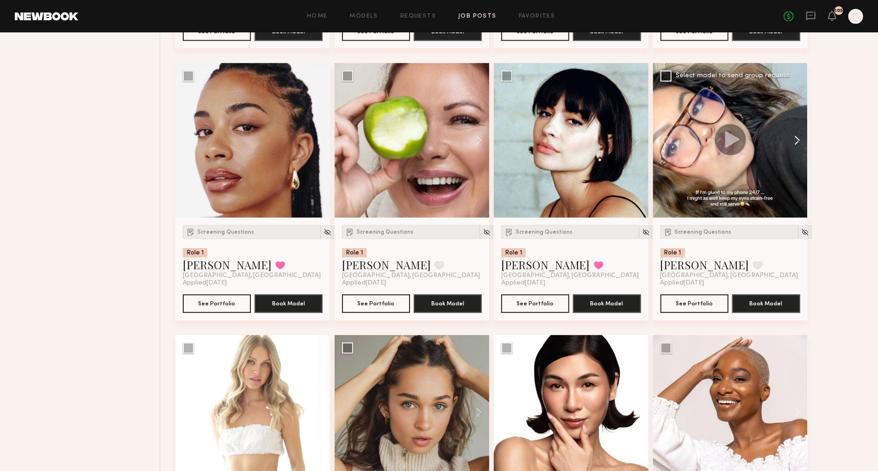
click at [797, 152] on button at bounding box center [793, 140] width 30 height 155
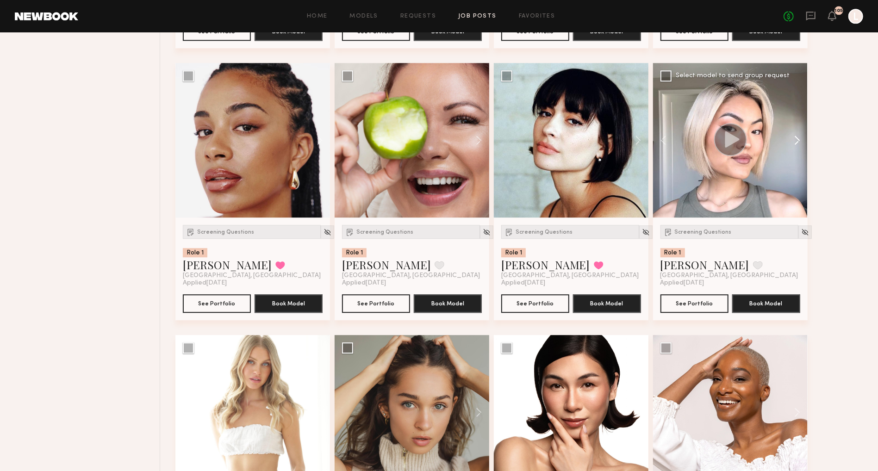
click at [797, 152] on button at bounding box center [793, 140] width 30 height 155
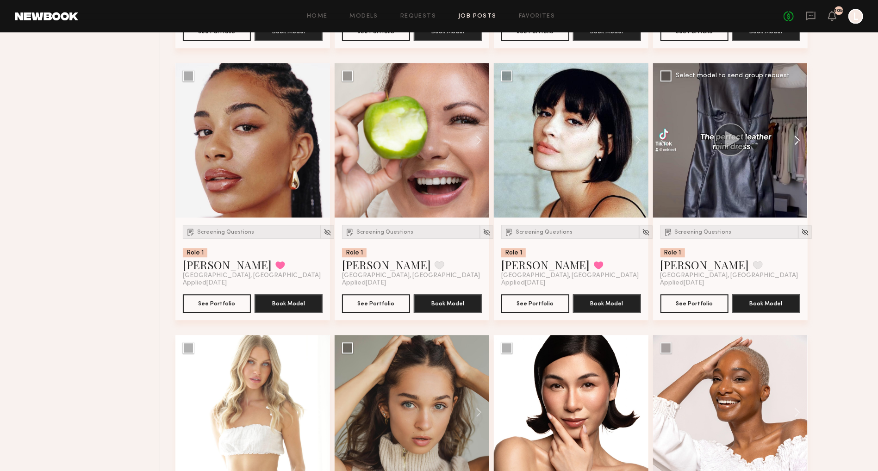
click at [797, 152] on button at bounding box center [793, 140] width 30 height 155
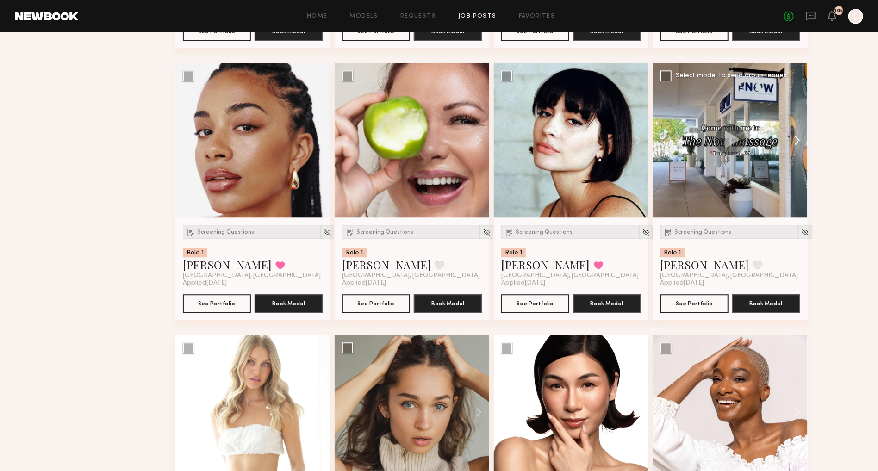
click at [797, 152] on button at bounding box center [793, 140] width 30 height 155
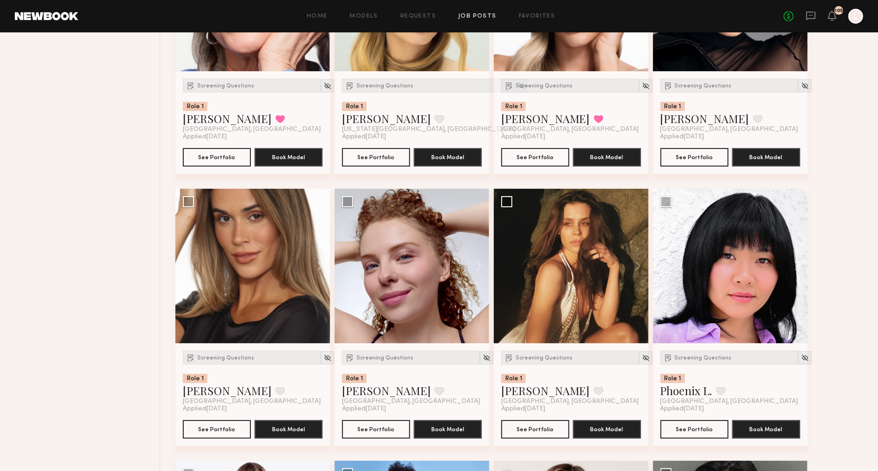
scroll to position [7972, 0]
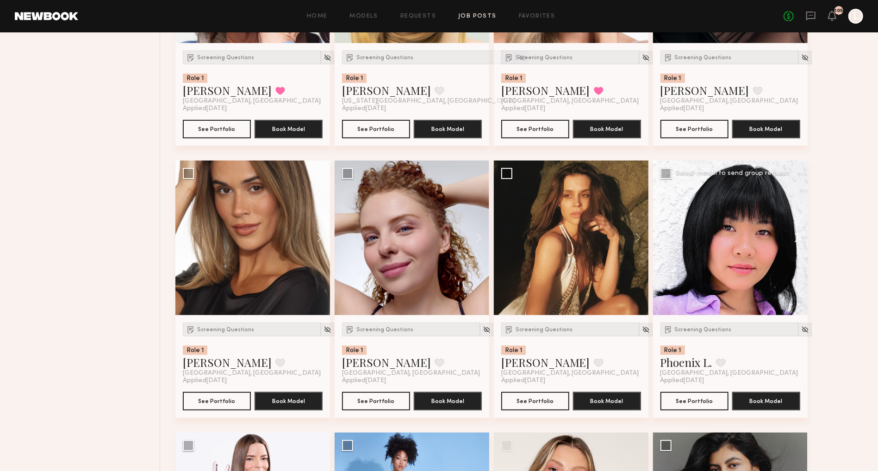
click at [797, 251] on button at bounding box center [793, 238] width 30 height 155
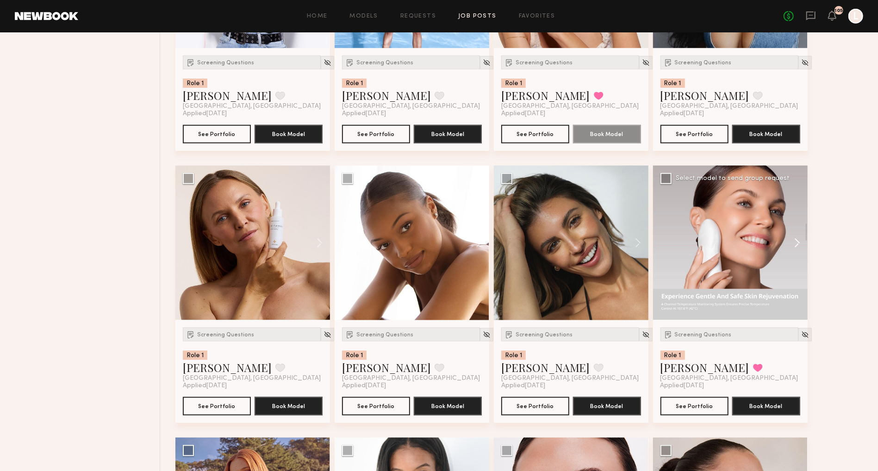
scroll to position [8512, 0]
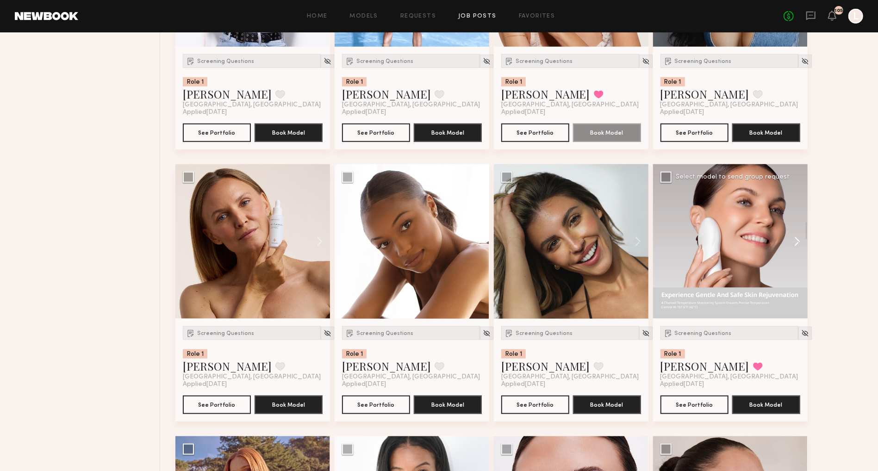
click at [793, 255] on button at bounding box center [793, 241] width 30 height 155
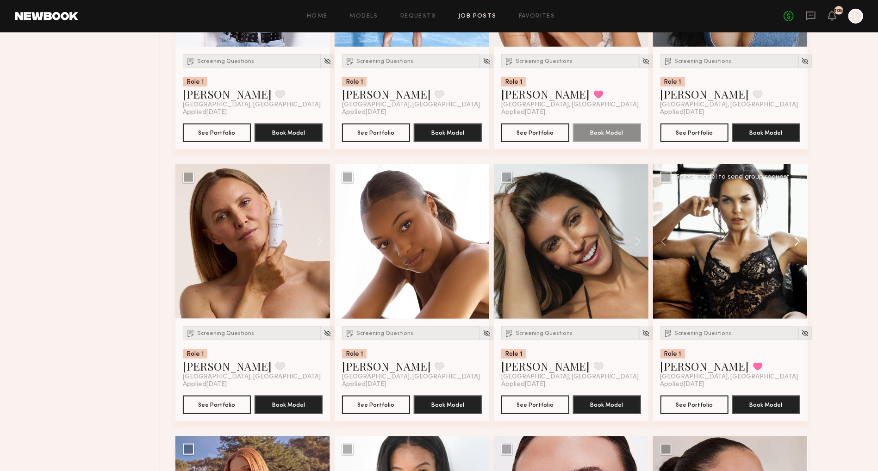
click at [793, 255] on button at bounding box center [793, 241] width 30 height 155
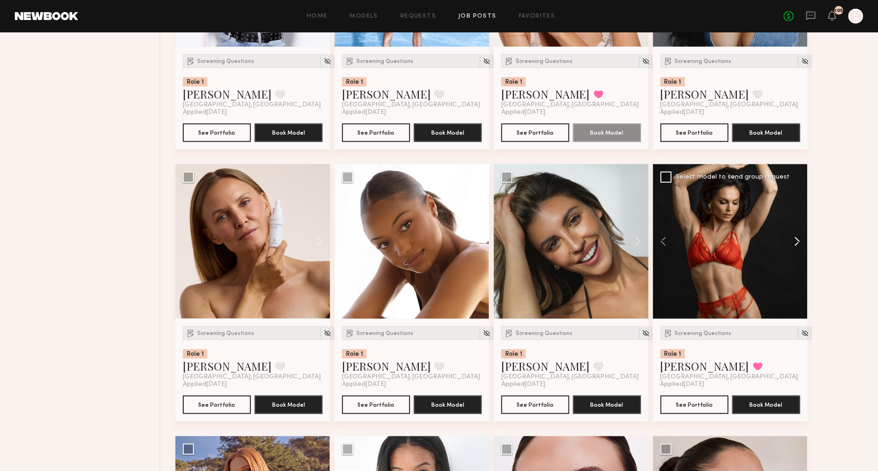
scroll to position [8516, 0]
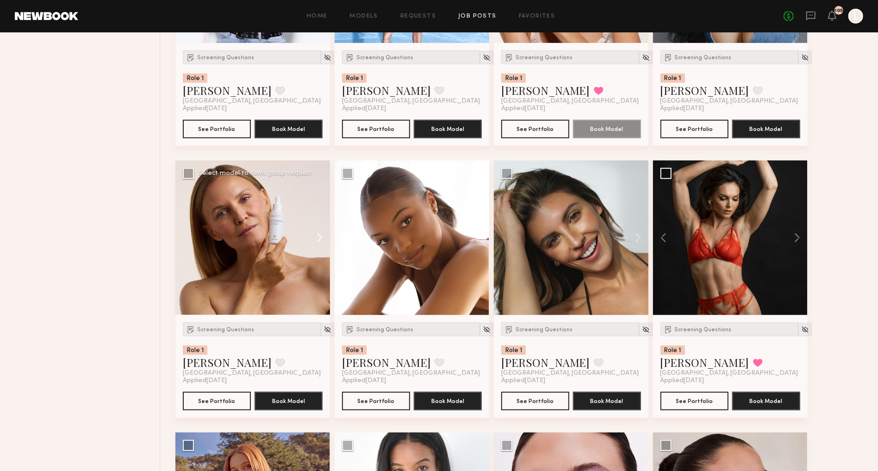
click at [317, 257] on button at bounding box center [315, 238] width 30 height 155
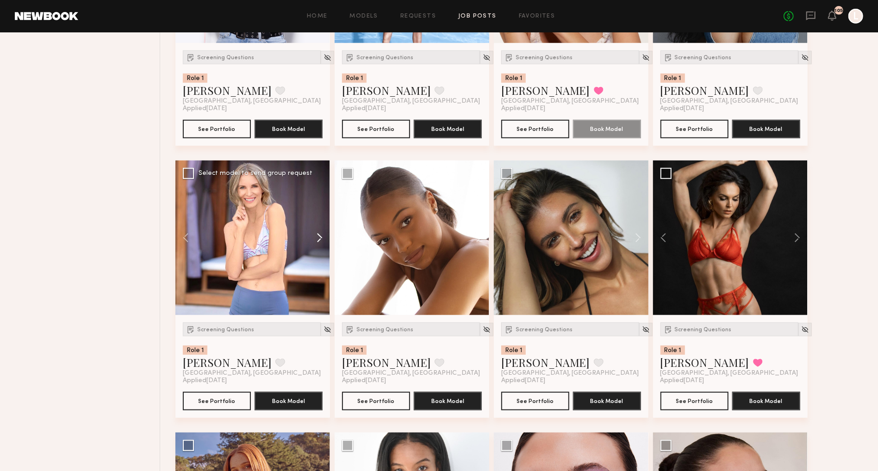
click at [317, 257] on button at bounding box center [315, 238] width 30 height 155
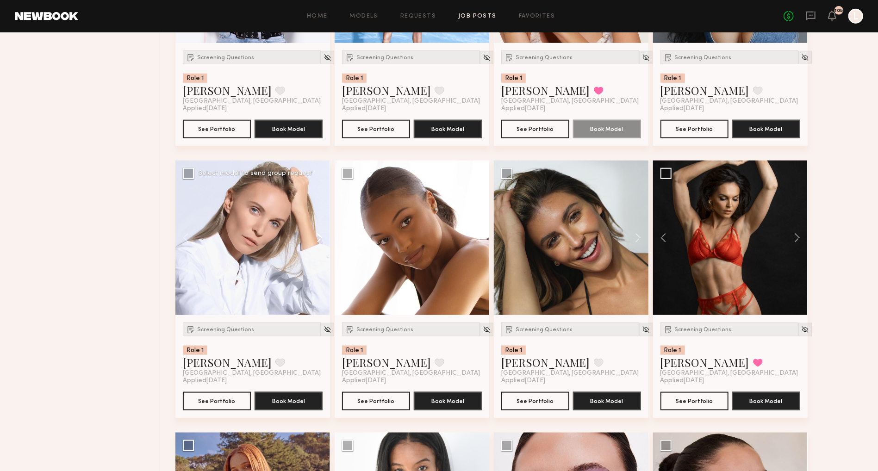
click at [315, 257] on button at bounding box center [315, 238] width 30 height 155
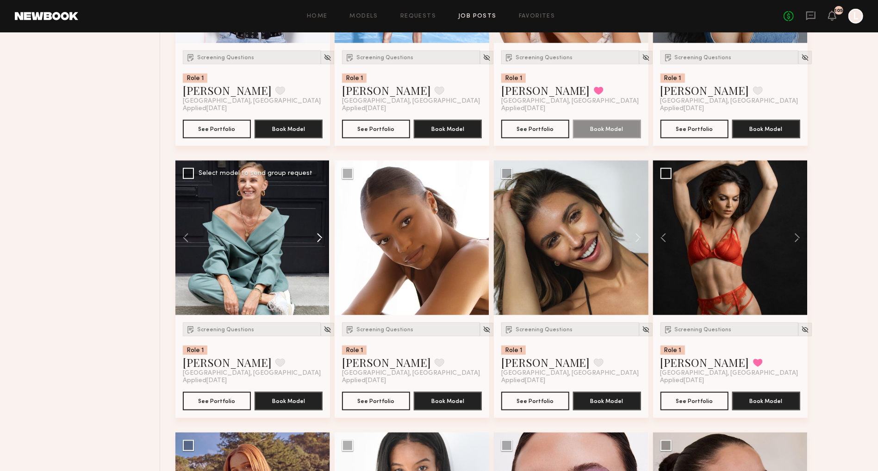
click at [317, 247] on button at bounding box center [315, 238] width 30 height 155
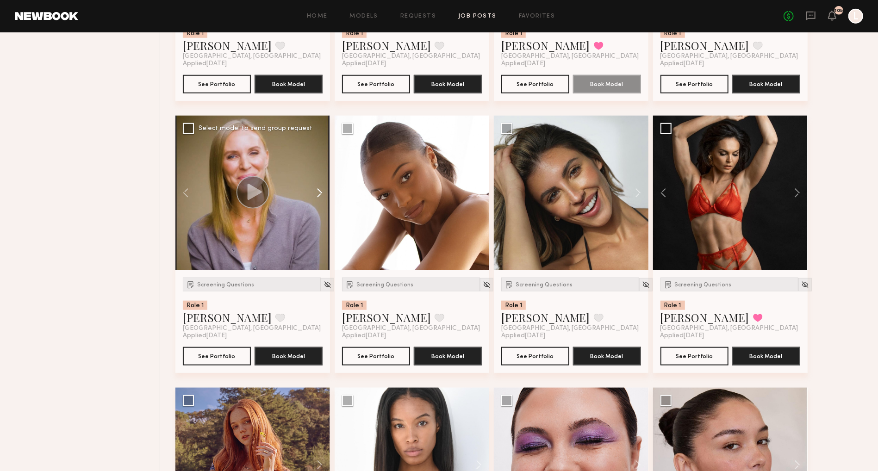
scroll to position [8565, 0]
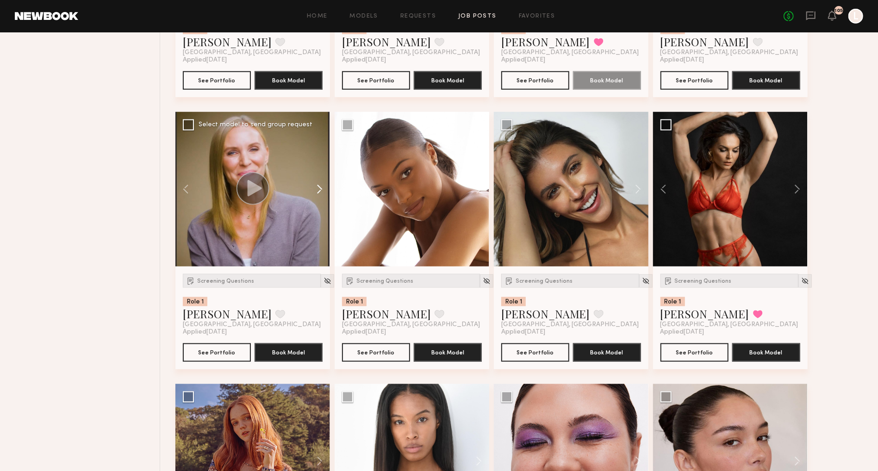
click at [319, 204] on button at bounding box center [315, 189] width 30 height 155
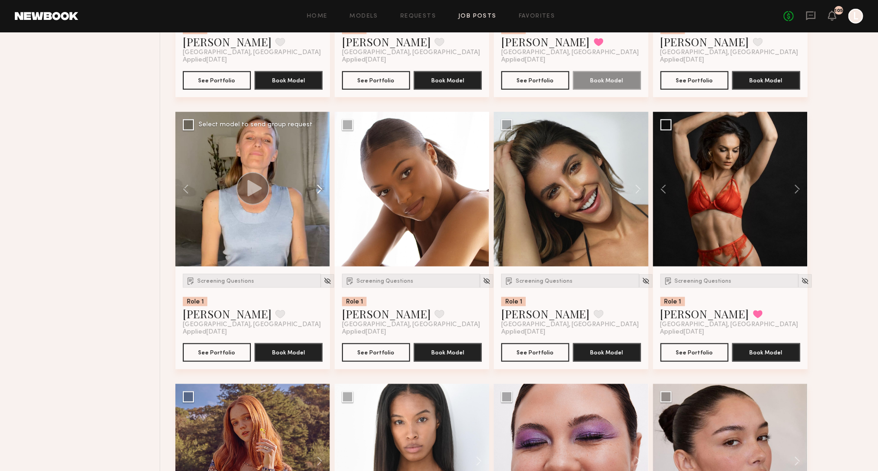
click at [319, 204] on button at bounding box center [315, 189] width 30 height 155
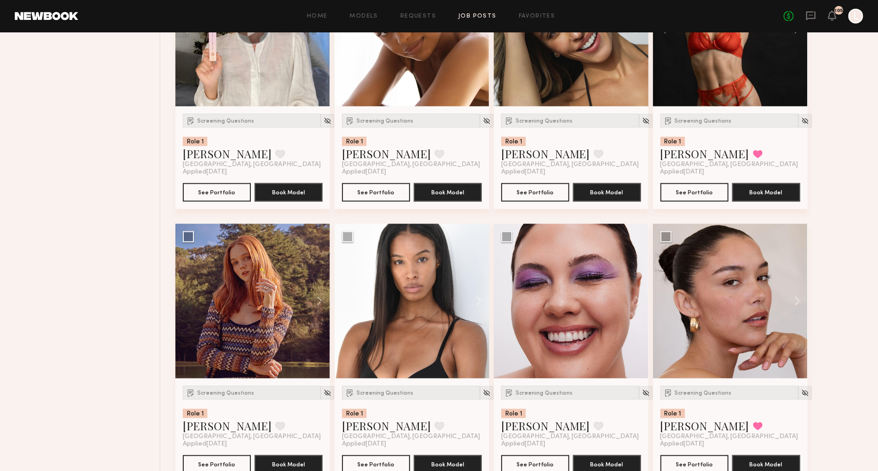
scroll to position [8906, 0]
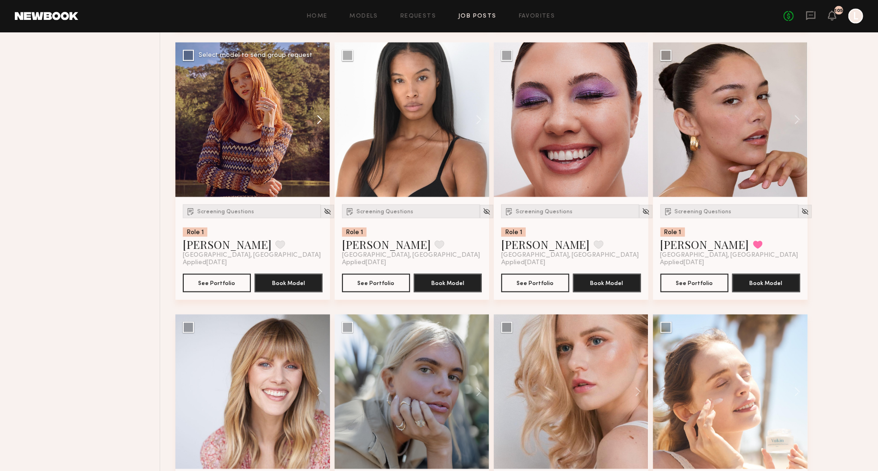
click at [319, 139] on button at bounding box center [315, 120] width 30 height 155
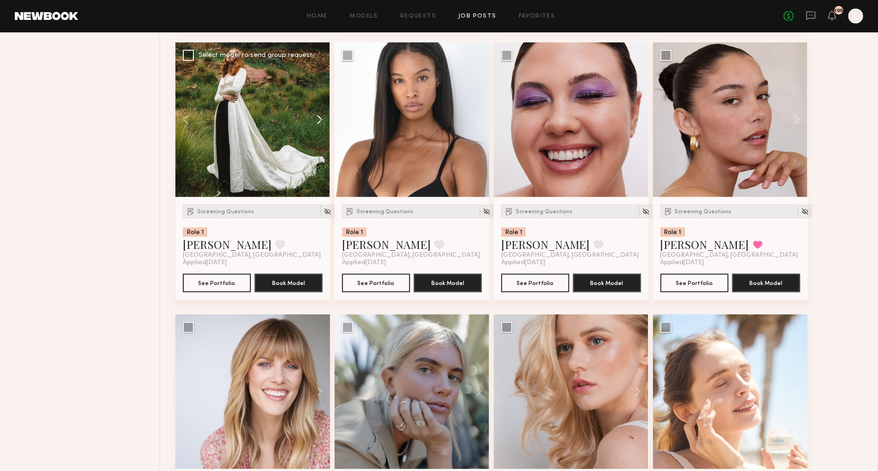
click at [319, 139] on button at bounding box center [315, 120] width 30 height 155
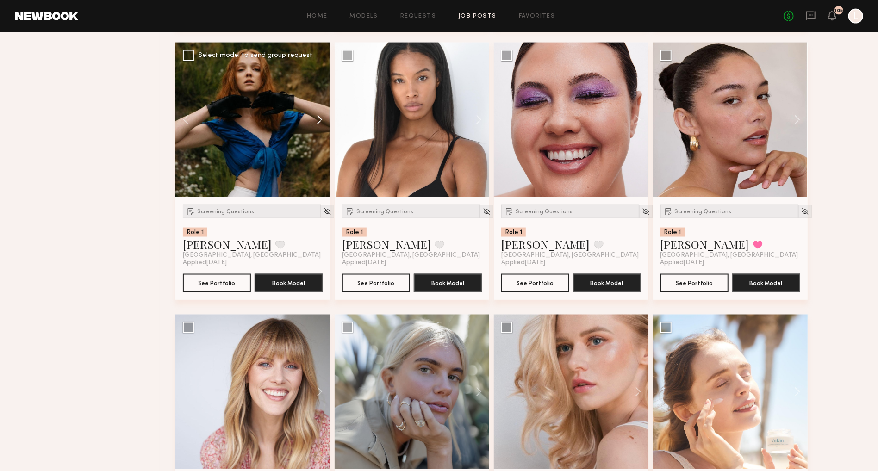
click at [319, 139] on button at bounding box center [315, 120] width 30 height 155
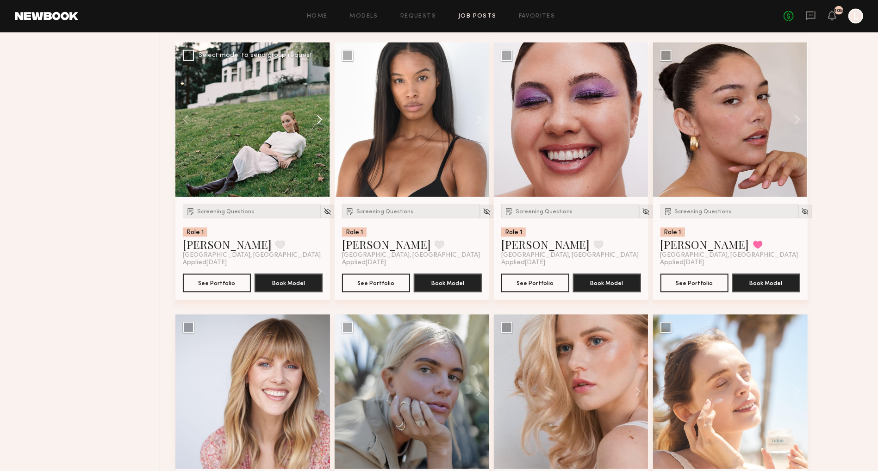
click at [319, 139] on button at bounding box center [315, 120] width 30 height 155
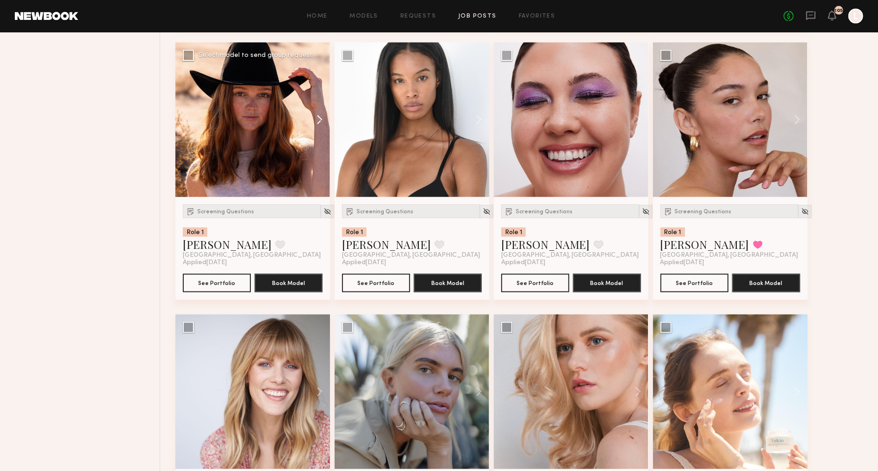
click at [319, 139] on button at bounding box center [315, 120] width 30 height 155
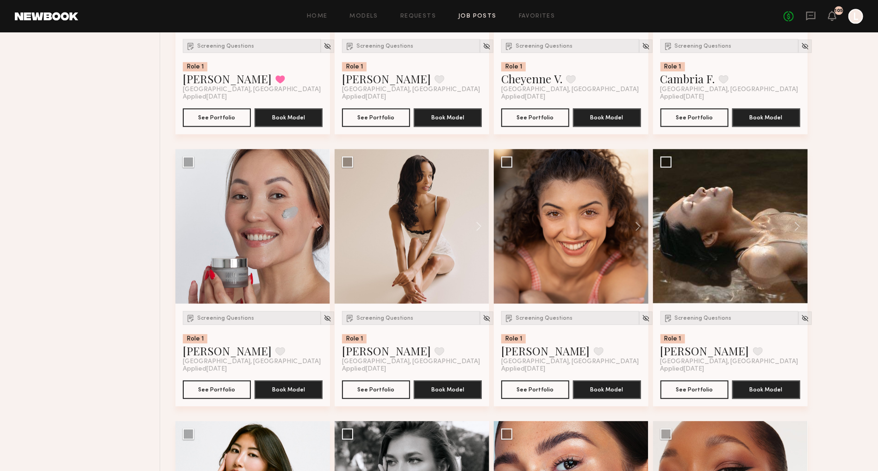
scroll to position [9618, 0]
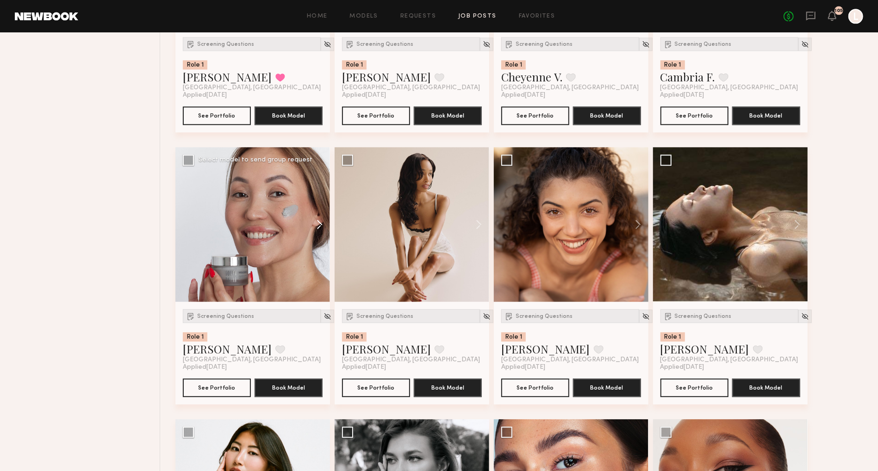
click at [319, 239] on button at bounding box center [315, 224] width 30 height 155
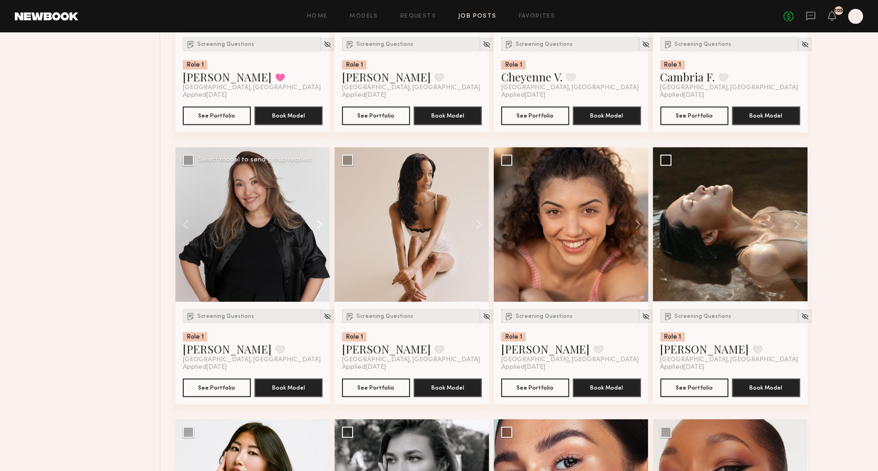
click at [319, 239] on button at bounding box center [315, 224] width 30 height 155
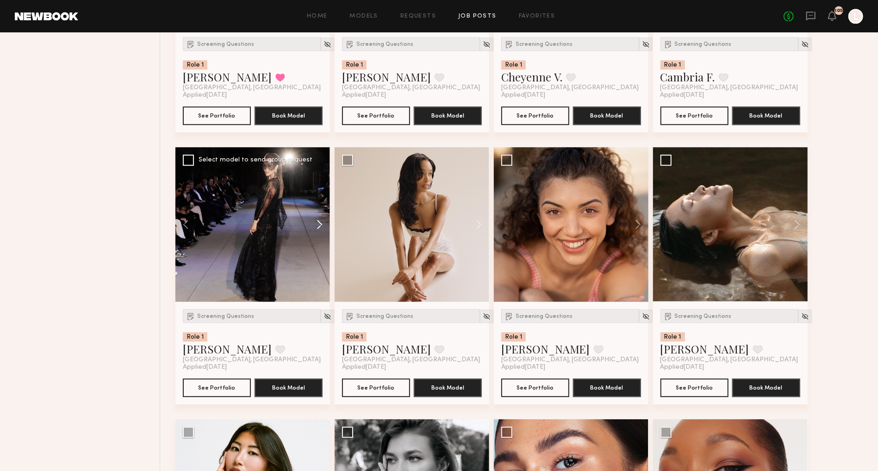
click at [319, 239] on button at bounding box center [315, 224] width 30 height 155
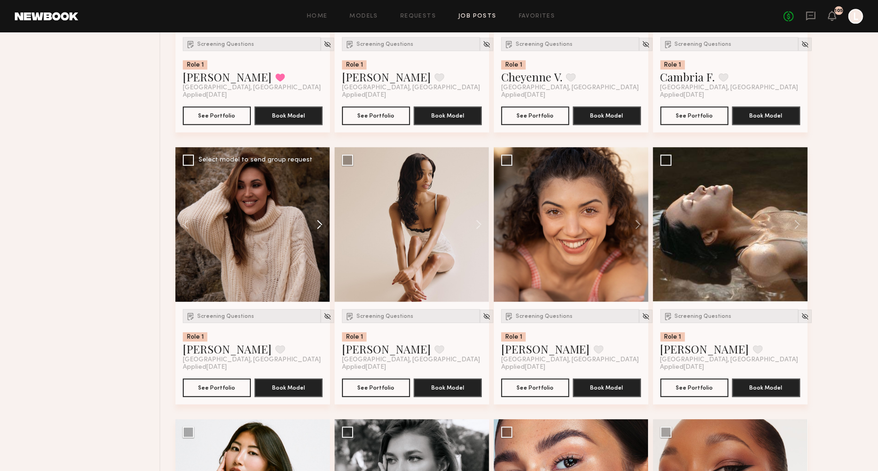
click at [319, 239] on button at bounding box center [315, 224] width 30 height 155
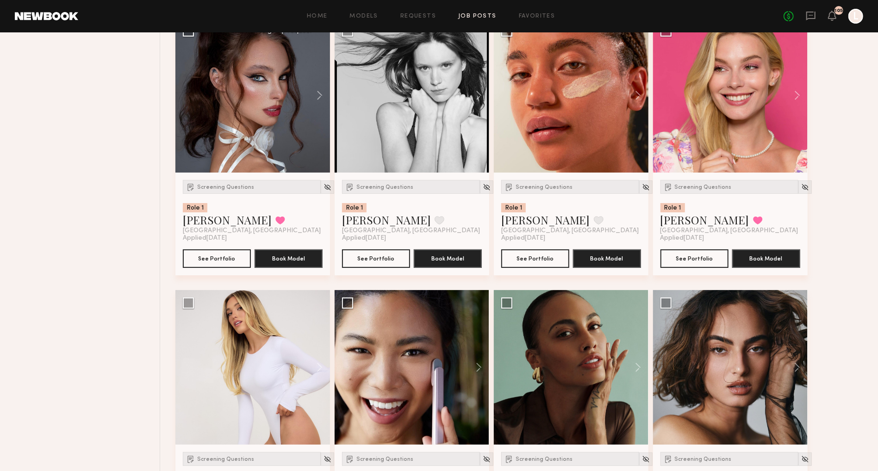
scroll to position [10564, 0]
click at [476, 118] on button at bounding box center [475, 95] width 30 height 155
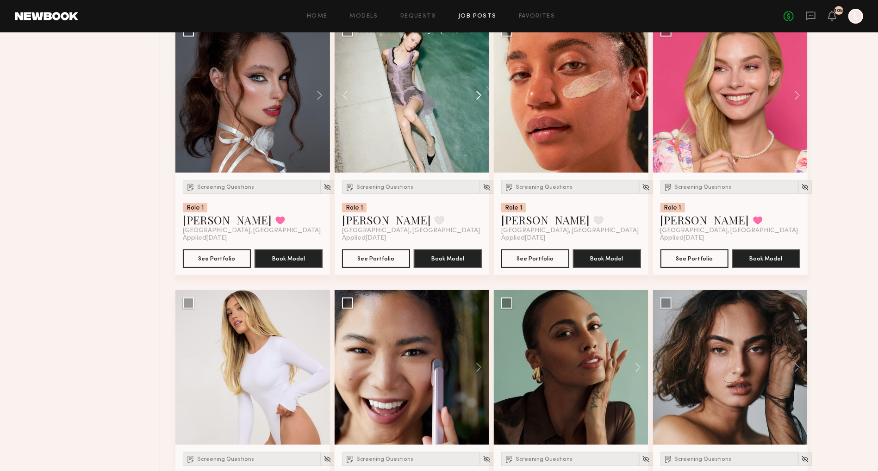
click at [476, 118] on button at bounding box center [475, 95] width 30 height 155
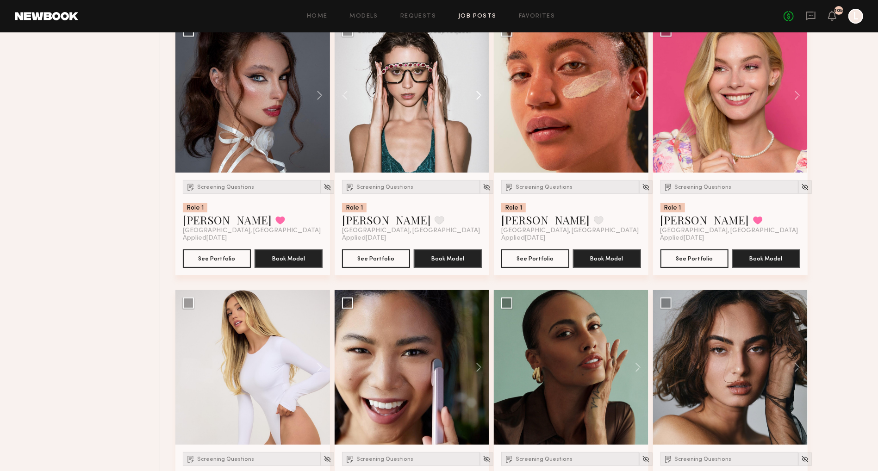
click at [476, 118] on button at bounding box center [475, 95] width 30 height 155
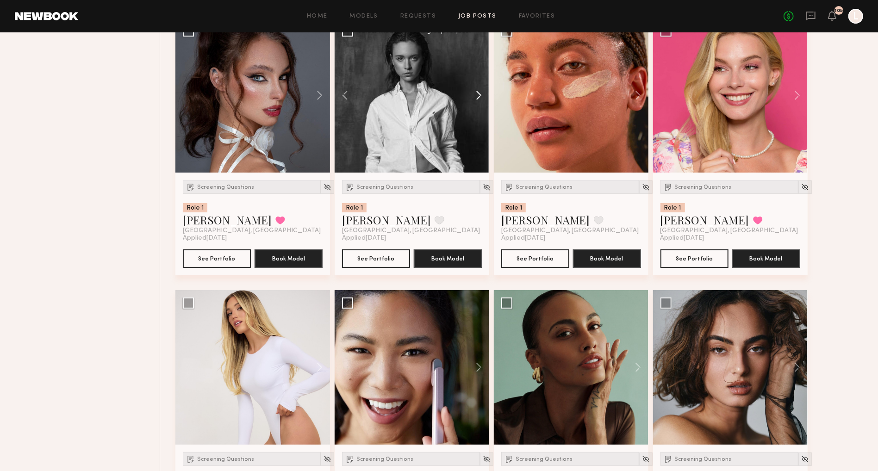
click at [476, 118] on button at bounding box center [475, 95] width 30 height 155
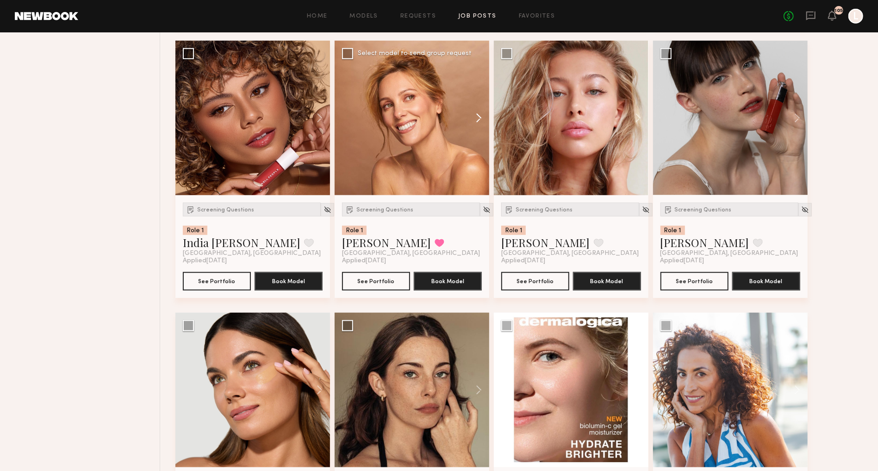
scroll to position [11086, 0]
click at [475, 142] on button at bounding box center [475, 118] width 30 height 155
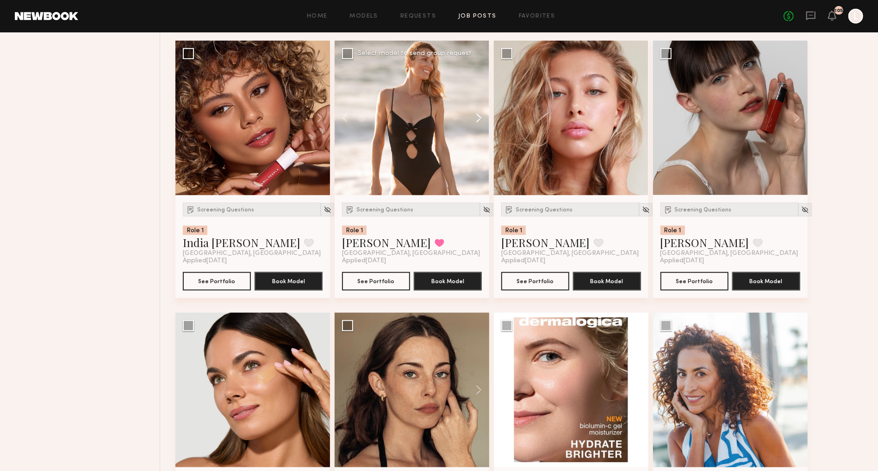
click at [475, 142] on button at bounding box center [475, 118] width 30 height 155
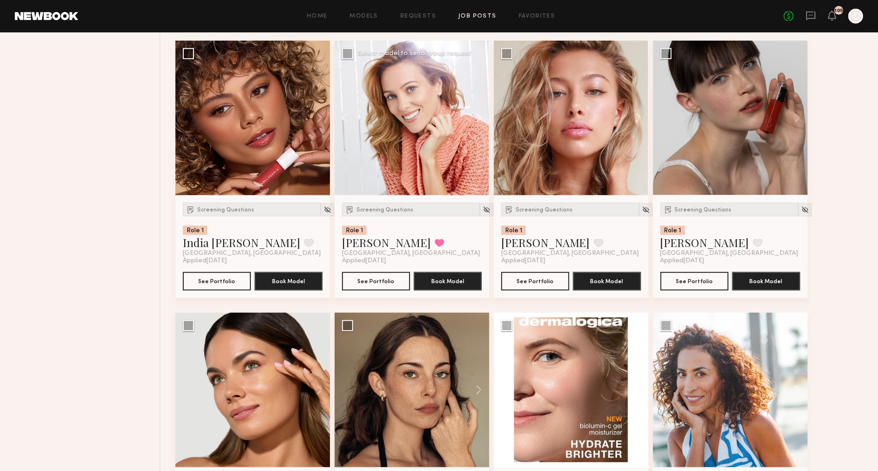
click at [474, 142] on button at bounding box center [475, 118] width 30 height 155
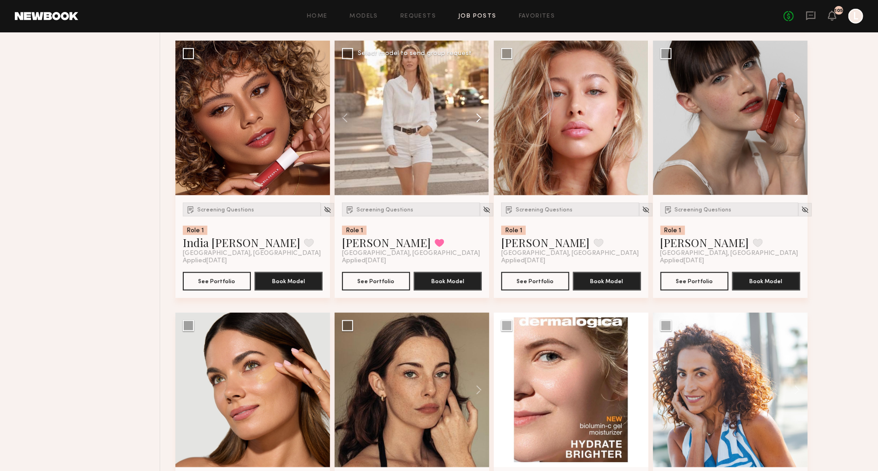
click at [473, 142] on button at bounding box center [475, 118] width 30 height 155
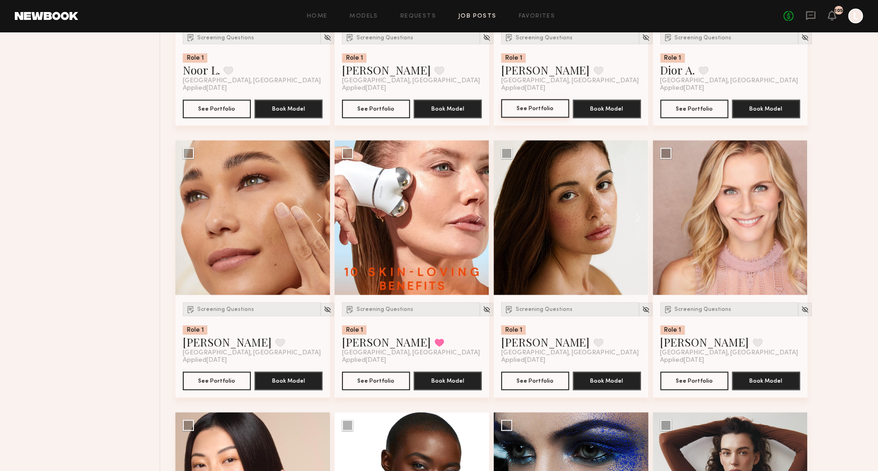
scroll to position [11803, 0]
click at [704, 350] on link "Alexandra K." at bounding box center [705, 342] width 89 height 15
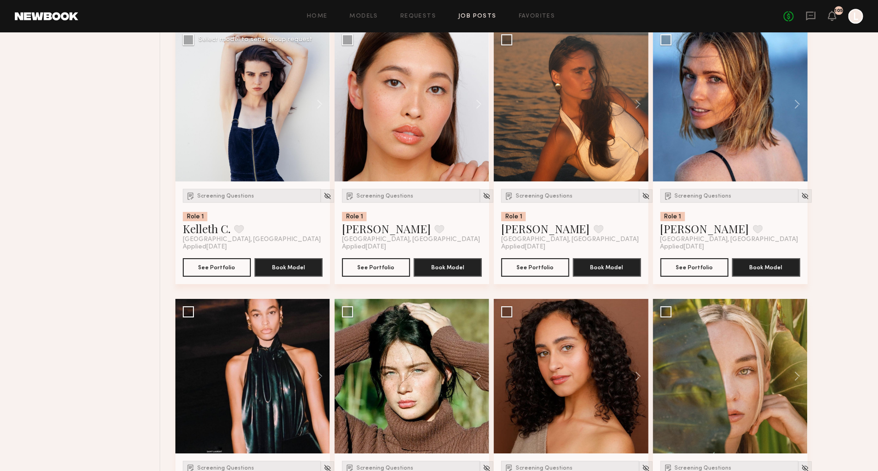
scroll to position [12735, 0]
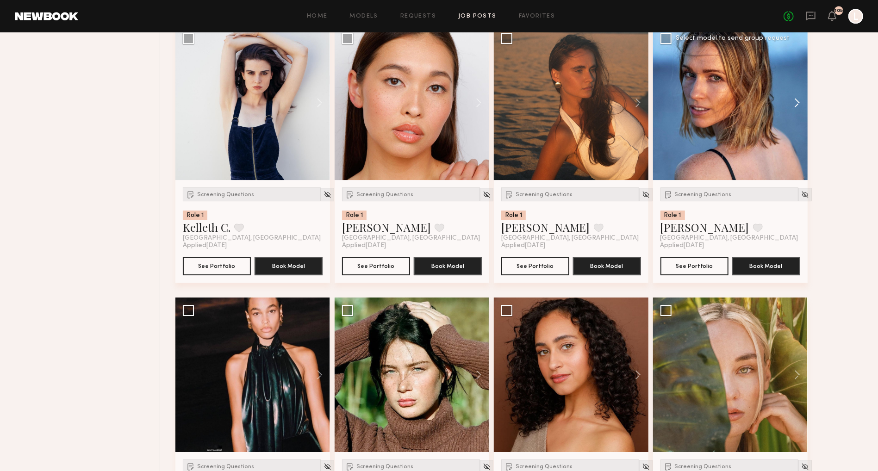
click at [795, 127] on button at bounding box center [793, 102] width 30 height 155
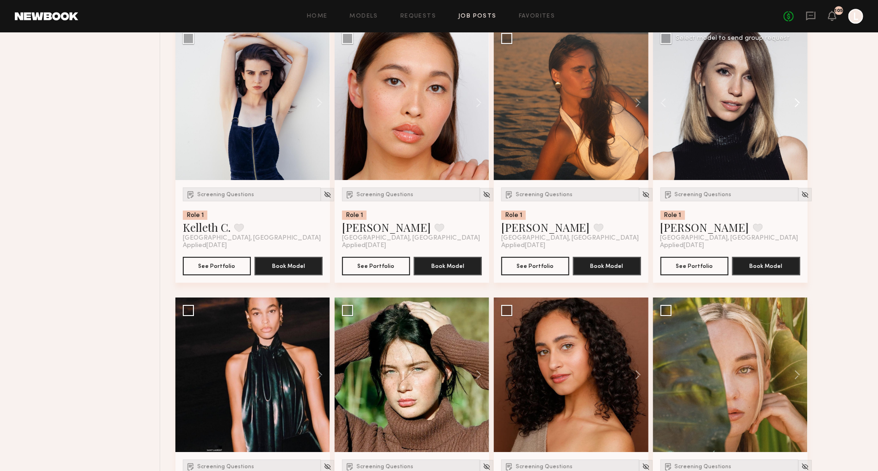
click at [795, 127] on button at bounding box center [793, 102] width 30 height 155
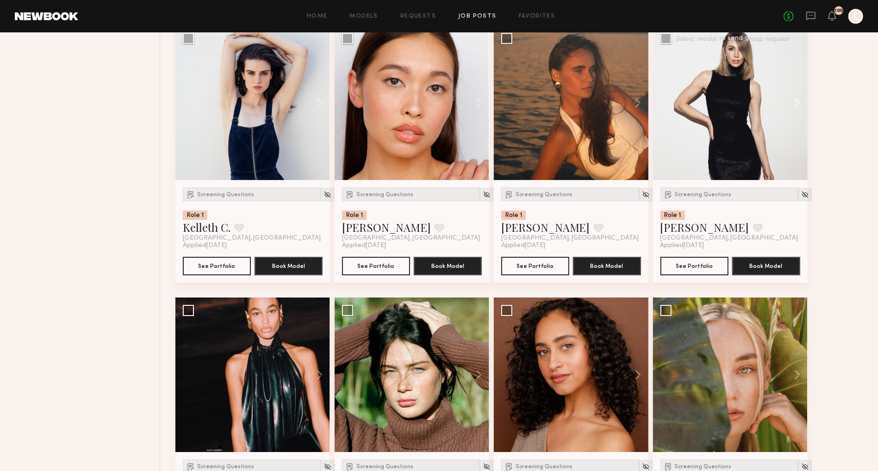
click at [795, 127] on button at bounding box center [793, 102] width 30 height 155
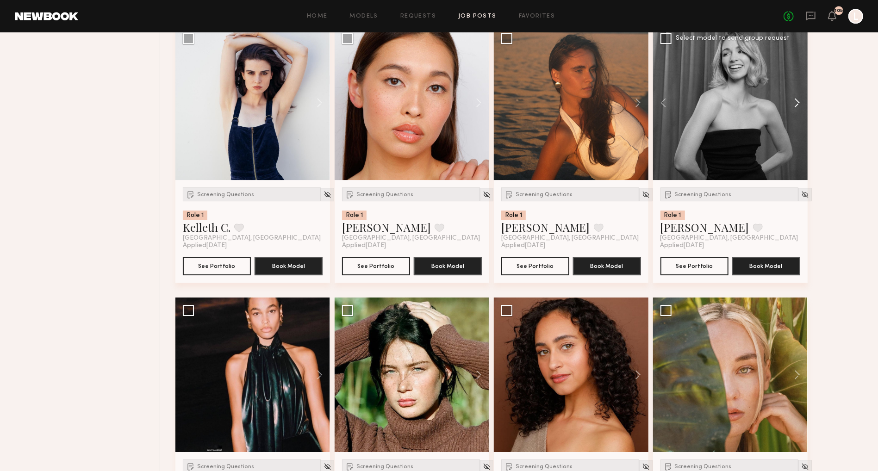
click at [795, 127] on button at bounding box center [793, 102] width 30 height 155
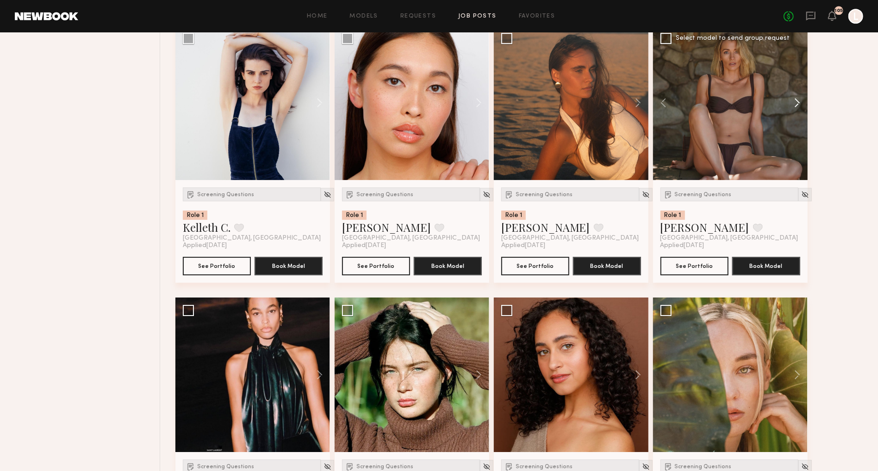
click at [795, 128] on button at bounding box center [793, 102] width 30 height 155
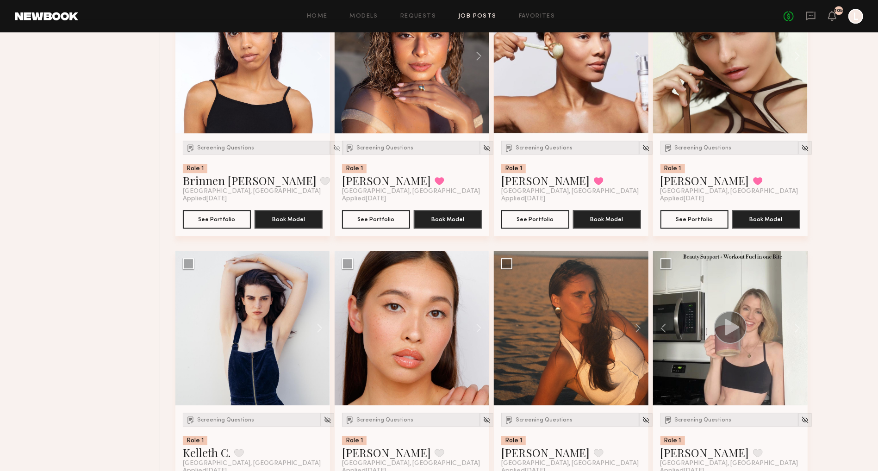
scroll to position [12433, 0]
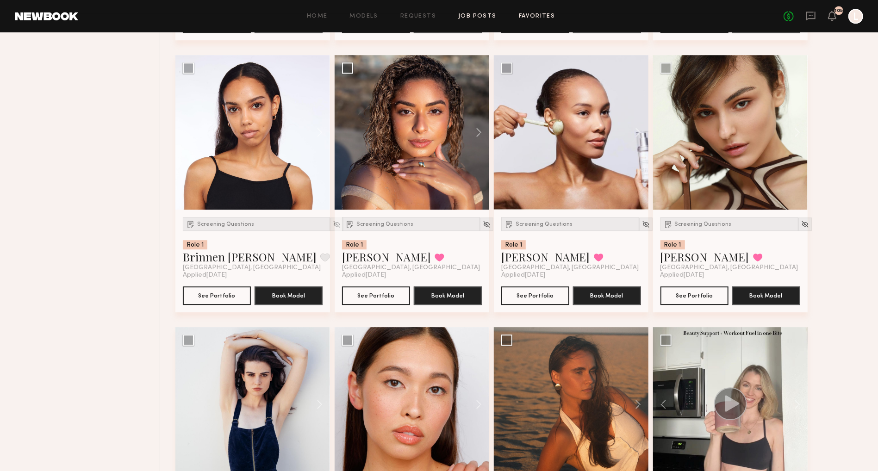
click at [520, 14] on link "Favorites" at bounding box center [537, 16] width 37 height 6
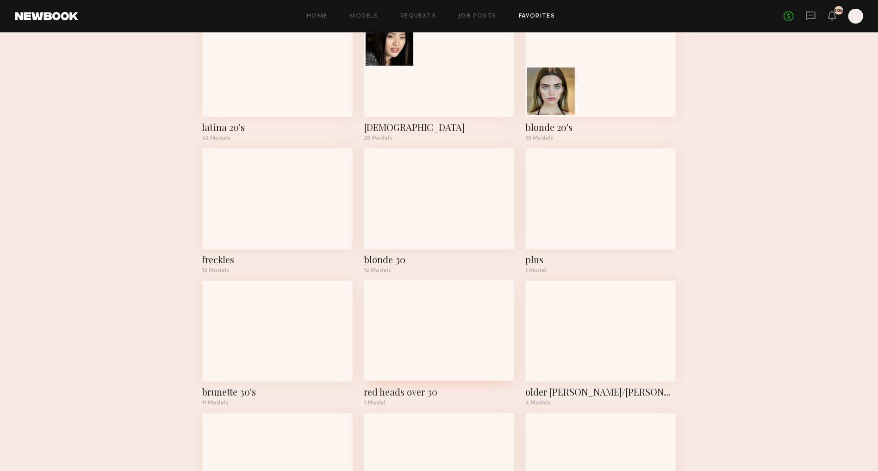
scroll to position [469, 0]
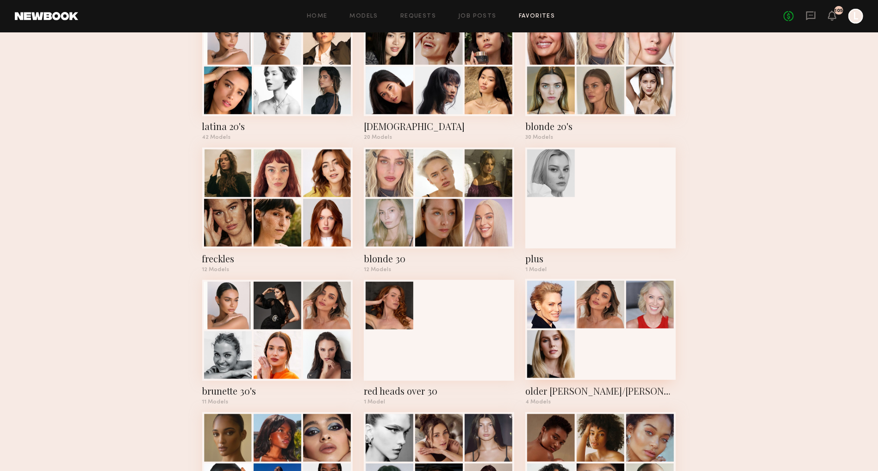
click at [567, 392] on div "older kimn dawson/campbell types" at bounding box center [601, 391] width 150 height 13
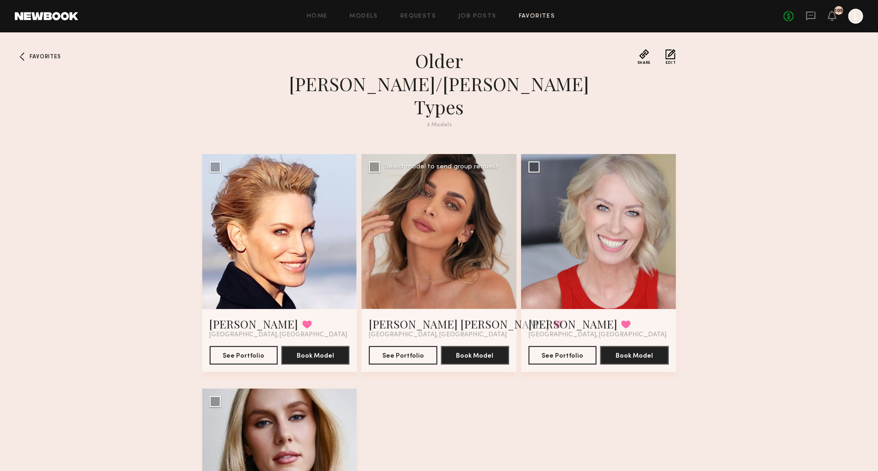
click at [442, 175] on div at bounding box center [439, 231] width 155 height 155
click at [409, 346] on button "See Portfolio" at bounding box center [403, 355] width 68 height 19
click at [39, 56] on span "Favorites" at bounding box center [45, 57] width 31 height 6
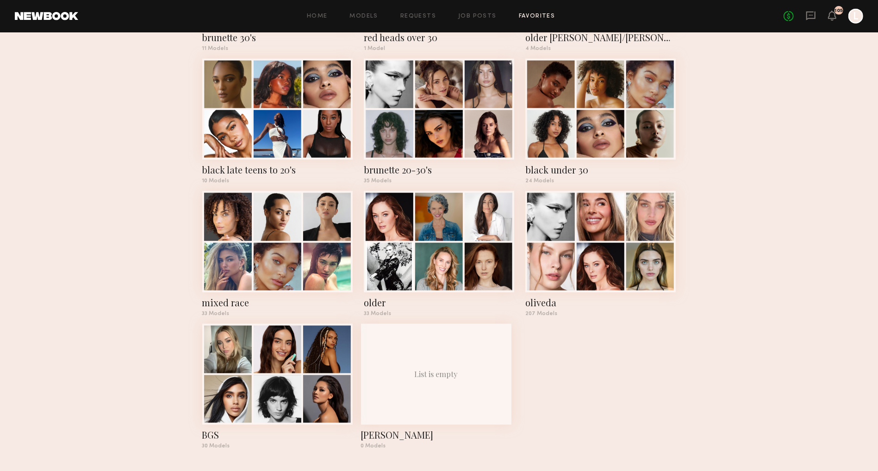
scroll to position [824, 0]
click at [376, 304] on div "older" at bounding box center [439, 302] width 150 height 13
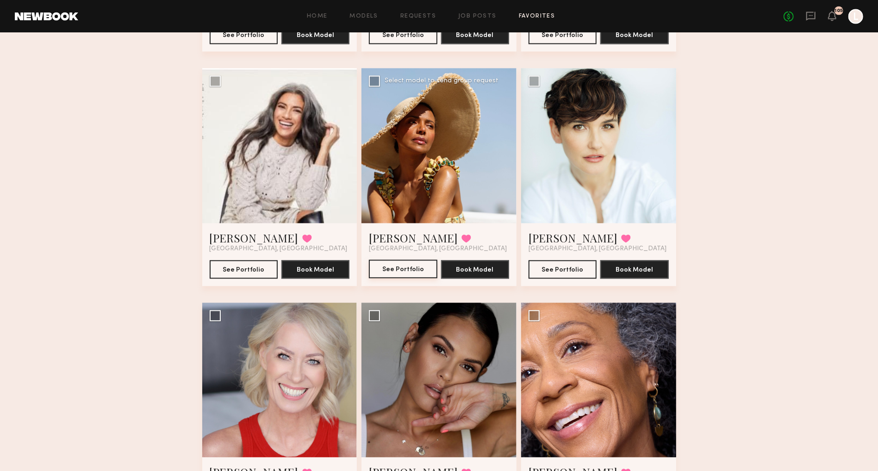
click at [405, 266] on button "See Portfolio" at bounding box center [403, 269] width 68 height 19
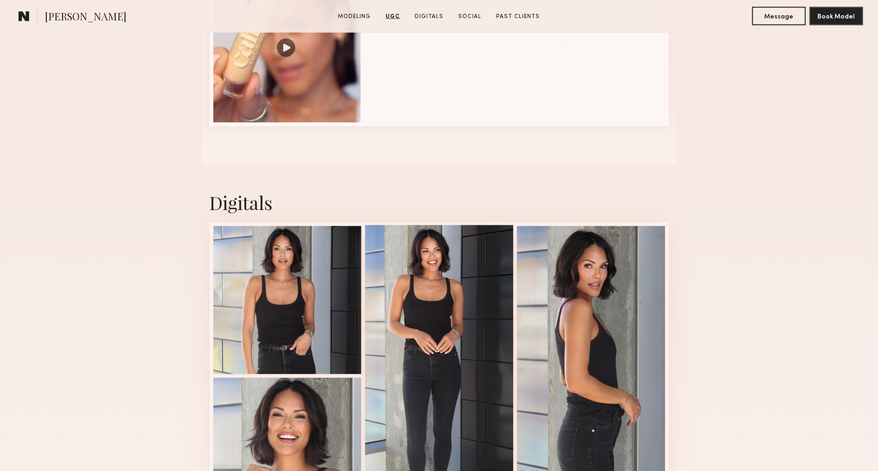
scroll to position [1195, 0]
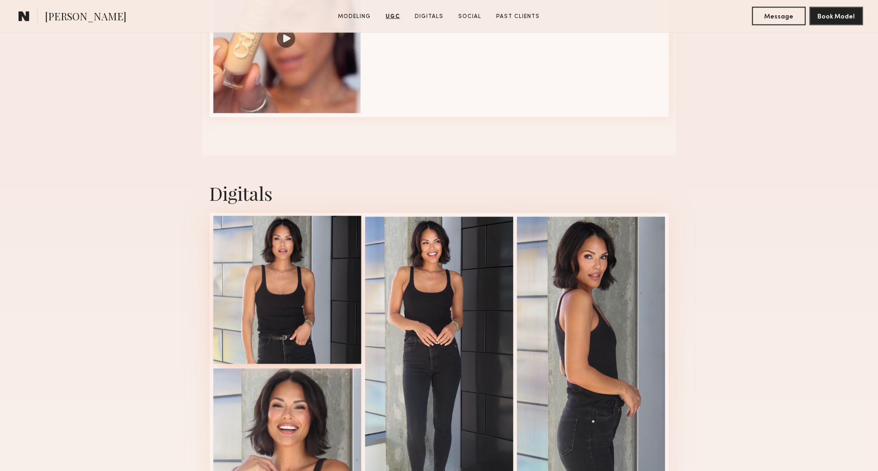
click at [288, 316] on div at bounding box center [287, 290] width 148 height 148
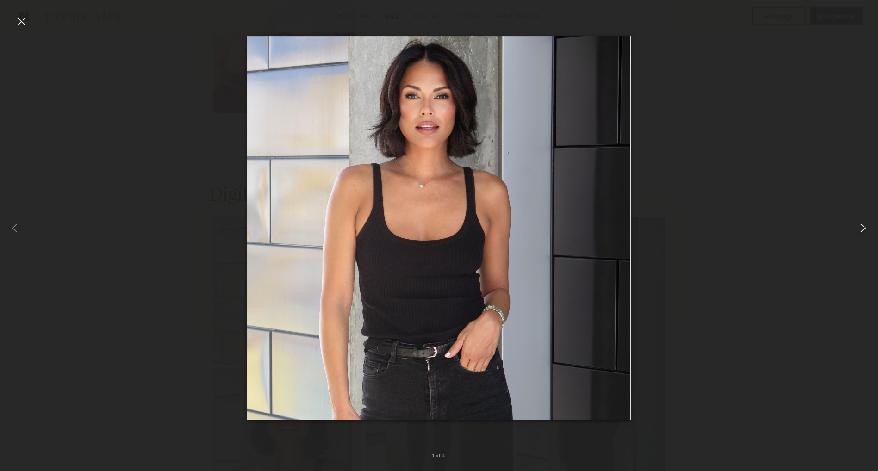
click at [861, 225] on common-icon at bounding box center [863, 228] width 15 height 15
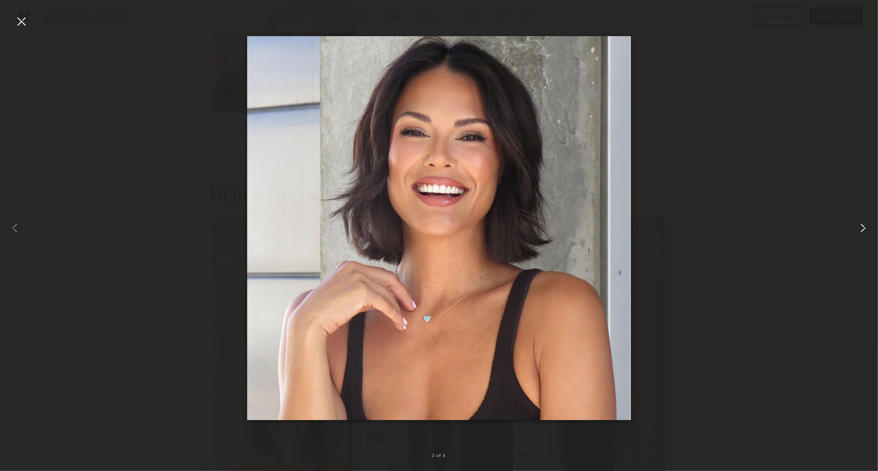
click at [861, 225] on common-icon at bounding box center [863, 228] width 15 height 15
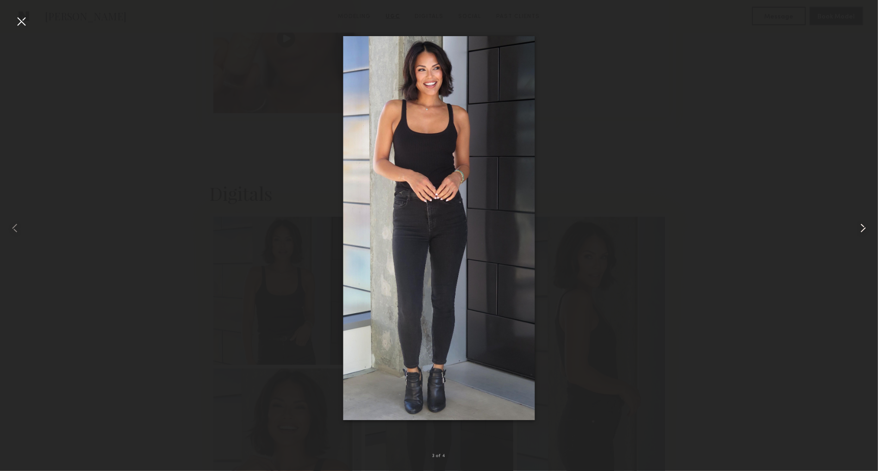
click at [861, 225] on common-icon at bounding box center [863, 228] width 15 height 15
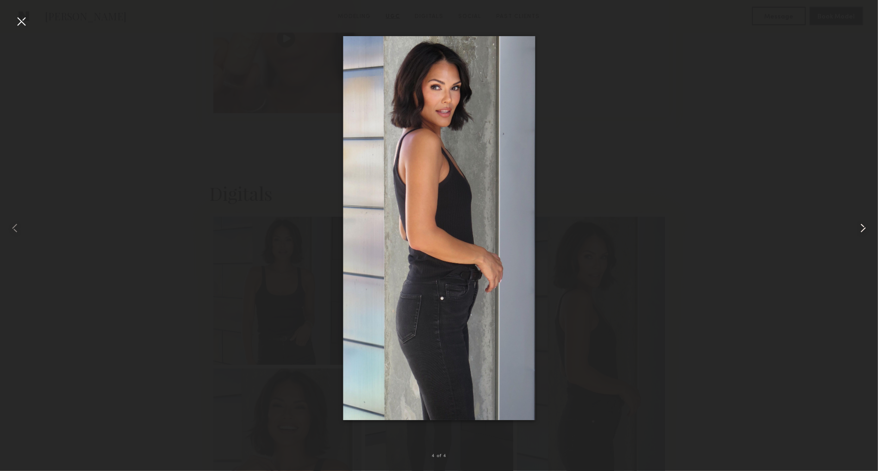
click at [861, 225] on common-icon at bounding box center [863, 228] width 15 height 15
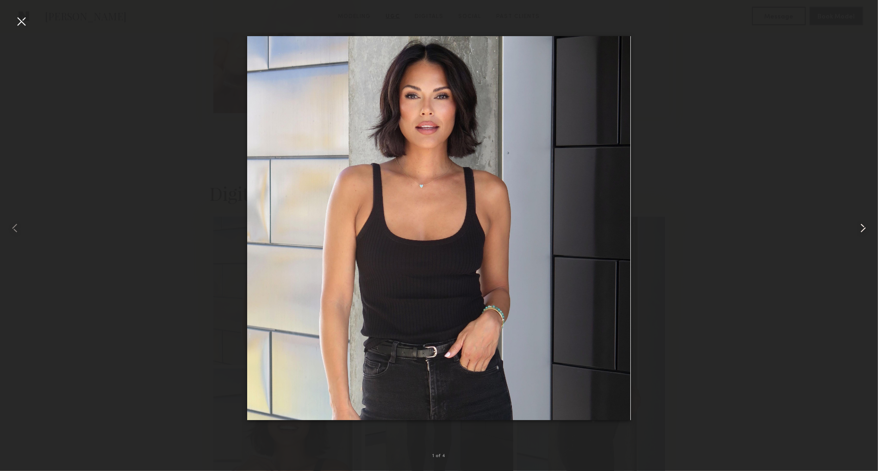
click at [861, 225] on common-icon at bounding box center [863, 228] width 15 height 15
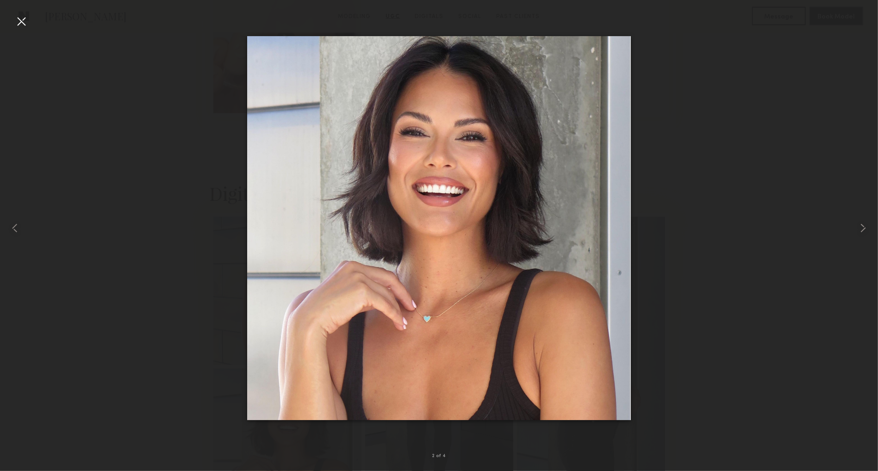
click at [21, 22] on div at bounding box center [21, 21] width 15 height 15
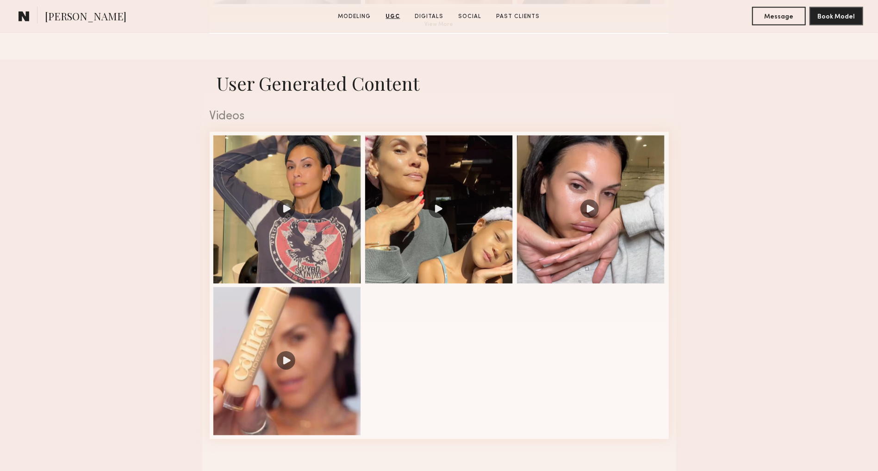
scroll to position [873, 0]
click at [301, 162] on div at bounding box center [287, 209] width 148 height 148
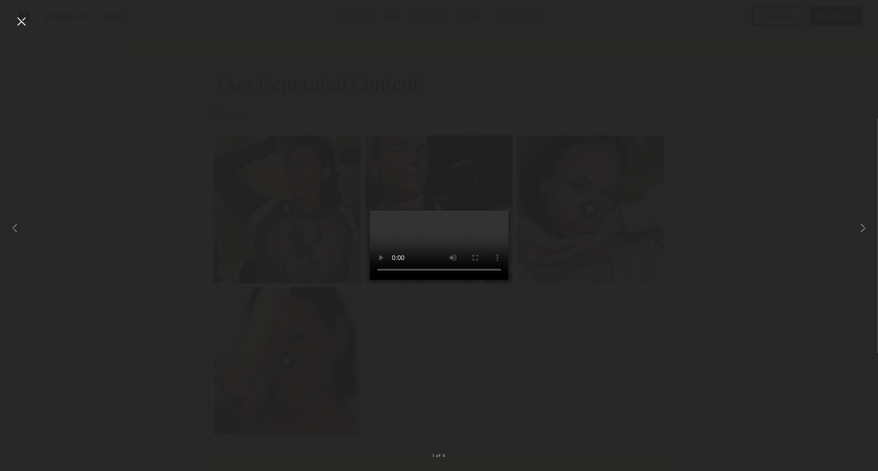
click at [435, 252] on video at bounding box center [439, 245] width 139 height 69
click at [502, 280] on video at bounding box center [439, 245] width 139 height 69
click at [865, 232] on common-icon at bounding box center [863, 228] width 15 height 15
click at [864, 232] on common-icon at bounding box center [863, 228] width 15 height 15
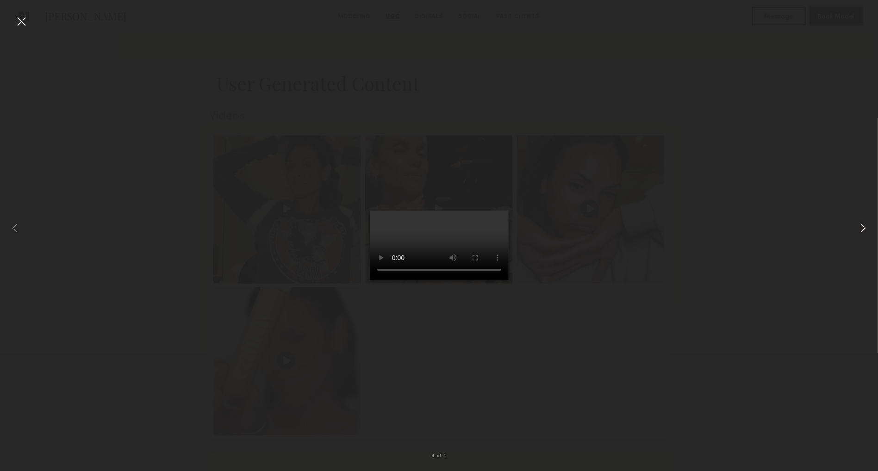
click at [864, 232] on common-icon at bounding box center [863, 228] width 15 height 15
click at [18, 20] on div at bounding box center [21, 21] width 15 height 15
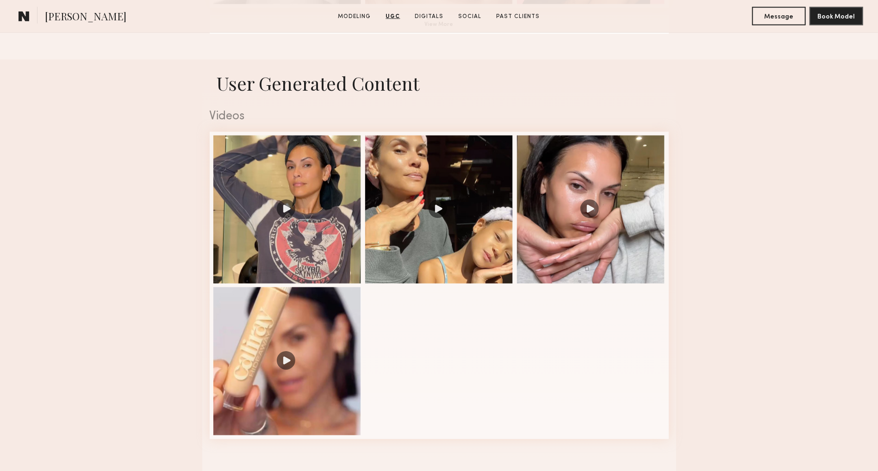
click at [18, 20] on link at bounding box center [24, 16] width 19 height 19
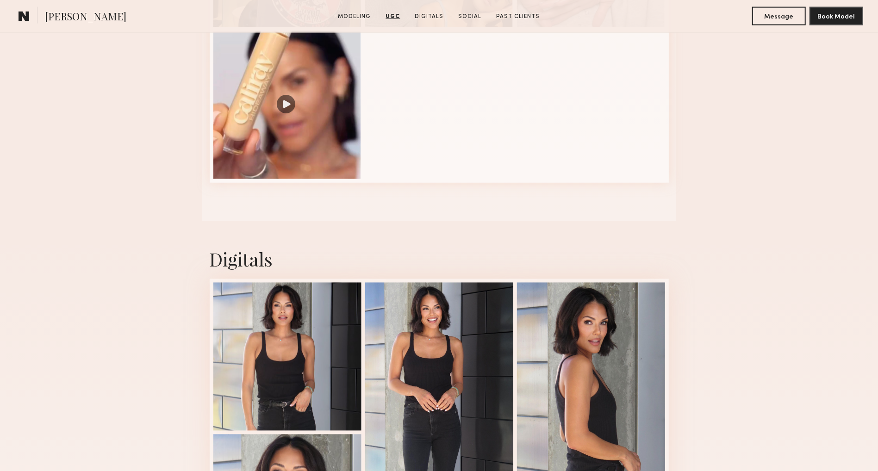
scroll to position [1304, 0]
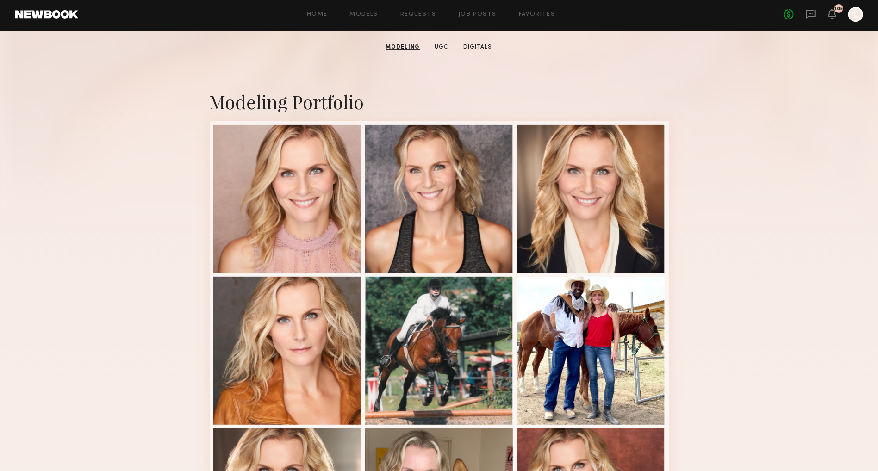
scroll to position [146, 0]
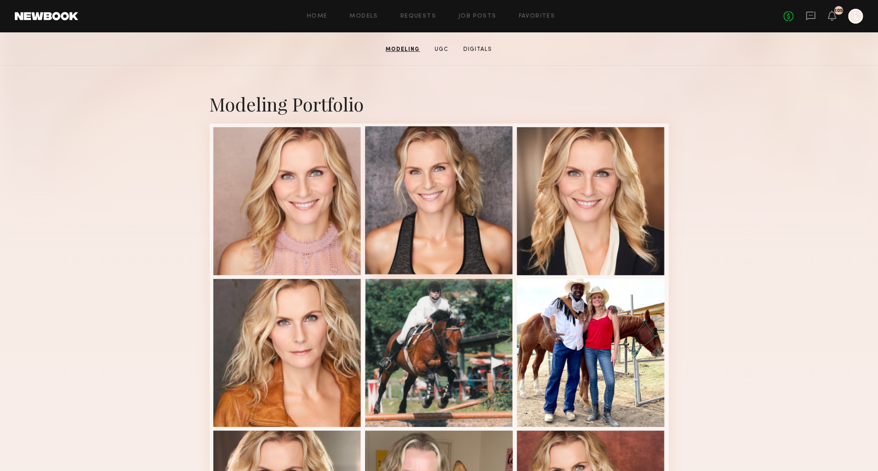
click at [472, 207] on div at bounding box center [439, 200] width 148 height 148
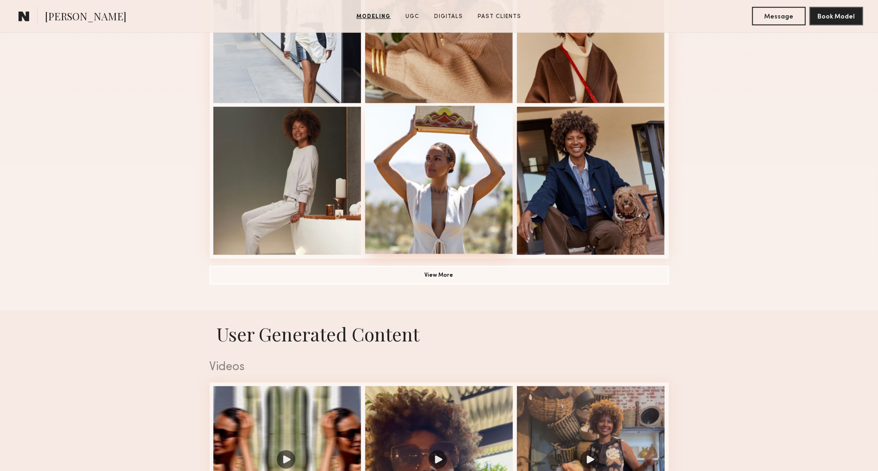
scroll to position [625, 0]
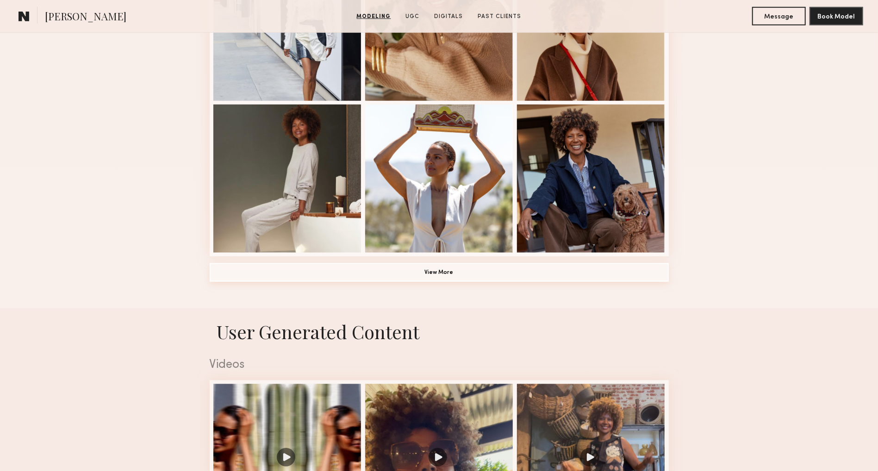
click at [404, 273] on button "View More" at bounding box center [439, 272] width 459 height 19
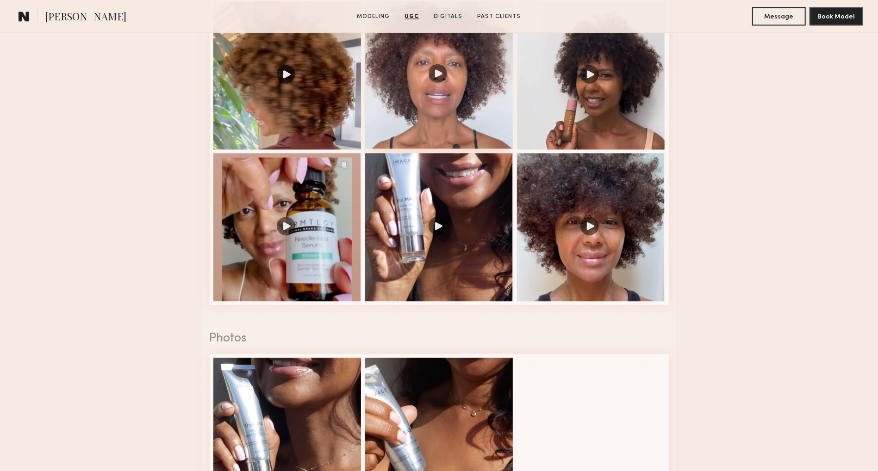
scroll to position [1741, 0]
click at [444, 113] on div at bounding box center [439, 74] width 148 height 148
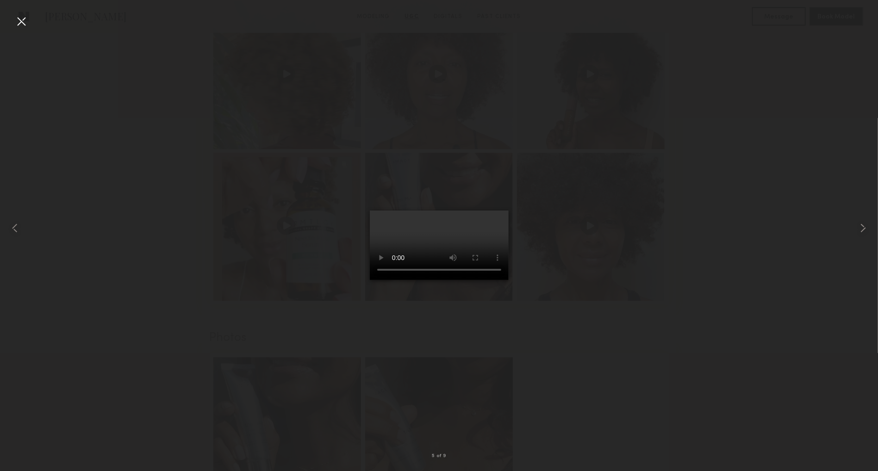
click at [501, 280] on video at bounding box center [439, 245] width 139 height 69
click at [865, 229] on common-icon at bounding box center [863, 228] width 15 height 15
click at [21, 21] on div at bounding box center [21, 21] width 15 height 15
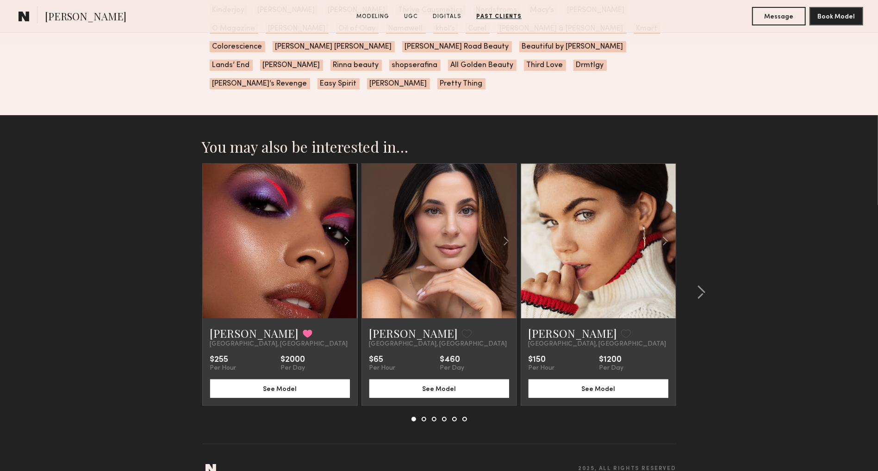
scroll to position [2735, 0]
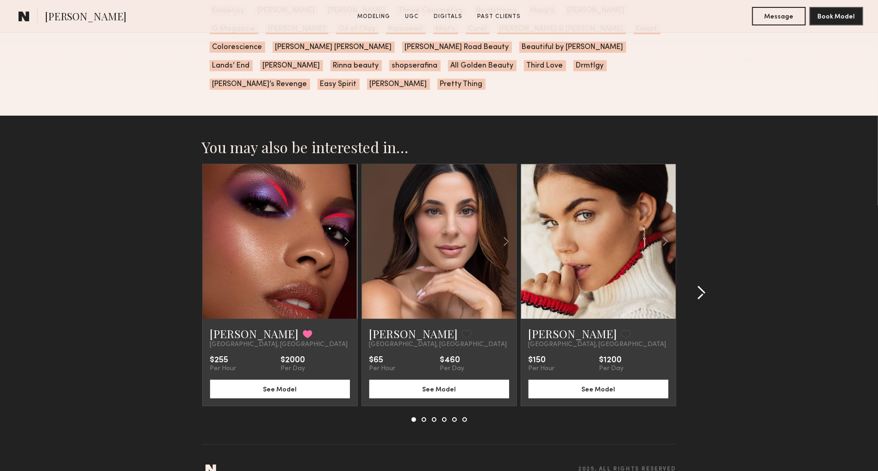
click at [699, 286] on common-icon at bounding box center [701, 293] width 9 height 15
